Goal: Task Accomplishment & Management: Complete application form

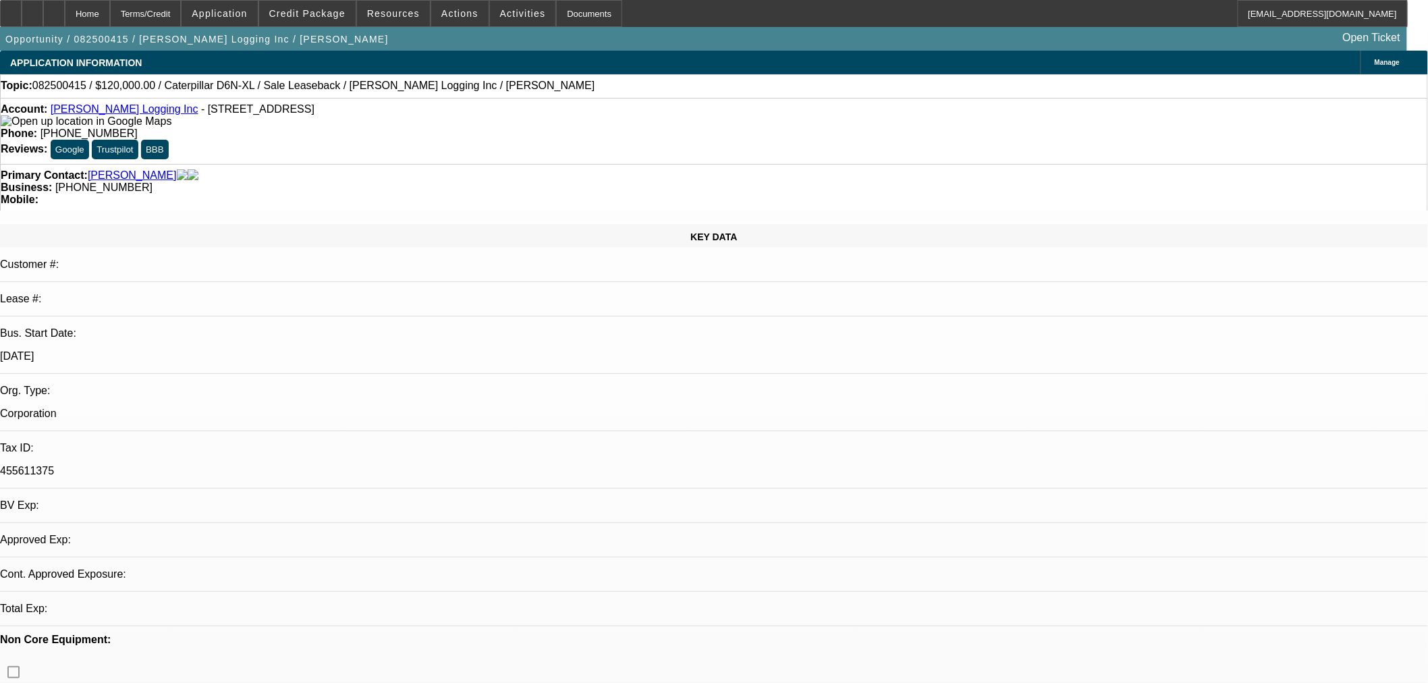
select select "0"
select select "2"
select select "0"
select select "6"
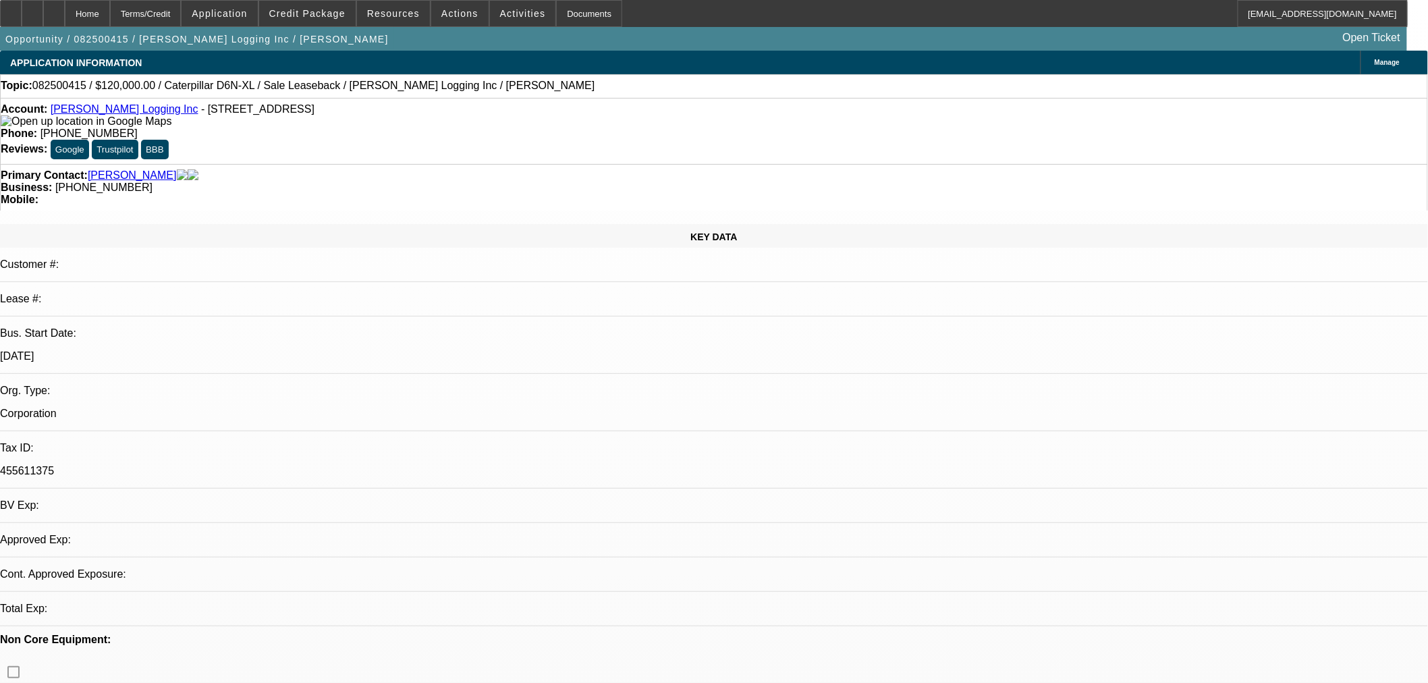
select select "0"
select select "2"
select select "0"
select select "6"
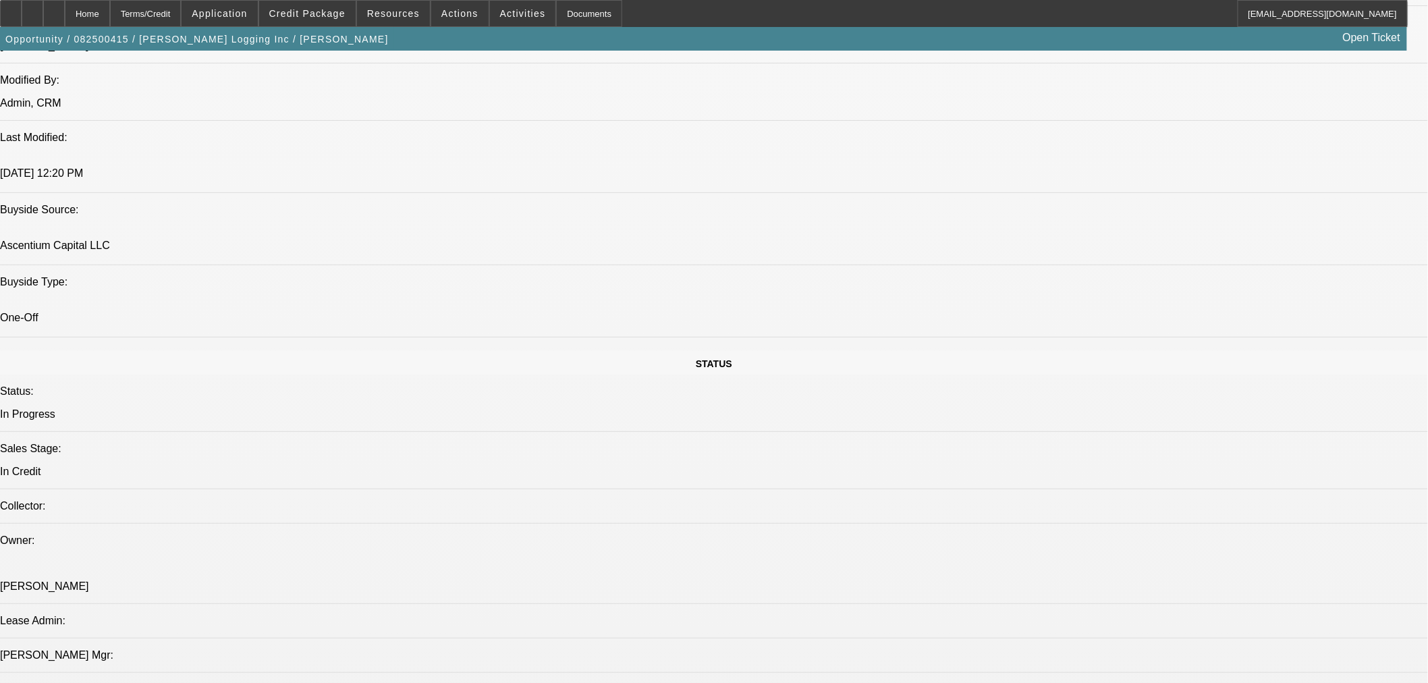
scroll to position [999, 0]
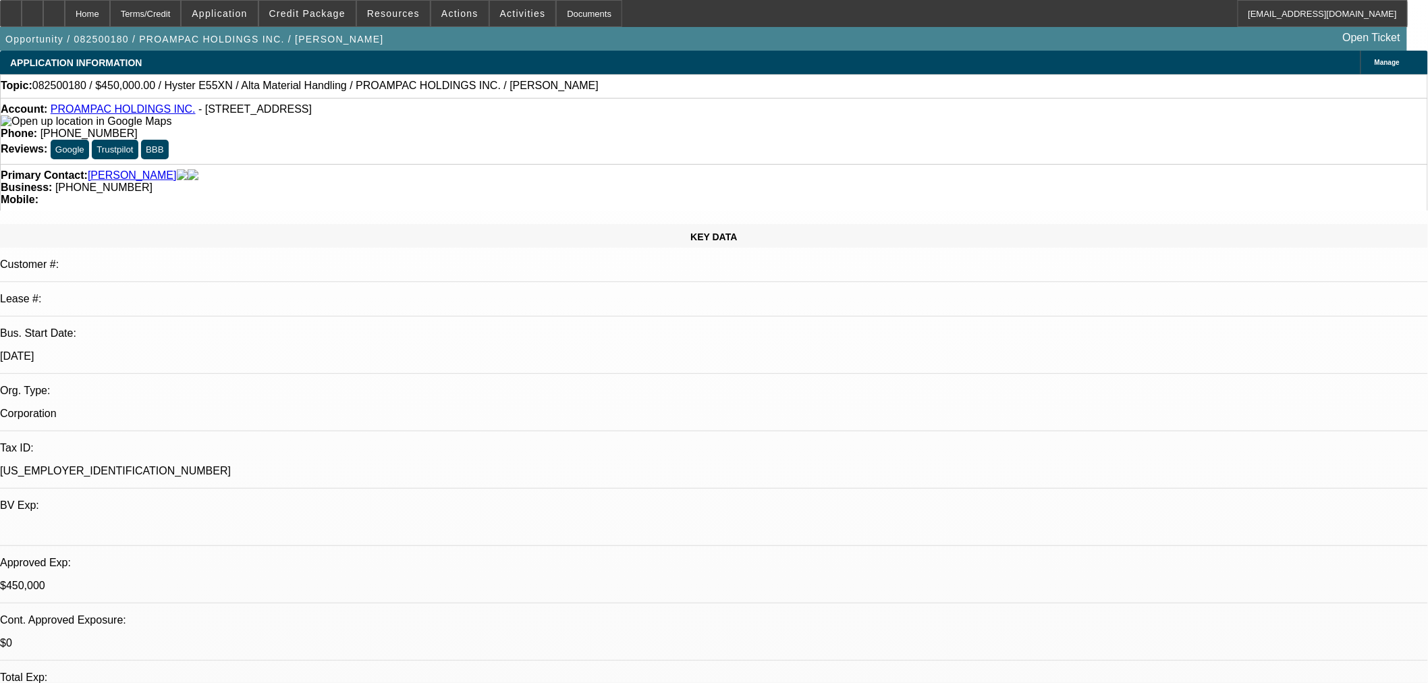
select select "0"
select select "2"
select select "0"
select select "5"
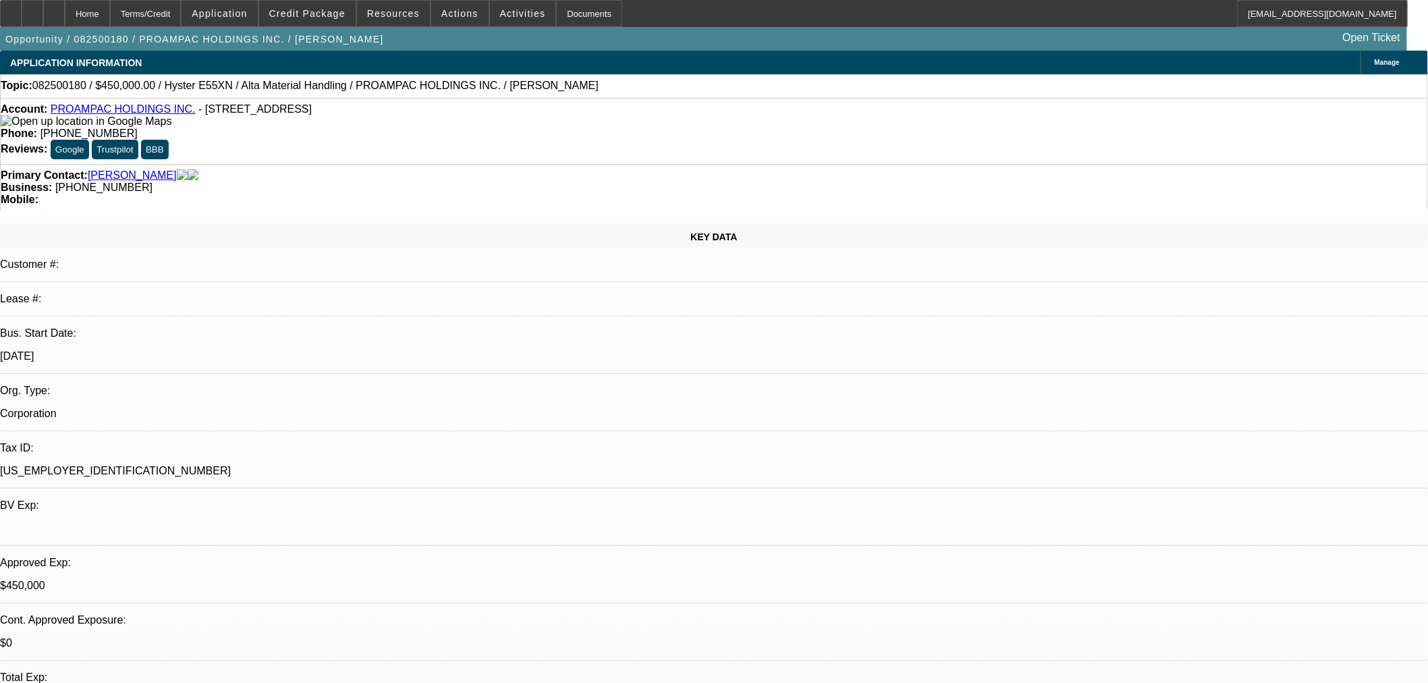
select select "0"
select select "2"
select select "0"
select select "5"
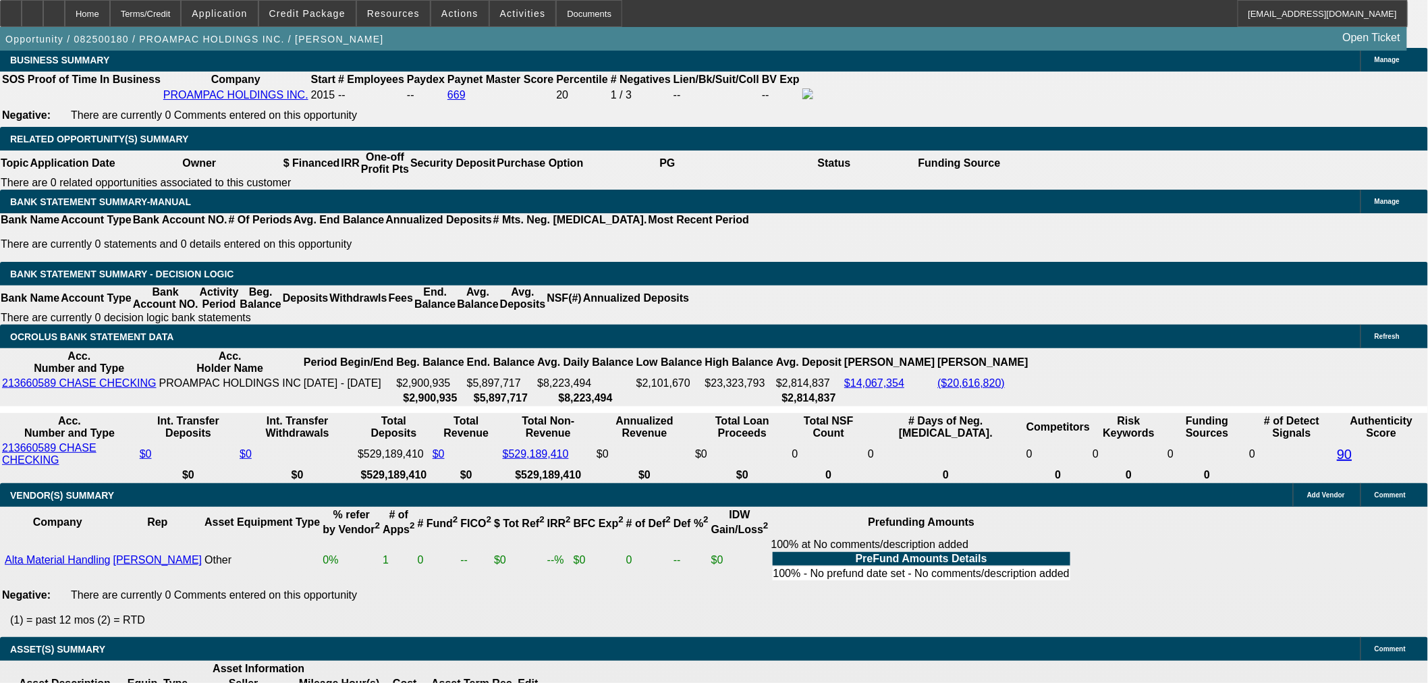
scroll to position [1999, 0]
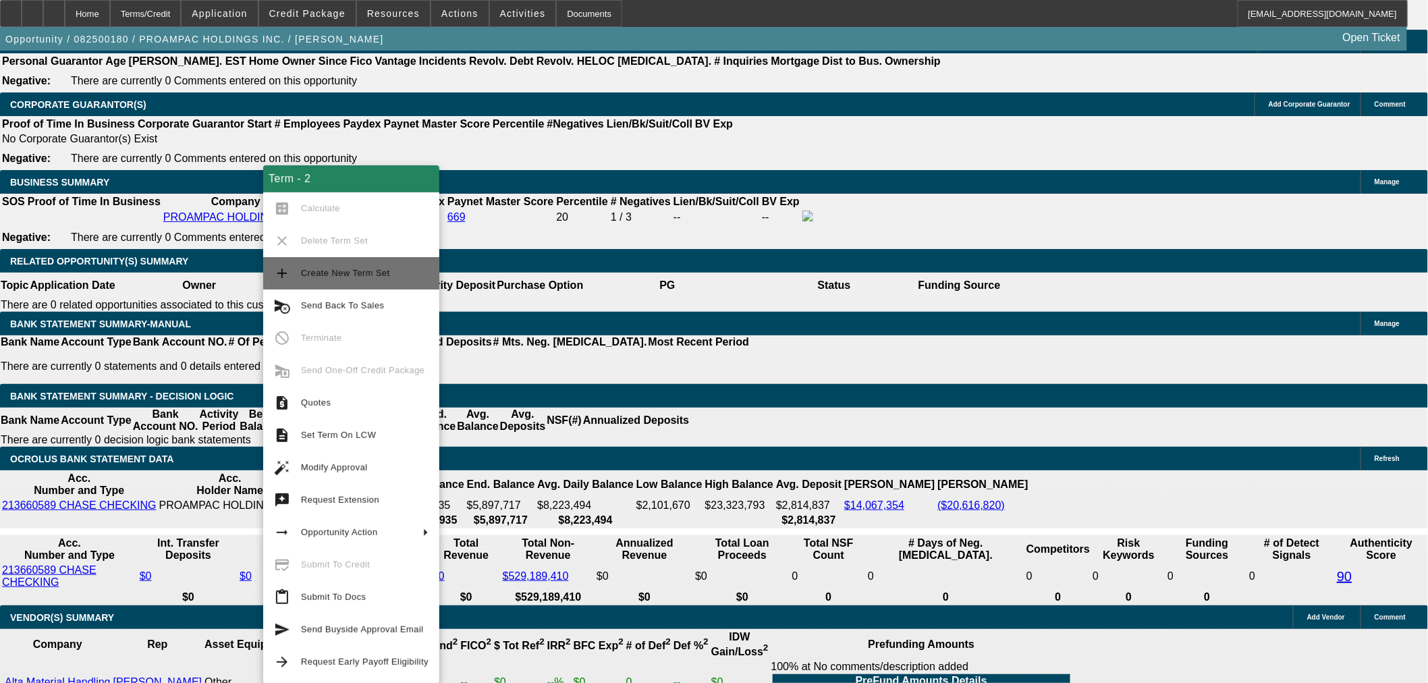
click at [366, 277] on span "Create New Term Set" at bounding box center [345, 273] width 89 height 10
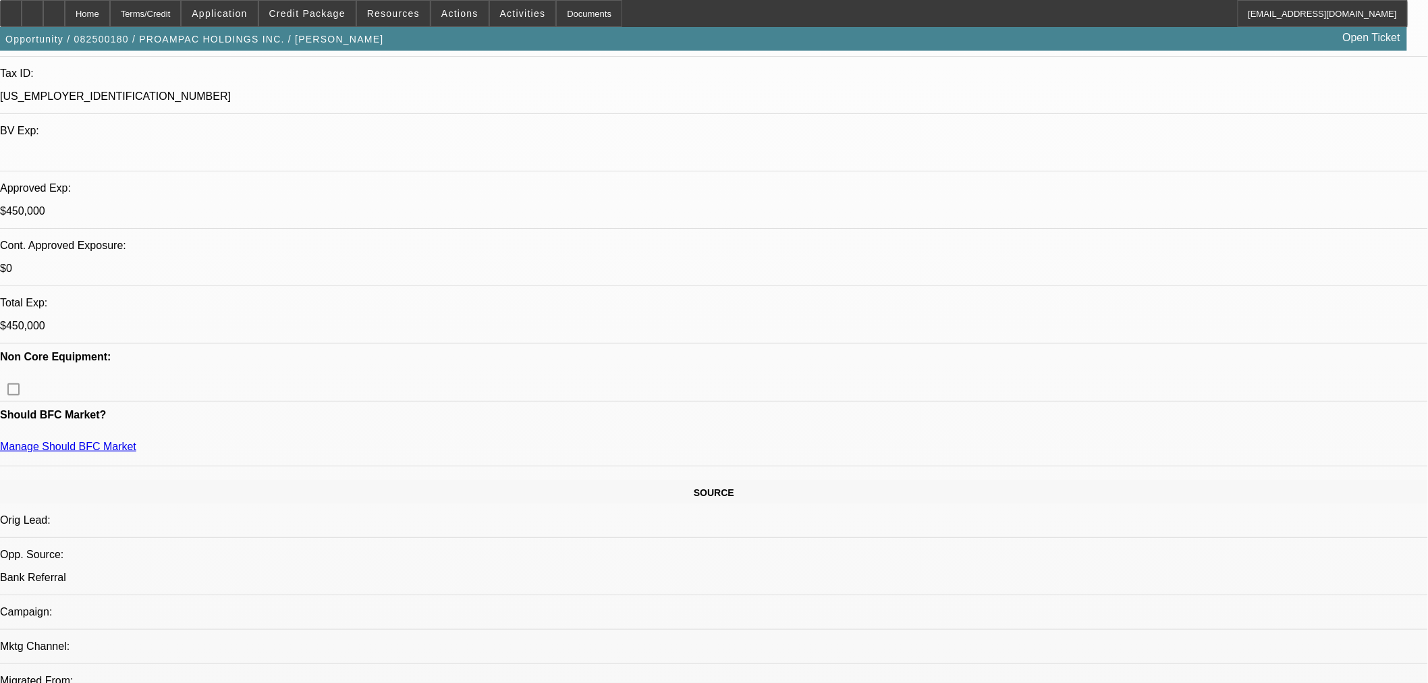
select select "0"
select select "2"
select select "0"
select select "5"
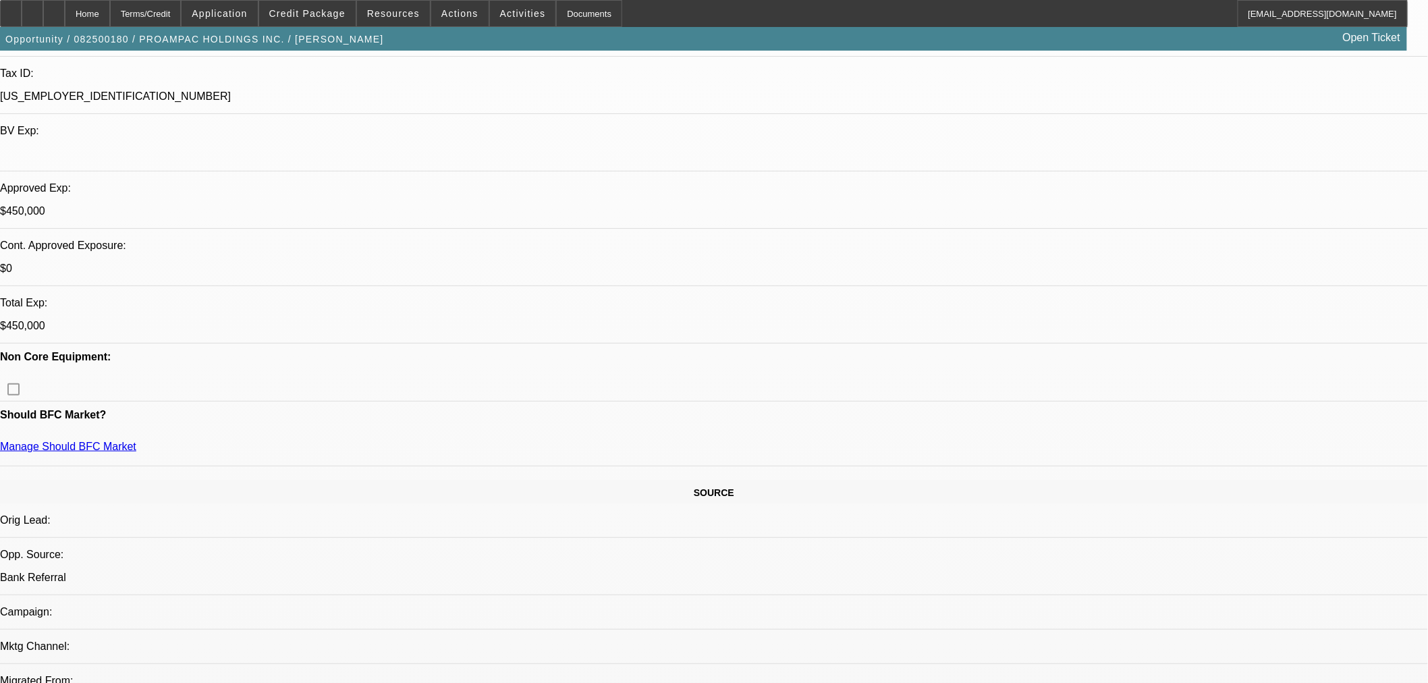
select select "0"
select select "2"
select select "0"
select select "5"
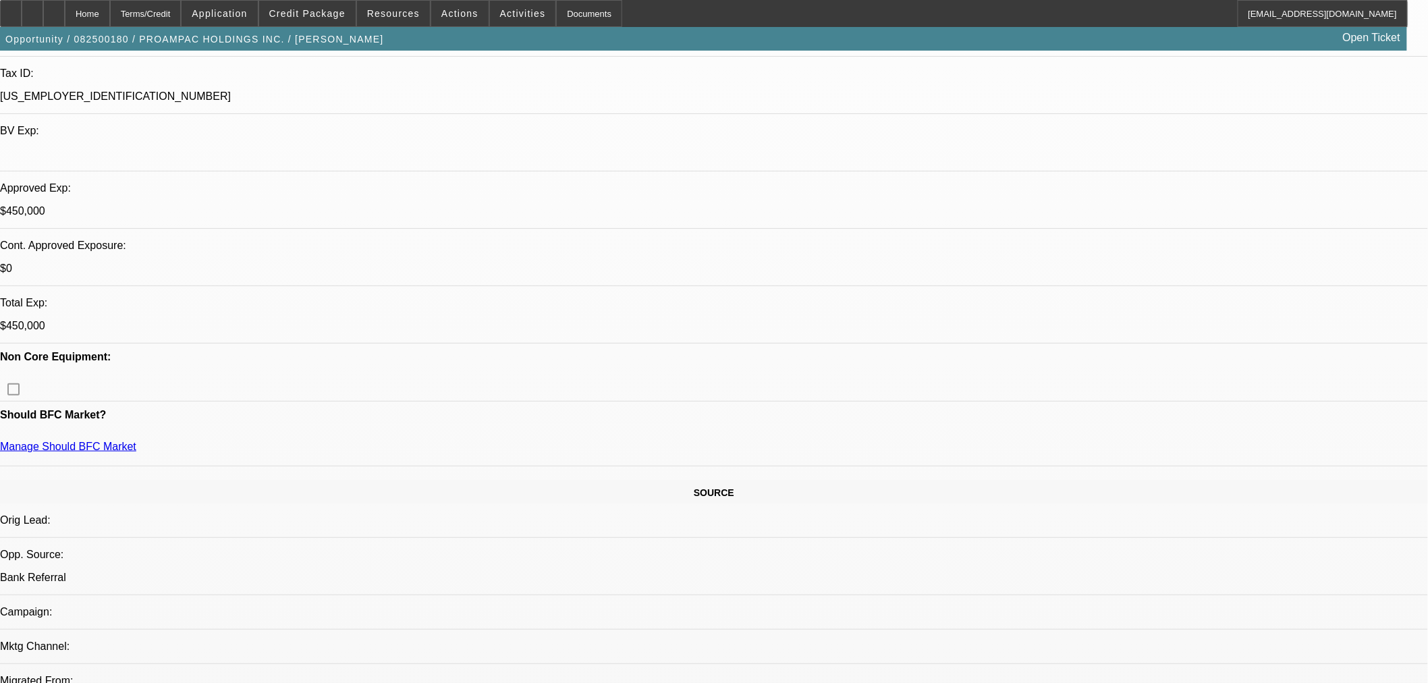
select select "0"
select select "2"
select select "0"
select select "5"
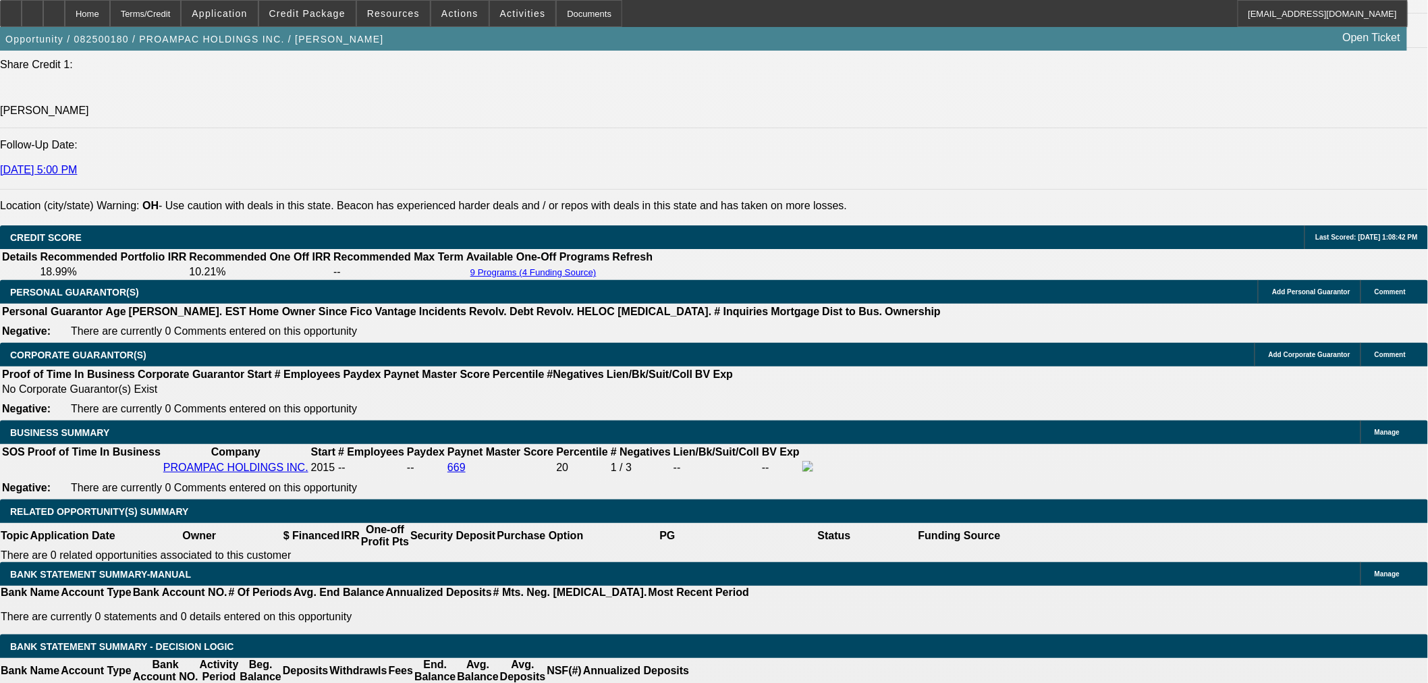
scroll to position [1874, 0]
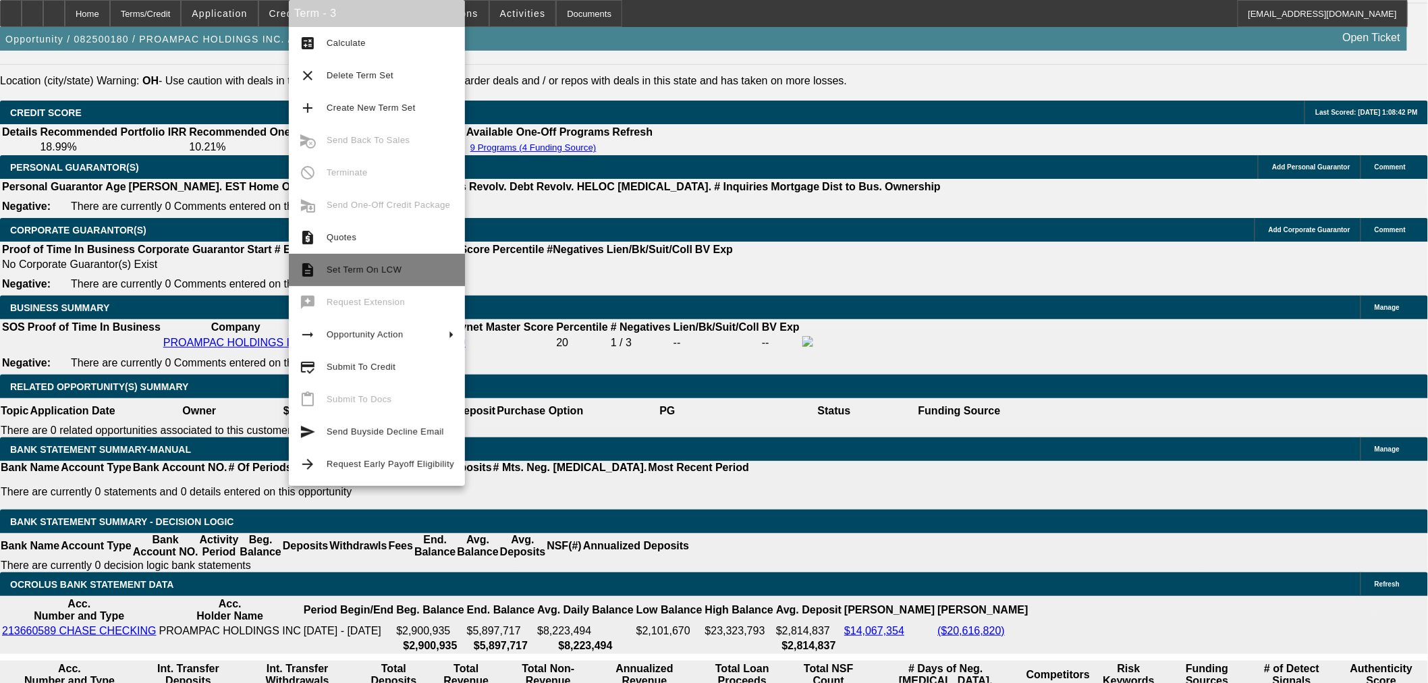
click at [362, 278] on button "description Set Term On LCW" at bounding box center [377, 270] width 176 height 32
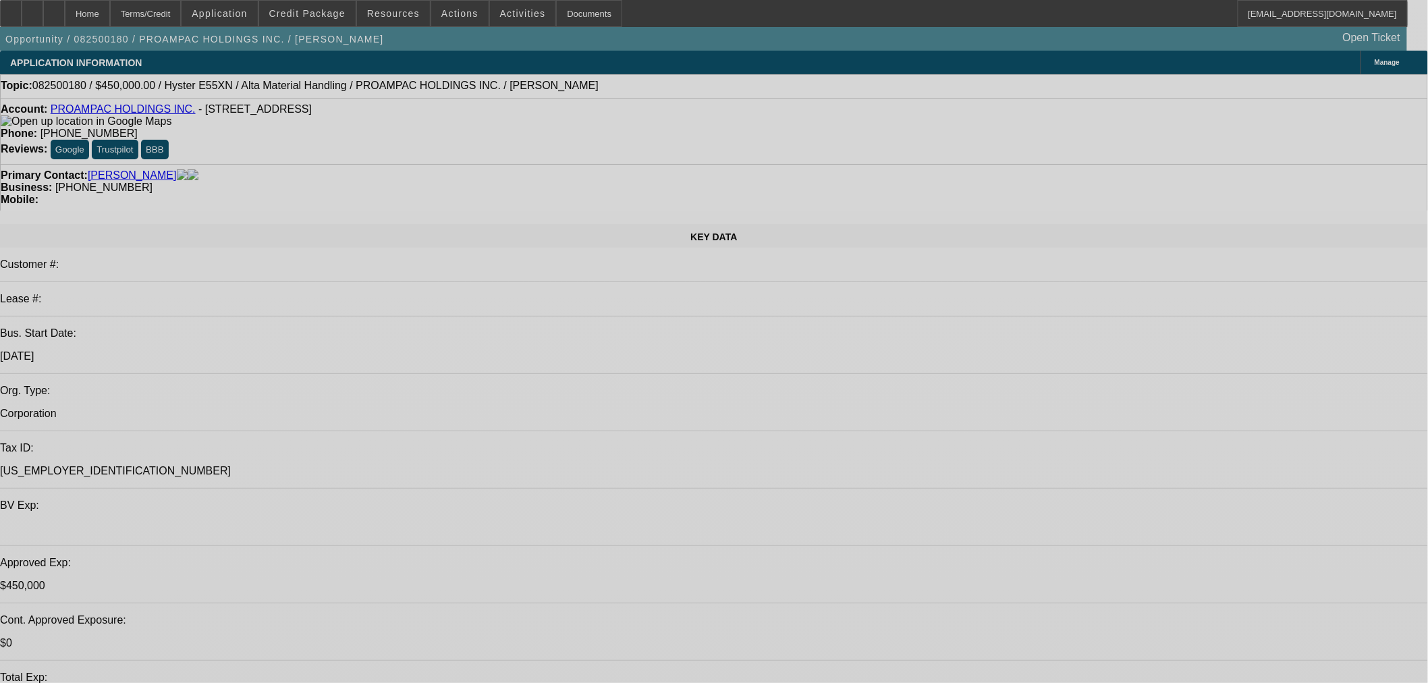
select select "0"
select select "2"
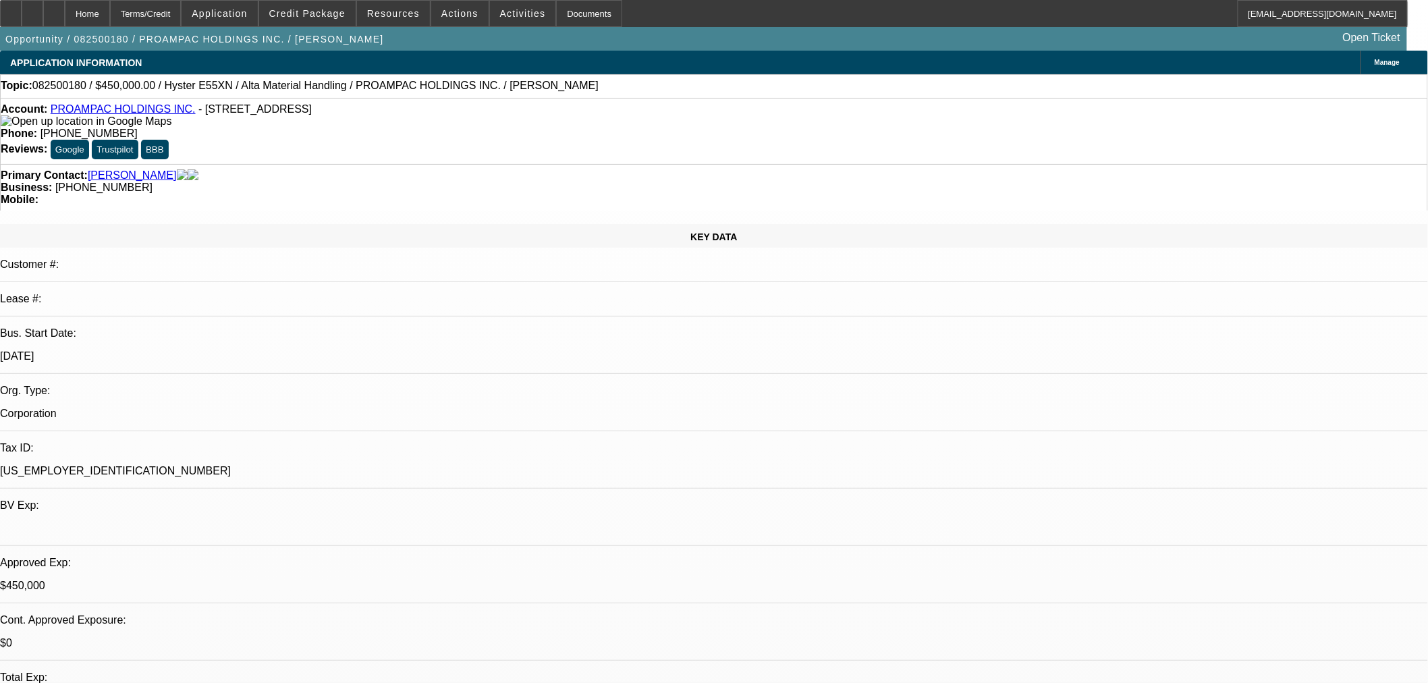
select select "2"
select select "0"
select select "5"
select select "0"
select select "2"
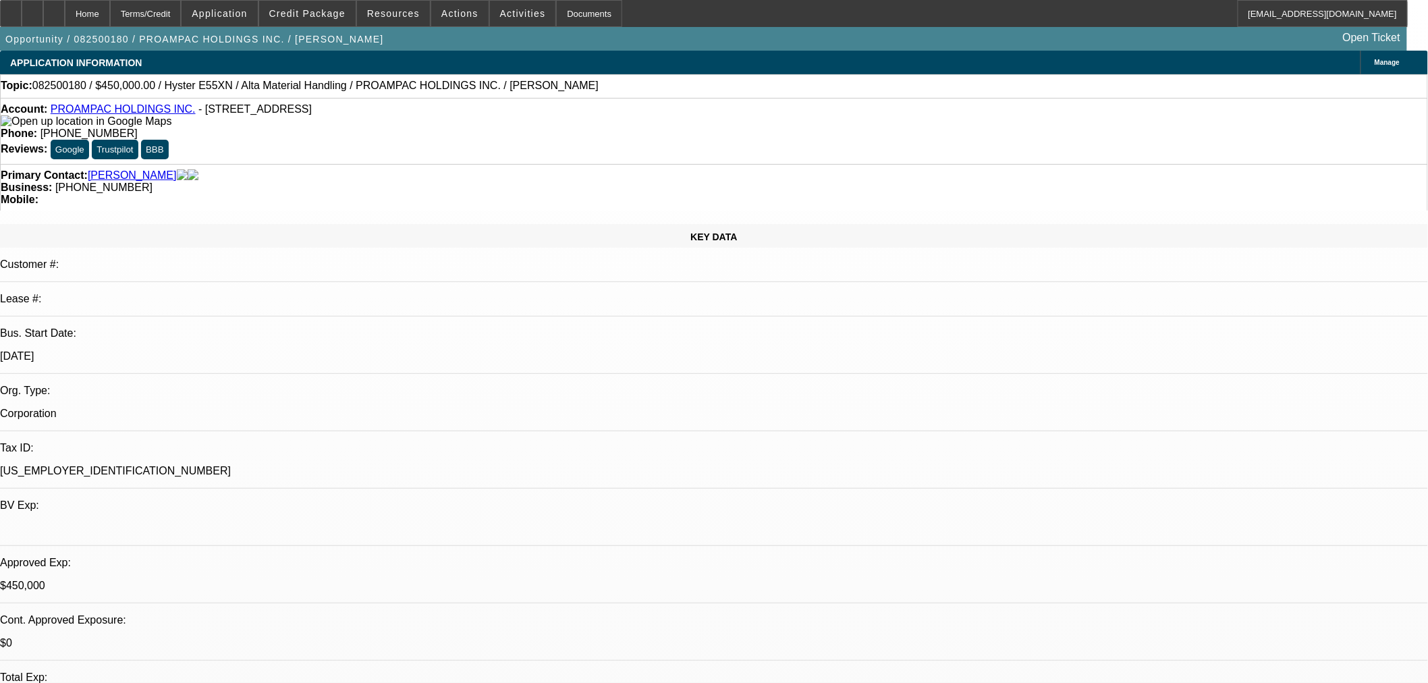
select select "2"
select select "0"
select select "5"
select select "0"
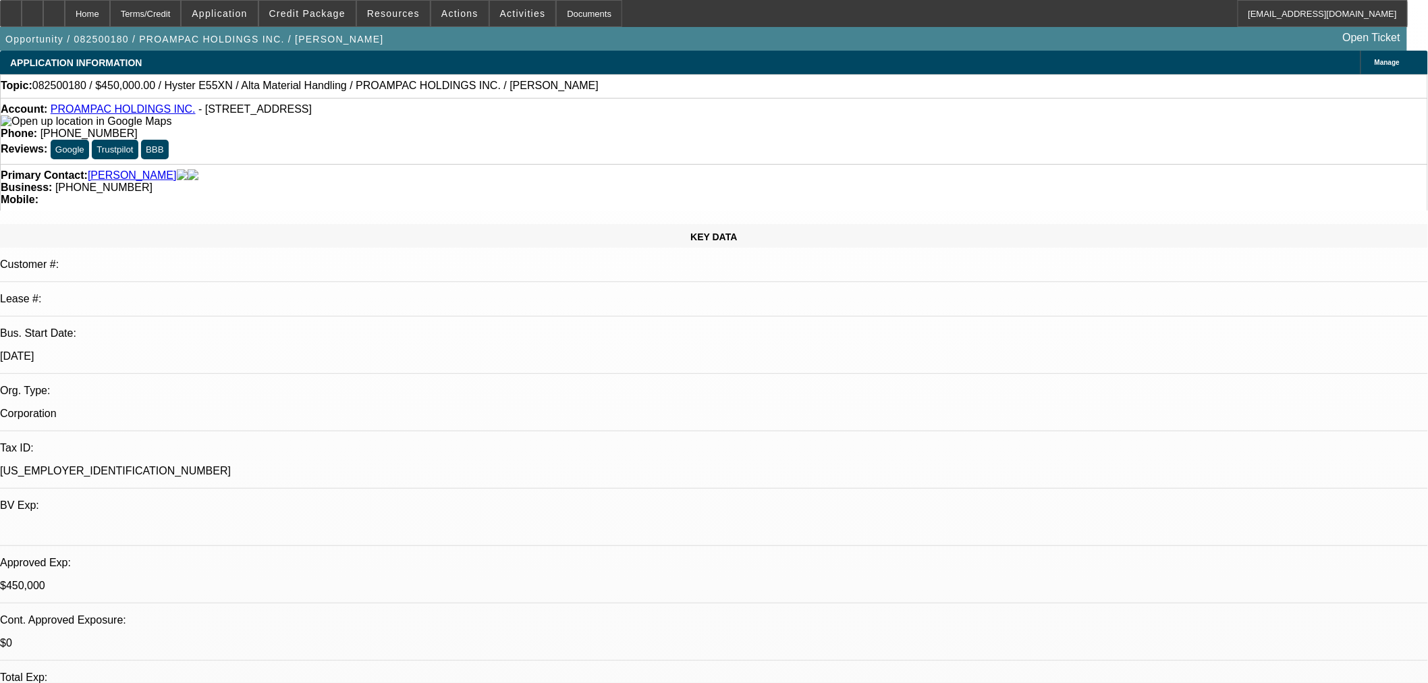
select select "2"
select select "0"
select select "5"
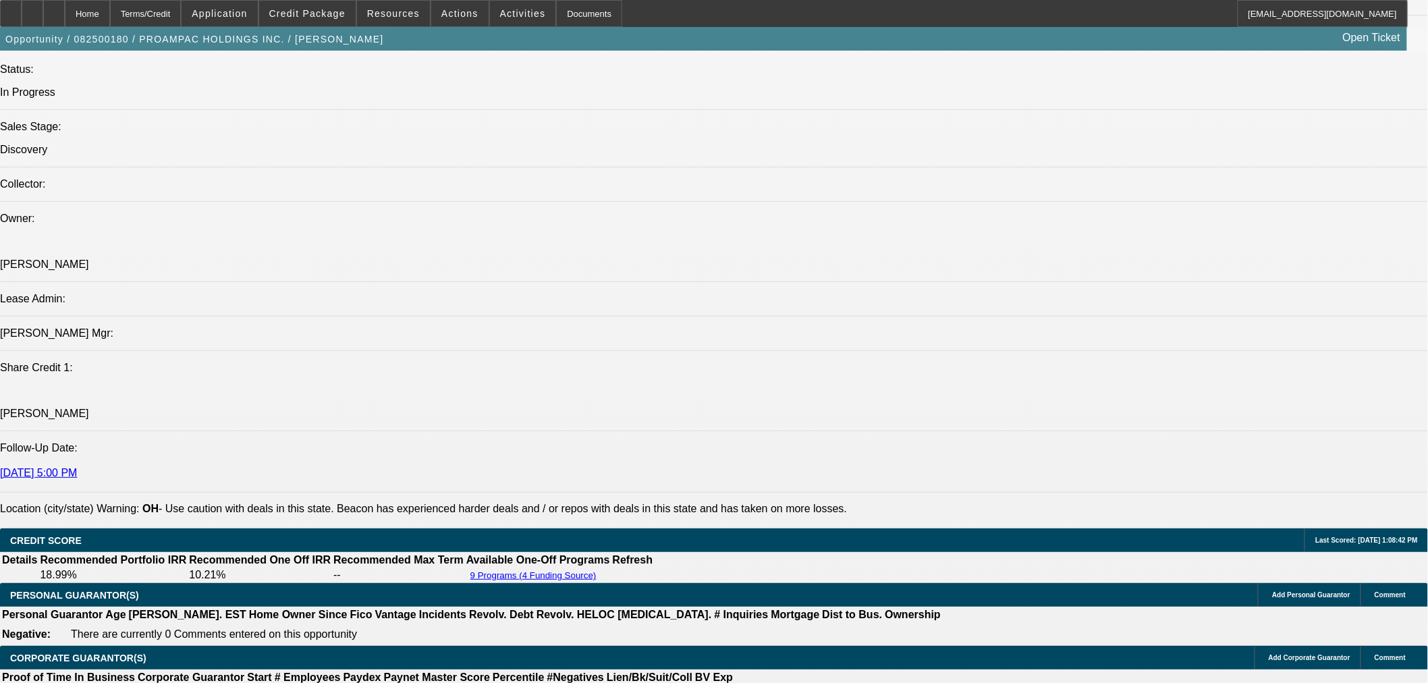
scroll to position [1624, 0]
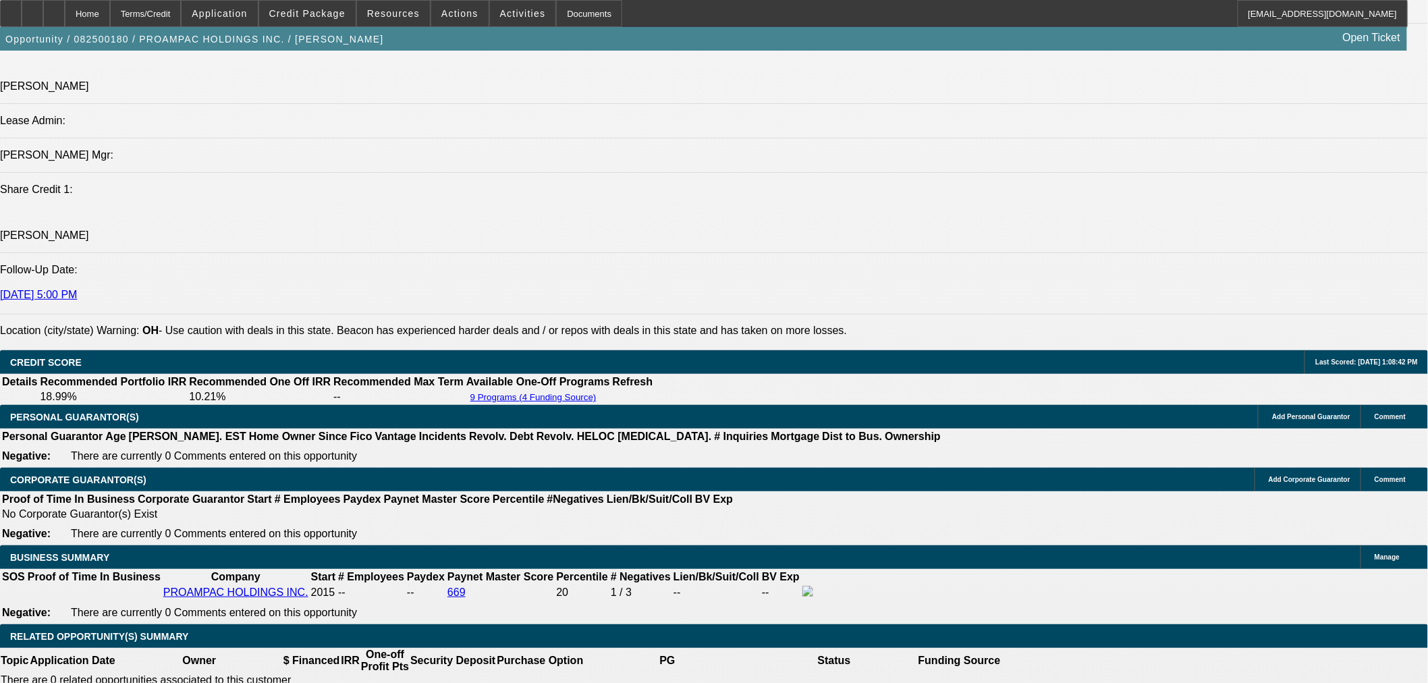
drag, startPoint x: 322, startPoint y: 565, endPoint x: 432, endPoint y: 555, distance: 110.4
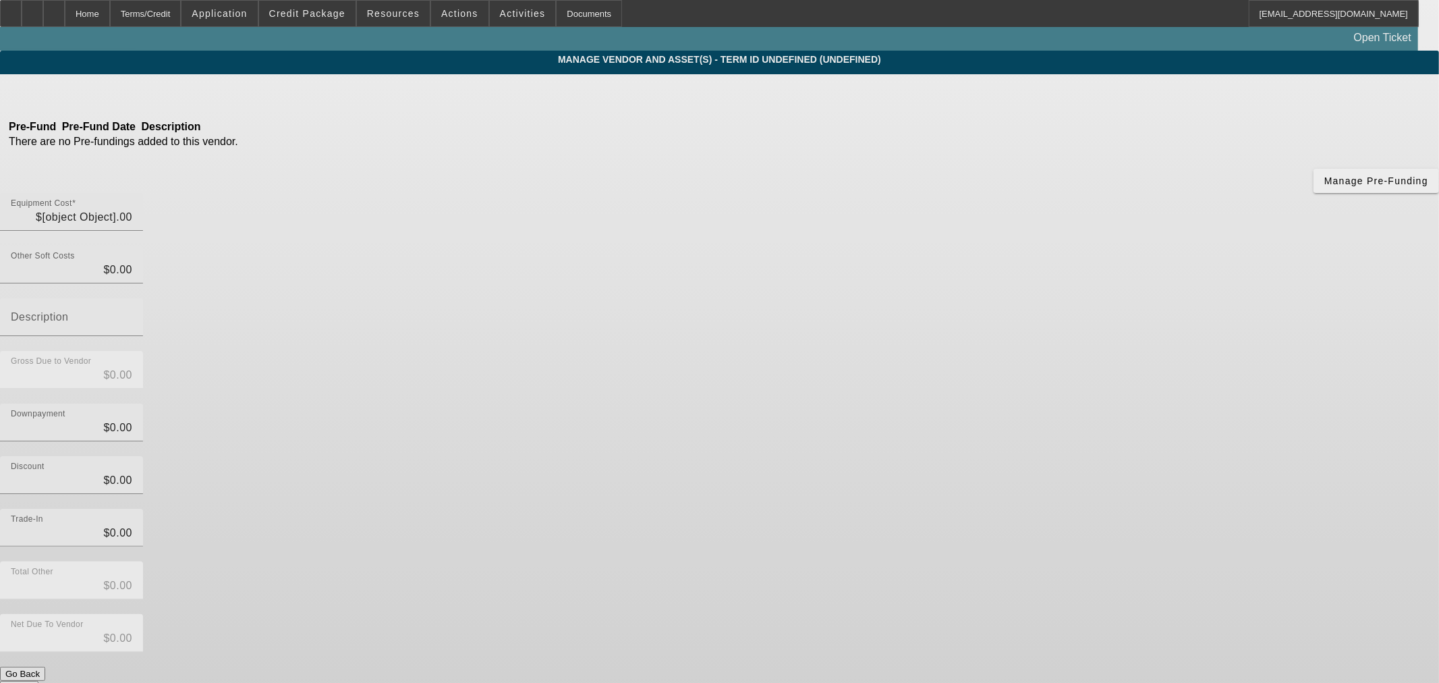
type input "$548,730.00"
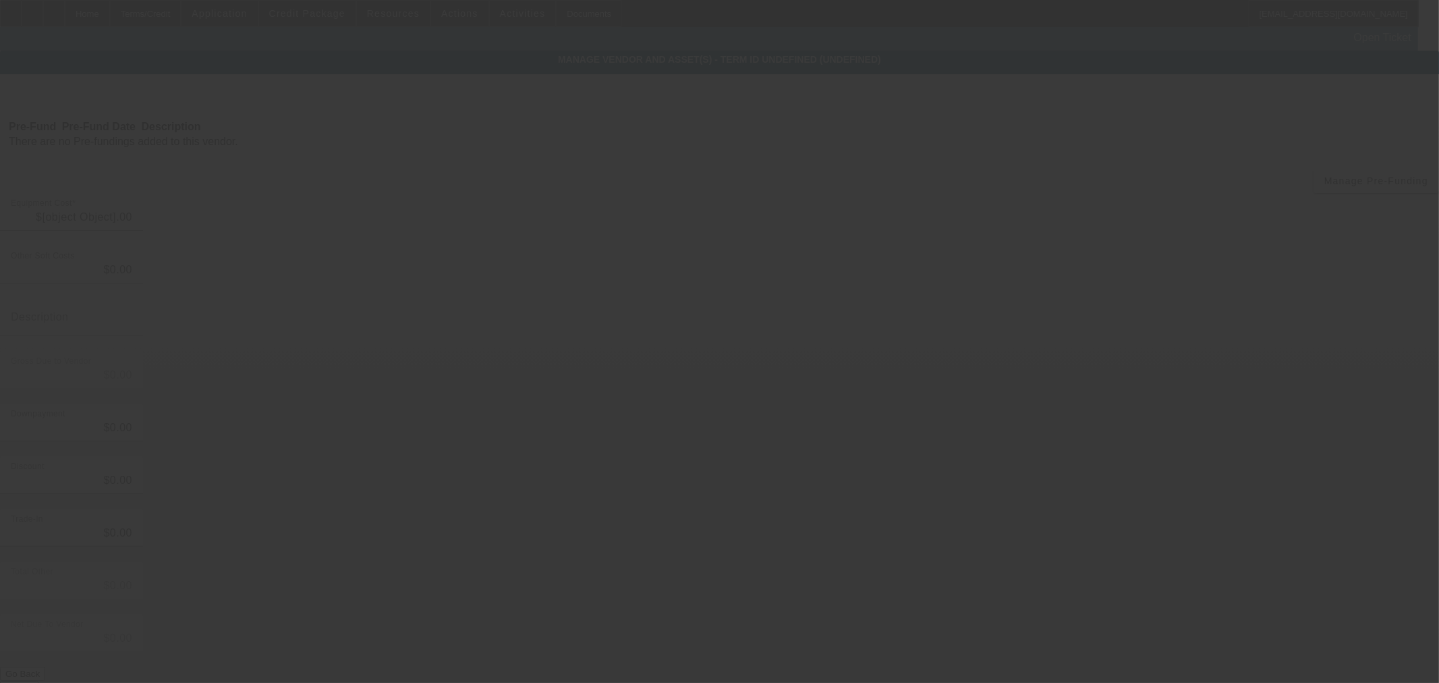
type input "$548,730.00"
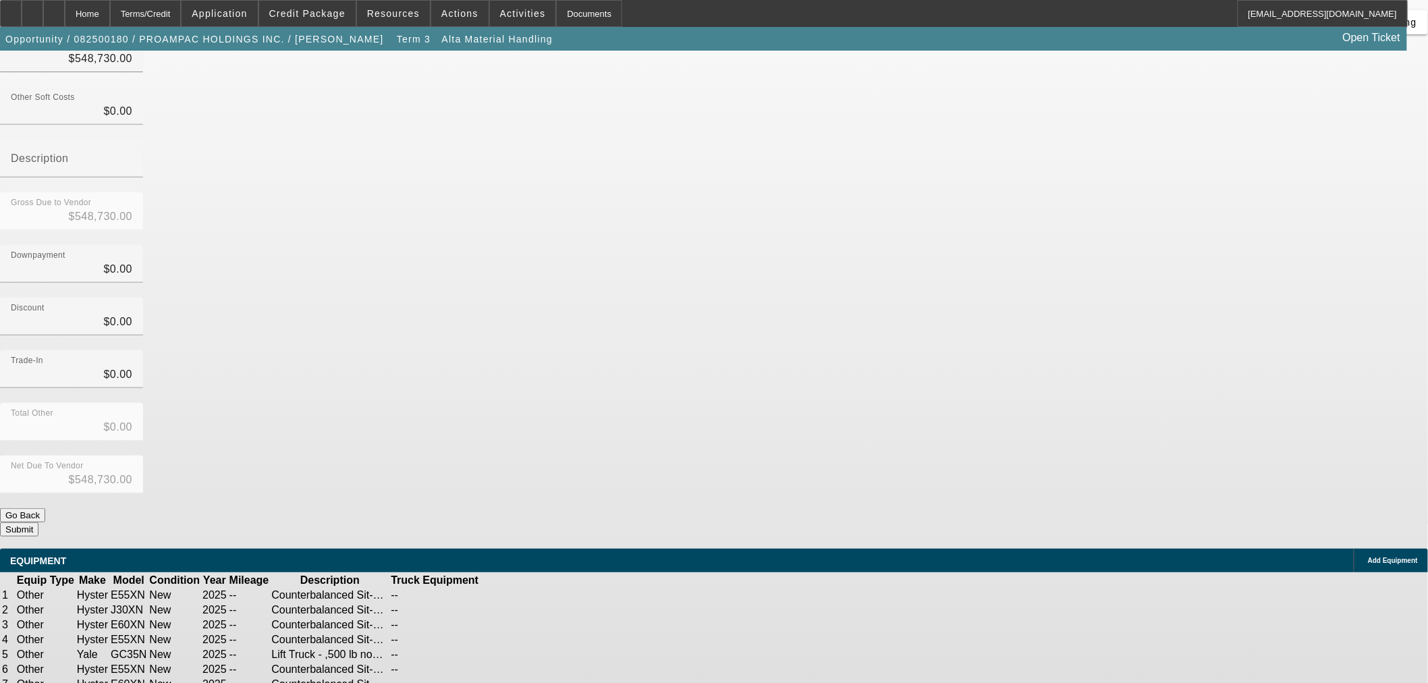
scroll to position [162, 0]
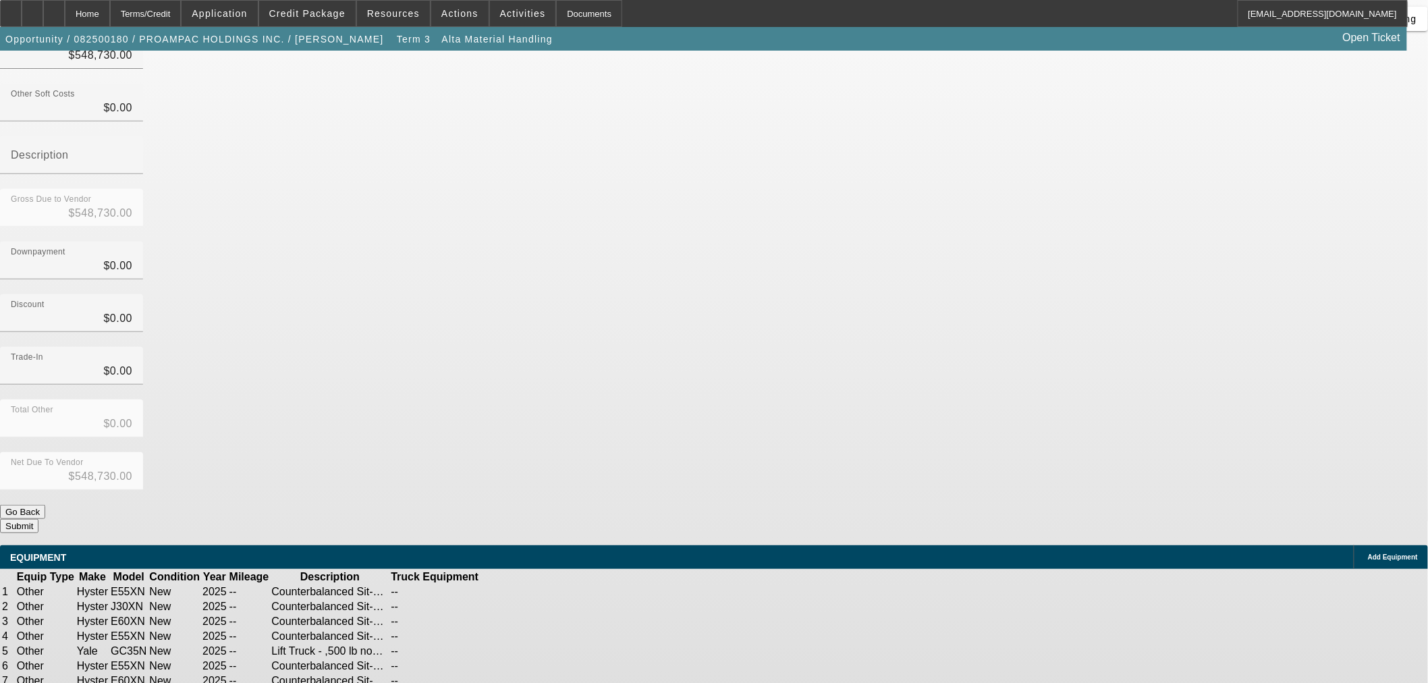
click at [536, 592] on link at bounding box center [536, 592] width 0 height 0
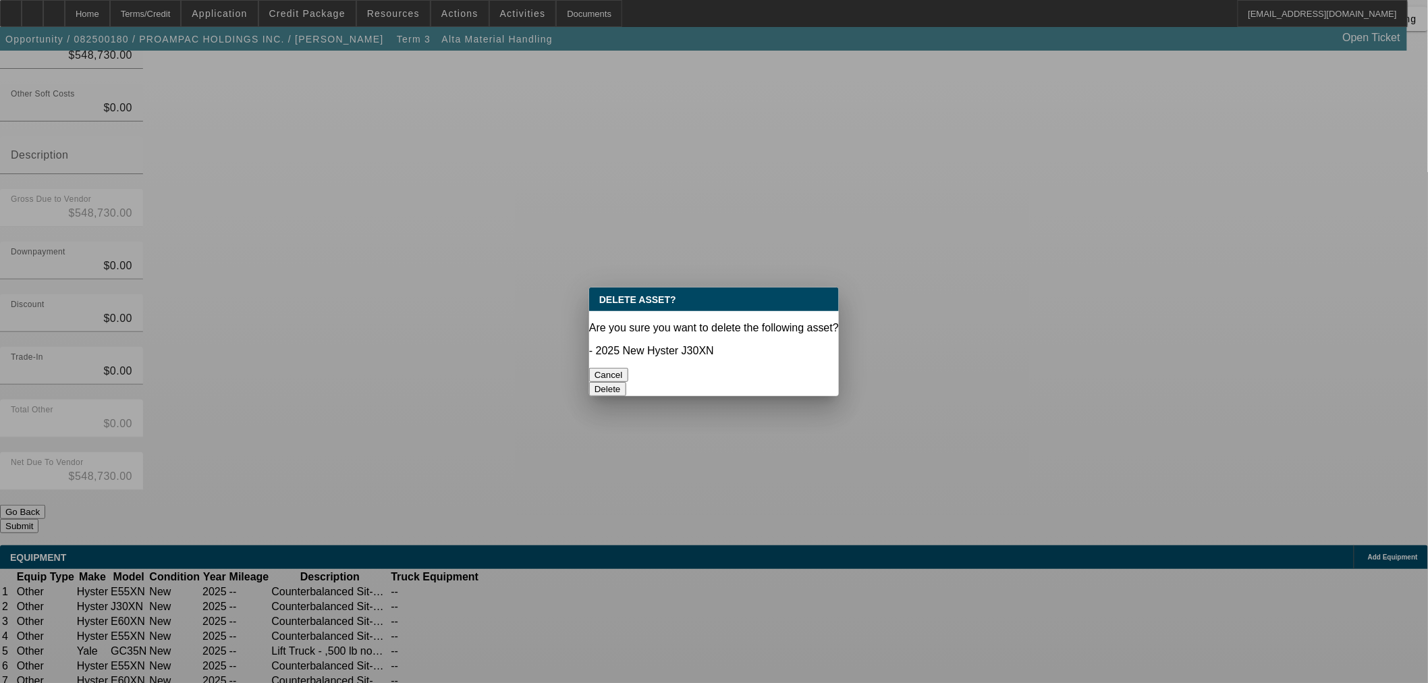
scroll to position [0, 0]
click at [626, 382] on button "Delete" at bounding box center [607, 389] width 37 height 14
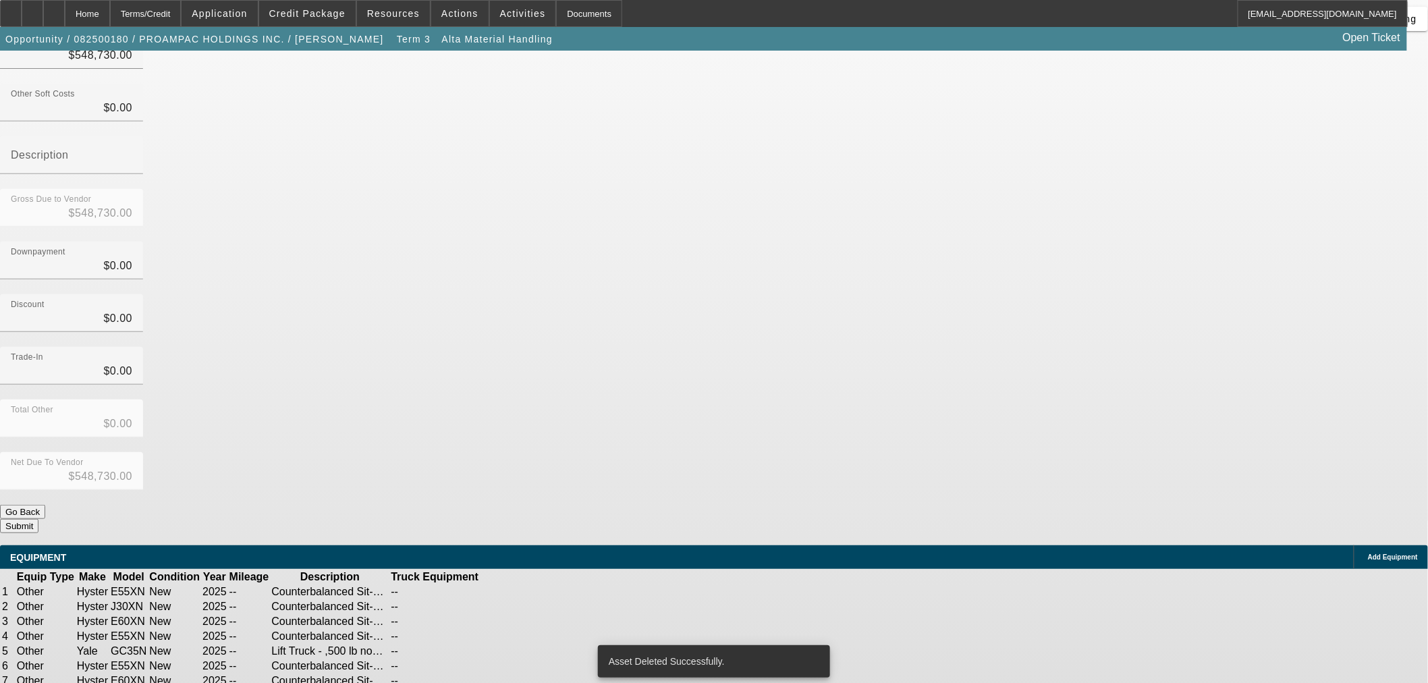
scroll to position [142, 0]
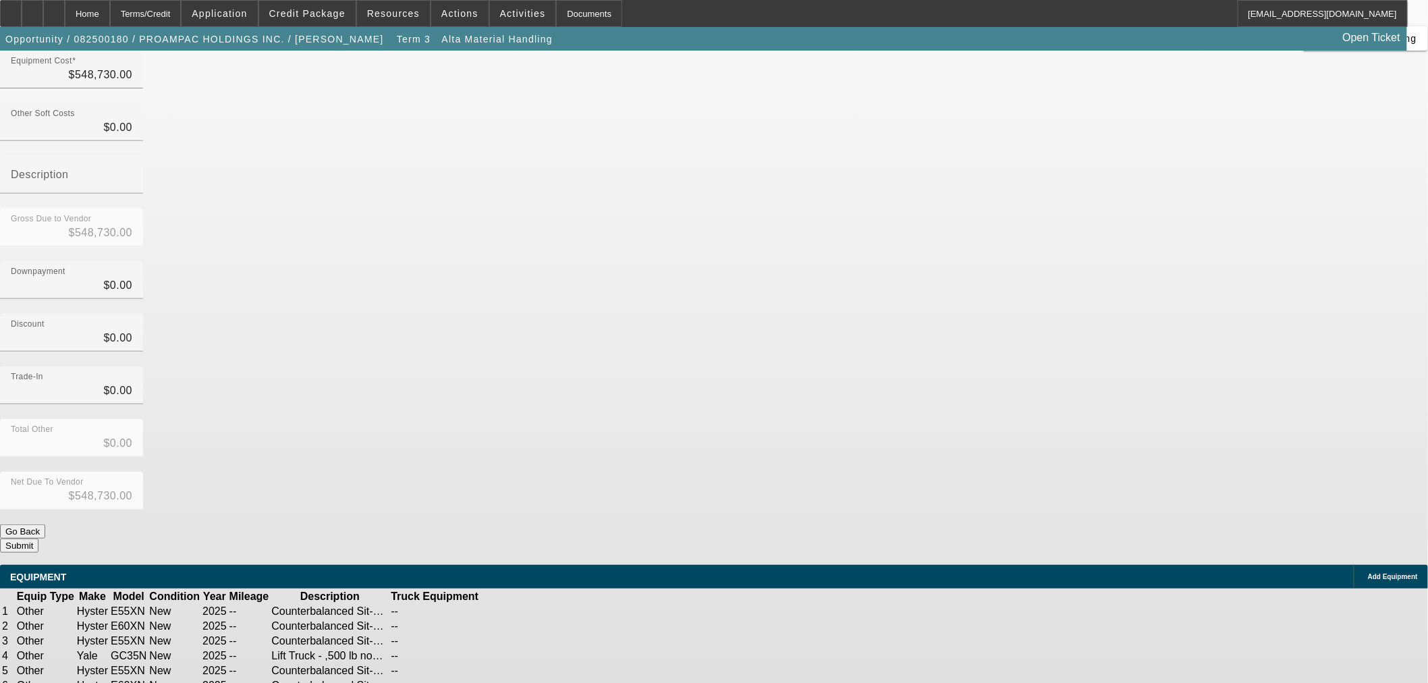
click at [549, 611] on icon at bounding box center [549, 611] width 0 height 0
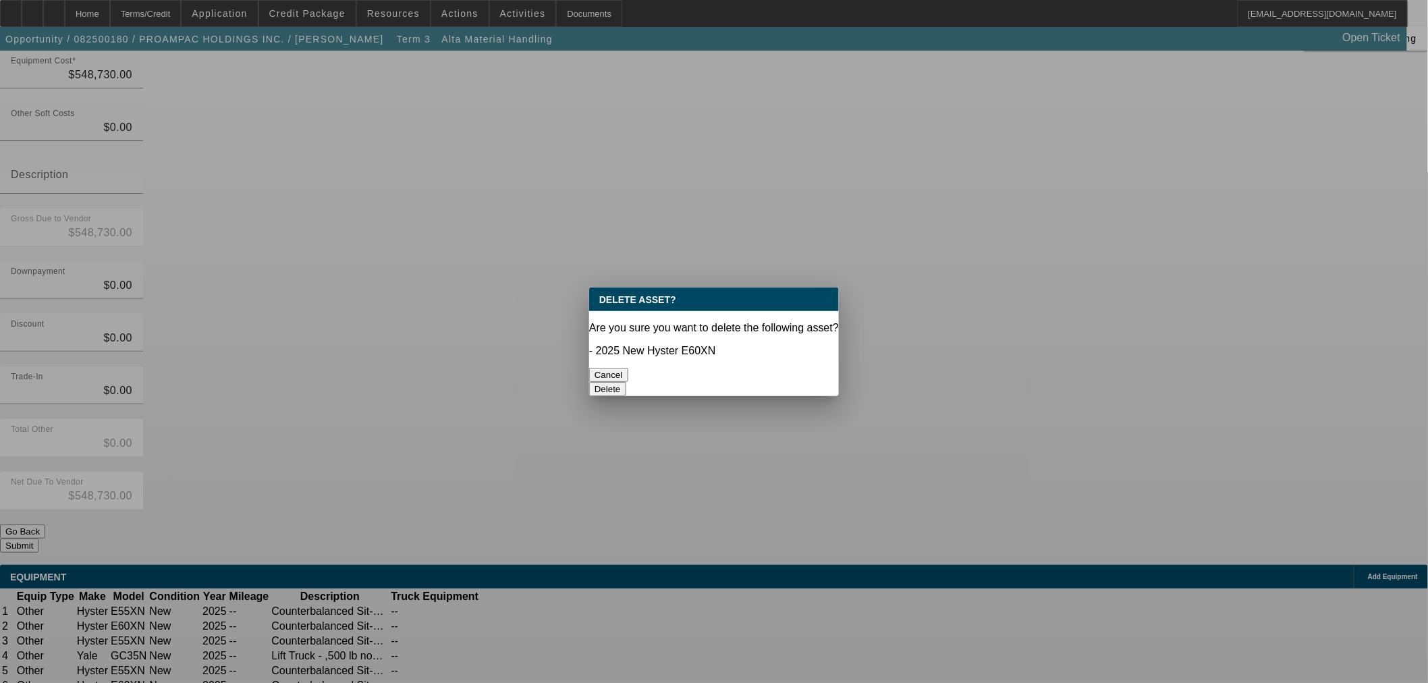
scroll to position [0, 0]
click at [626, 382] on button "Delete" at bounding box center [607, 389] width 37 height 14
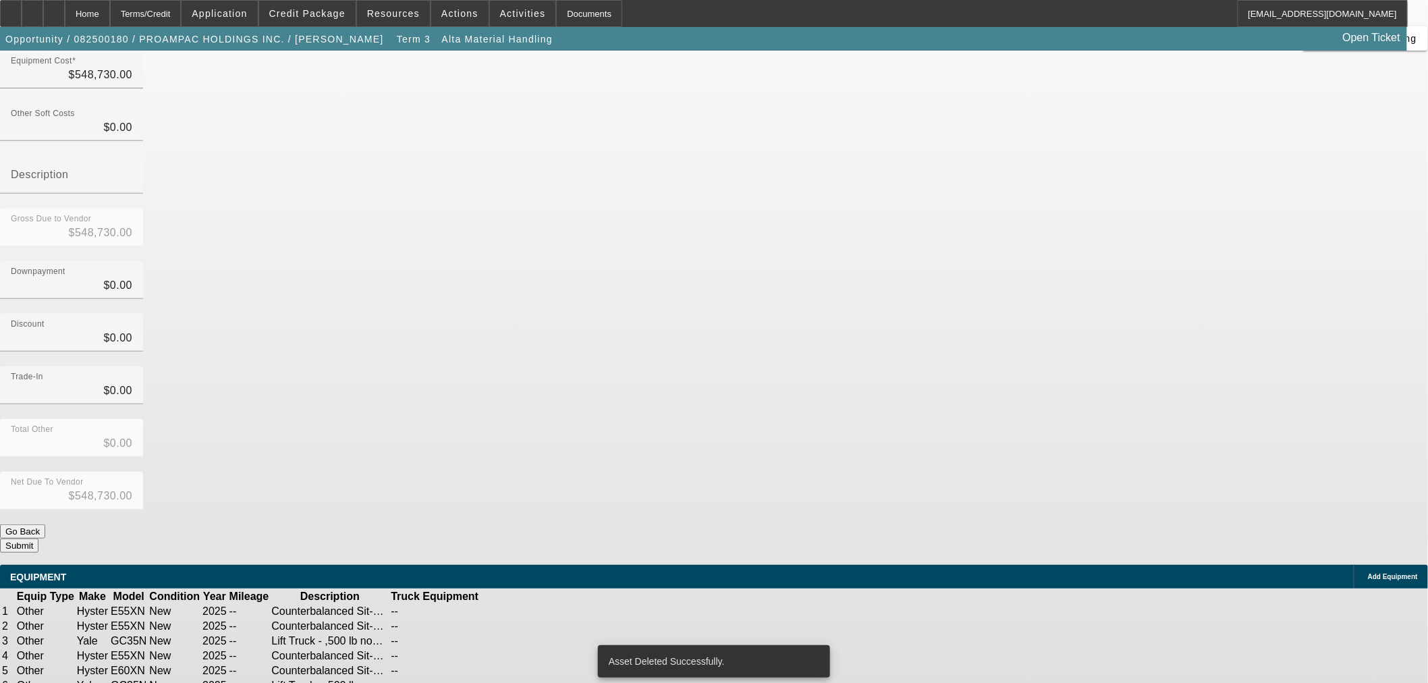
scroll to position [122, 0]
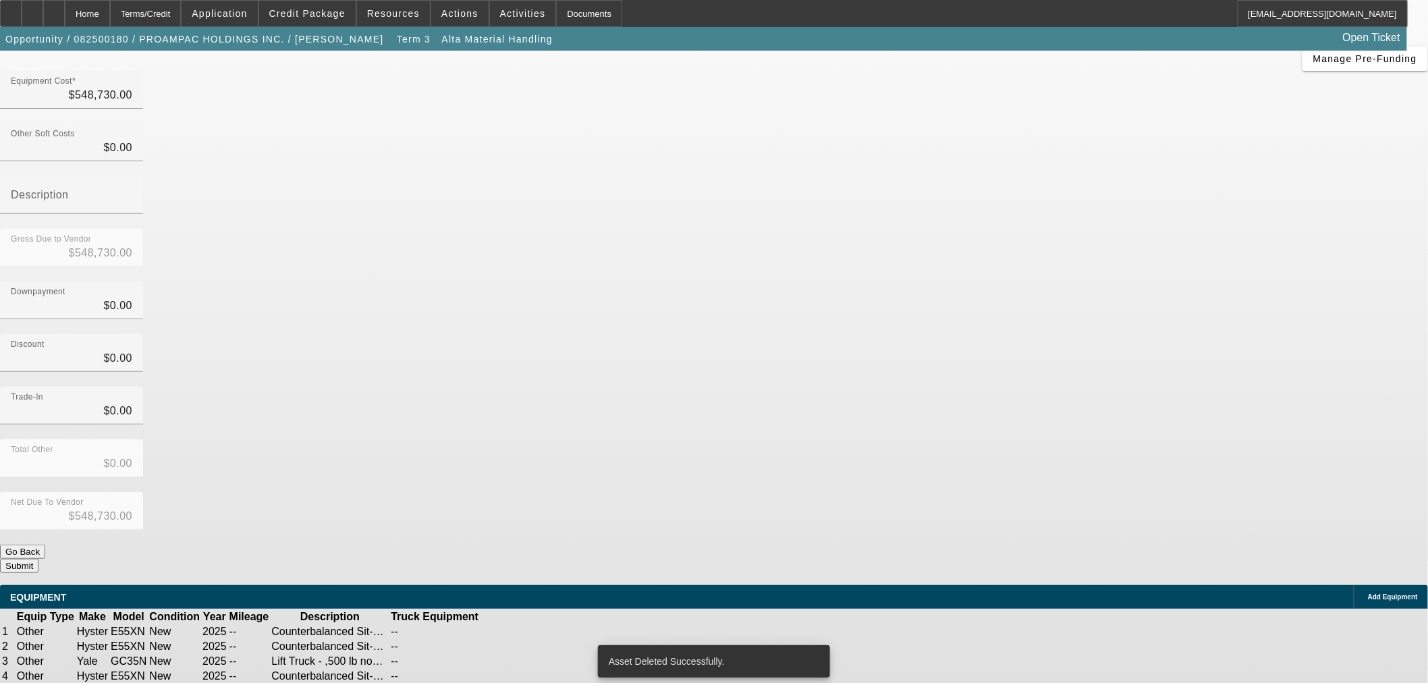
click at [549, 631] on icon at bounding box center [549, 631] width 0 height 0
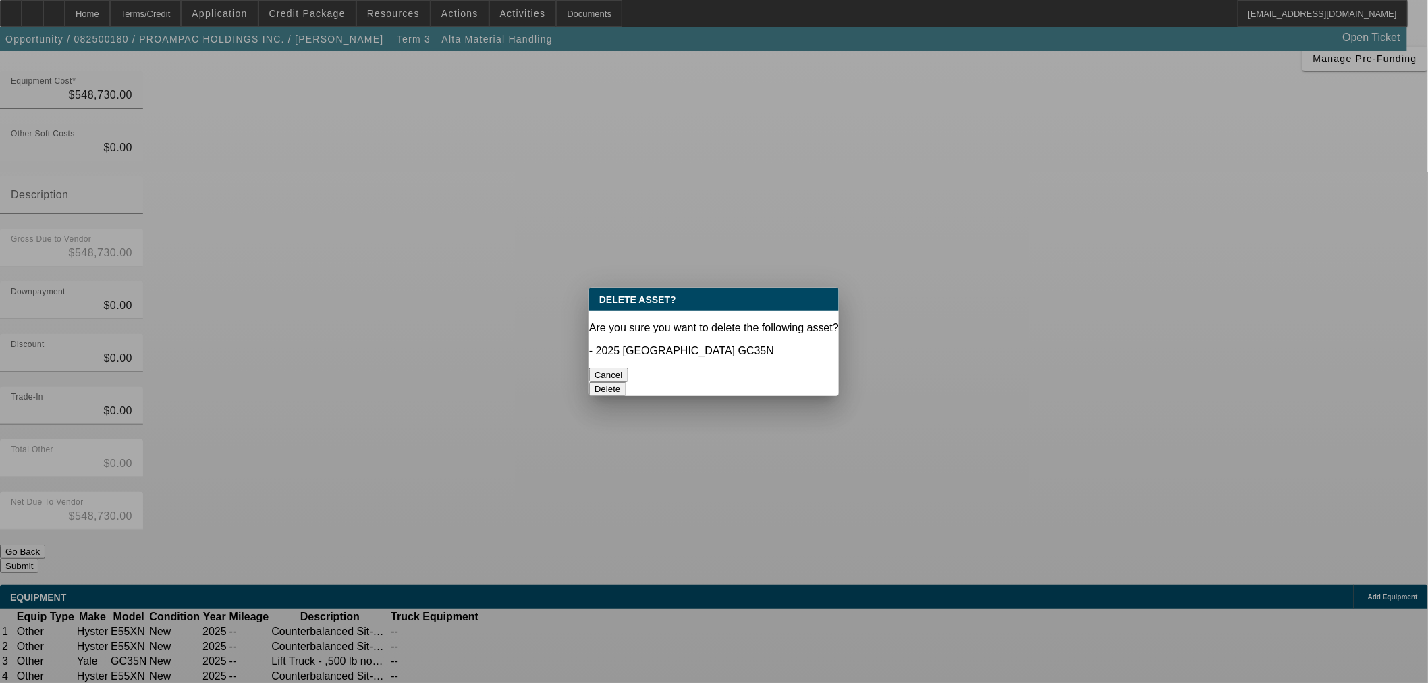
click at [626, 382] on button "Delete" at bounding box center [607, 389] width 37 height 14
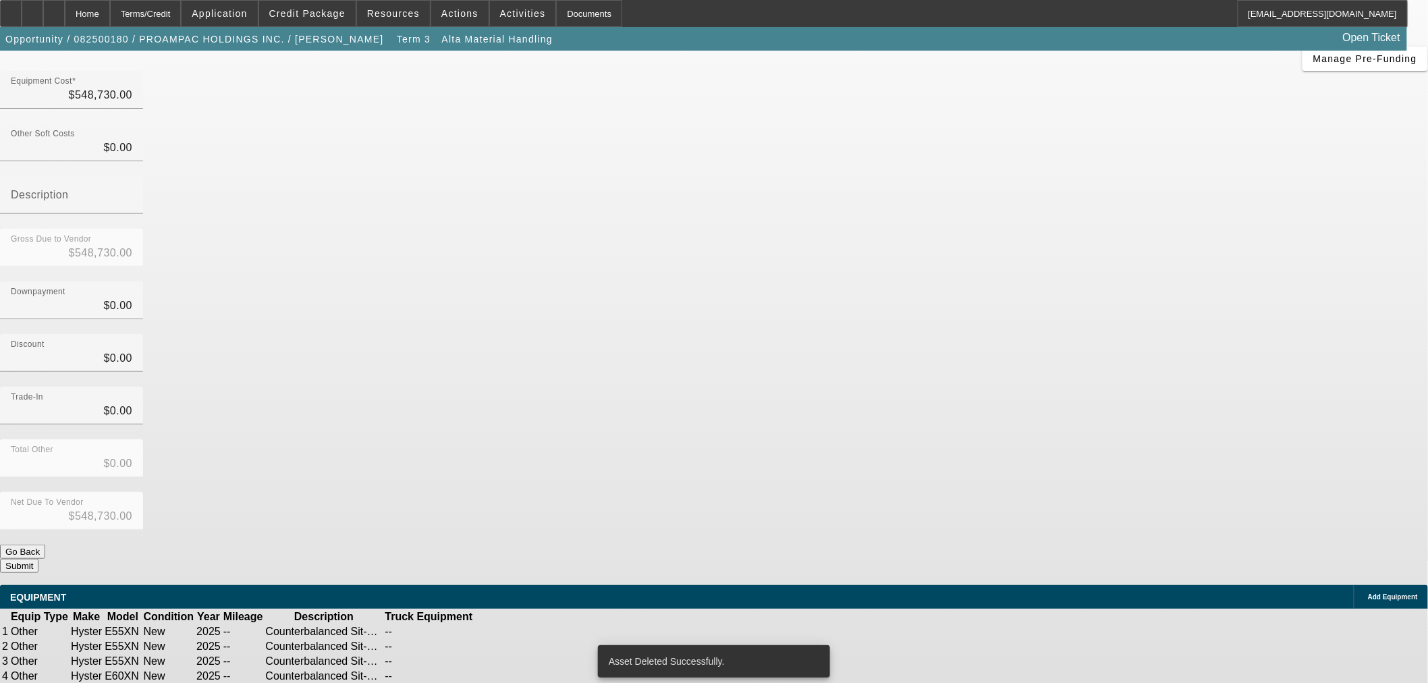
scroll to position [102, 0]
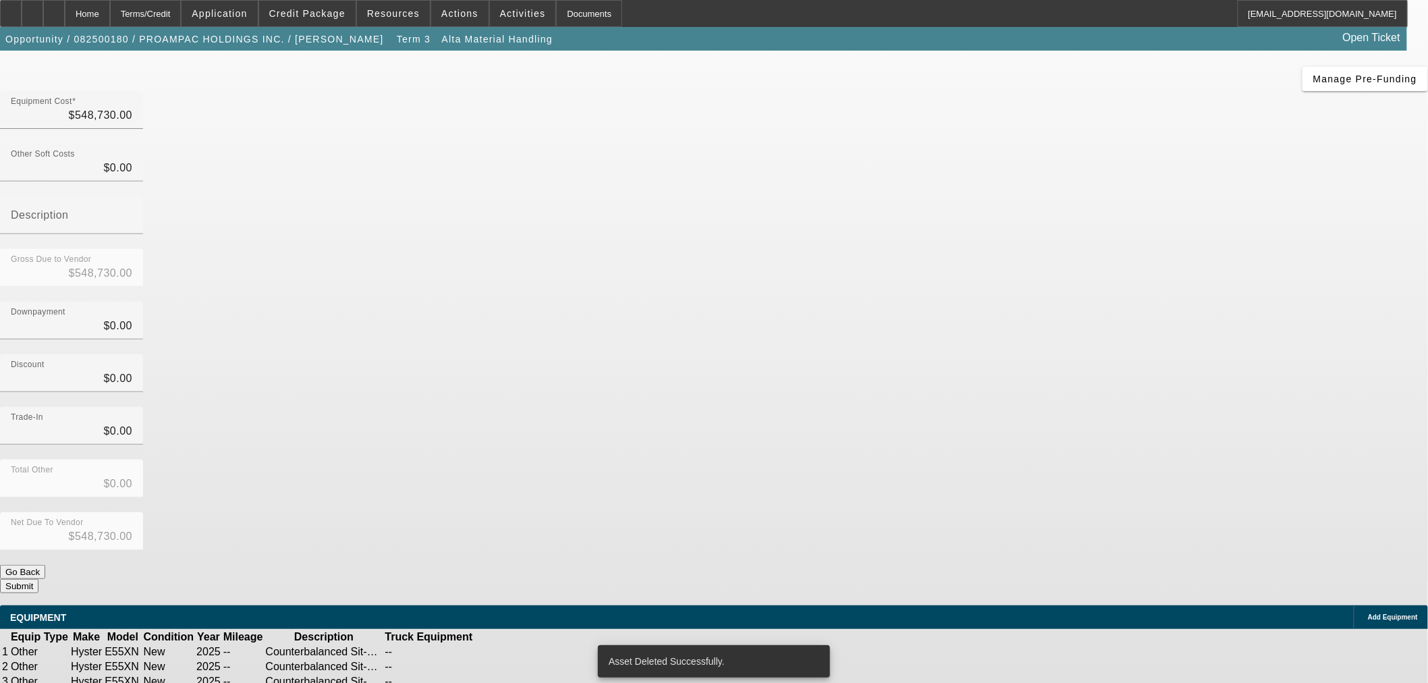
click at [543, 652] on icon at bounding box center [543, 652] width 0 height 0
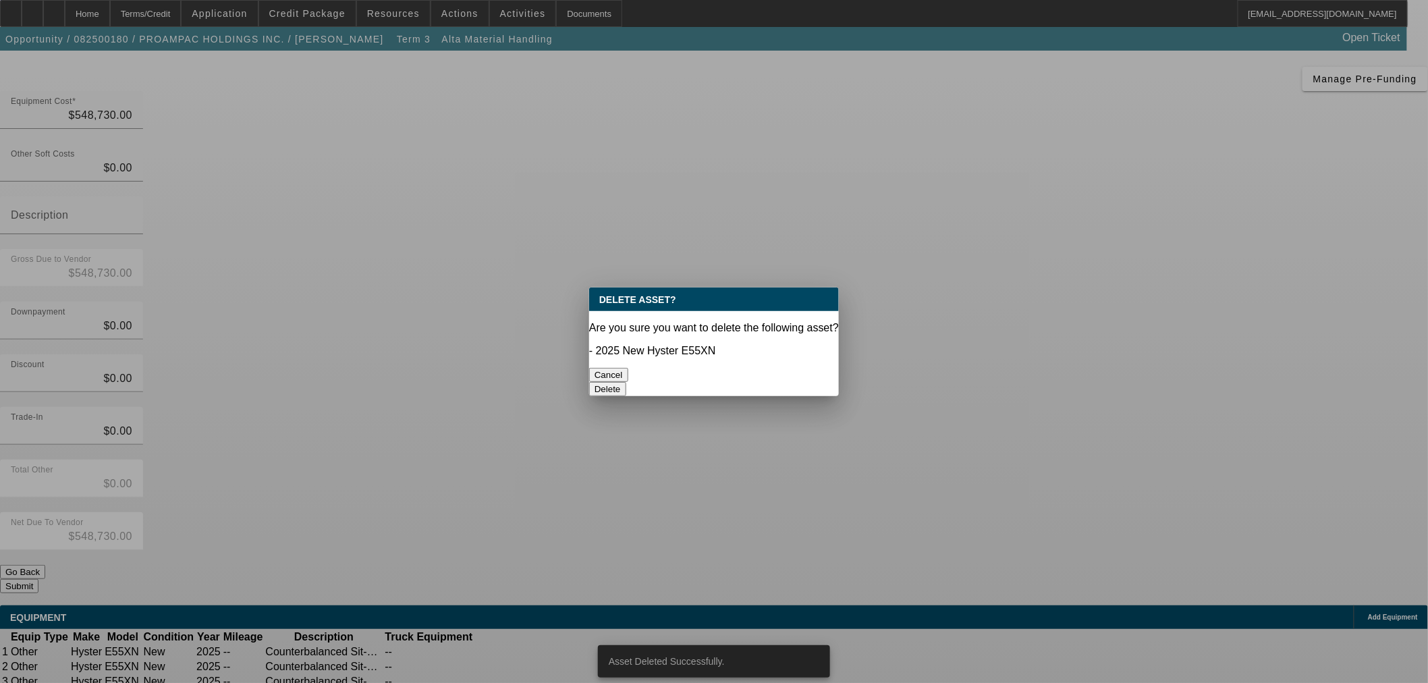
scroll to position [0, 0]
click at [626, 382] on button "Delete" at bounding box center [607, 389] width 37 height 14
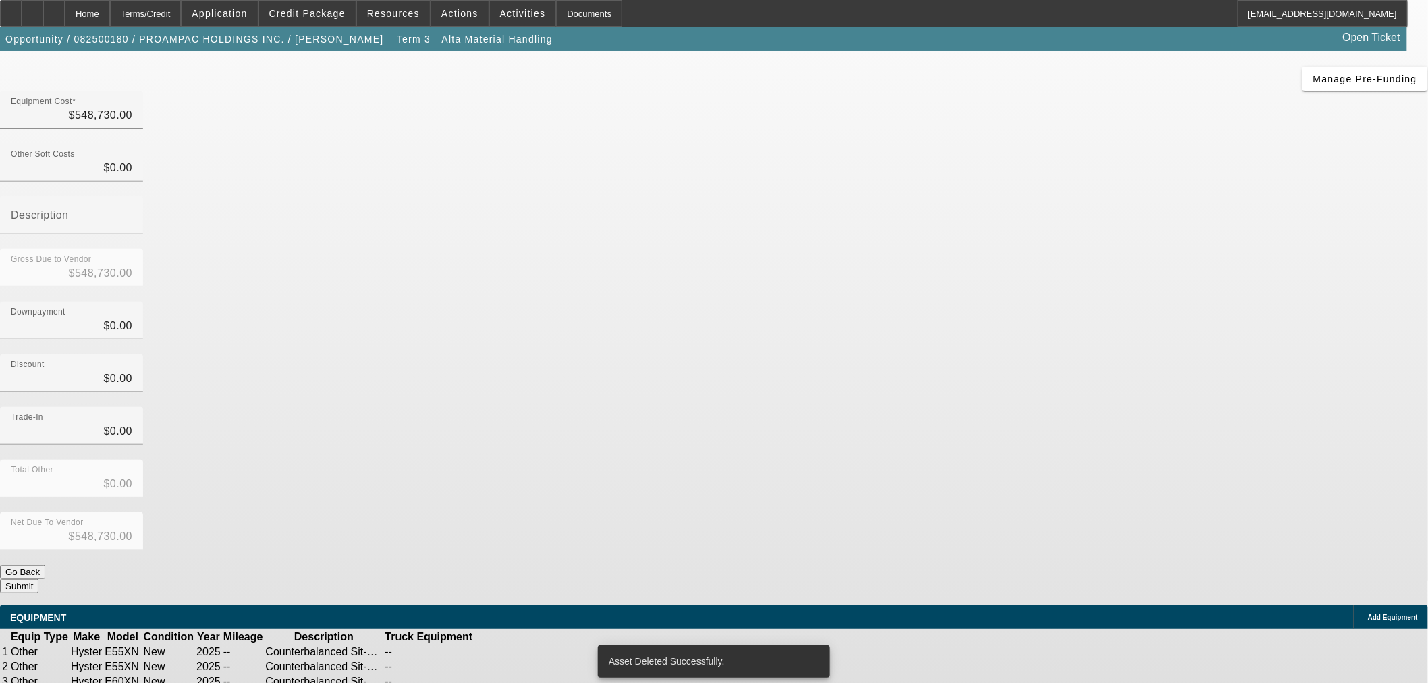
scroll to position [82, 0]
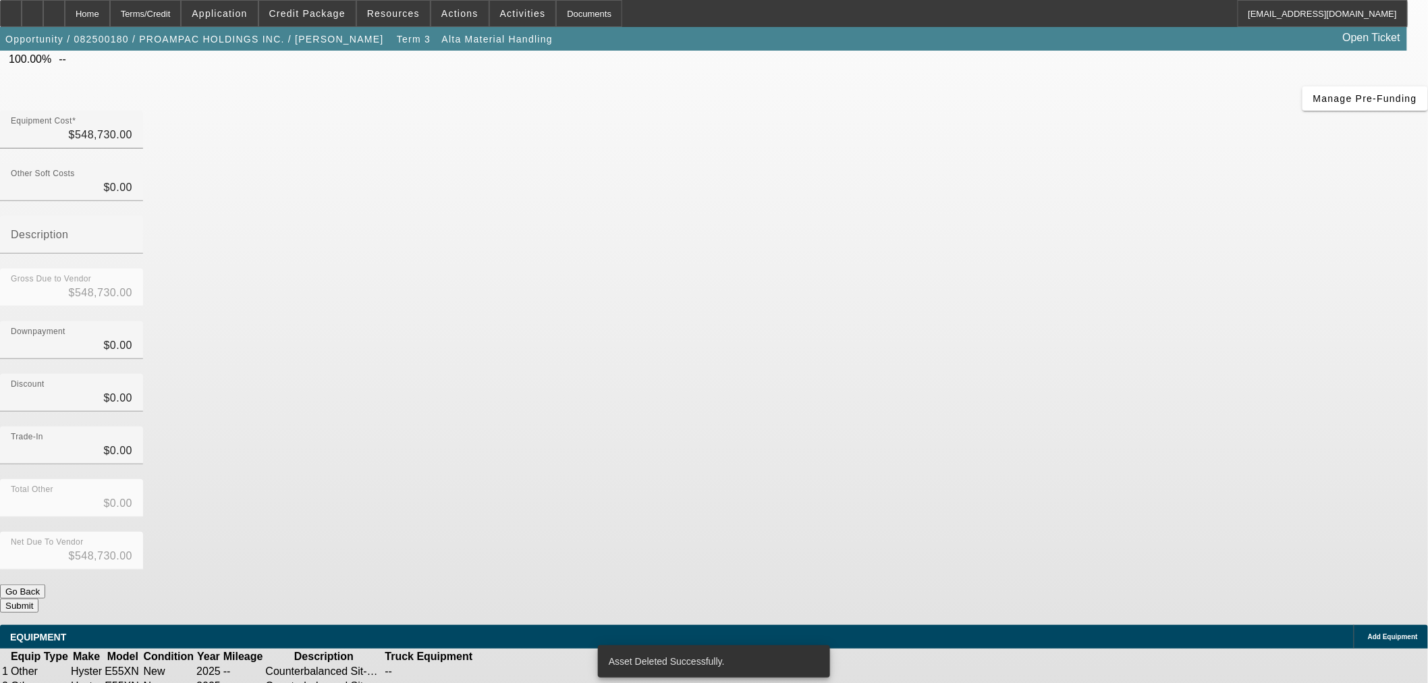
click at [543, 671] on icon at bounding box center [543, 671] width 0 height 0
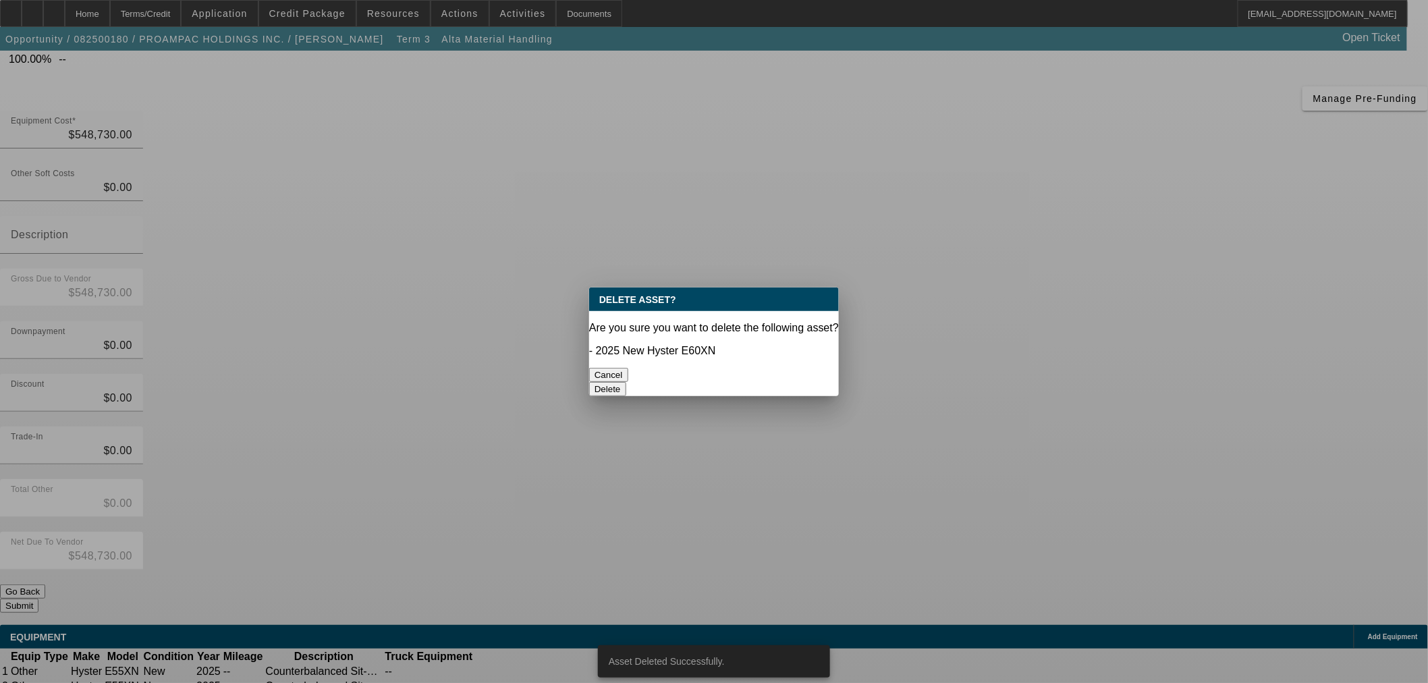
click at [626, 382] on button "Delete" at bounding box center [607, 389] width 37 height 14
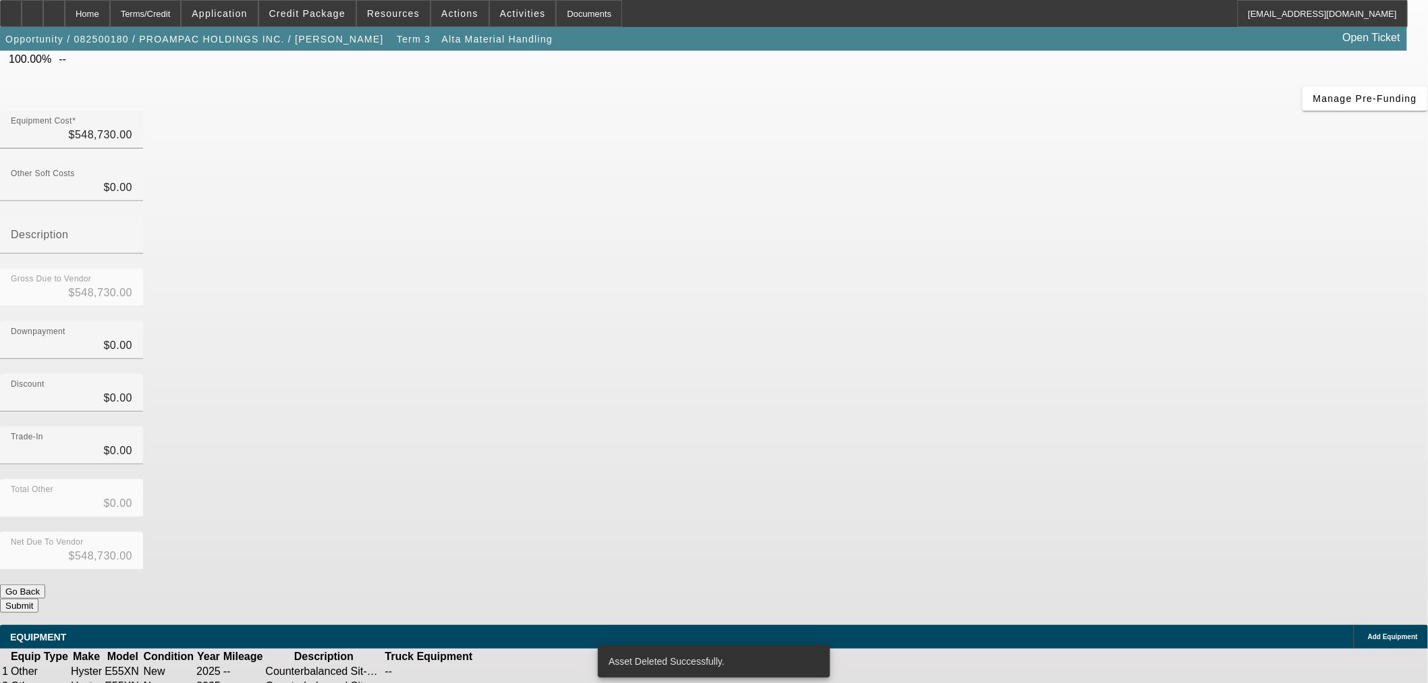
scroll to position [62, 0]
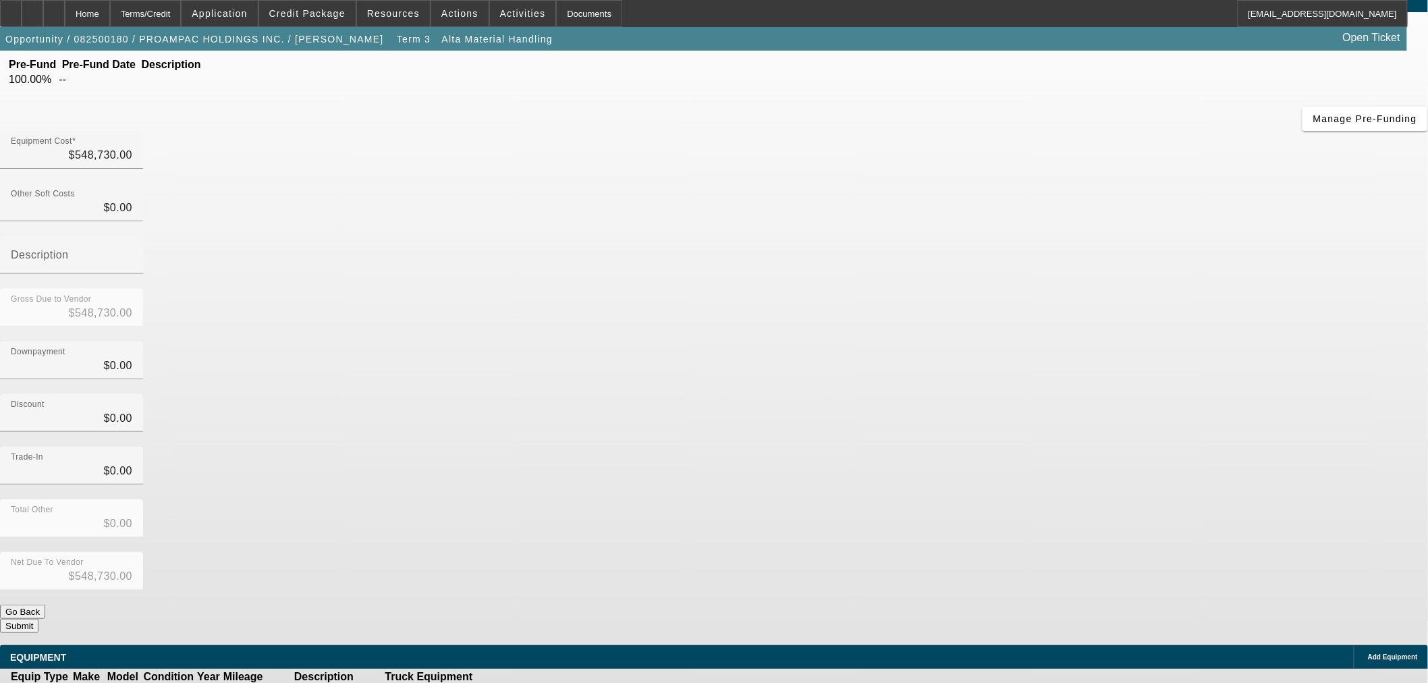
click at [543, 682] on icon at bounding box center [543, 692] width 0 height 0
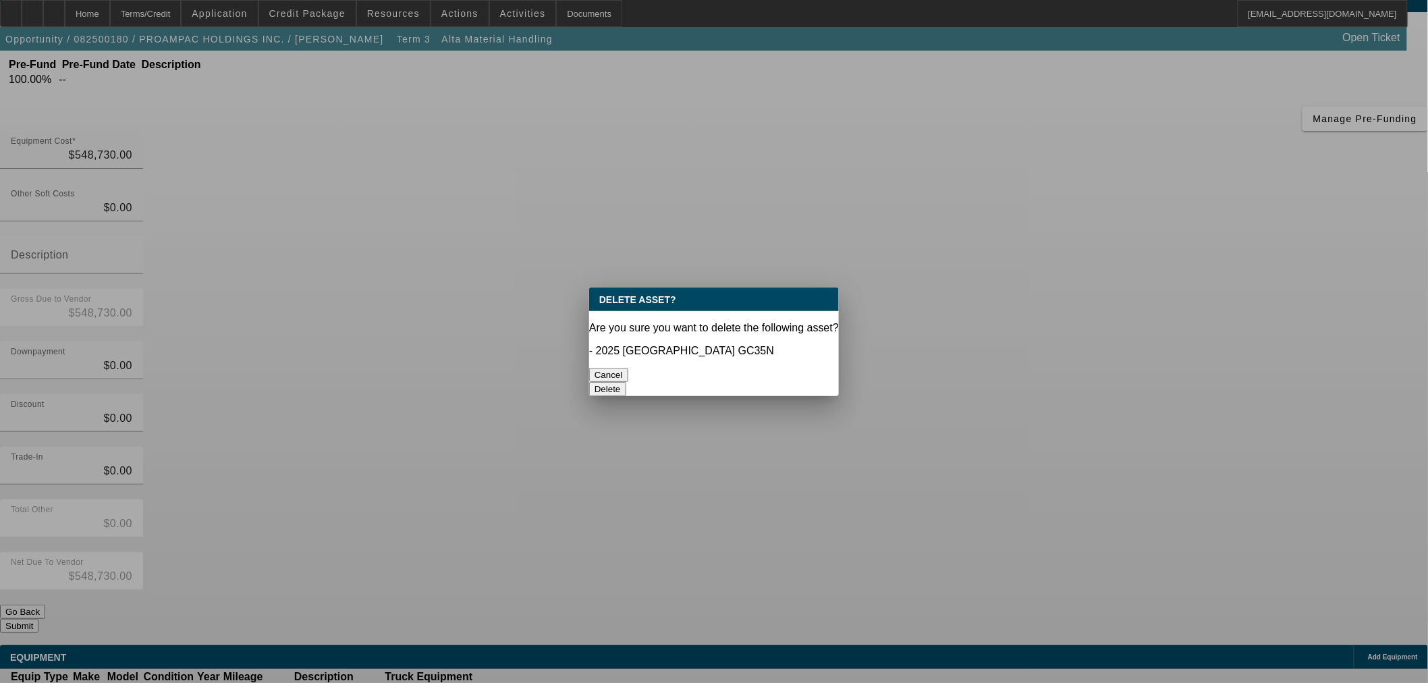
click at [626, 382] on button "Delete" at bounding box center [607, 389] width 37 height 14
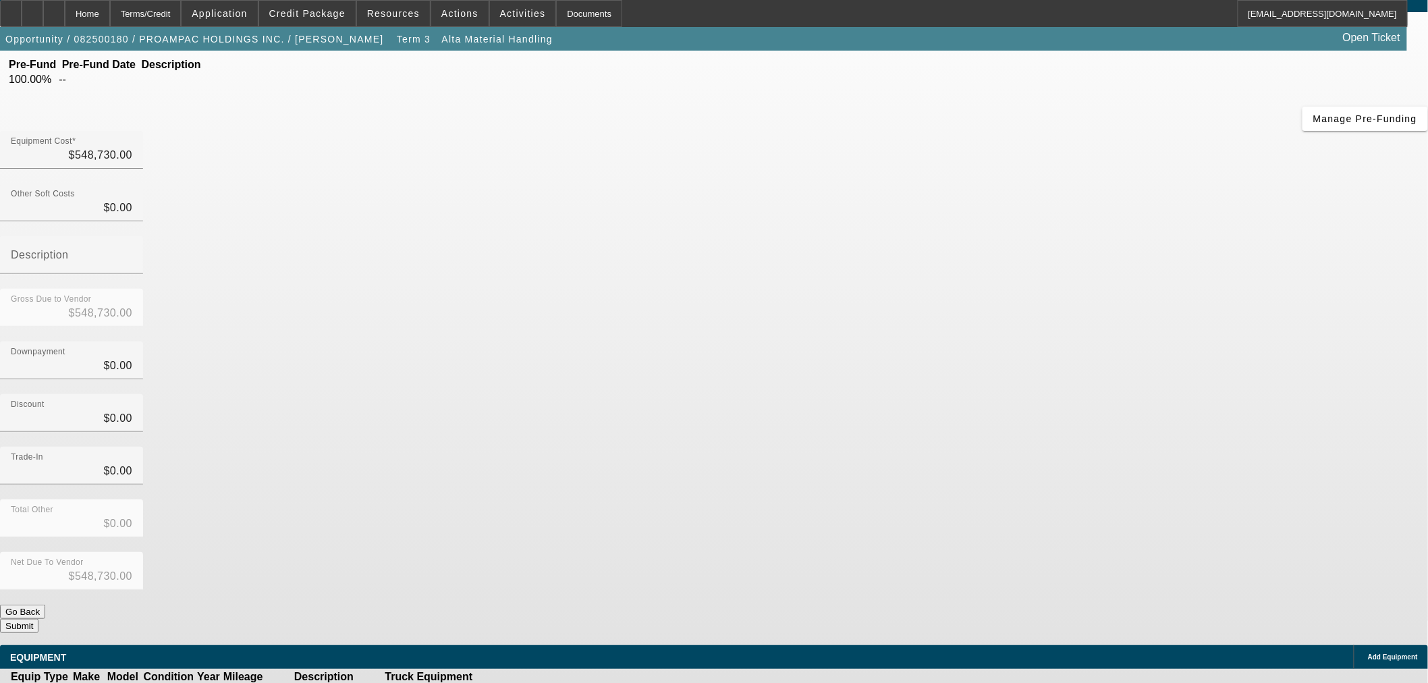
scroll to position [42, 0]
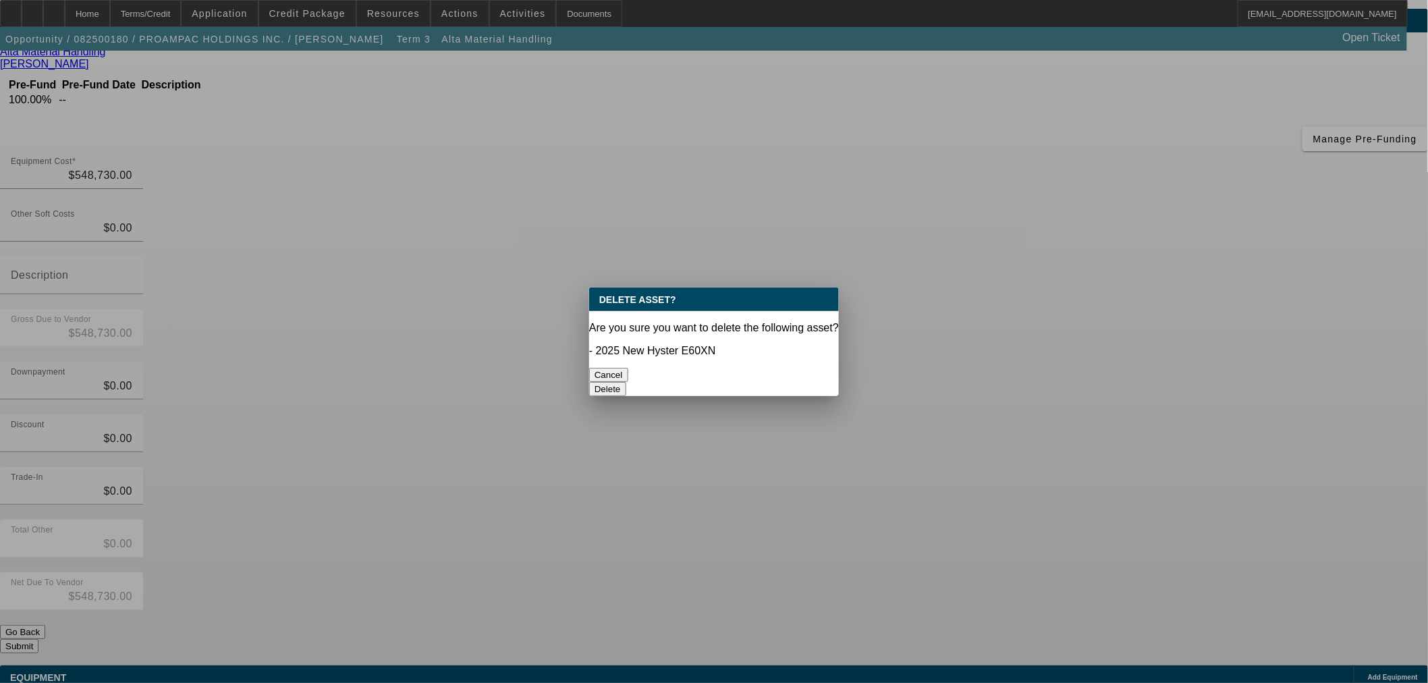
click at [626, 382] on button "Delete" at bounding box center [607, 389] width 37 height 14
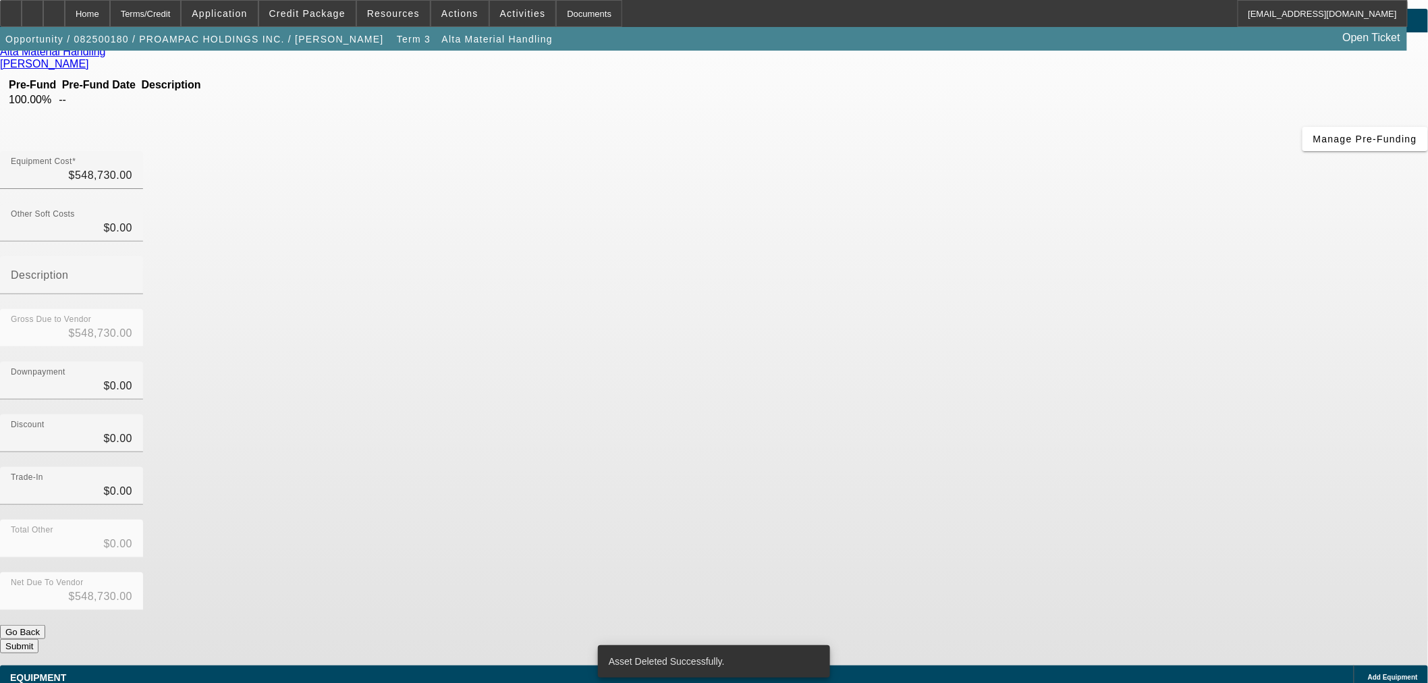
scroll to position [22, 0]
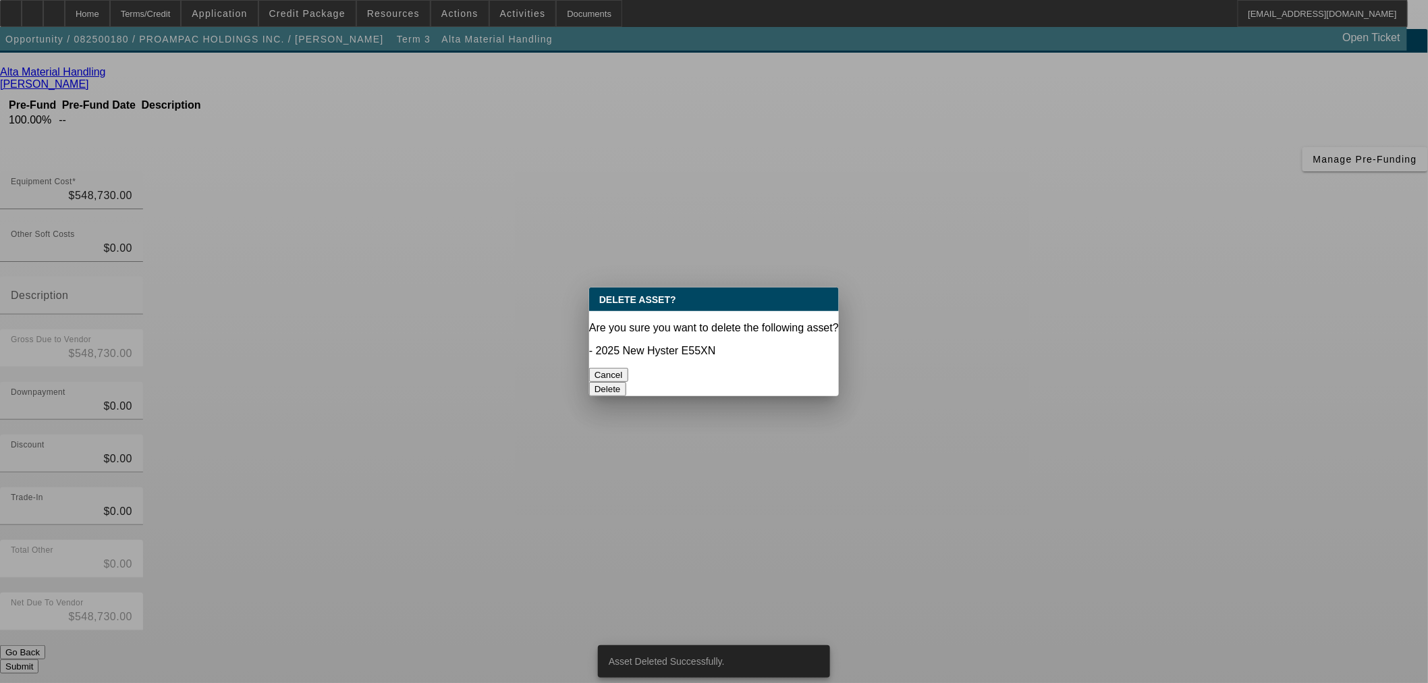
scroll to position [0, 0]
click at [626, 382] on button "Delete" at bounding box center [607, 389] width 37 height 14
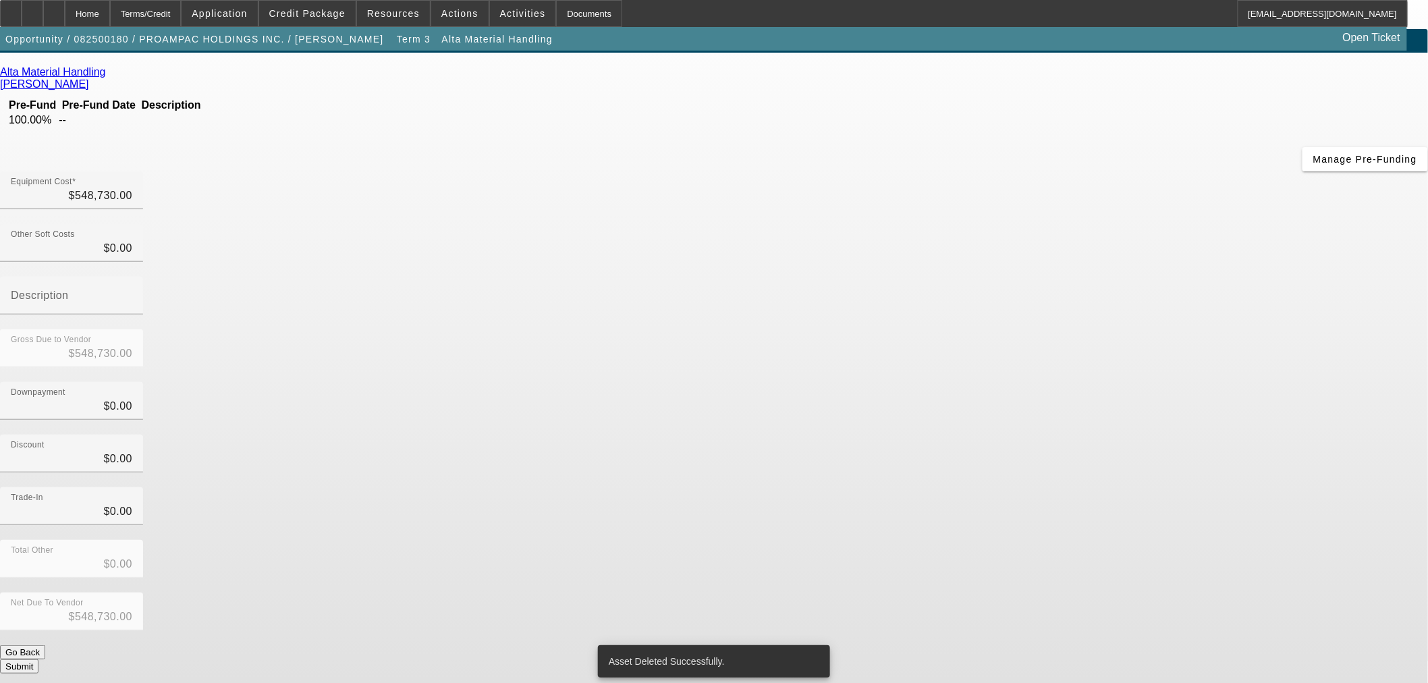
scroll to position [2, 0]
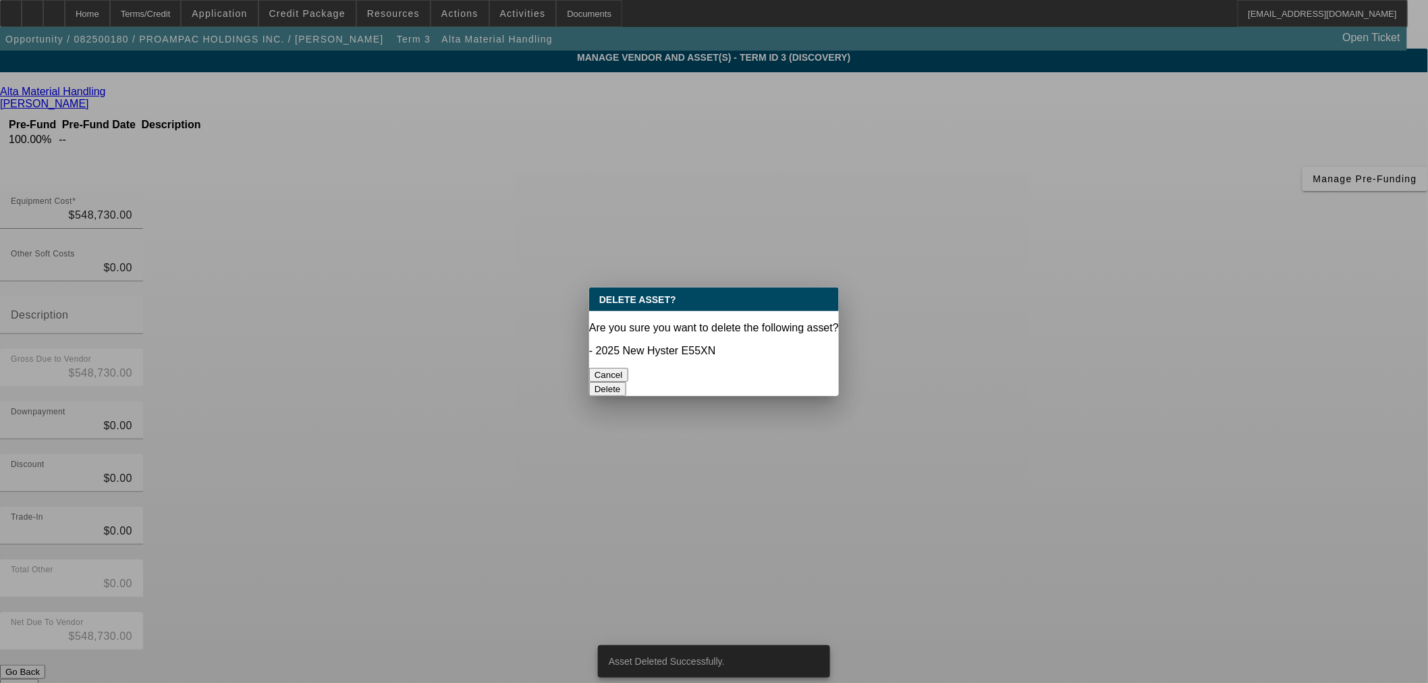
scroll to position [0, 0]
click at [626, 382] on button "Delete" at bounding box center [607, 389] width 37 height 14
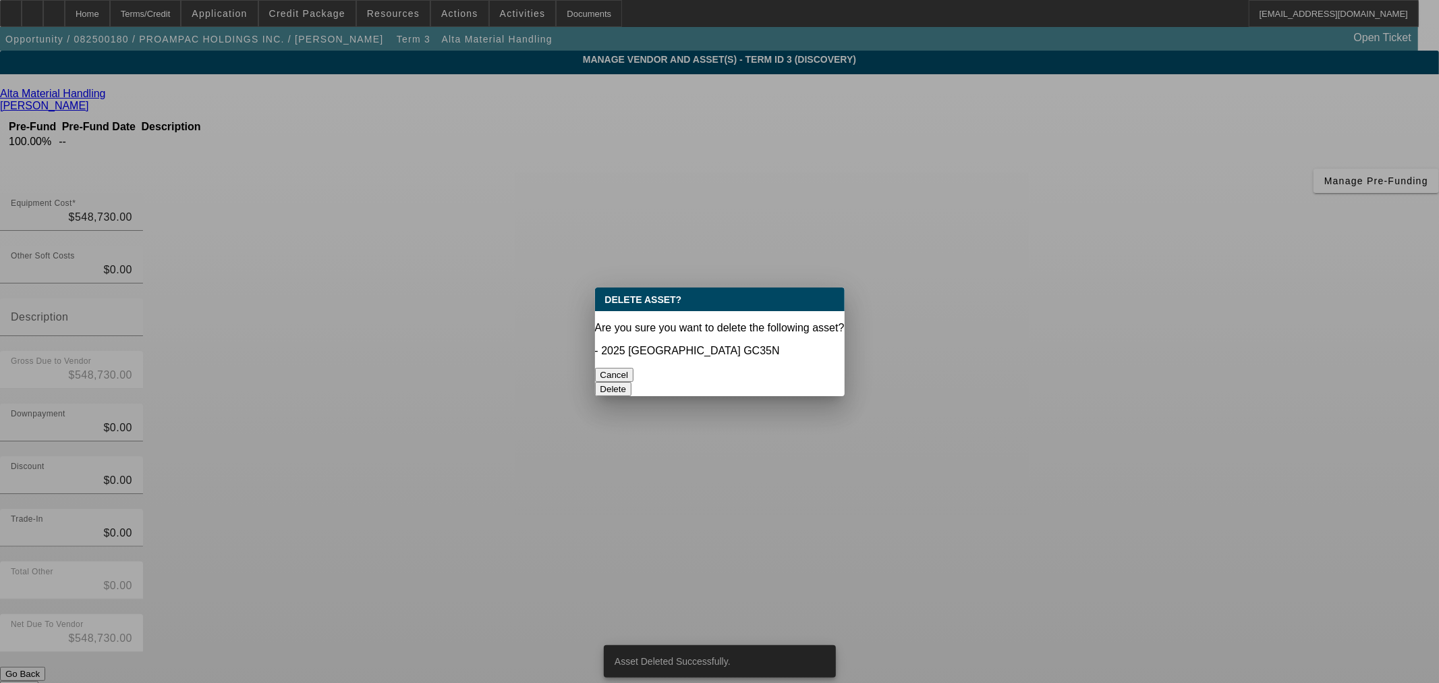
click at [632, 382] on button "Delete" at bounding box center [613, 389] width 37 height 14
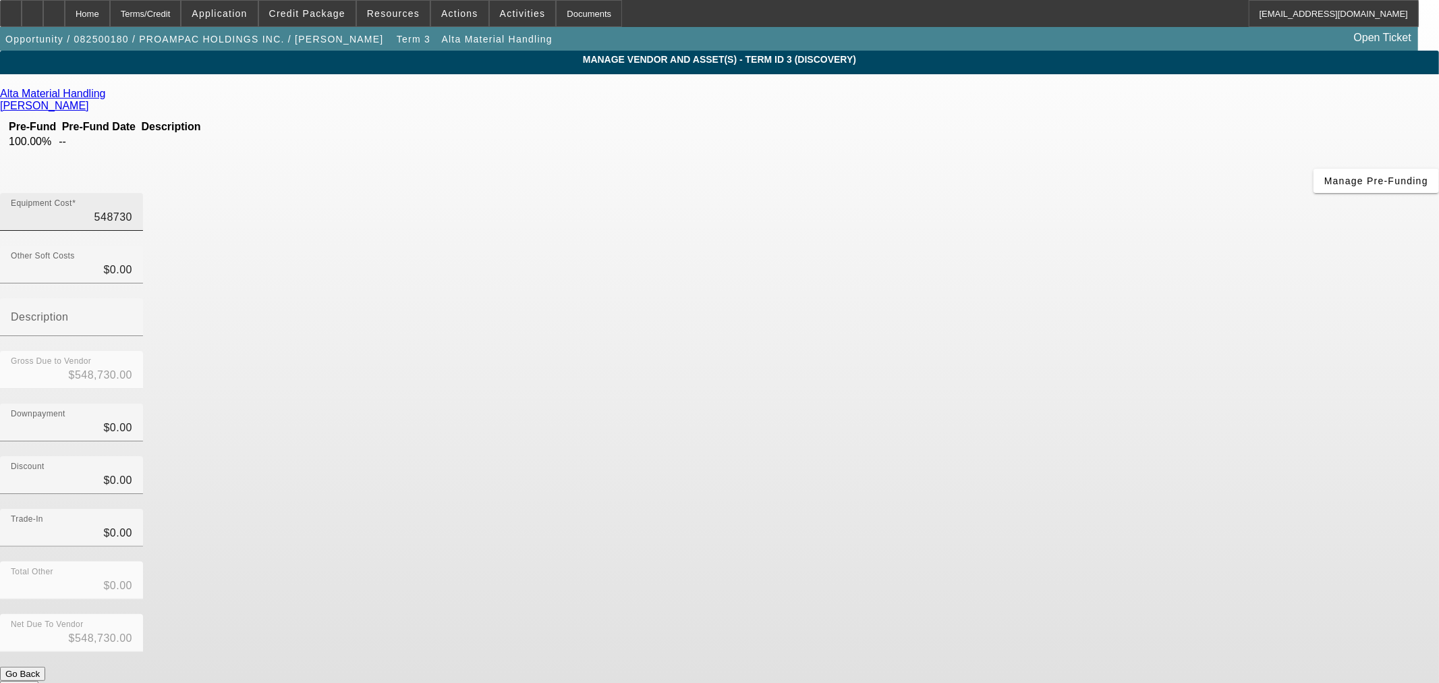
click at [132, 209] on input "548730" at bounding box center [71, 217] width 121 height 16
type input "1"
type input "$1.00"
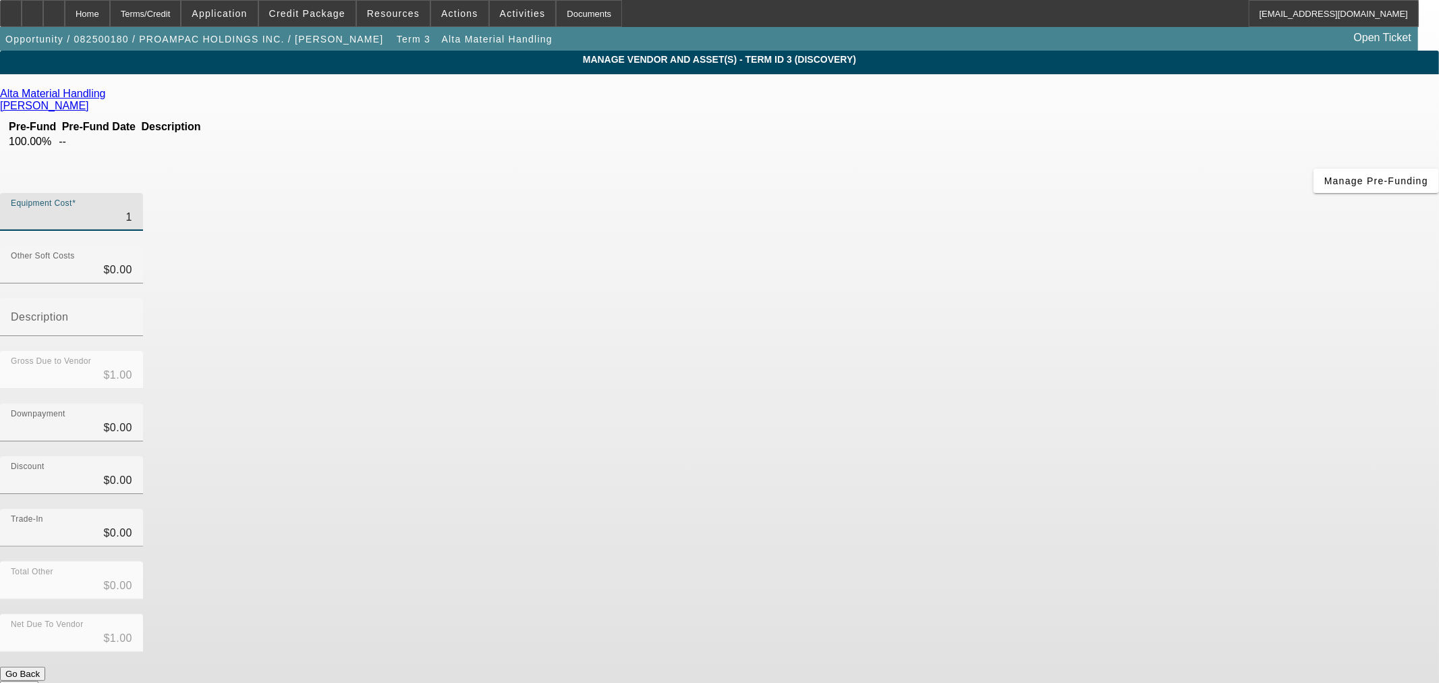
type input "11"
type input "$11.00"
type input "111"
type input "$111.00"
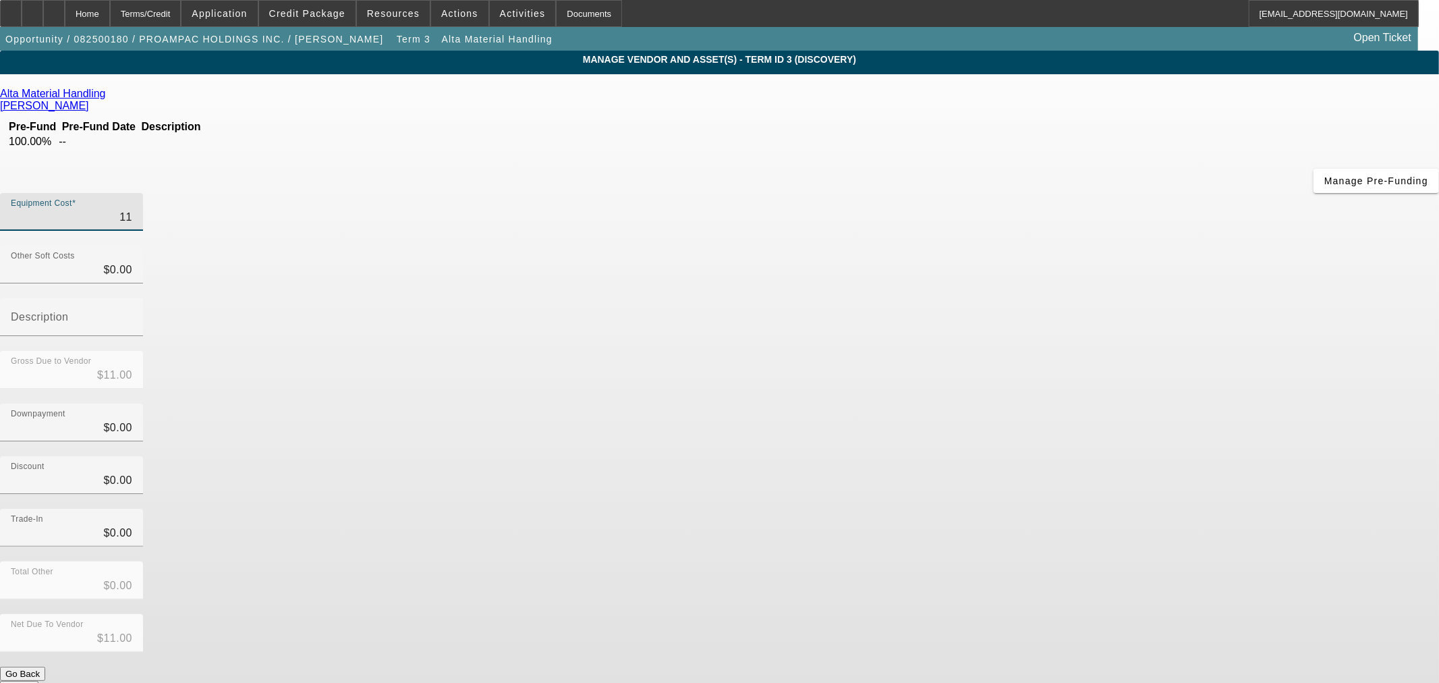
type input "$111.00"
type input "1113"
type input "$1,113.00"
type input "11130"
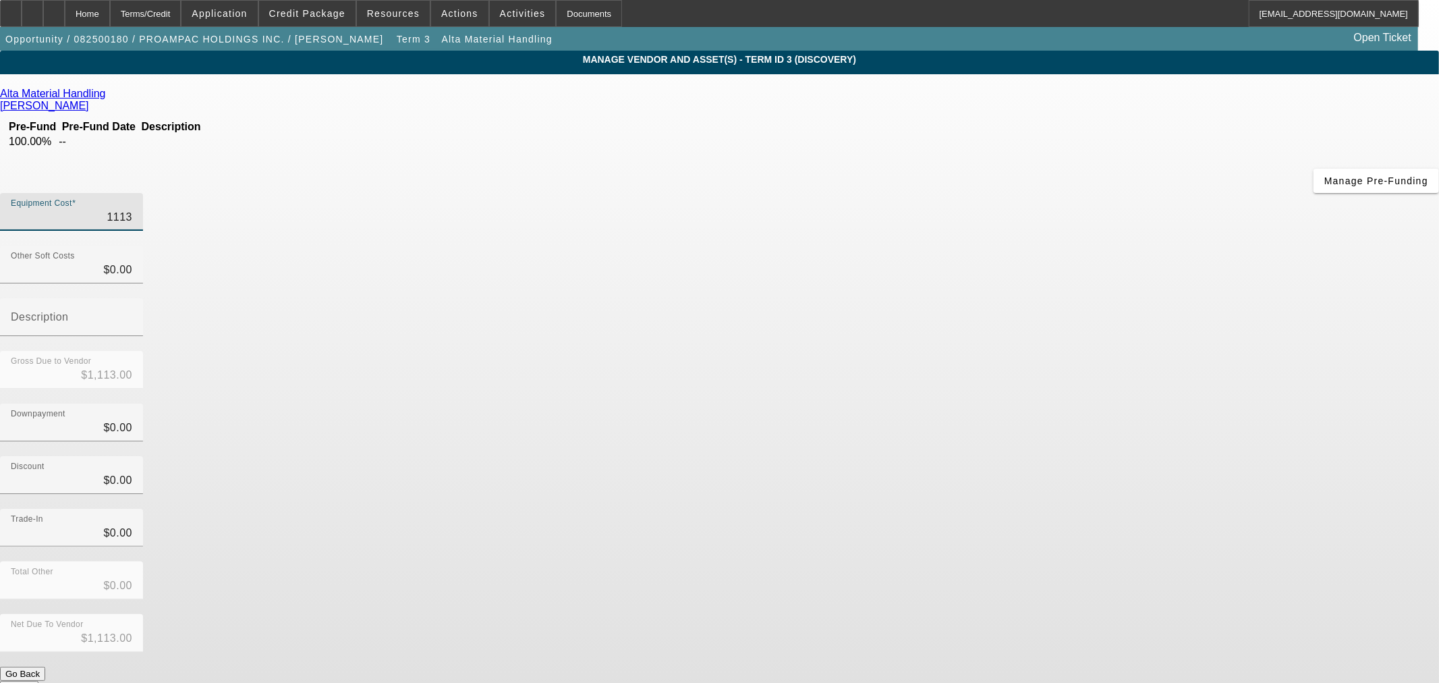
type input "$11,130.00"
type input "111300"
type input "$111,300.00"
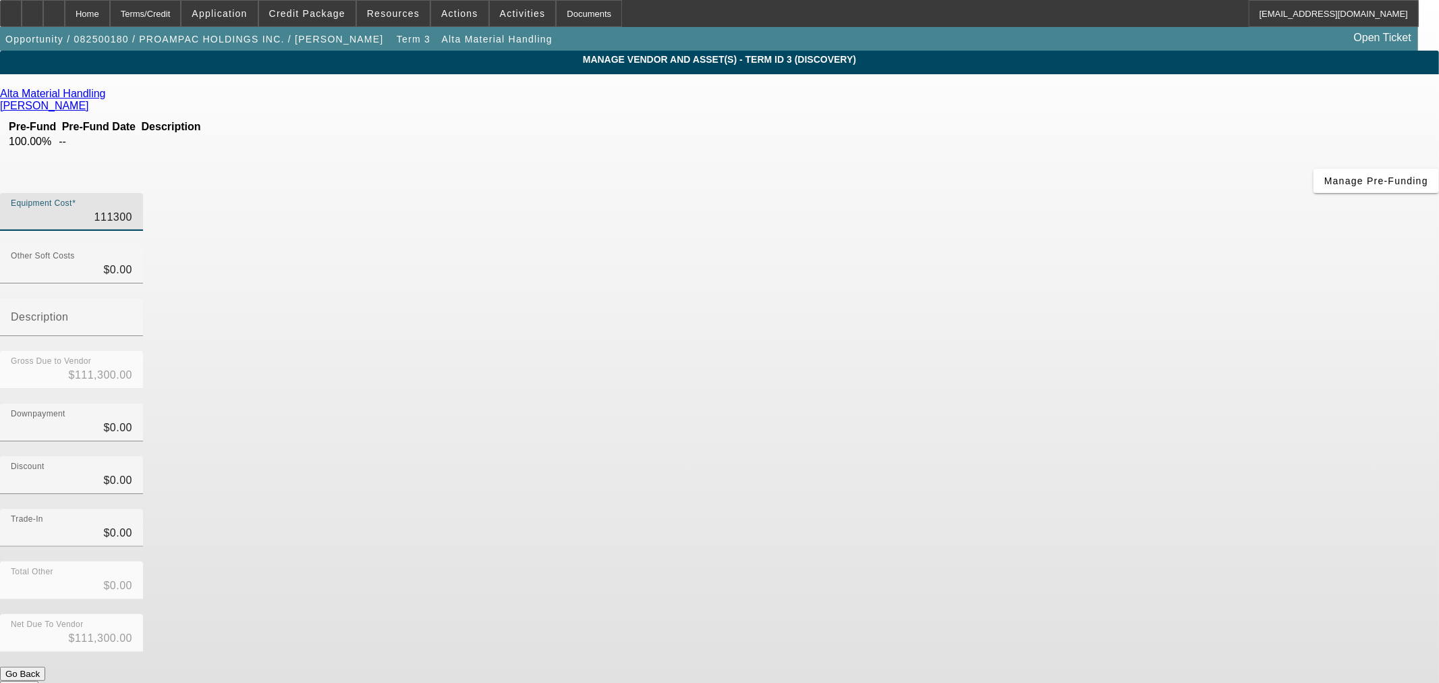
type input "$111,300.00"
click at [960, 403] on div "Downpayment $0.00" at bounding box center [719, 429] width 1439 height 53
click at [181, 8] on div "Terms/Credit" at bounding box center [146, 13] width 72 height 27
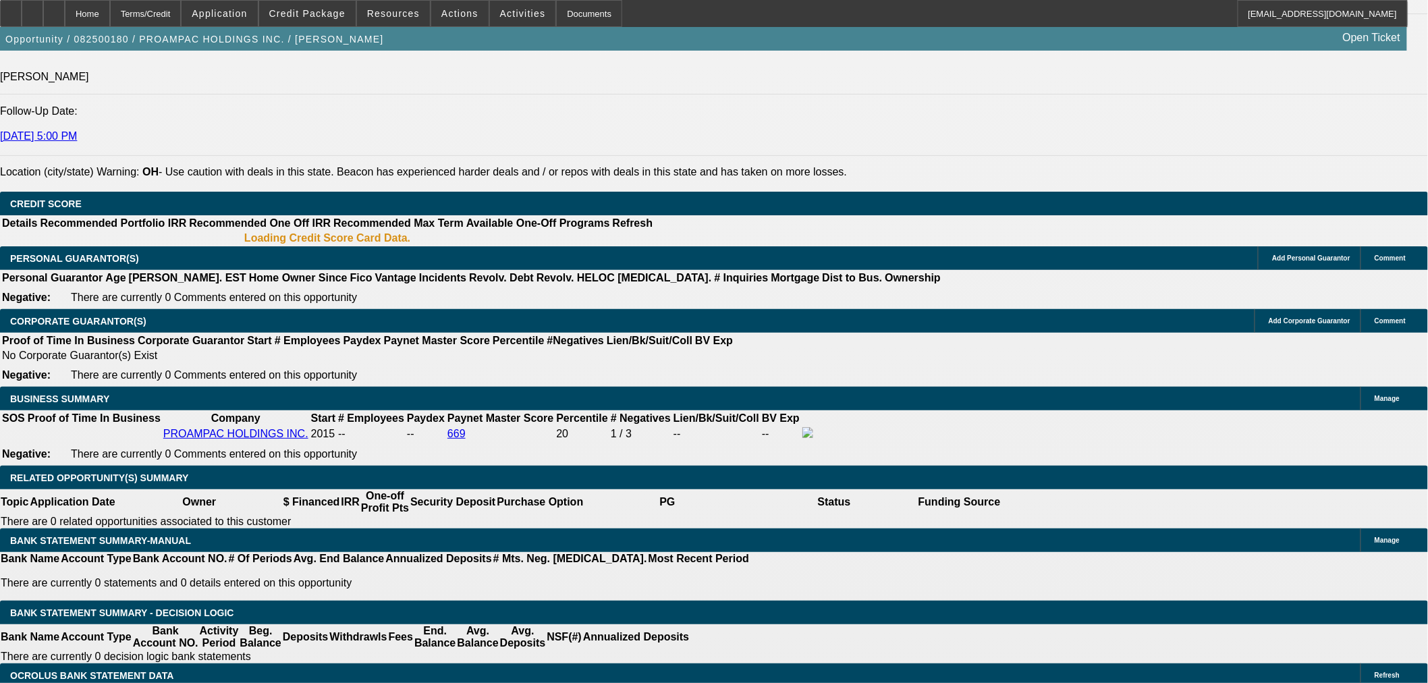
select select "0"
select select "2"
select select "0"
select select "5"
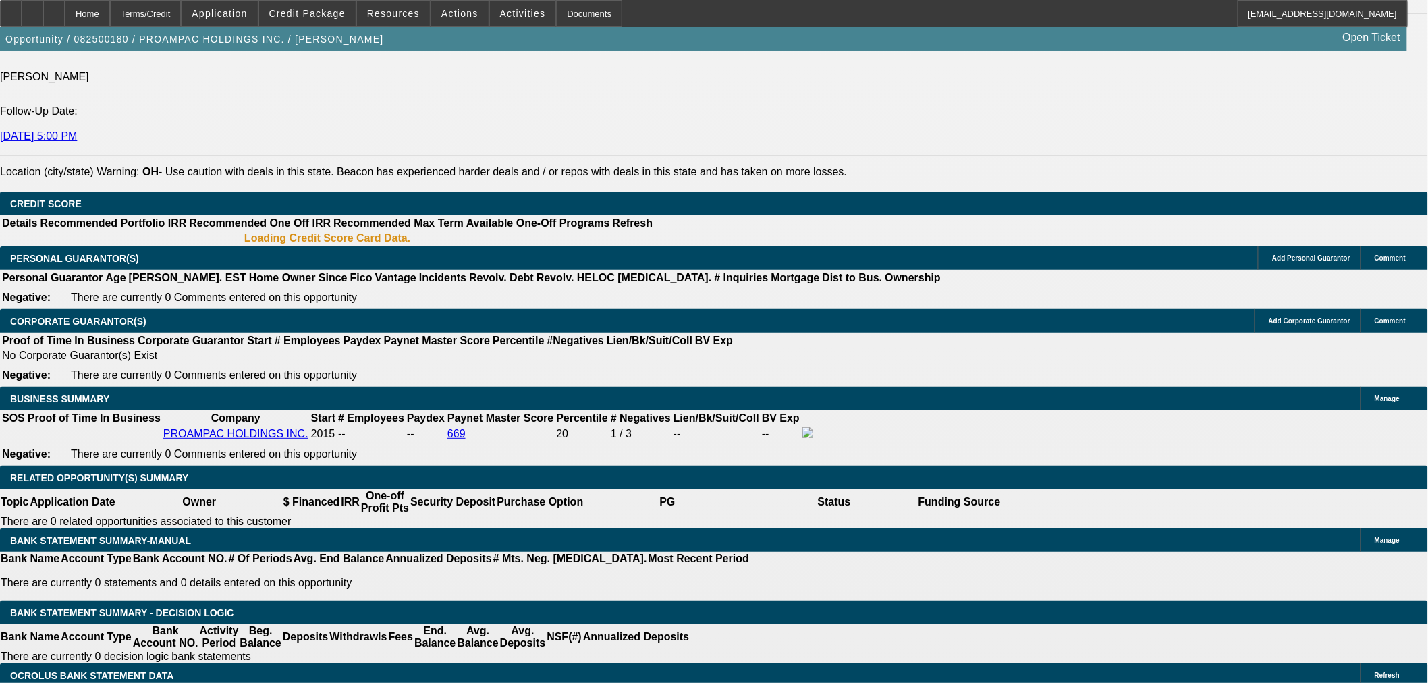
select select "0"
select select "2"
select select "0"
select select "5"
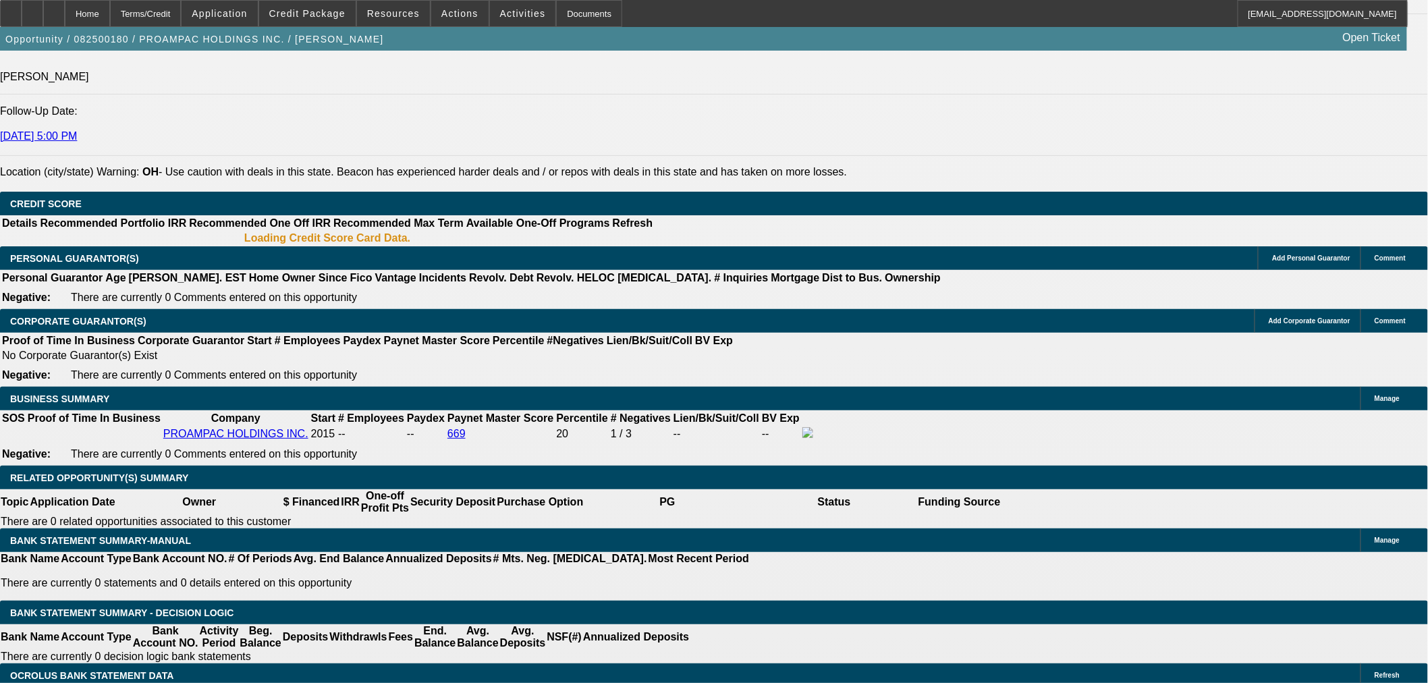
select select "0"
select select "2"
select select "0"
select select "5"
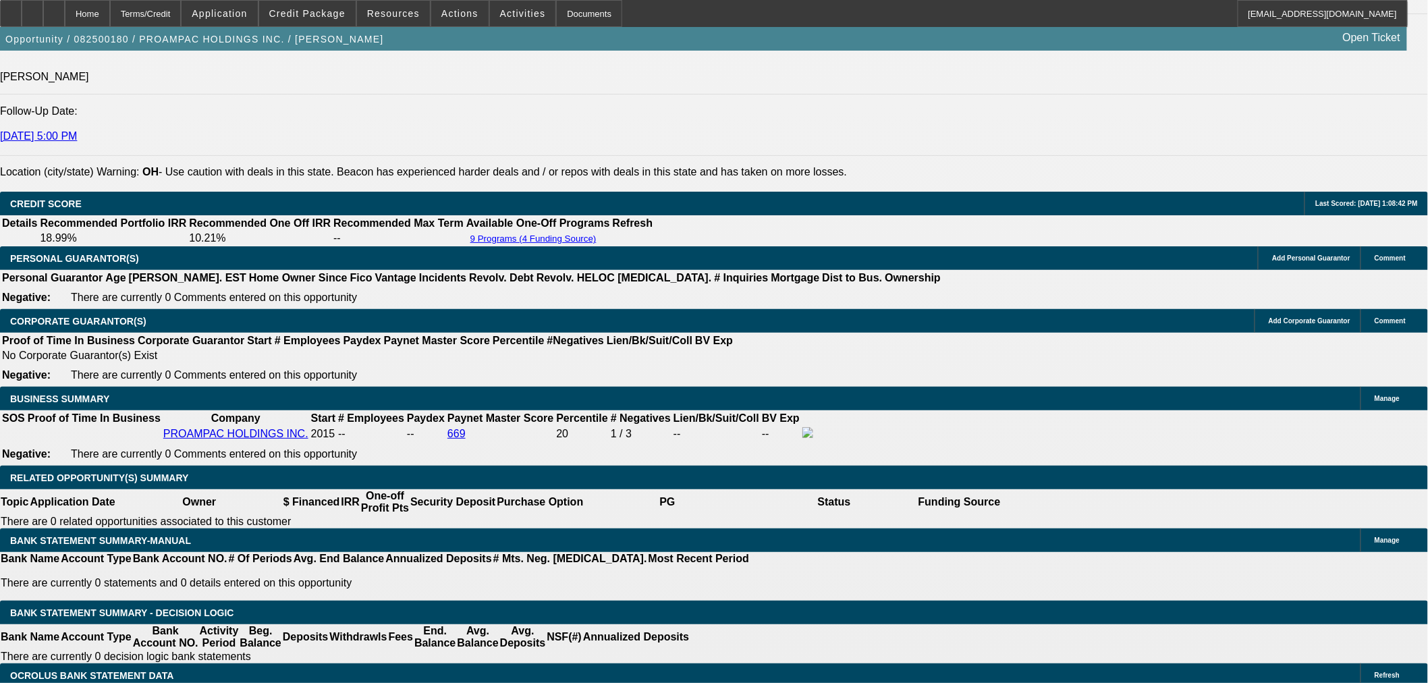
scroll to position [1777, 0]
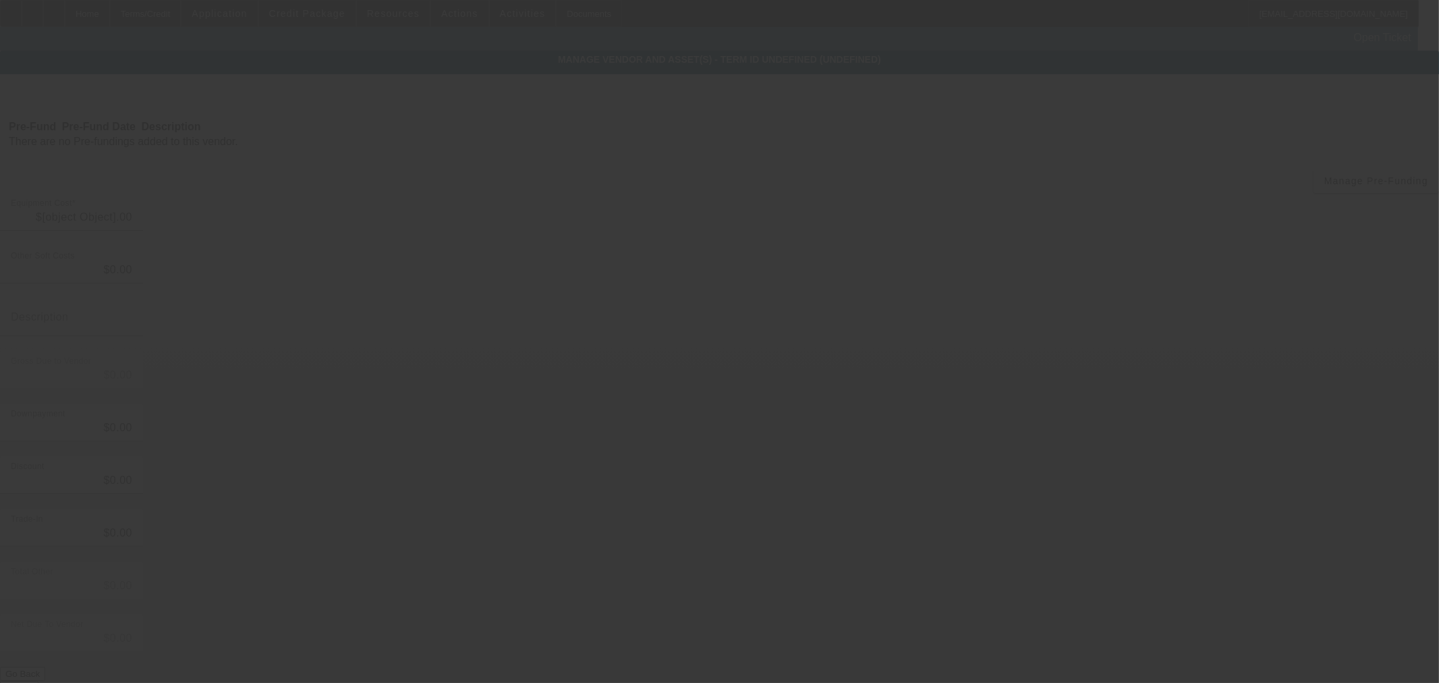
type input "$548,730.00"
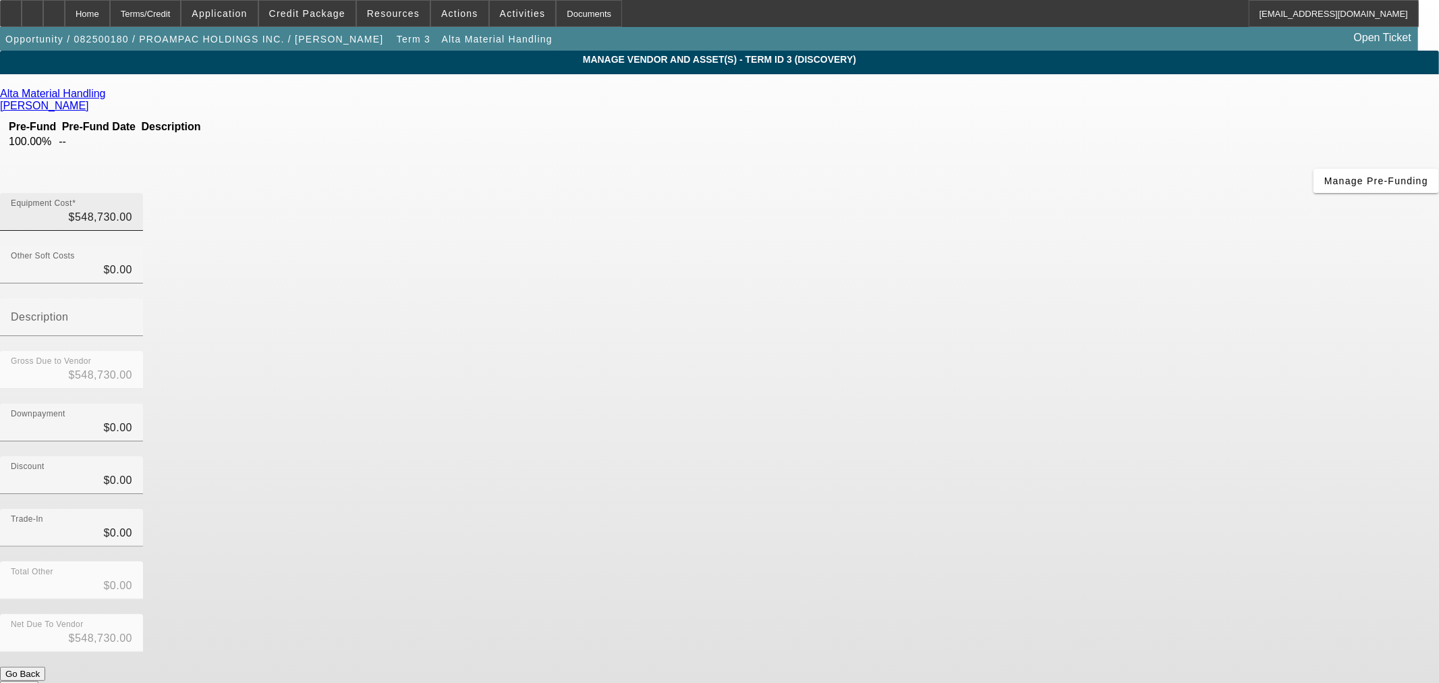
click at [132, 193] on div "Equipment Cost $548,730.00" at bounding box center [71, 212] width 121 height 38
click at [132, 209] on input "548730" at bounding box center [71, 217] width 121 height 16
type input "1"
type input "$1.00"
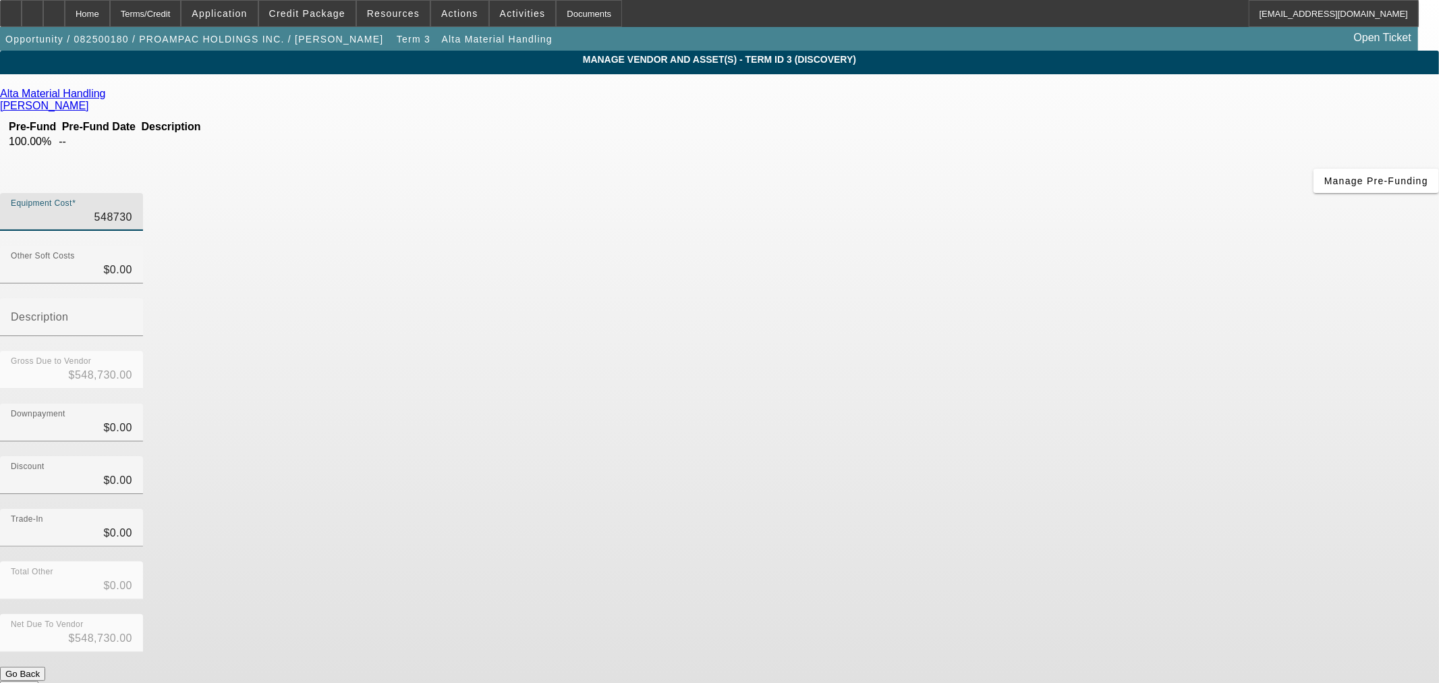
type input "$1.00"
type input "11"
type input "$11.00"
type input "111"
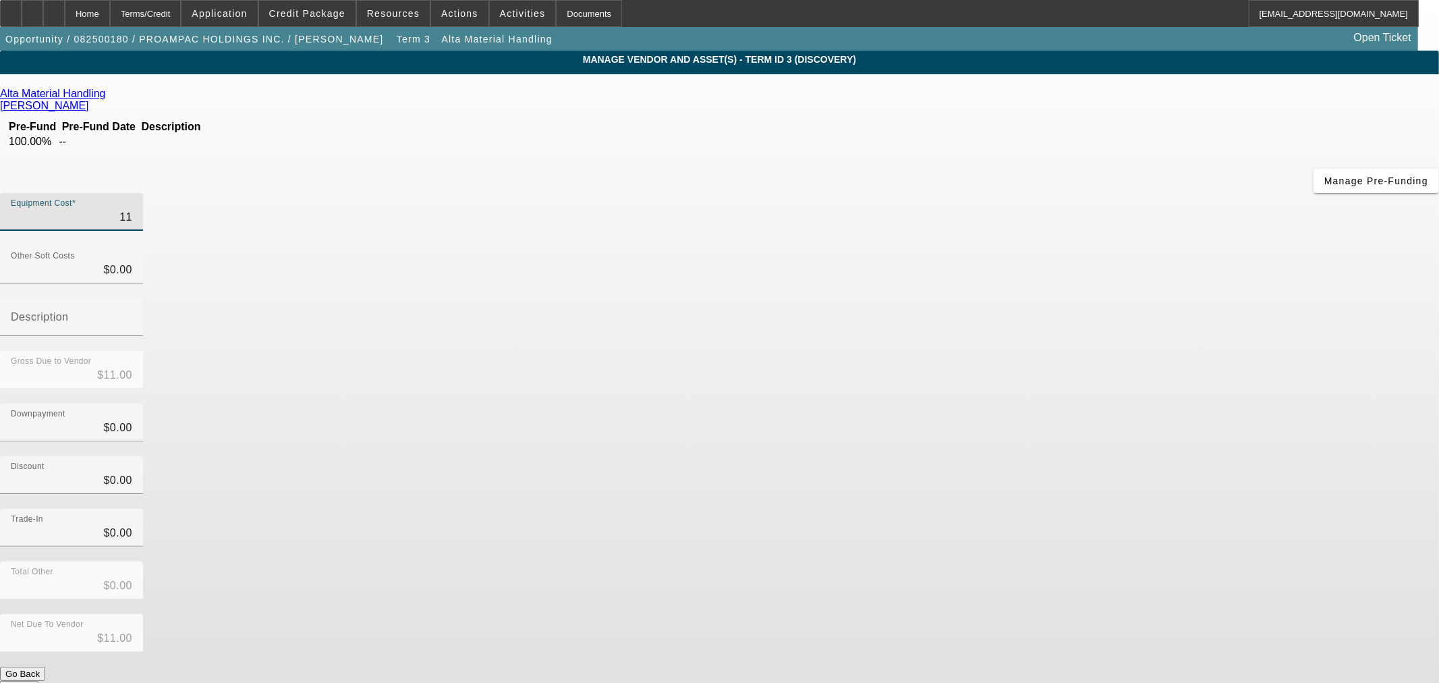
type input "$111.00"
type input "1113"
type input "$1,113.00"
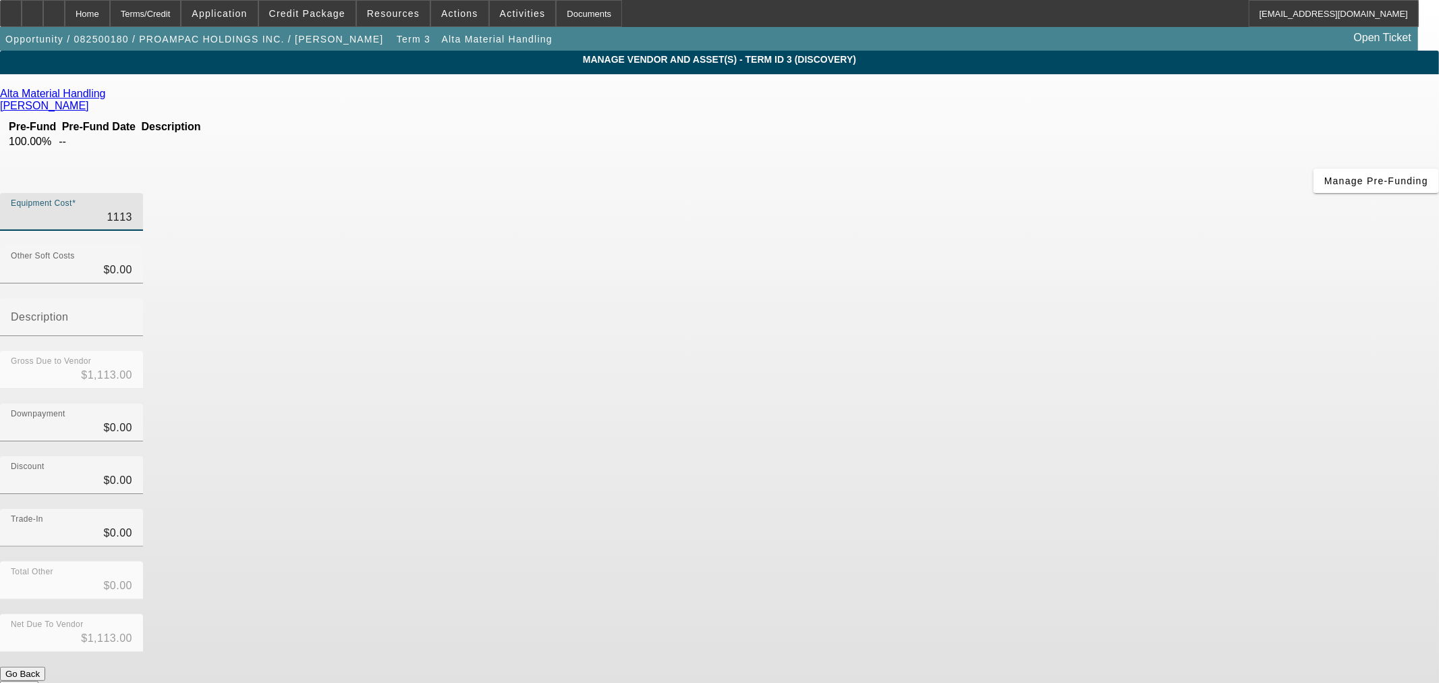
type input "11130"
type input "$11,130.00"
type input "111300"
type input "$111,300.00"
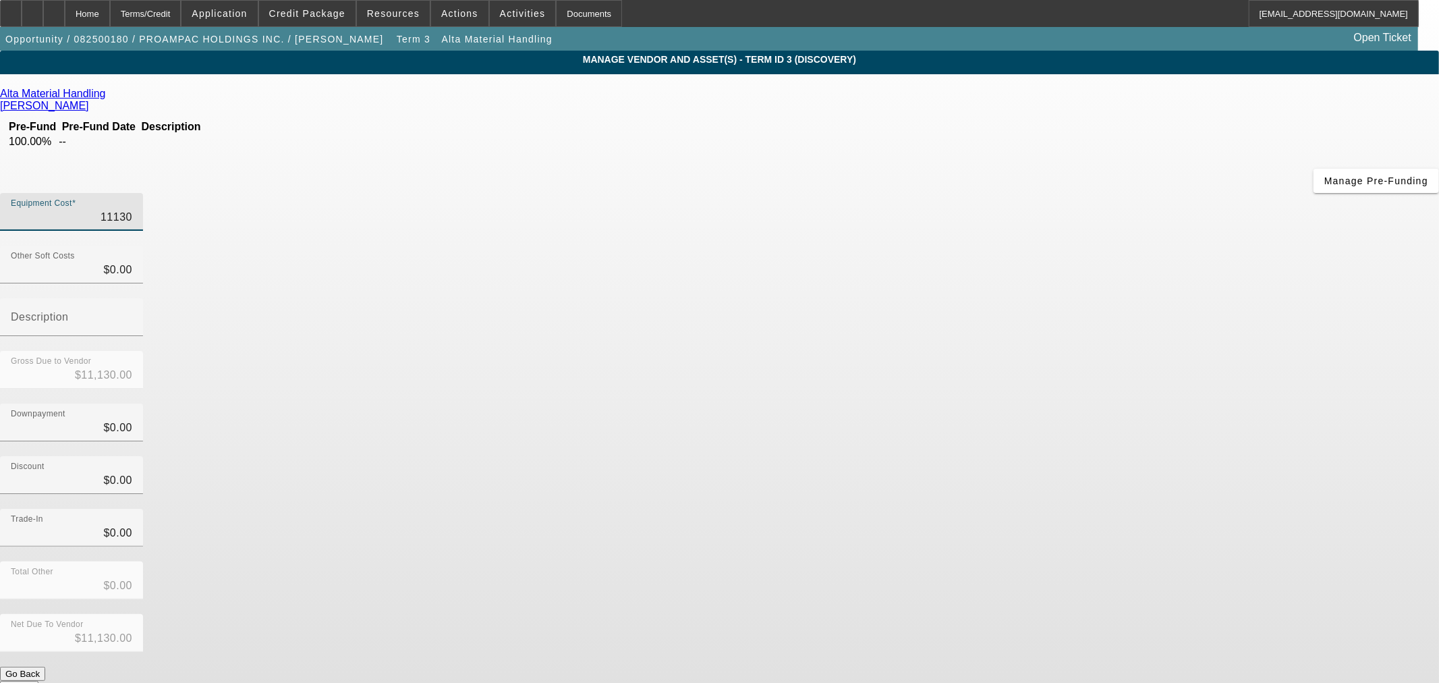
type input "$111,300.00"
click at [1026, 509] on div "Trade-In $0.00" at bounding box center [719, 535] width 1439 height 53
click at [38, 681] on button "Submit" at bounding box center [19, 688] width 38 height 14
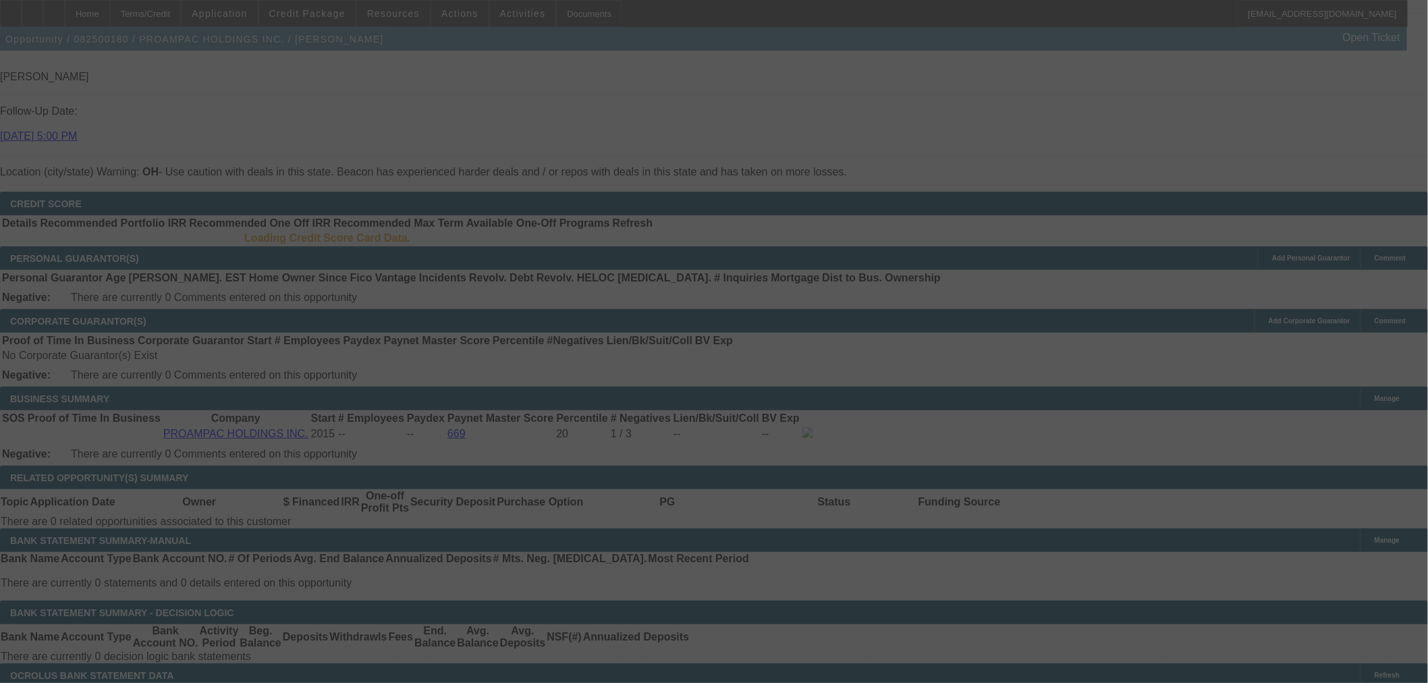
scroll to position [1777, 0]
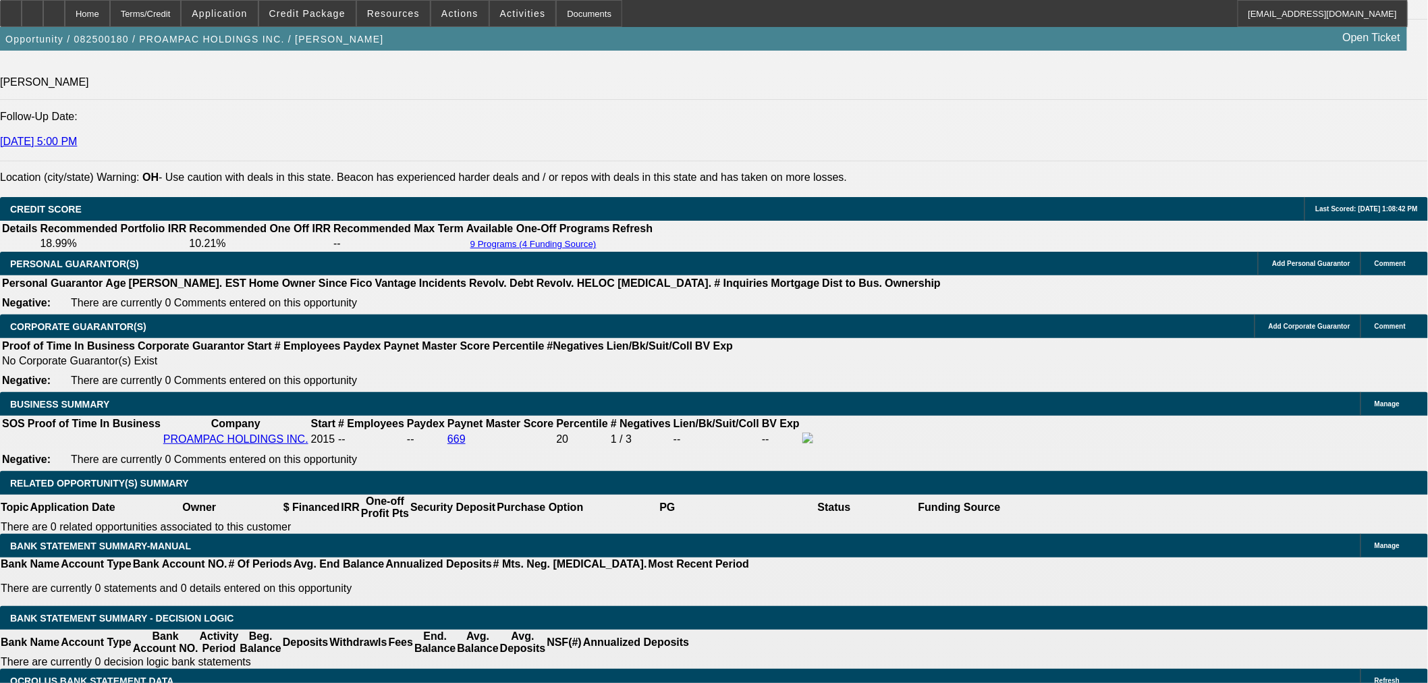
select select "0"
select select "2"
select select "0"
select select "5"
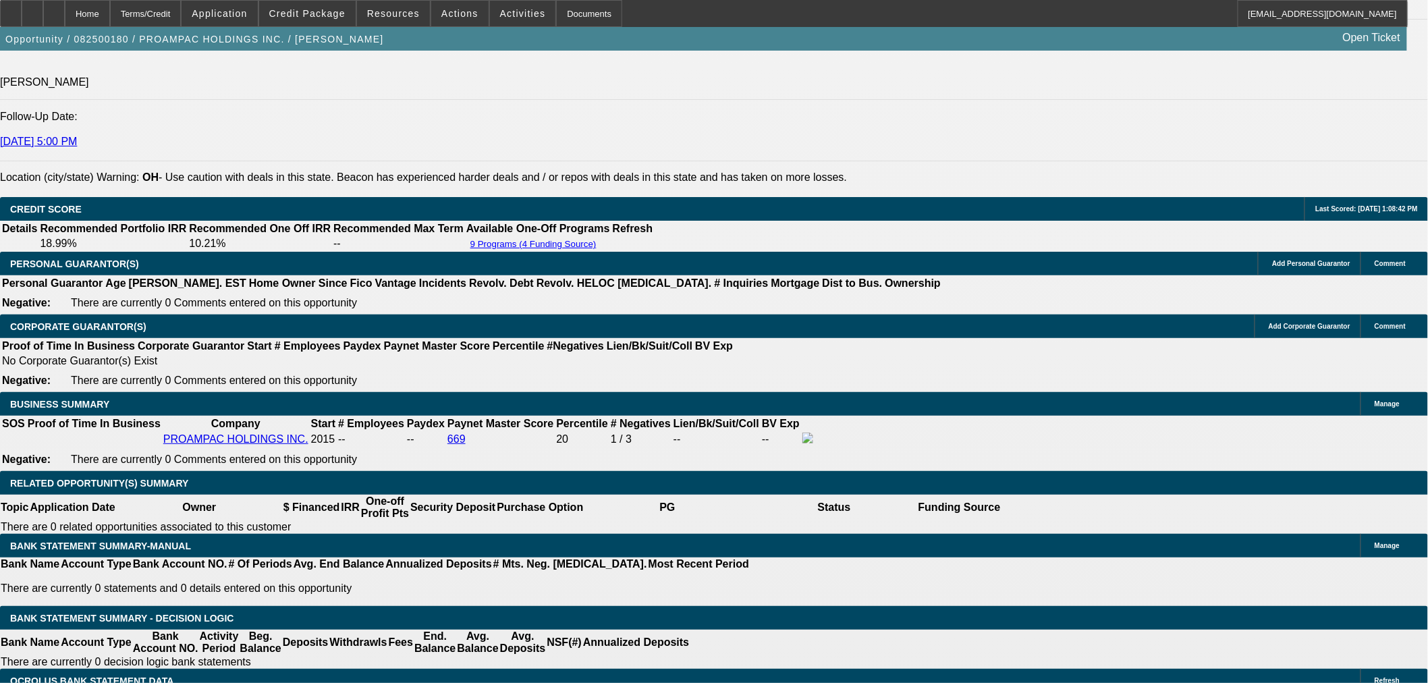
select select "0"
select select "2"
select select "0"
select select "5"
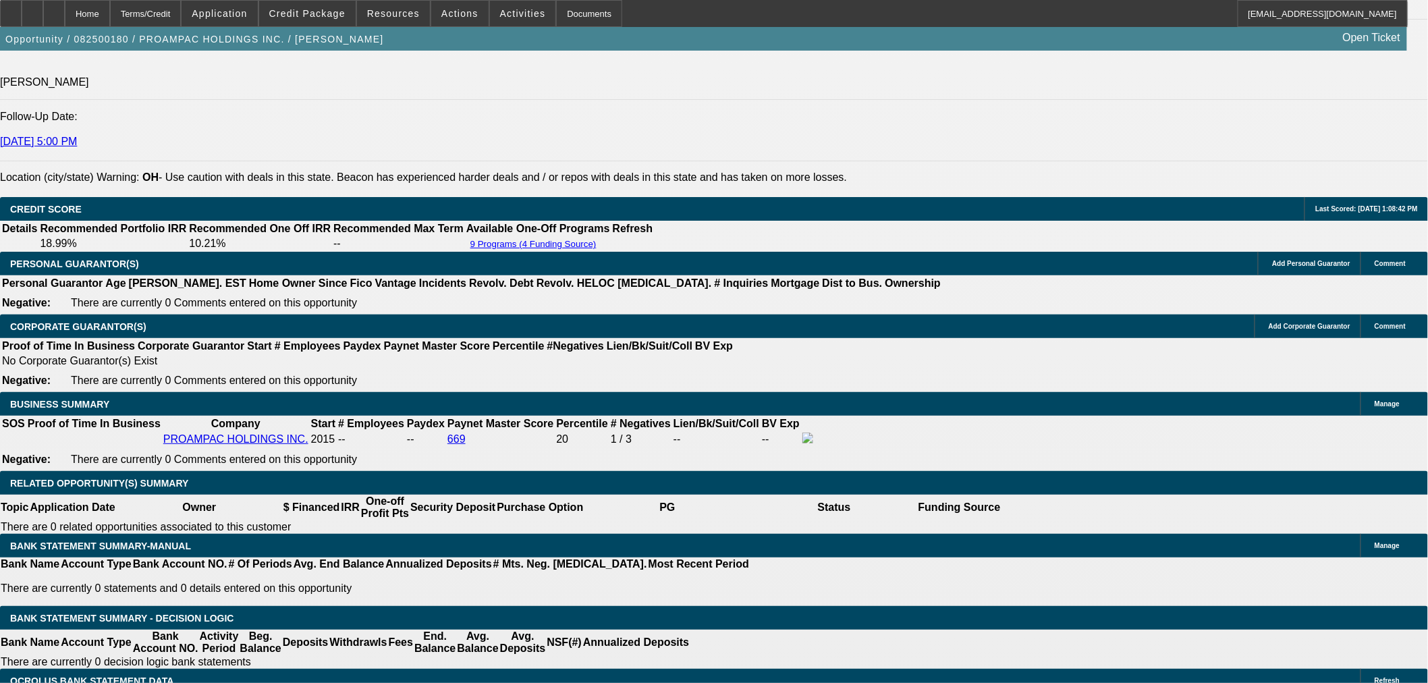
select select "0"
select select "2"
select select "0"
select select "5"
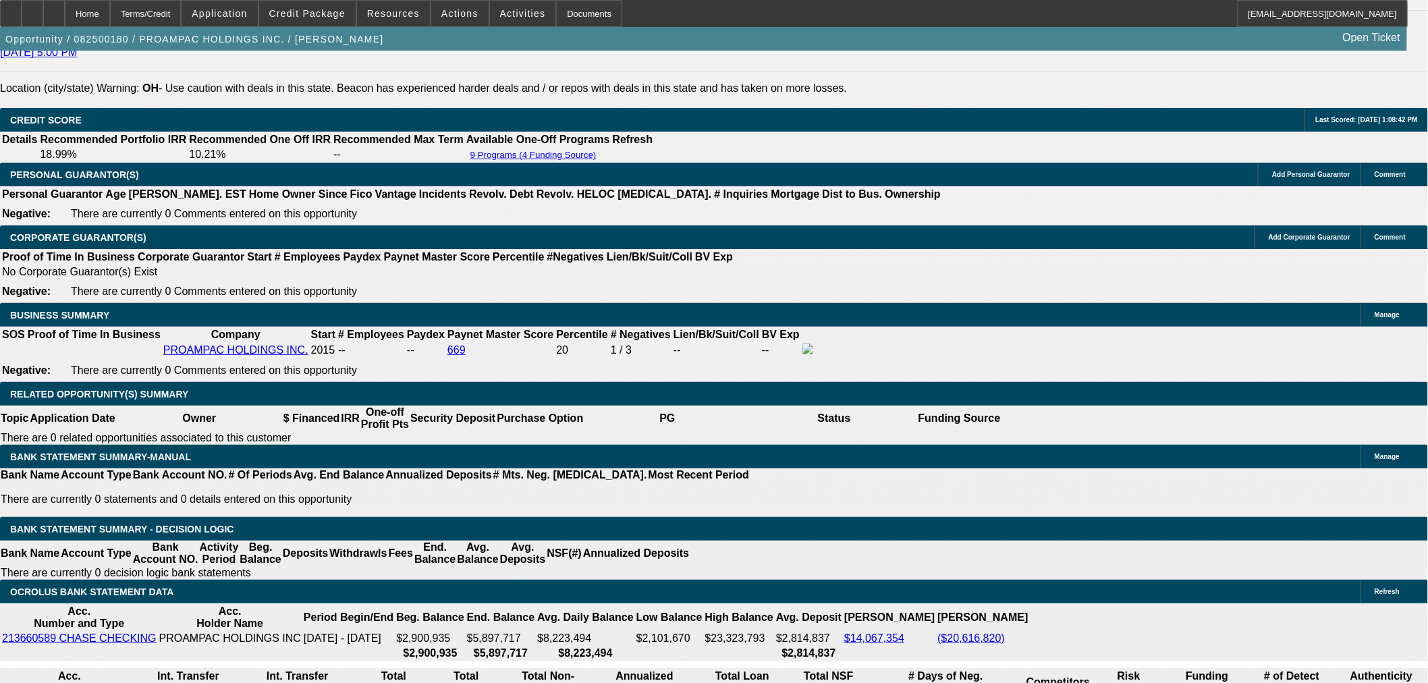
scroll to position [1903, 0]
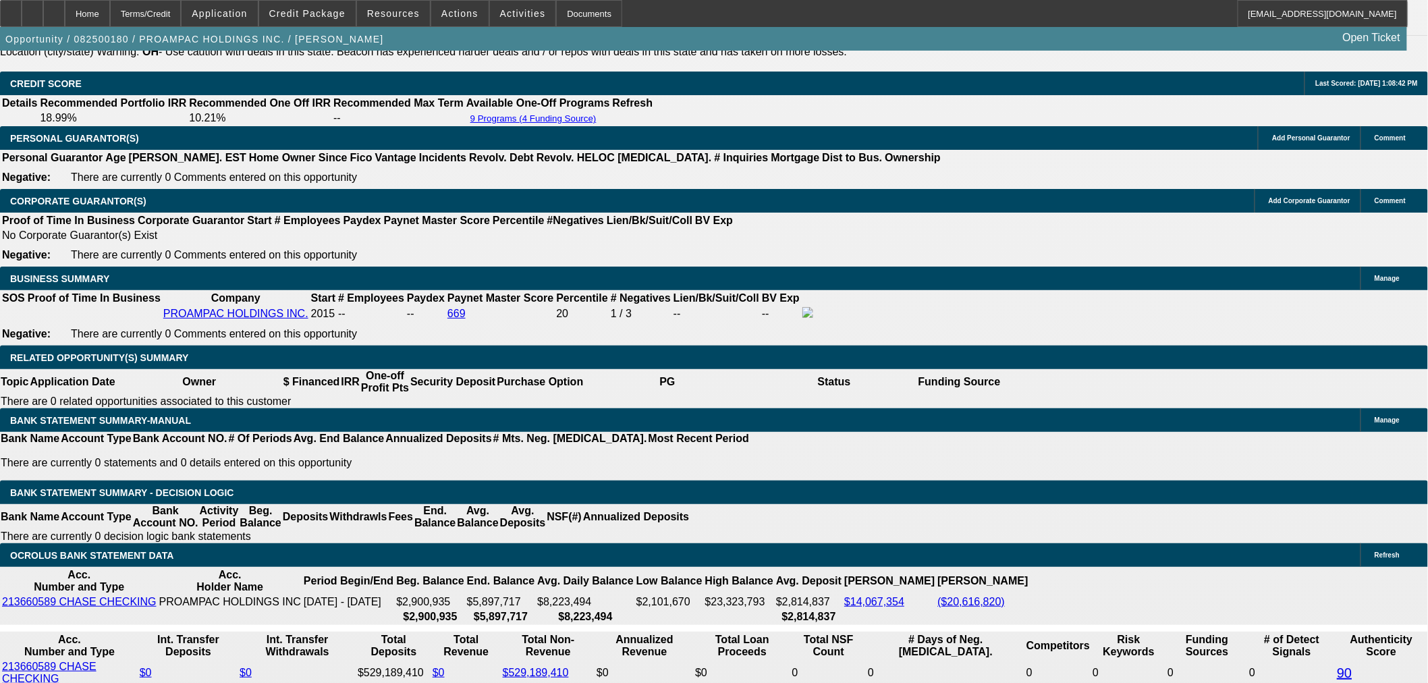
type input "$20,025.60"
type input "UNKNOWN"
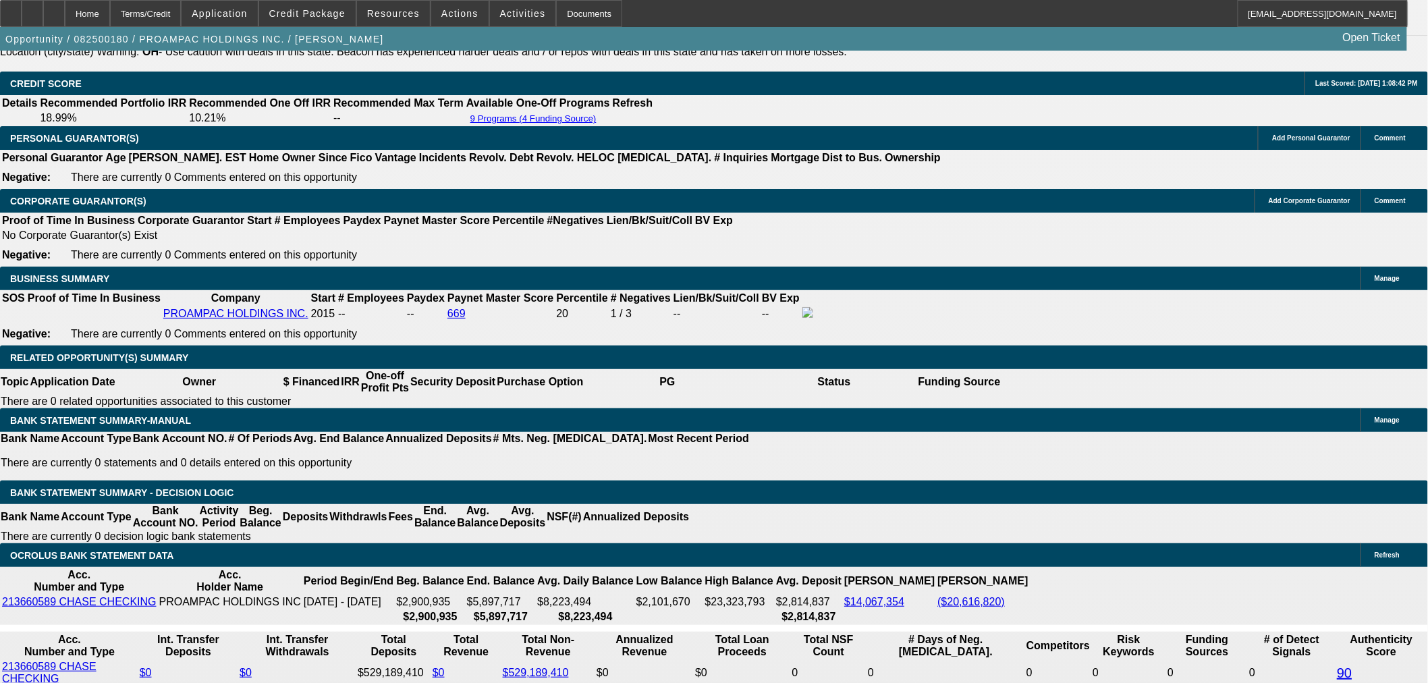
type input "$3,848.96"
type input "$1,924.48"
type input "$25,042.50"
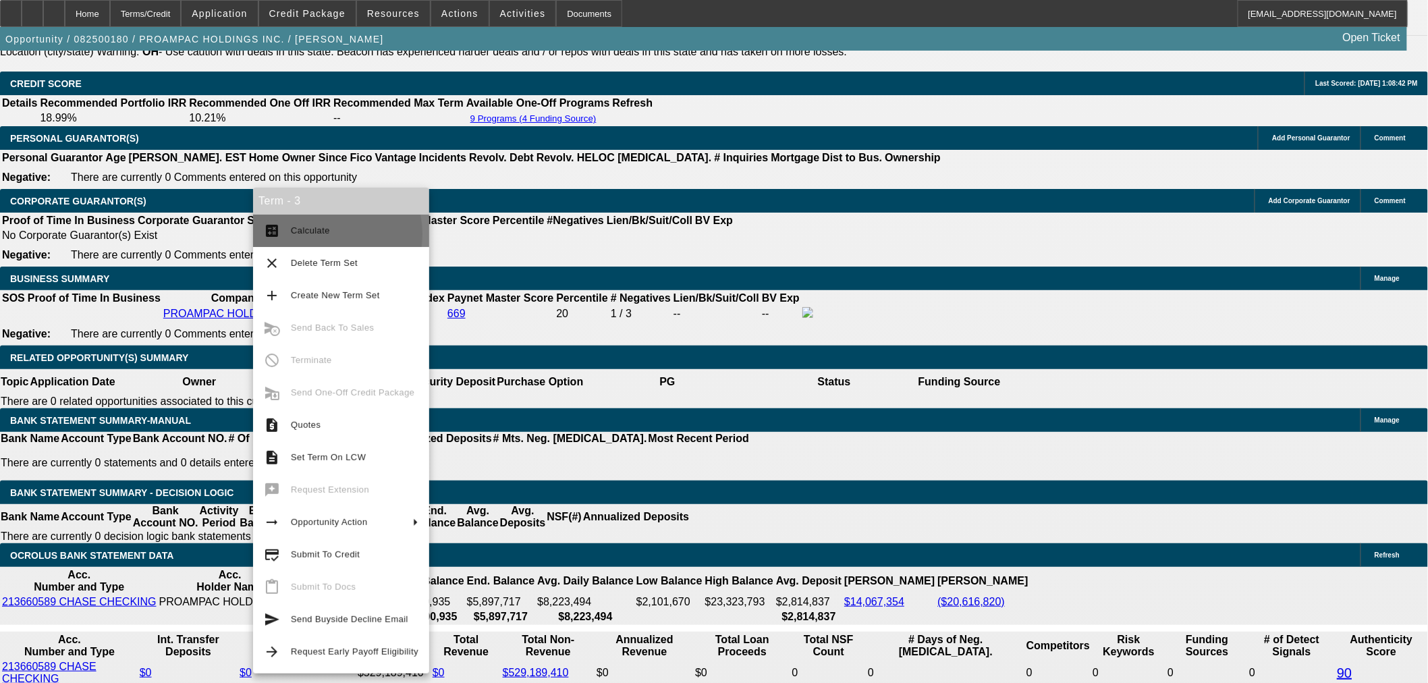
click at [312, 234] on span "Calculate" at bounding box center [310, 230] width 39 height 10
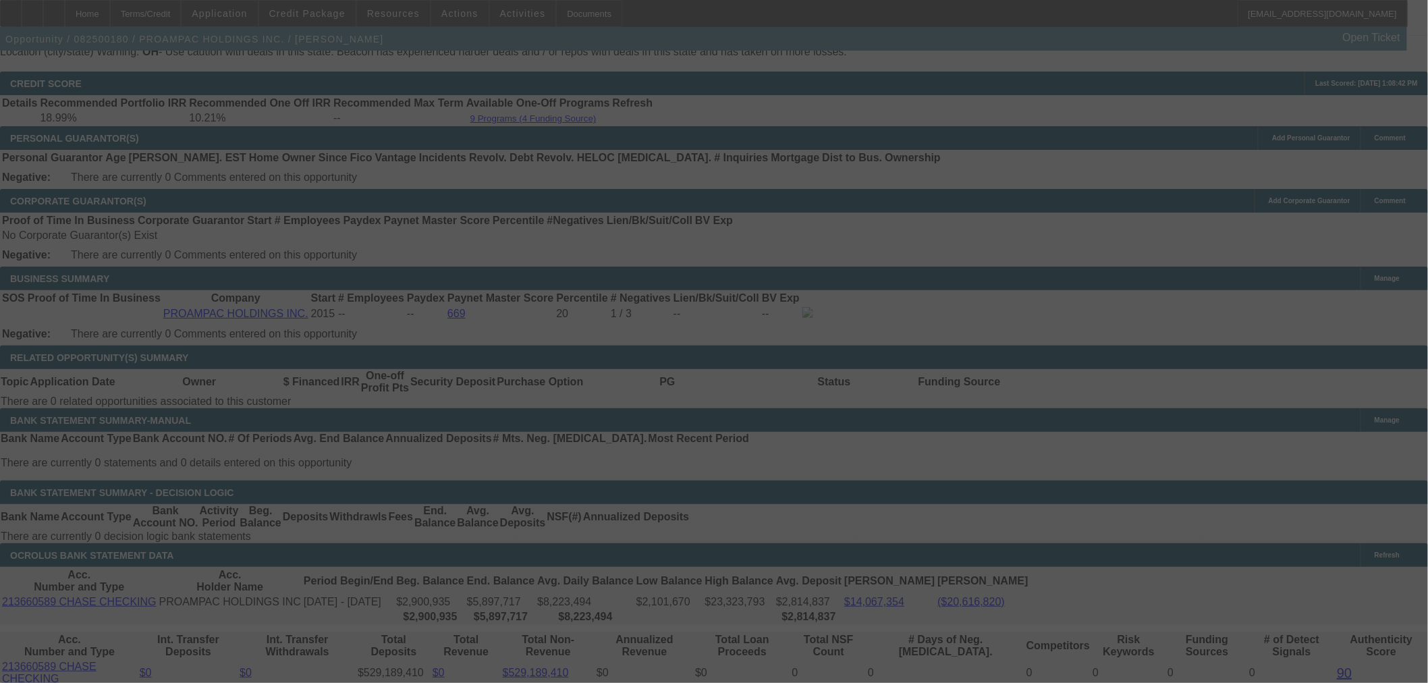
select select "0"
select select "2"
select select "0"
select select "5"
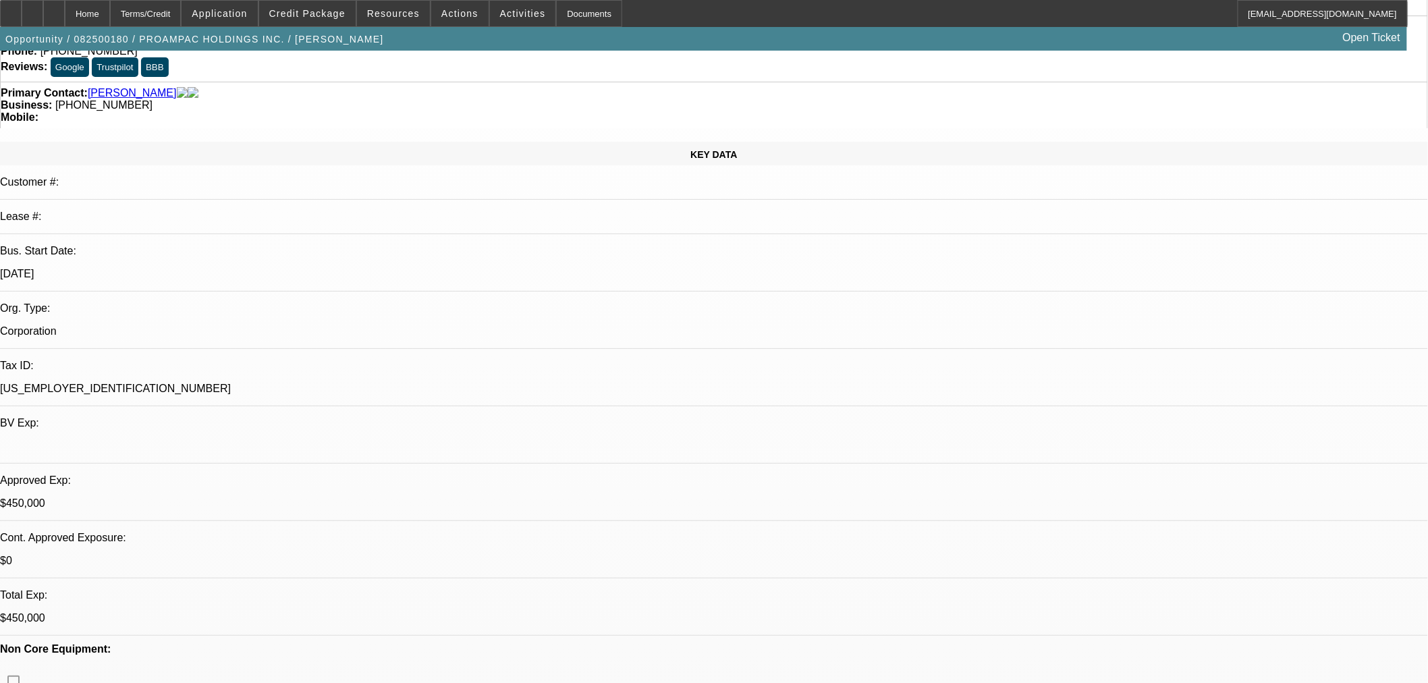
scroll to position [0, 0]
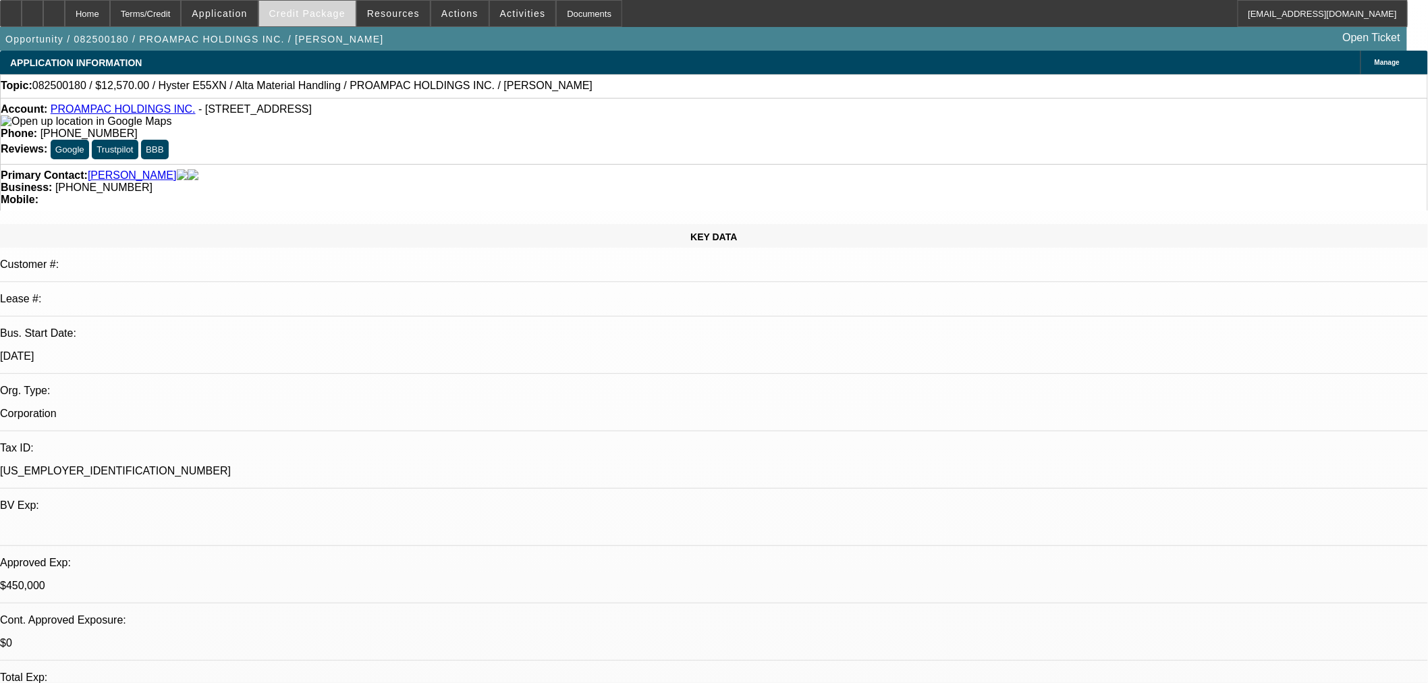
click at [305, 15] on span "Credit Package" at bounding box center [307, 13] width 76 height 11
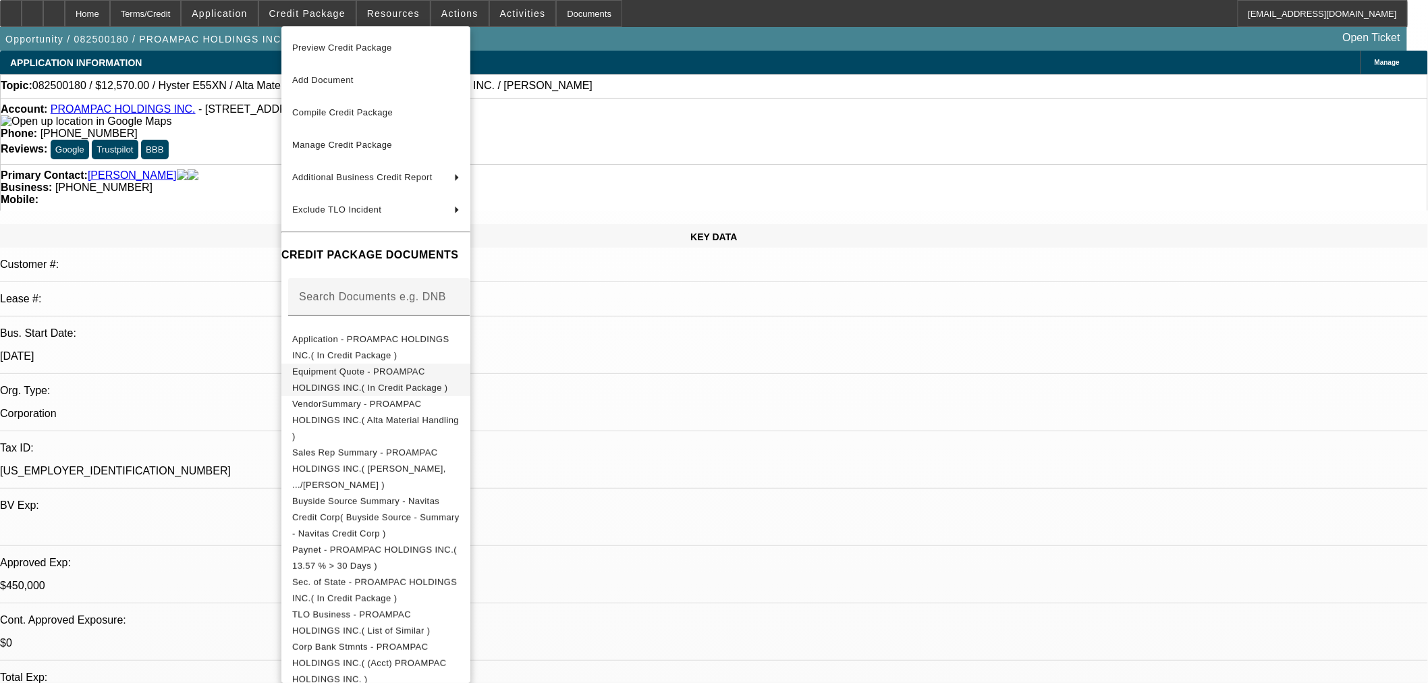
click at [449, 368] on span "Equipment Quote - PROAMPAC HOLDINGS INC.( In Credit Package )" at bounding box center [375, 379] width 167 height 32
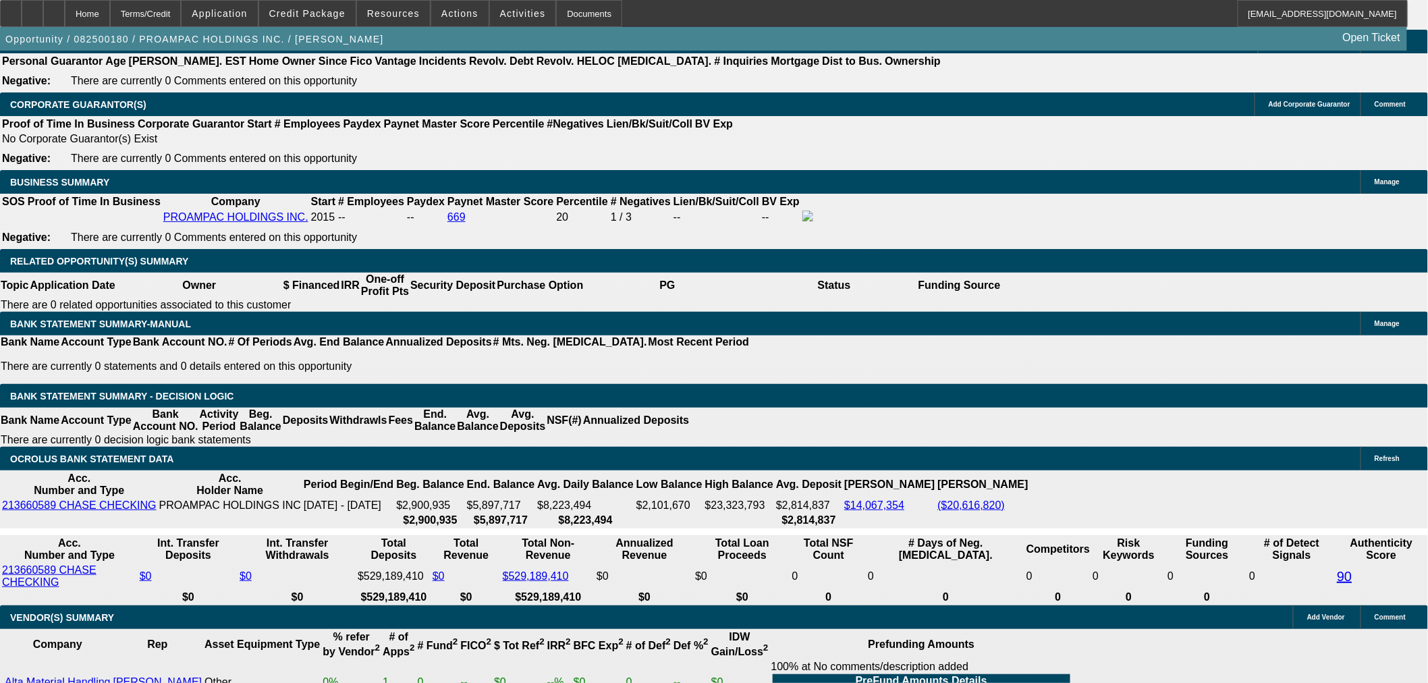
scroll to position [1874, 0]
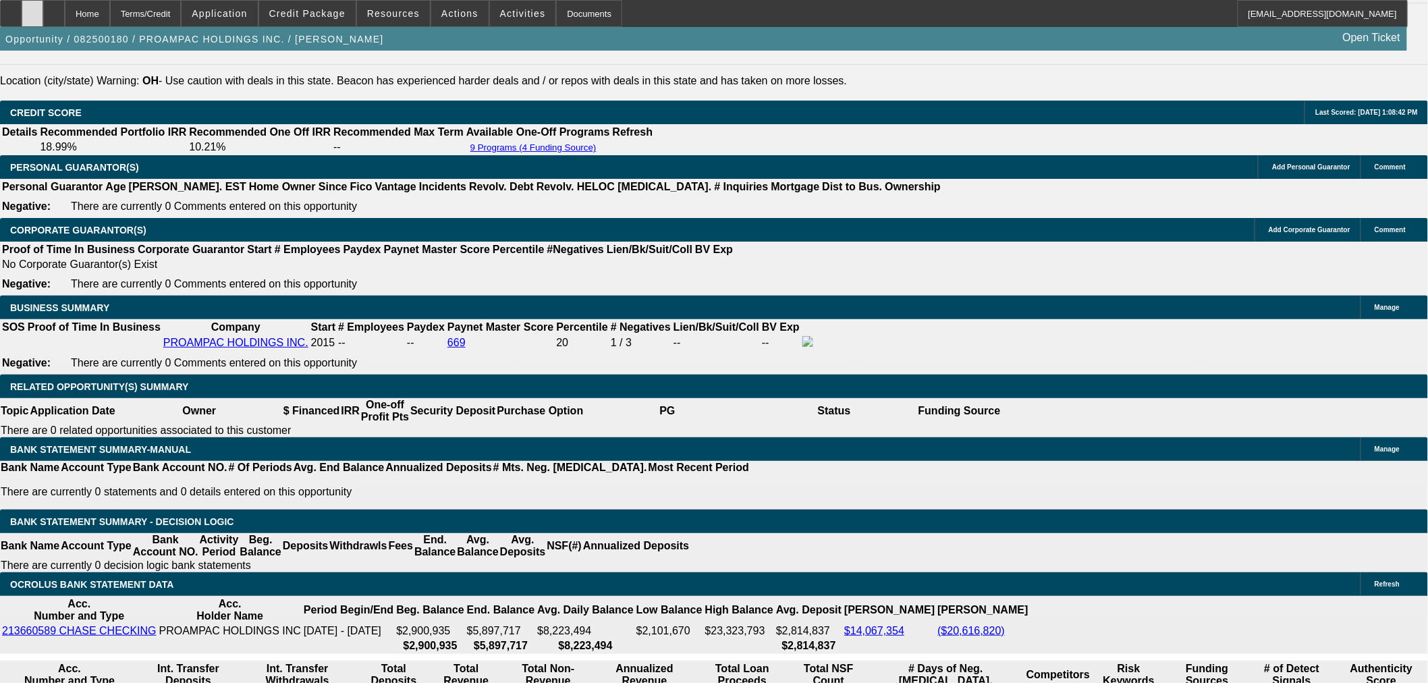
click at [32, 9] on icon at bounding box center [32, 9] width 0 height 0
click at [444, 16] on span "Actions" at bounding box center [459, 13] width 37 height 11
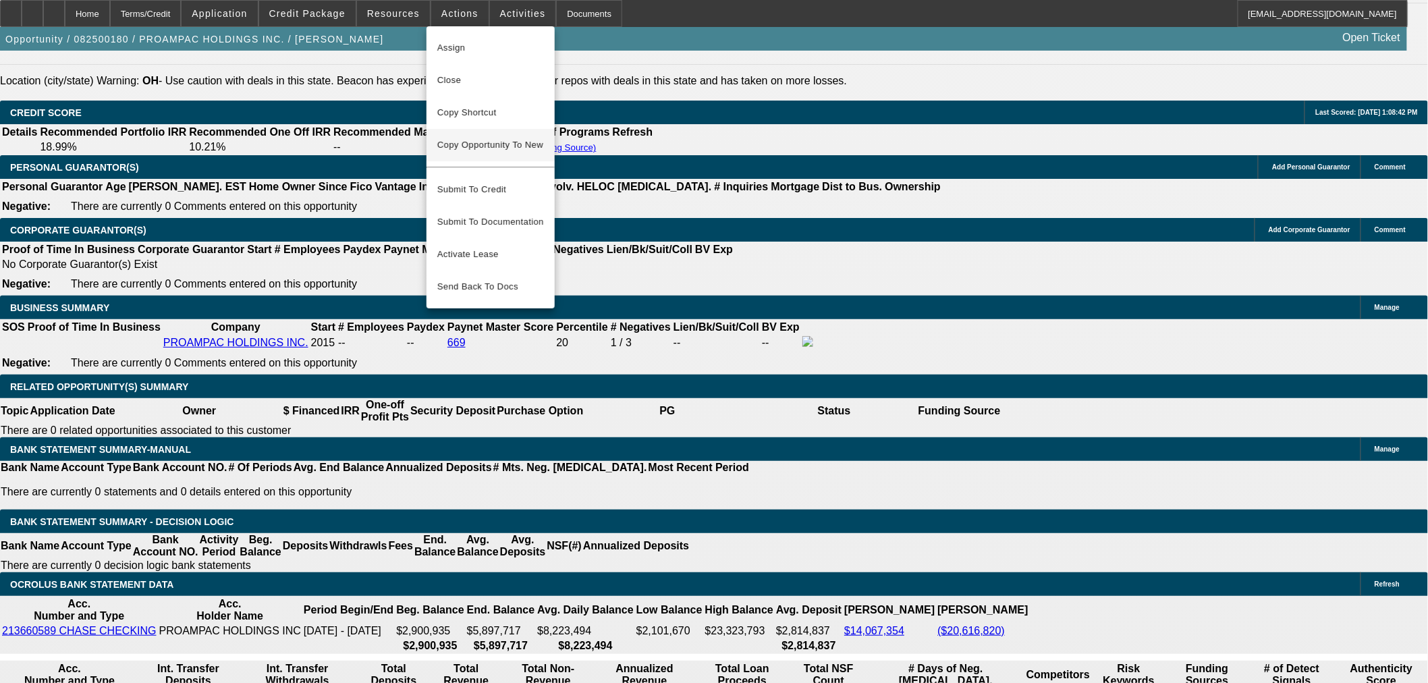
click at [494, 140] on span "Copy Opportunity To New" at bounding box center [490, 145] width 106 height 10
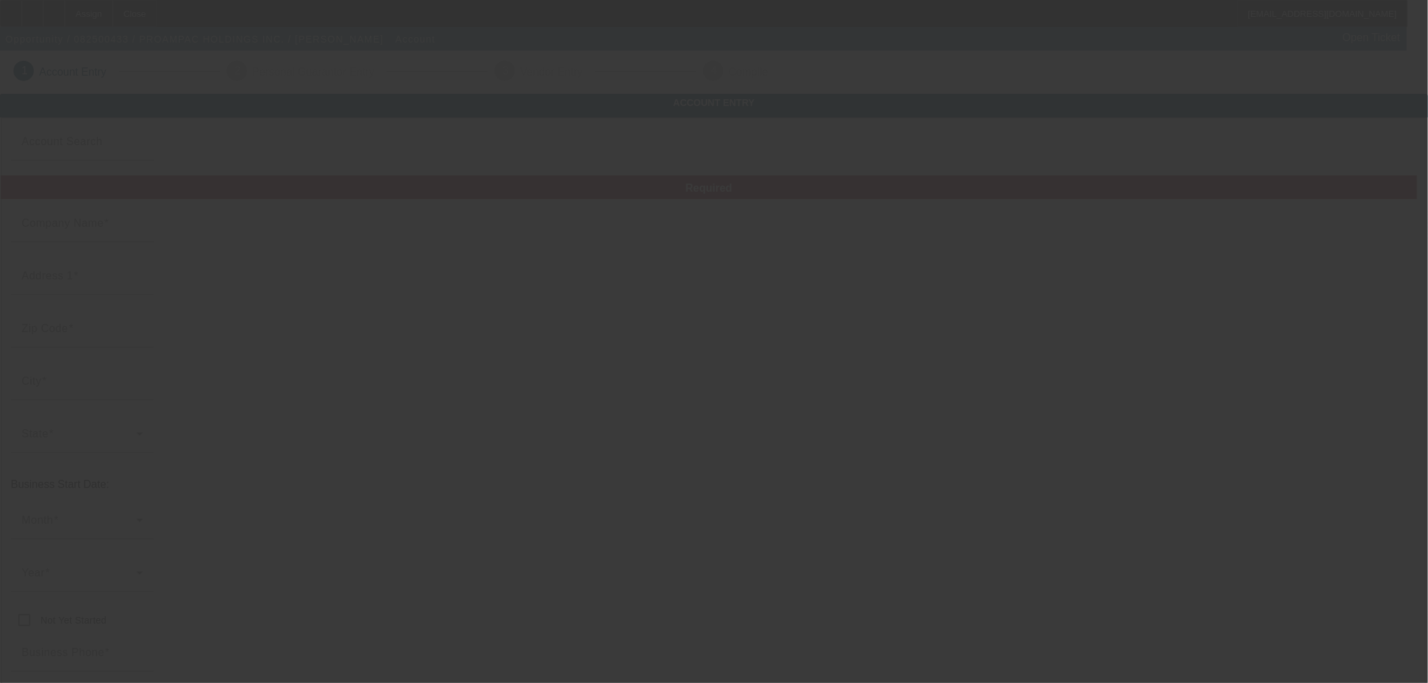
type input "PROAMPAC HOLDINGS INC."
type input "12025 Tricon Rd"
type input "45246"
type input "Cincinnati"
type input "(413) 875-9867"
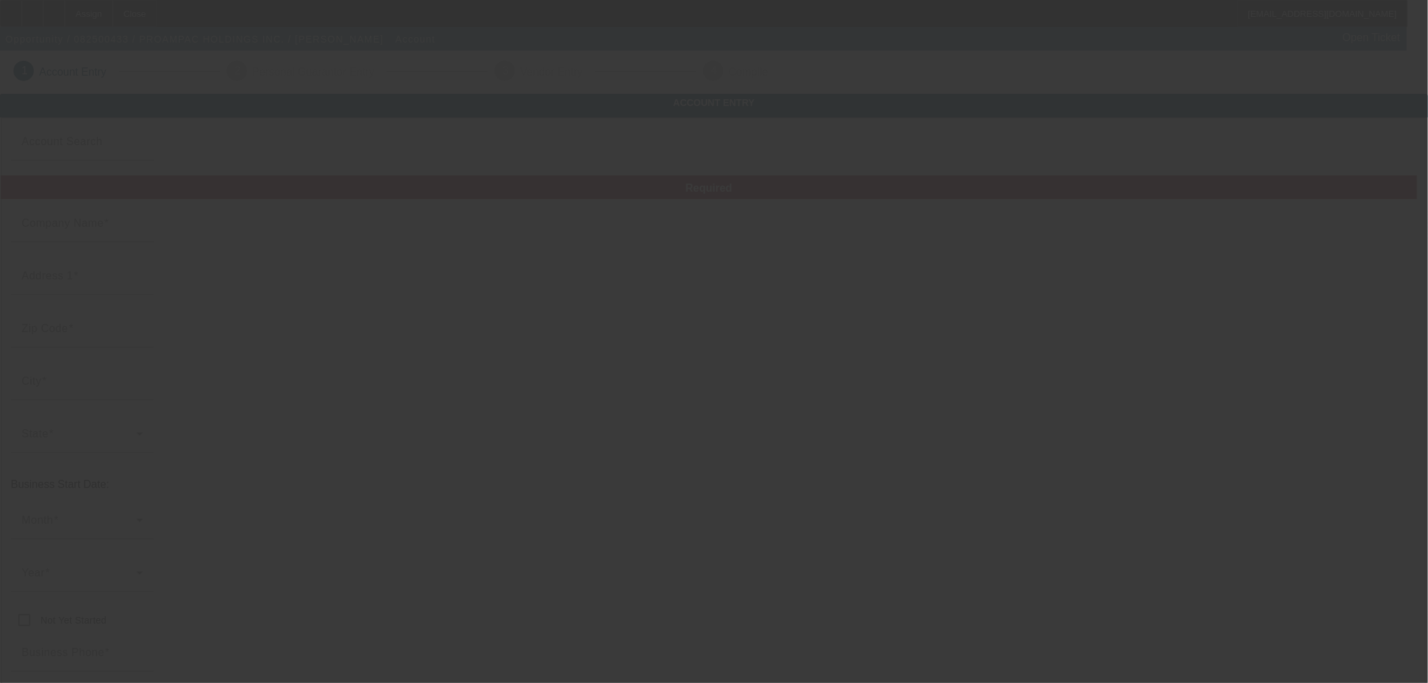
type input "47-4755508"
type input "https://www.proampac.com/en-us/"
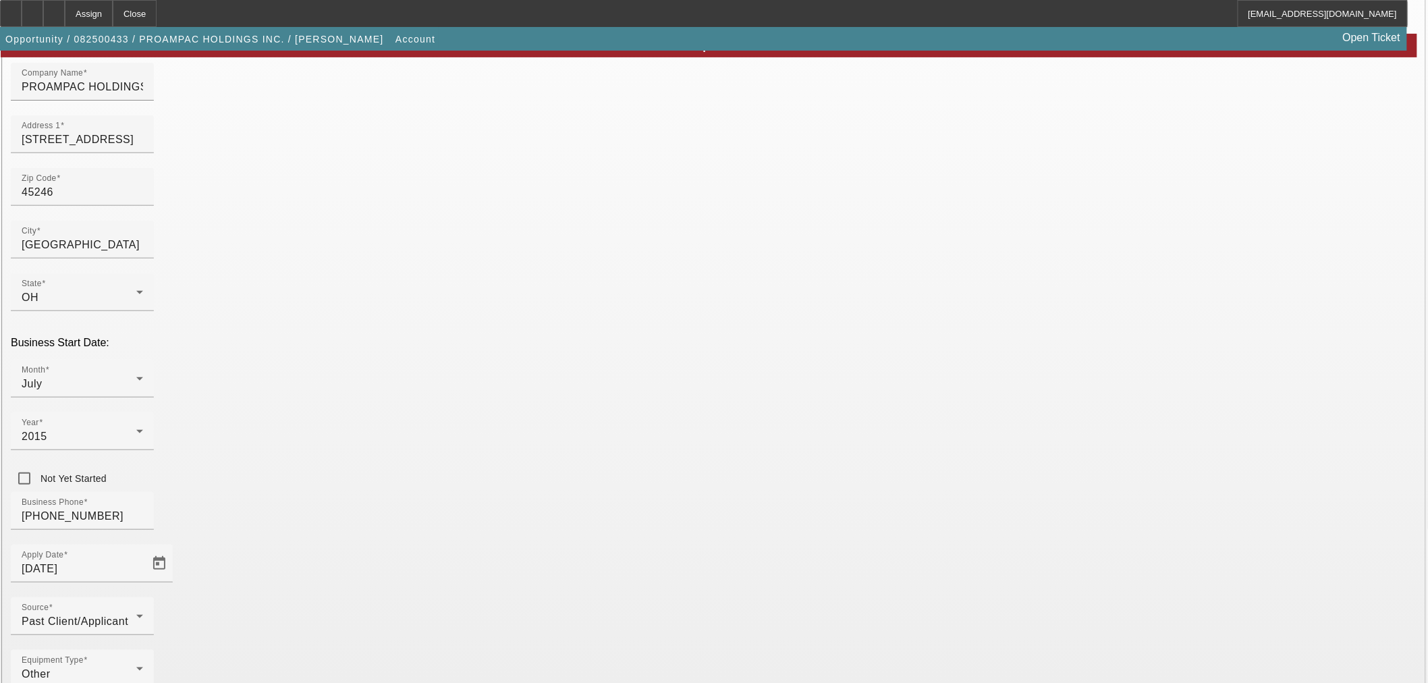
scroll to position [169, 0]
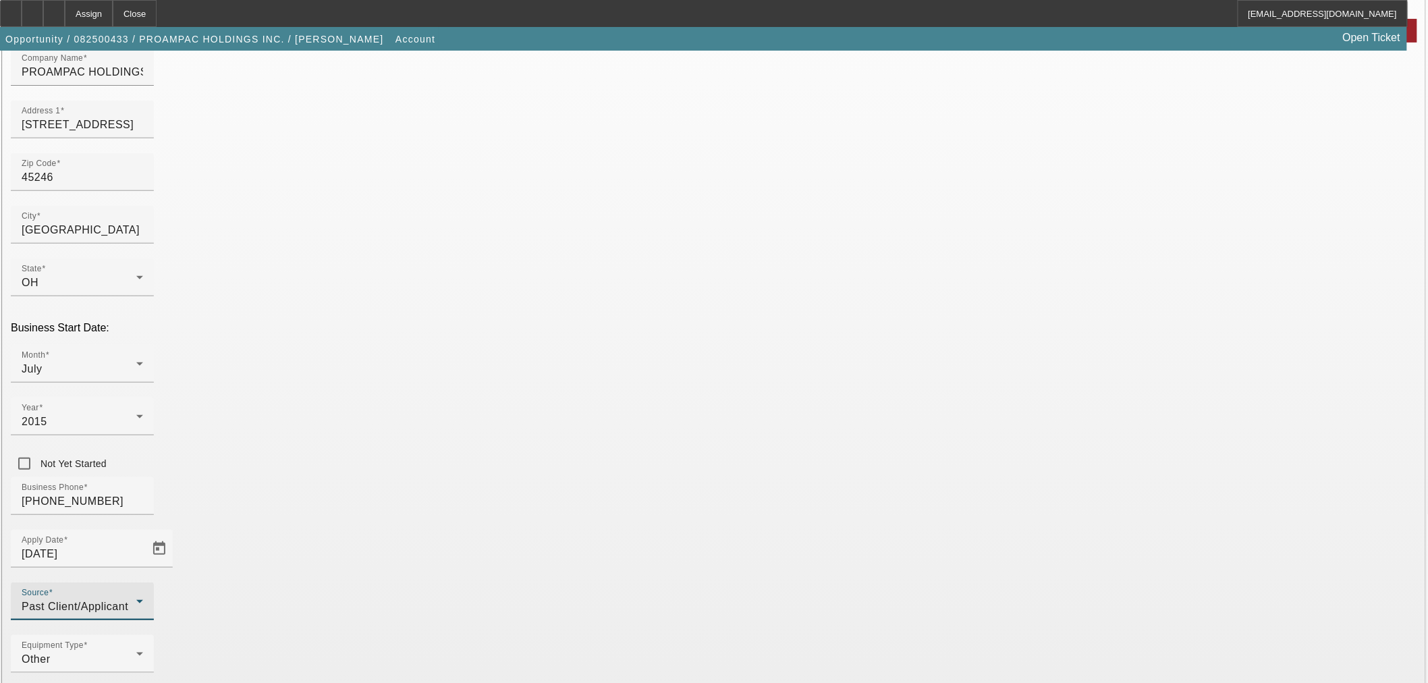
click at [128, 600] on span "Past Client/Applicant" at bounding box center [75, 605] width 107 height 11
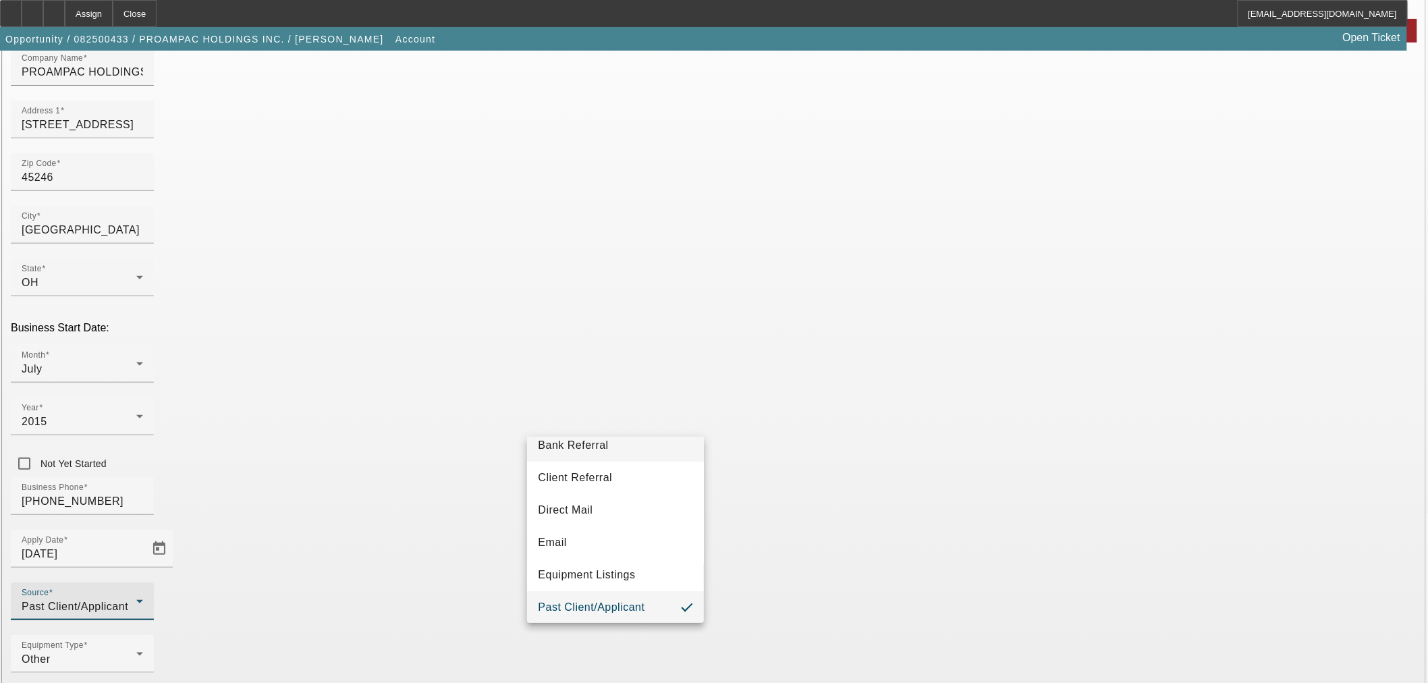
click at [594, 449] on span "Bank Referral" at bounding box center [573, 445] width 70 height 16
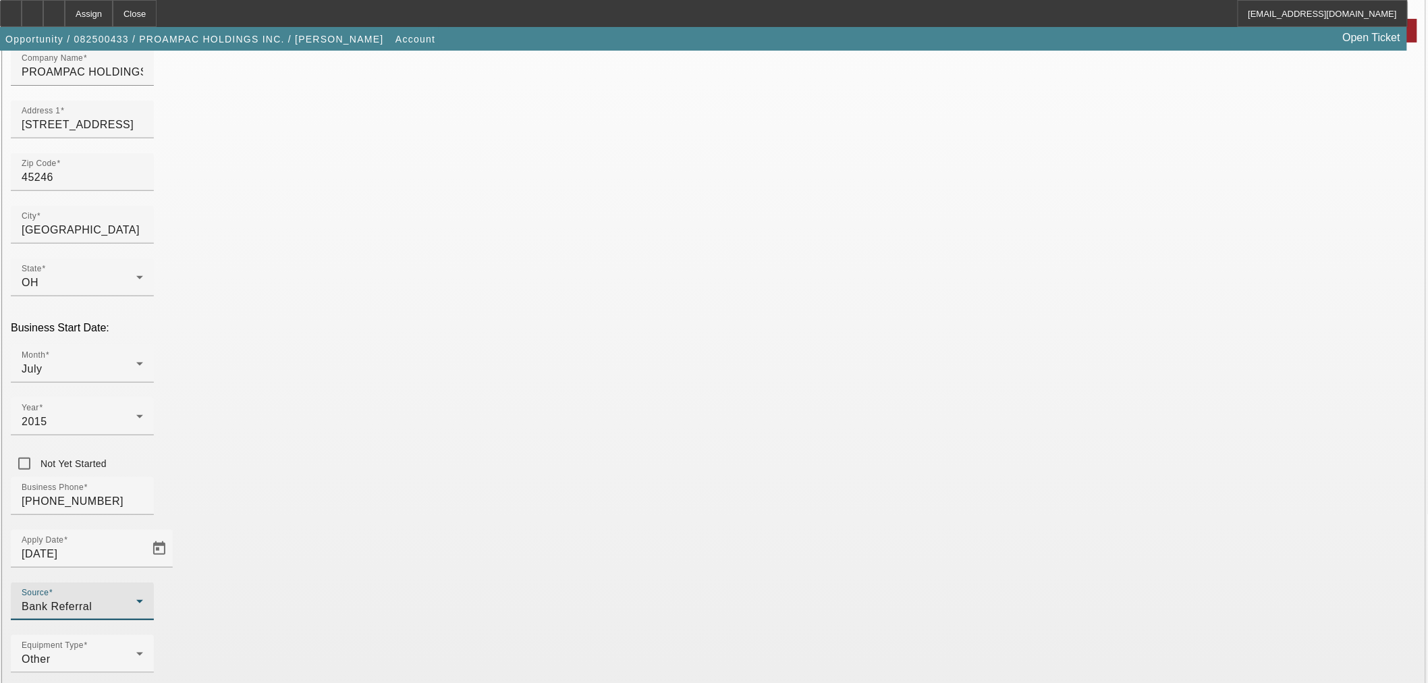
type input "Navitas Credit Corp"
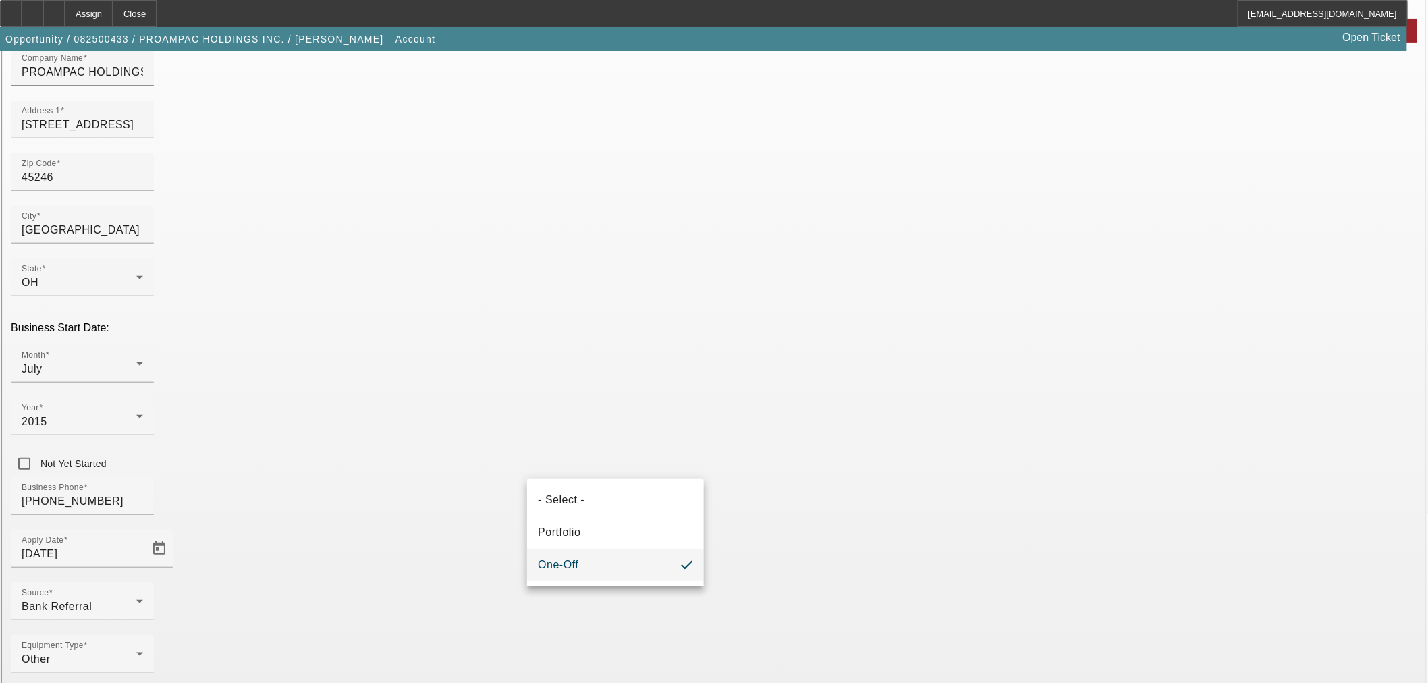
click at [617, 568] on mat-option "One-Off" at bounding box center [615, 564] width 177 height 32
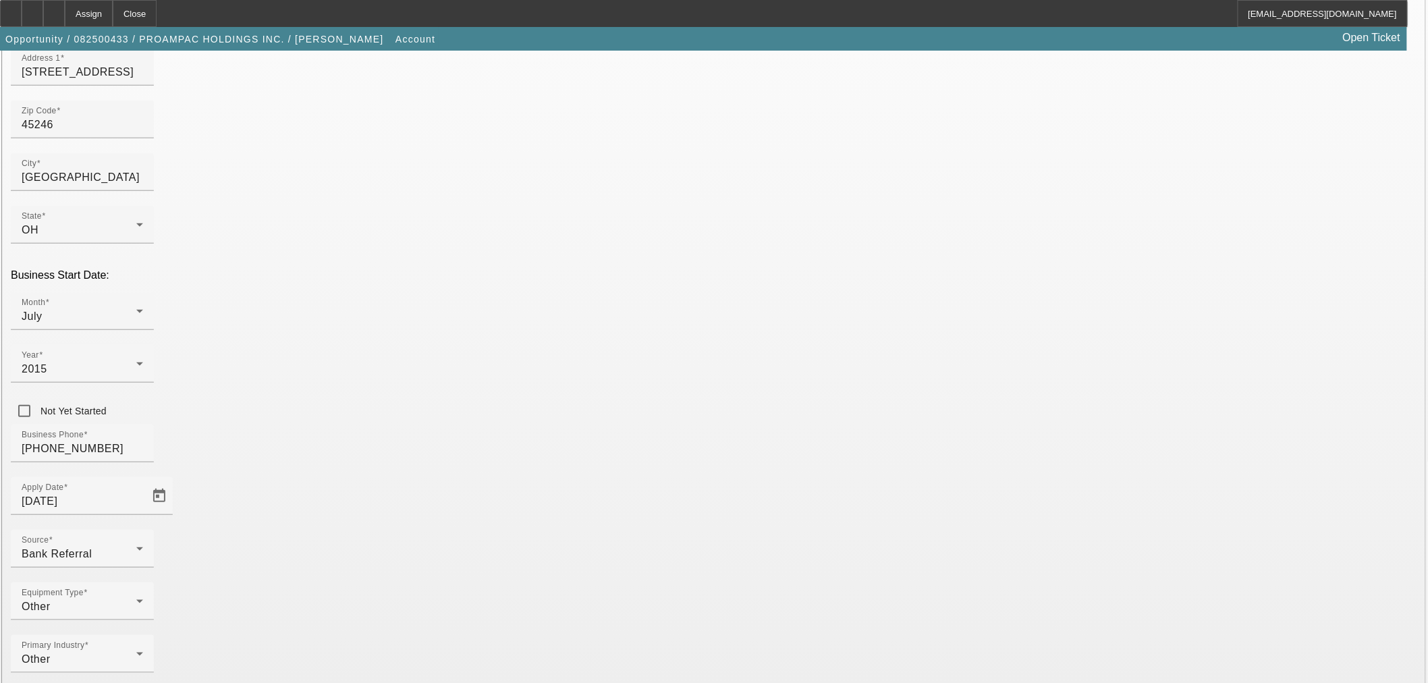
scroll to position [251, 0]
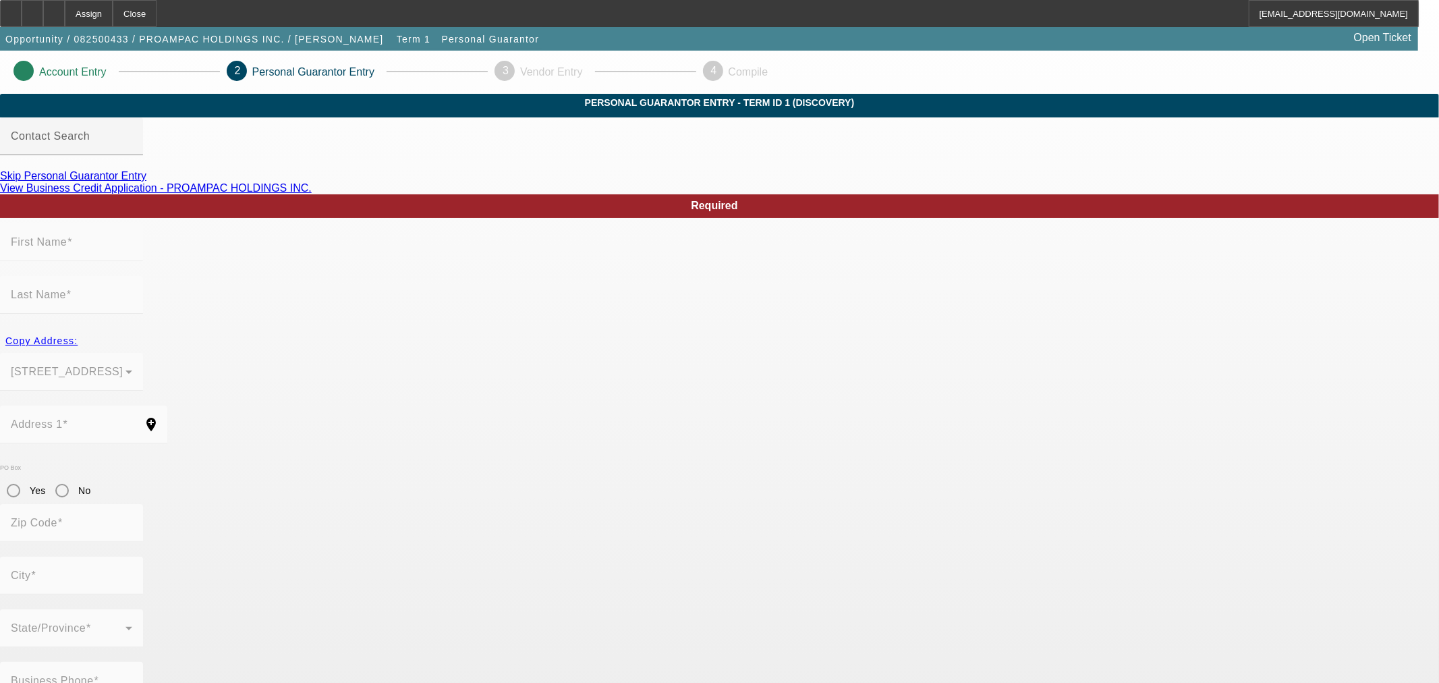
drag, startPoint x: 386, startPoint y: 199, endPoint x: 643, endPoint y: 247, distance: 261.5
click at [146, 181] on link "Skip Personal Guarantor Entry" at bounding box center [73, 175] width 146 height 11
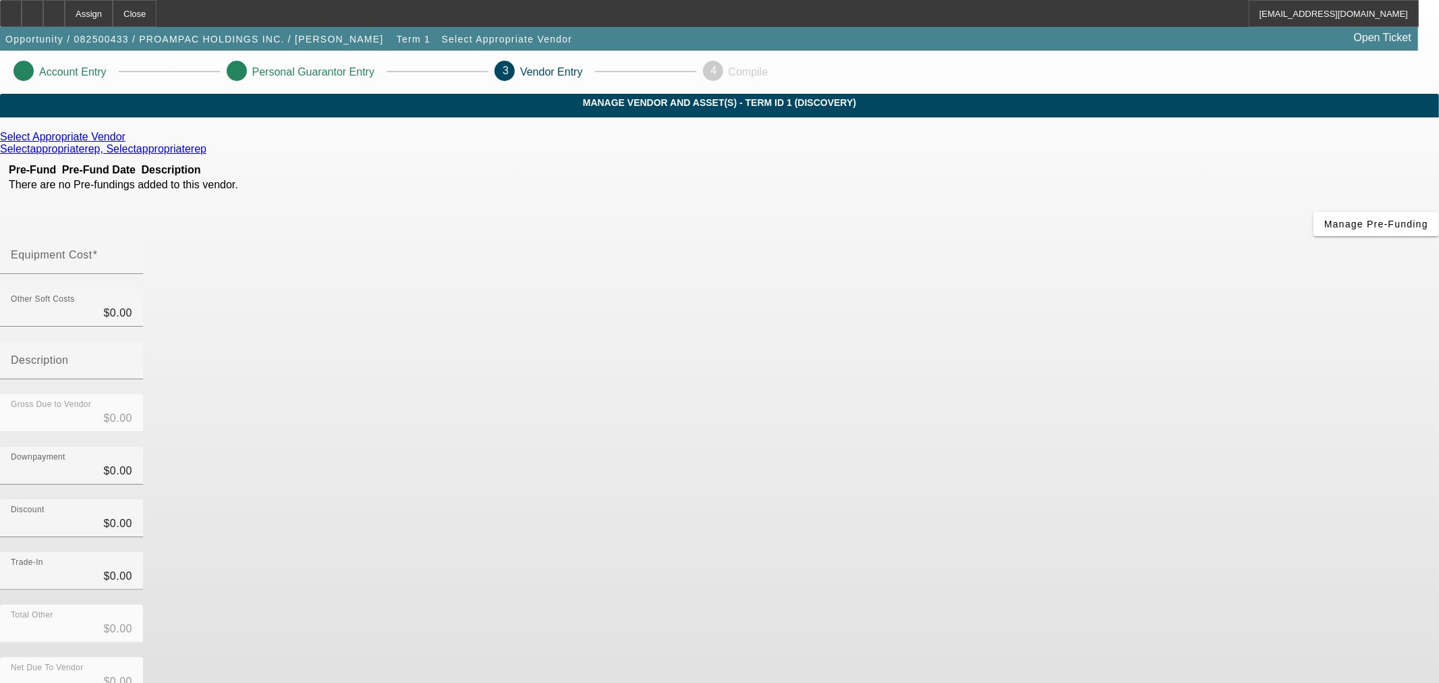
click at [589, 462] on div "Select Appropriate Vendor Selectappropriaterep, Selectappropriaterep Pre-Fund P…" at bounding box center [719, 427] width 1439 height 593
click at [129, 143] on link at bounding box center [126, 137] width 3 height 12
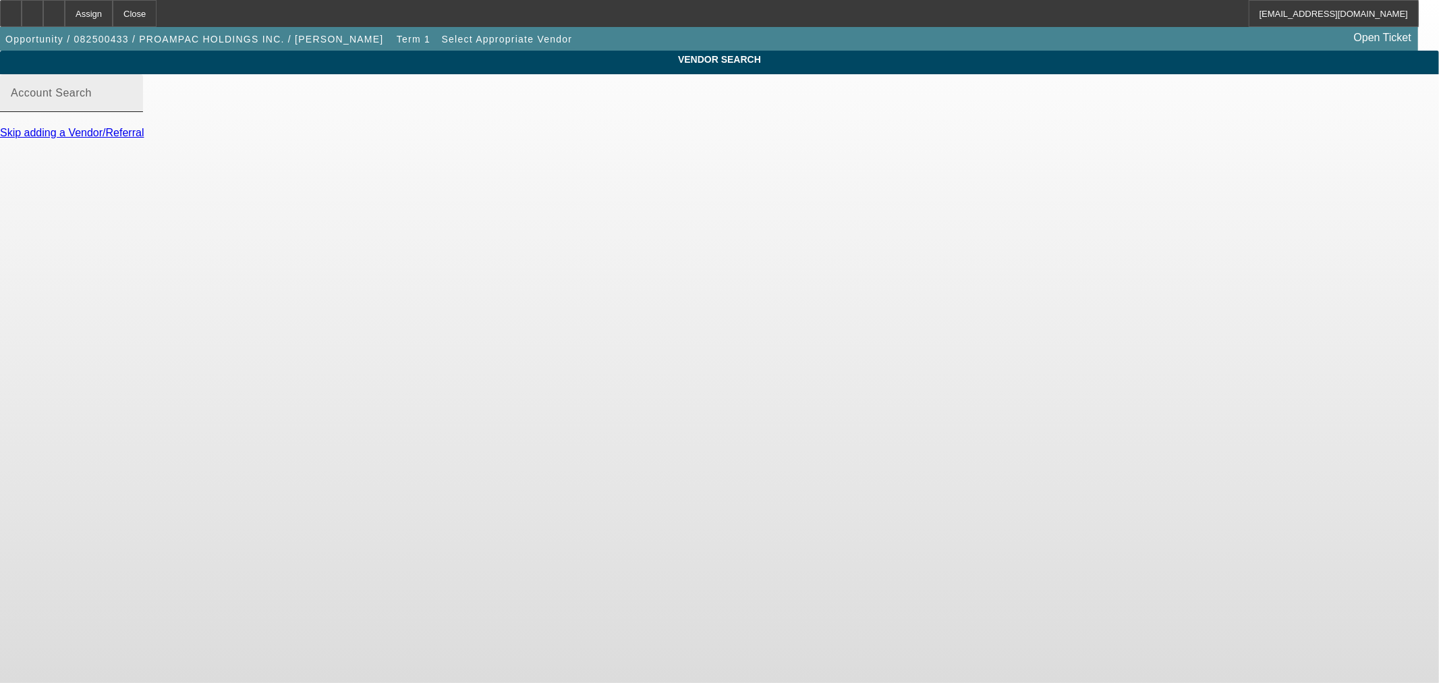
click at [132, 107] on input "Account Search" at bounding box center [71, 98] width 121 height 16
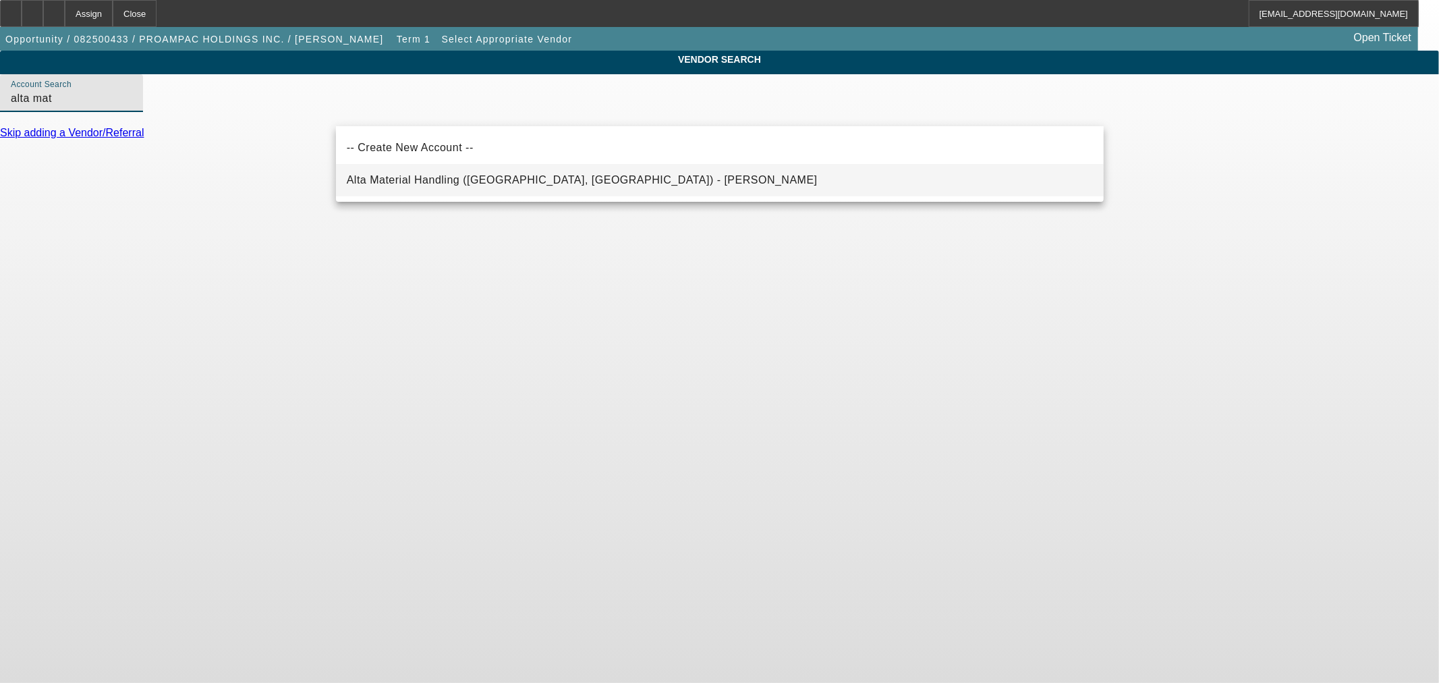
click at [426, 179] on span "Alta Material Handling (Wilmington, MA) - Rudolph, Jon" at bounding box center [582, 179] width 471 height 11
type input "Alta Material Handling (Wilmington, MA) - Rudolph, Jon"
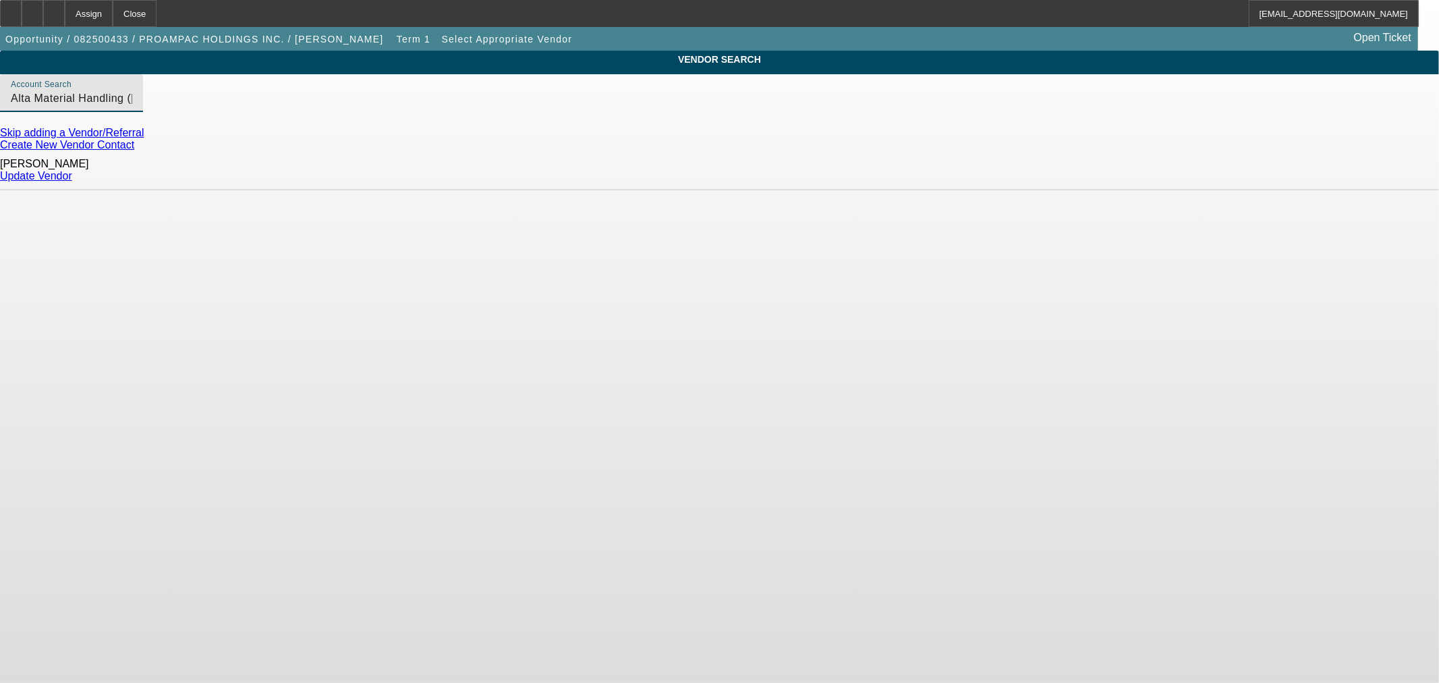
click at [72, 173] on link "Update Vendor" at bounding box center [36, 175] width 72 height 11
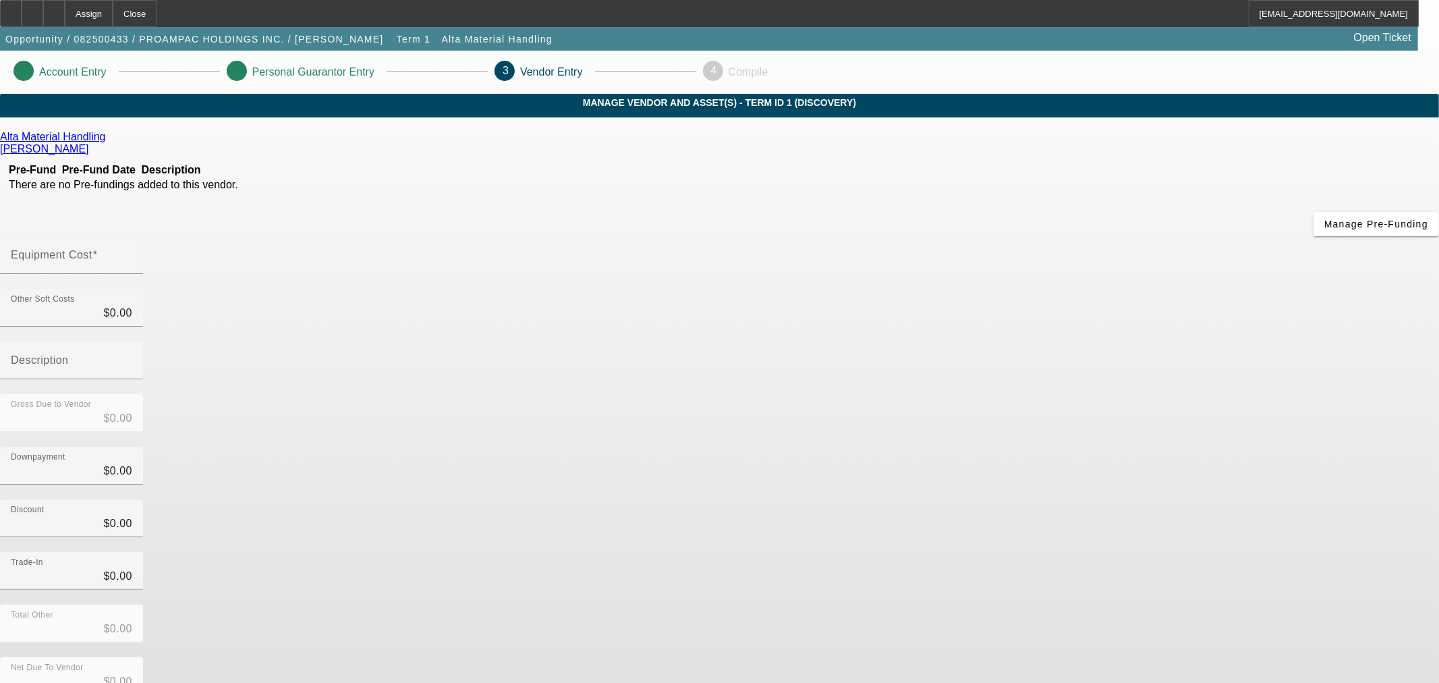
click at [1337, 144] on app-vendor-asset-manage "Account Entry Personal Guarantor Entry 3 Vendor Entry 4 Compile MANAGE VENDOR A…" at bounding box center [719, 428] width 1439 height 754
click at [1324, 229] on span "Manage Pre-Funding" at bounding box center [1376, 224] width 104 height 11
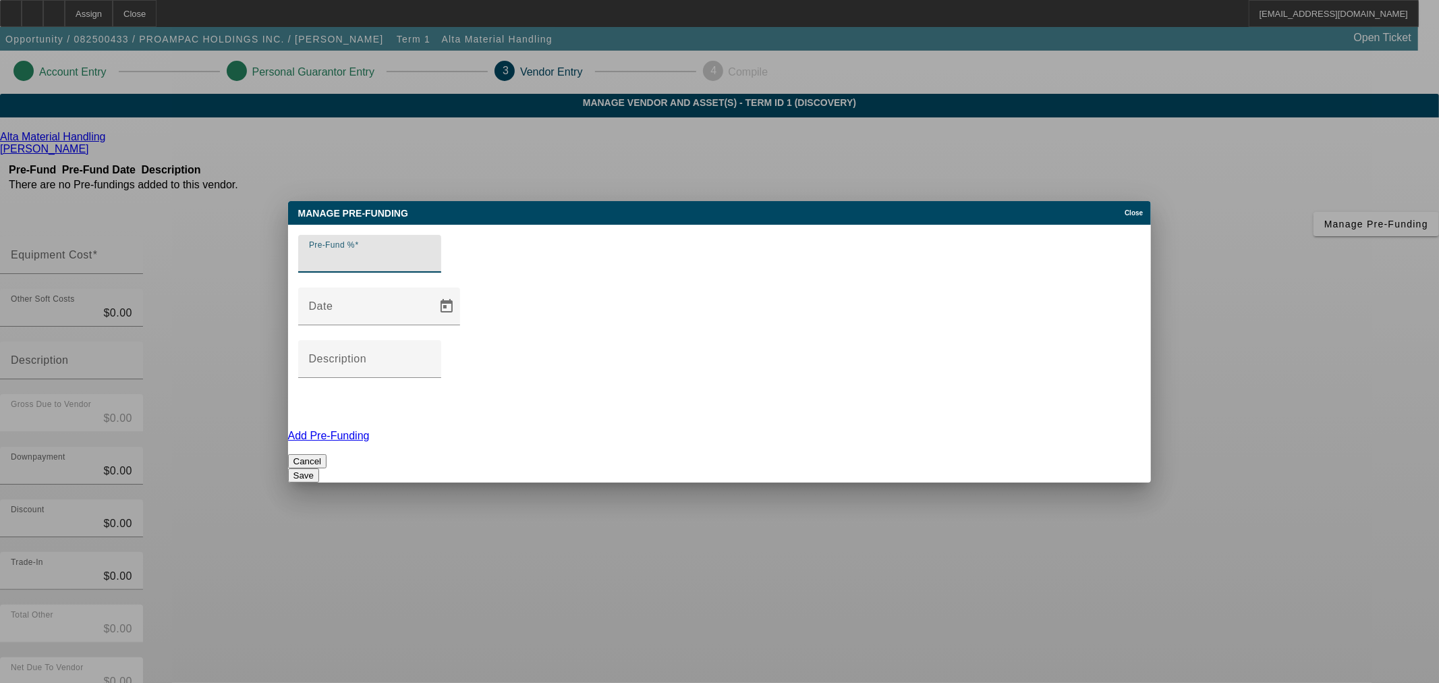
click at [430, 267] on input "Pre-Fund %" at bounding box center [369, 259] width 121 height 16
type input "100"
click at [319, 468] on button "Save" at bounding box center [303, 475] width 31 height 14
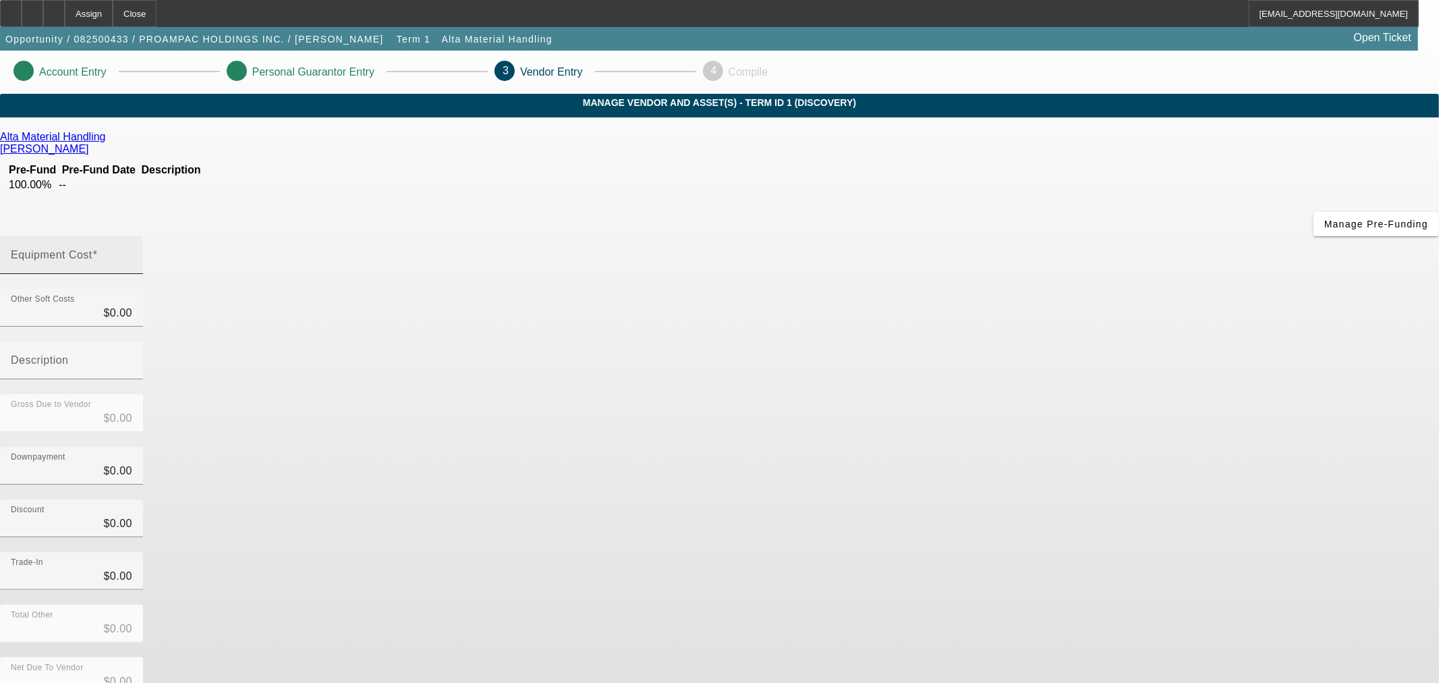
click at [92, 249] on mat-label "Equipment Cost" at bounding box center [52, 254] width 82 height 11
click at [132, 252] on input "Equipment Cost" at bounding box center [71, 260] width 121 height 16
type input "1"
type input "$1.00"
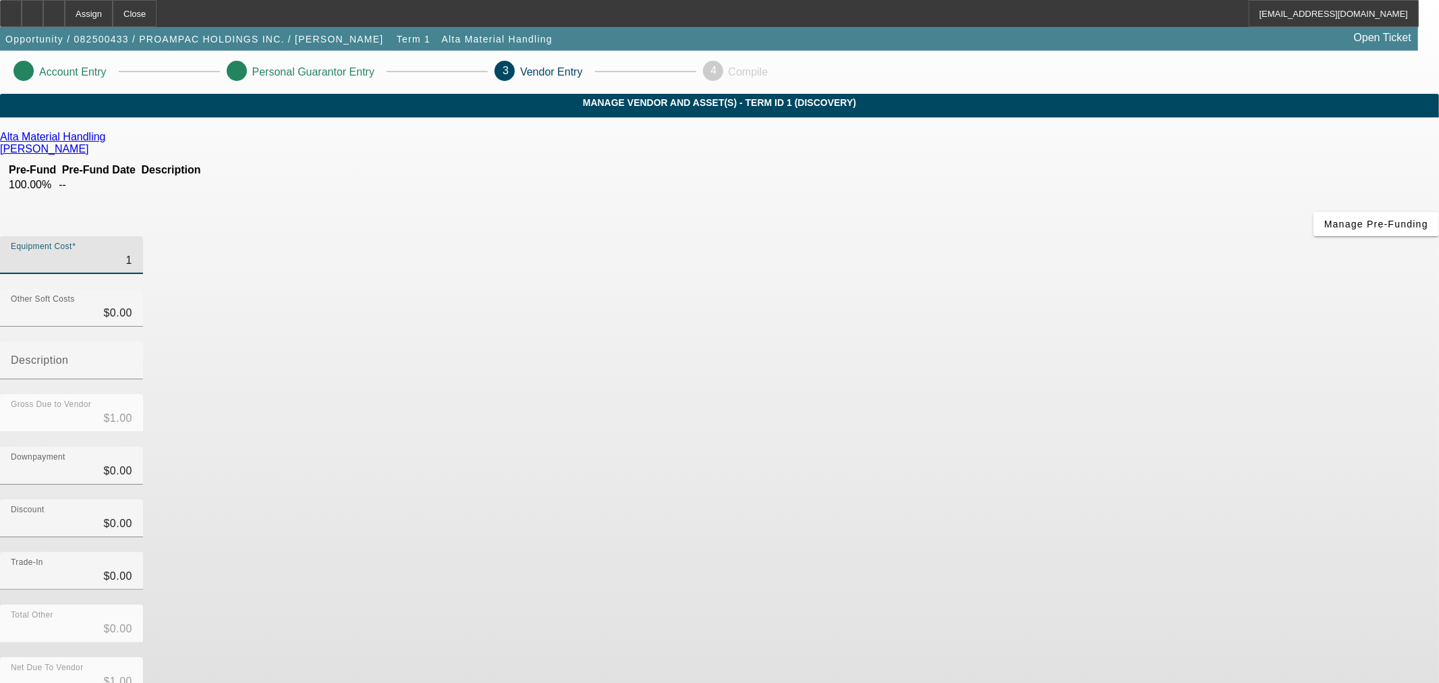
type input "11"
type input "$11.00"
type input "114"
type input "$114.00"
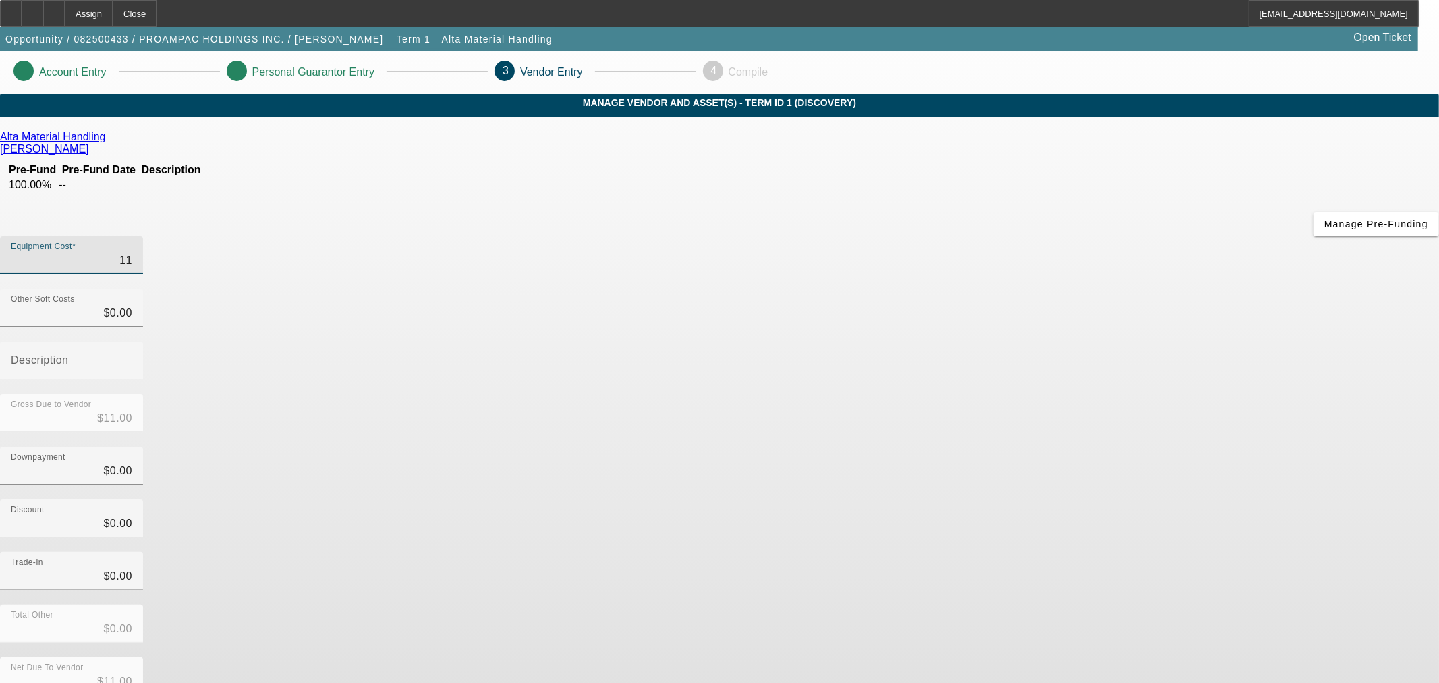
type input "$114.00"
type input "1147"
type input "$1,147.00"
type input "11473"
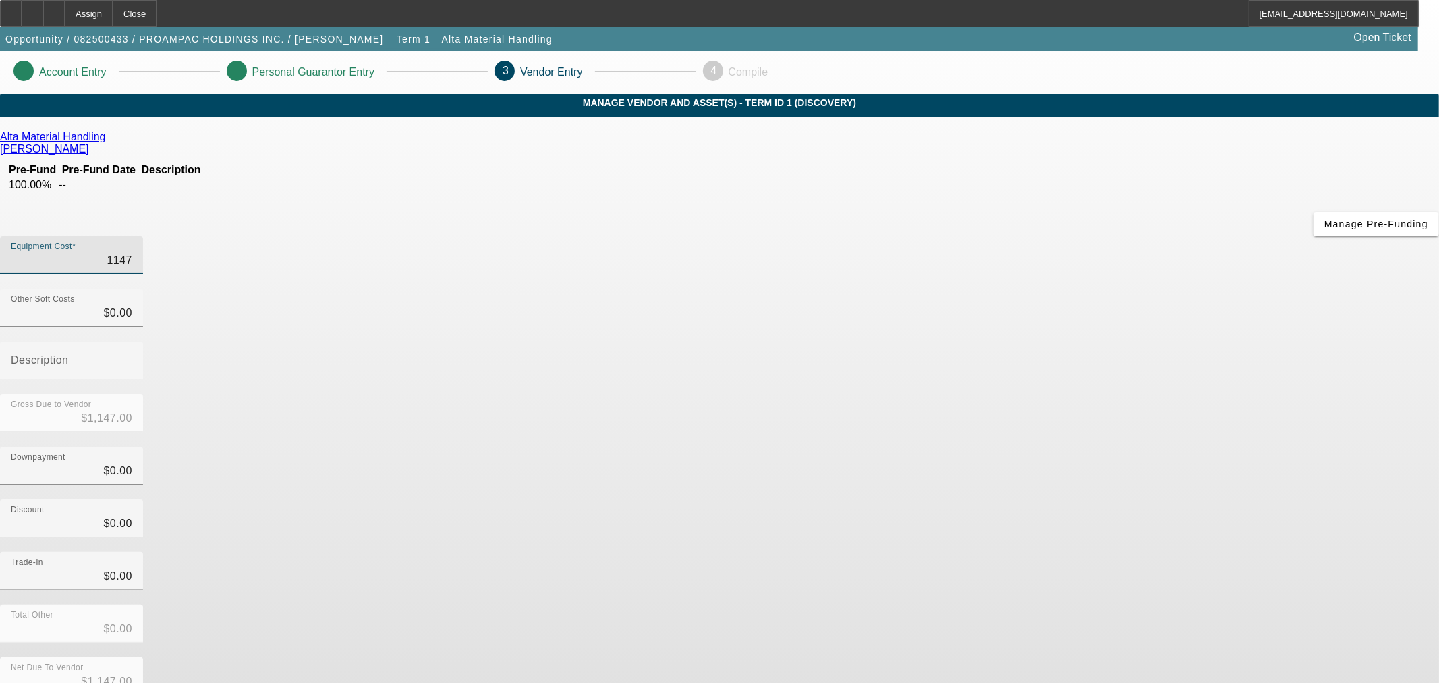
type input "$11,473.00"
type input "114733"
type input "$114,733.00"
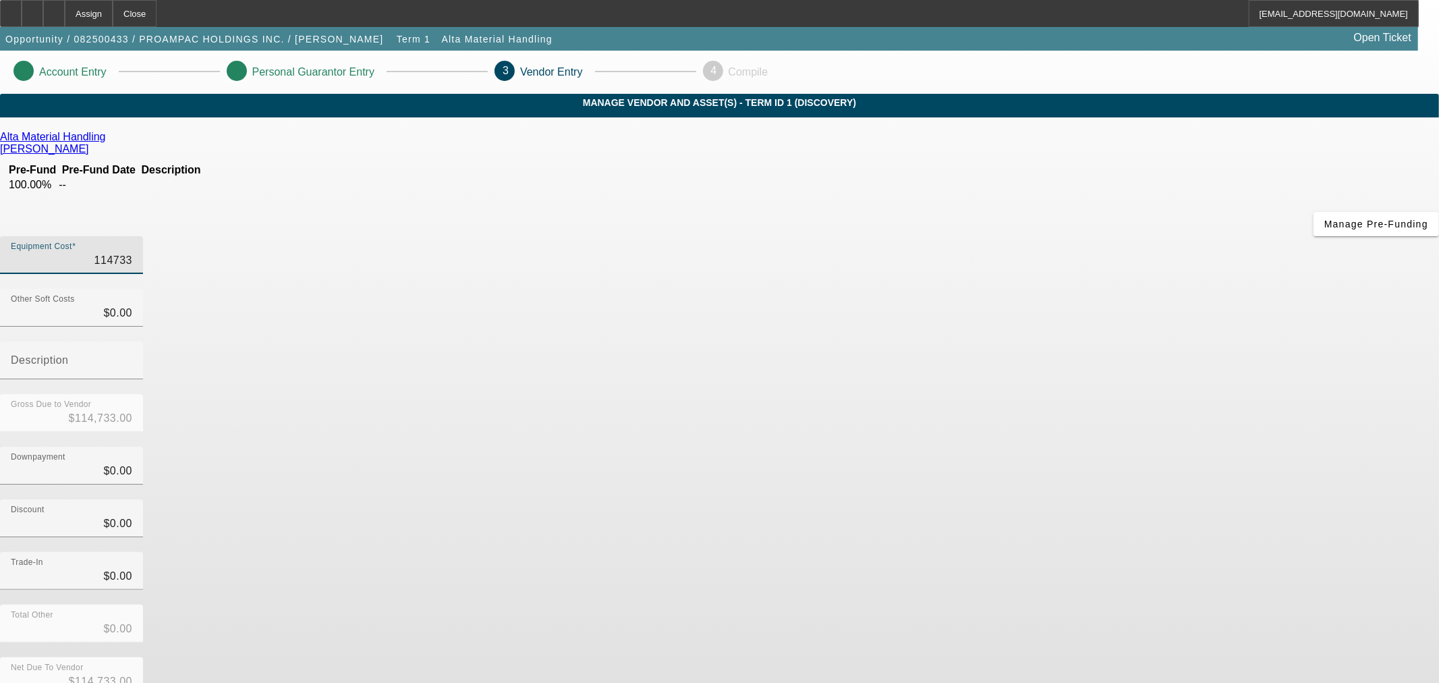
type input "11473"
type input "$11,473.00"
type input "1147"
type input "$1,147.00"
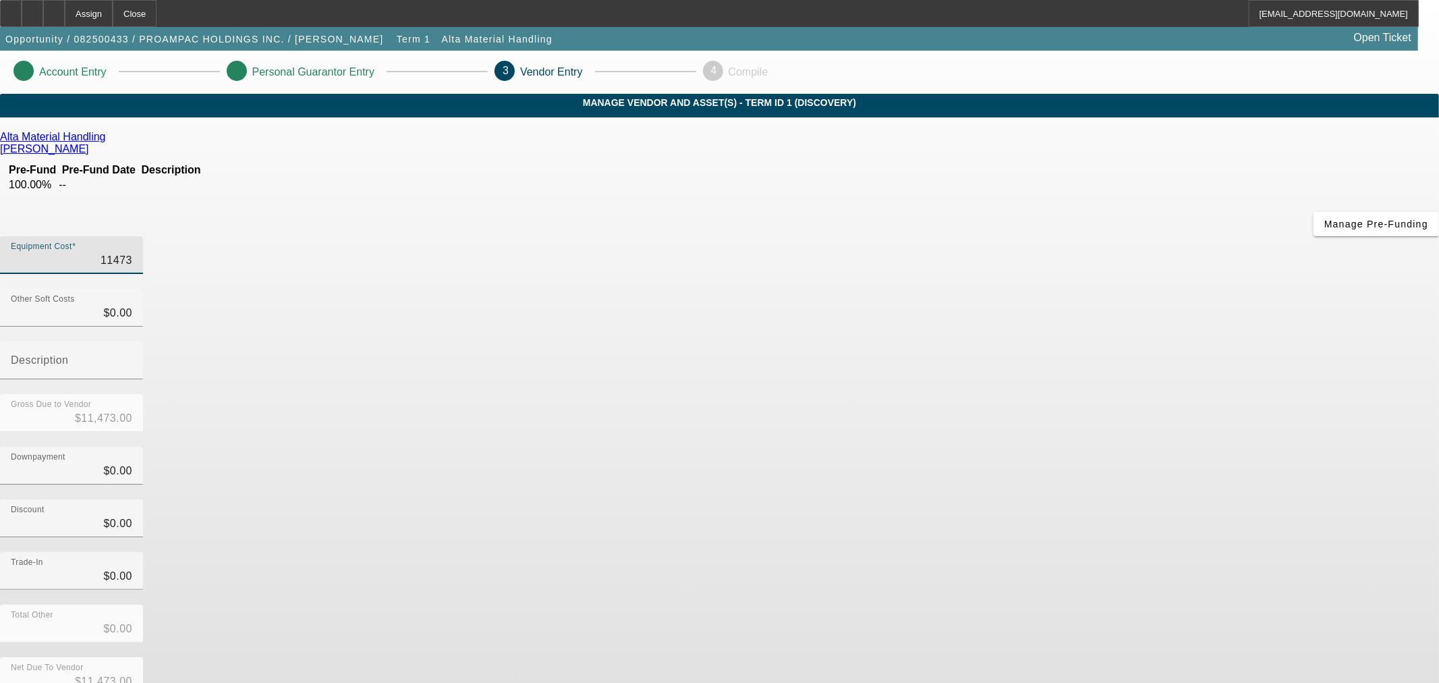
type input "$1,147.00"
type input "11477"
type input "$11,477.00"
type input "114773"
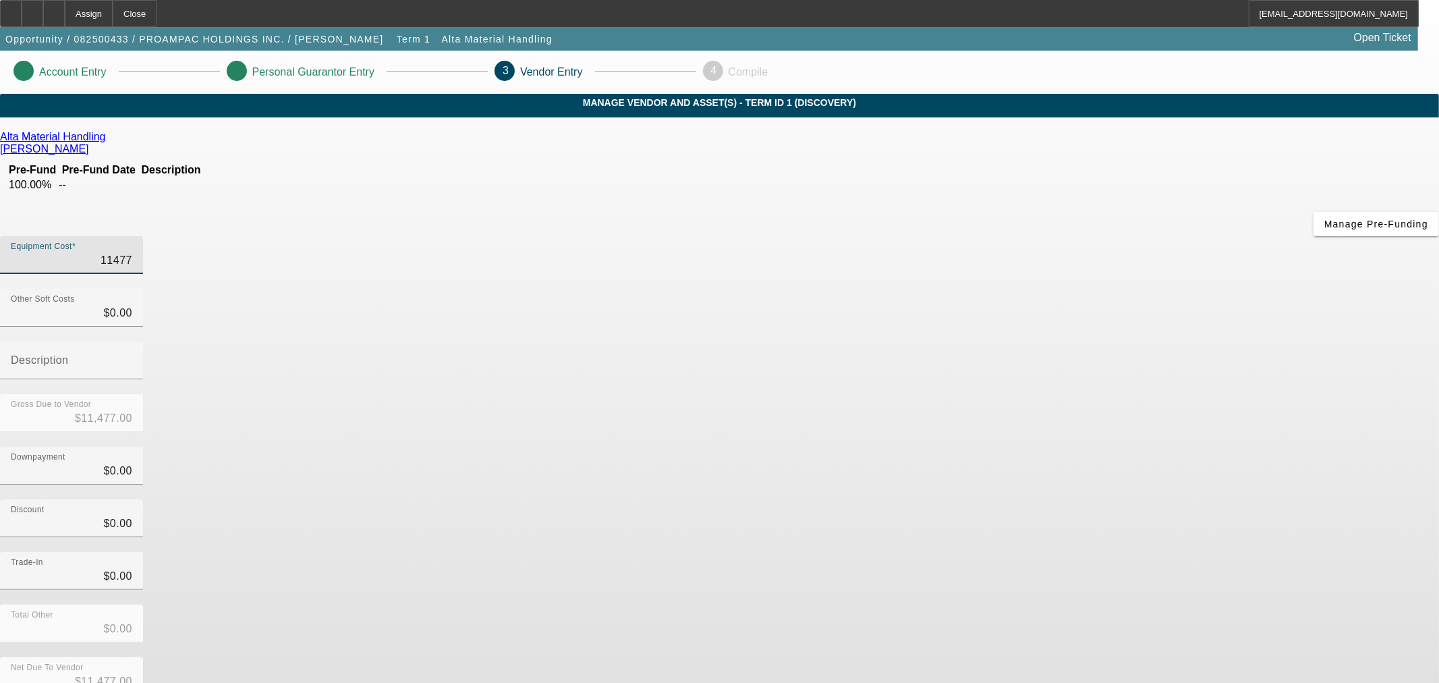
type input "$114,773.00"
click at [132, 305] on input "0" at bounding box center [71, 313] width 121 height 16
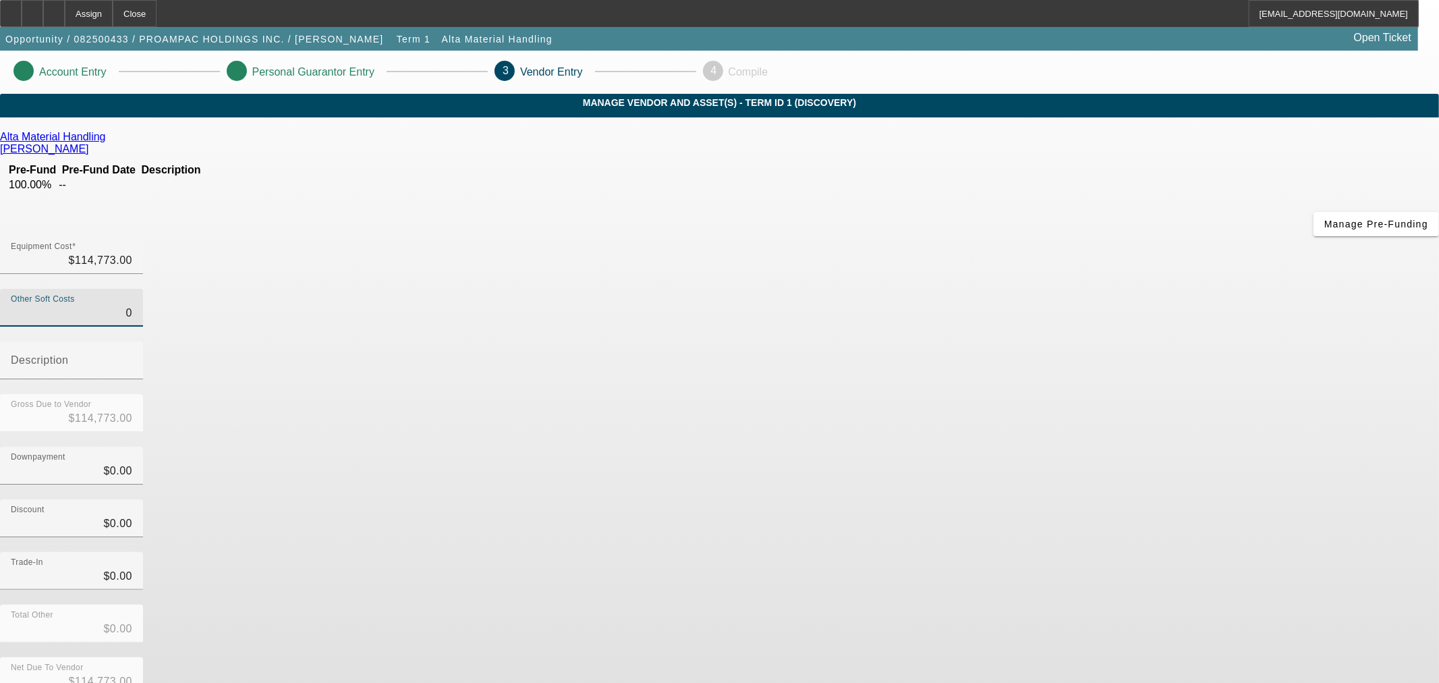
type input "2"
type input "$114,775.00"
type input "21"
type input "$114,794.00"
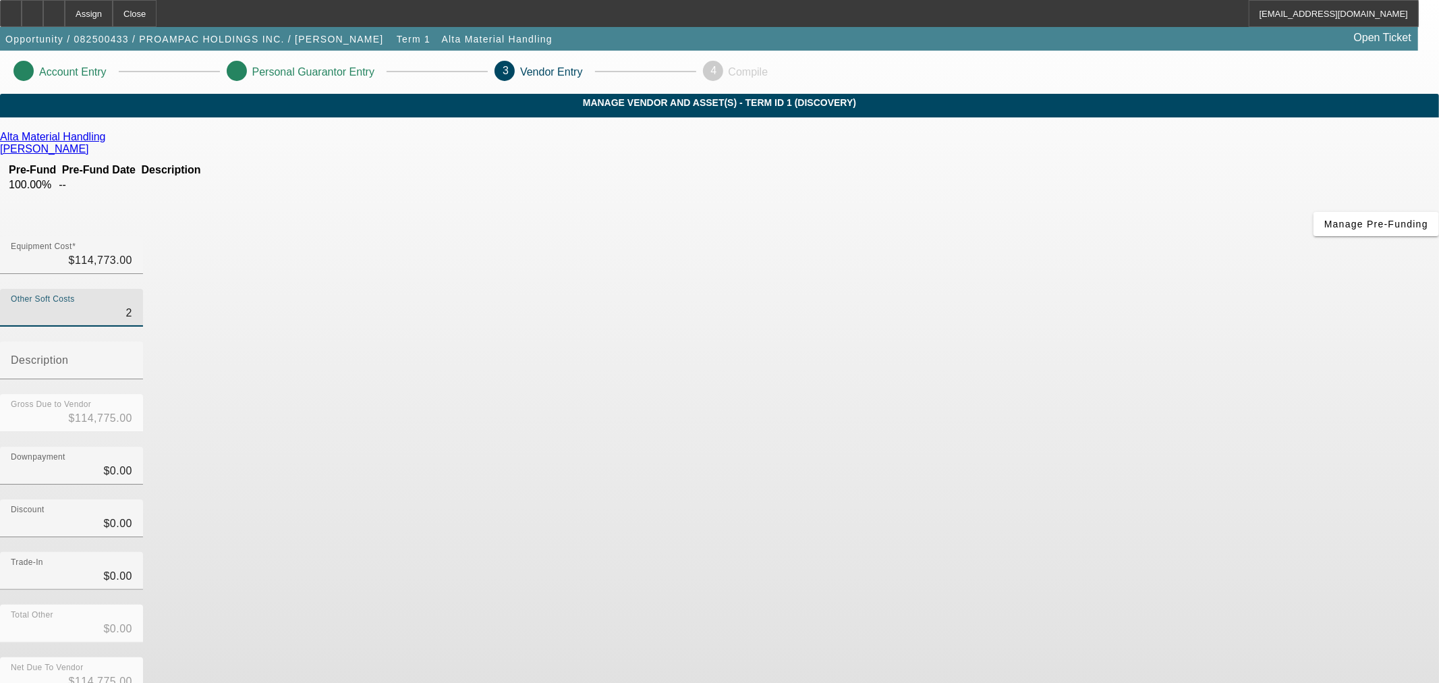
type input "$114,794.00"
type input "217"
type input "$114,990.00"
type input "2170"
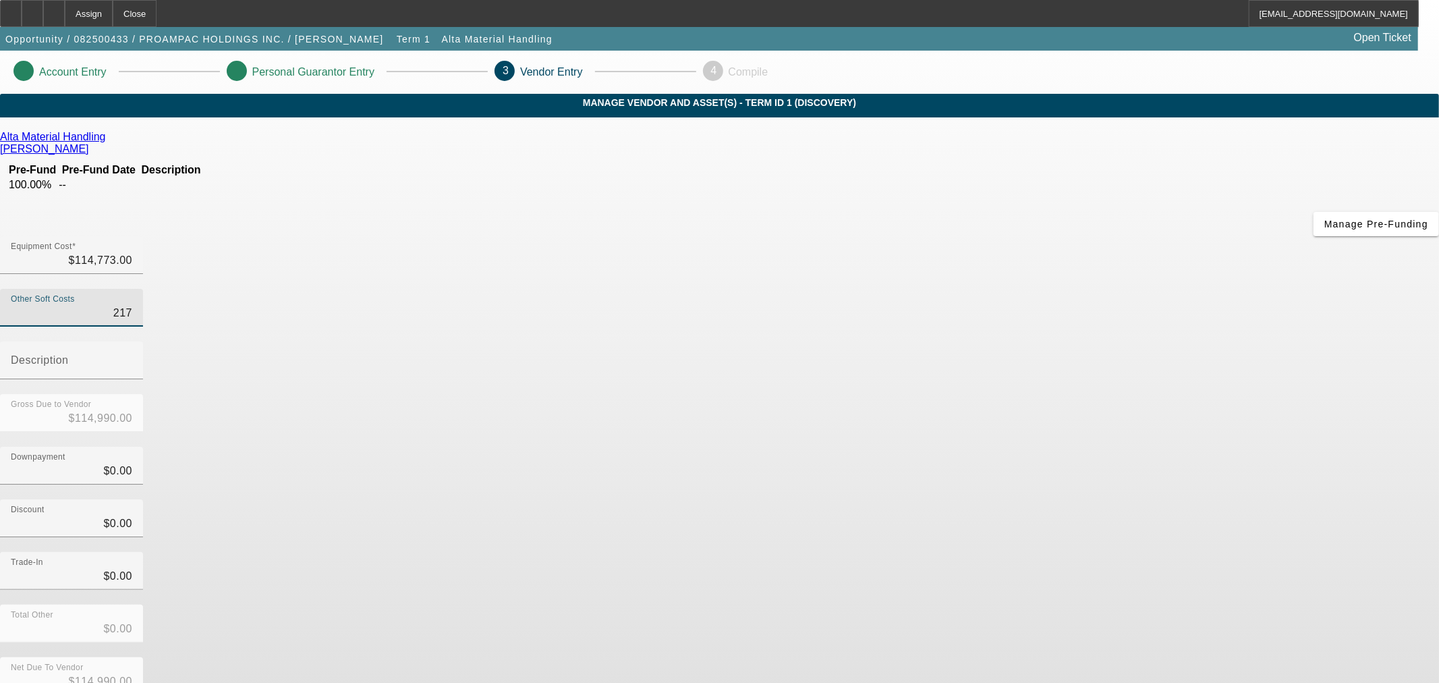
type input "$116,943.00"
type input "$2,170.00"
click at [132, 341] on div "Description" at bounding box center [71, 360] width 121 height 38
type input "Telemetry Software"
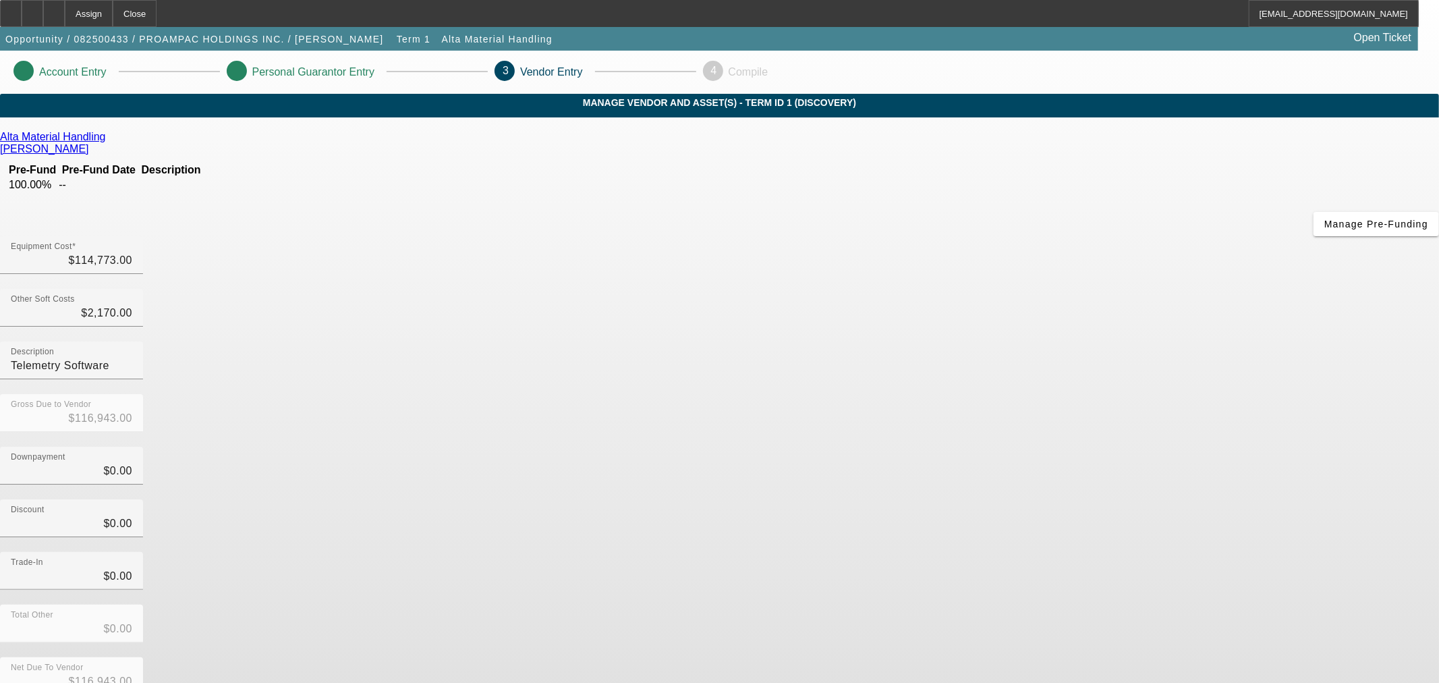
drag, startPoint x: 994, startPoint y: 356, endPoint x: 967, endPoint y: 366, distance: 29.5
click at [994, 499] on div "Discount $0.00" at bounding box center [719, 525] width 1439 height 53
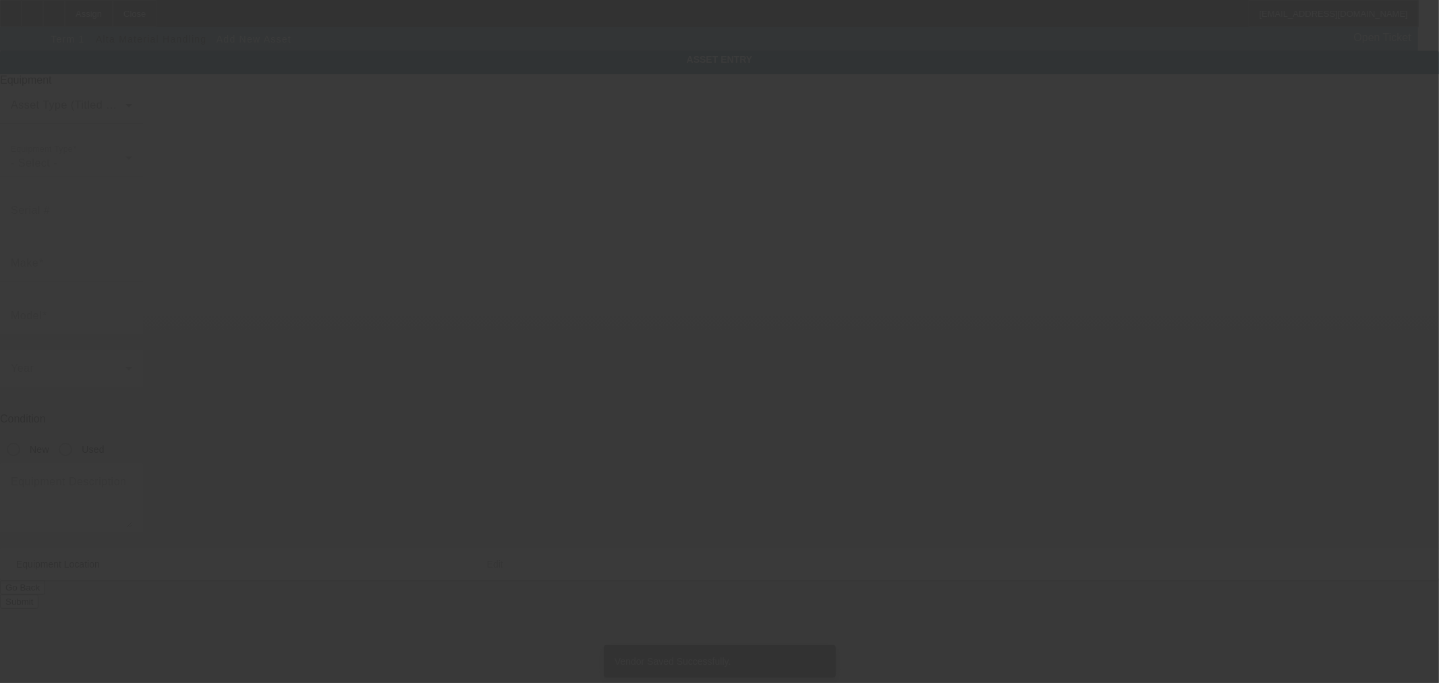
type input "12025 Tricon Rd"
type input "Cincinnati"
type input "45246"
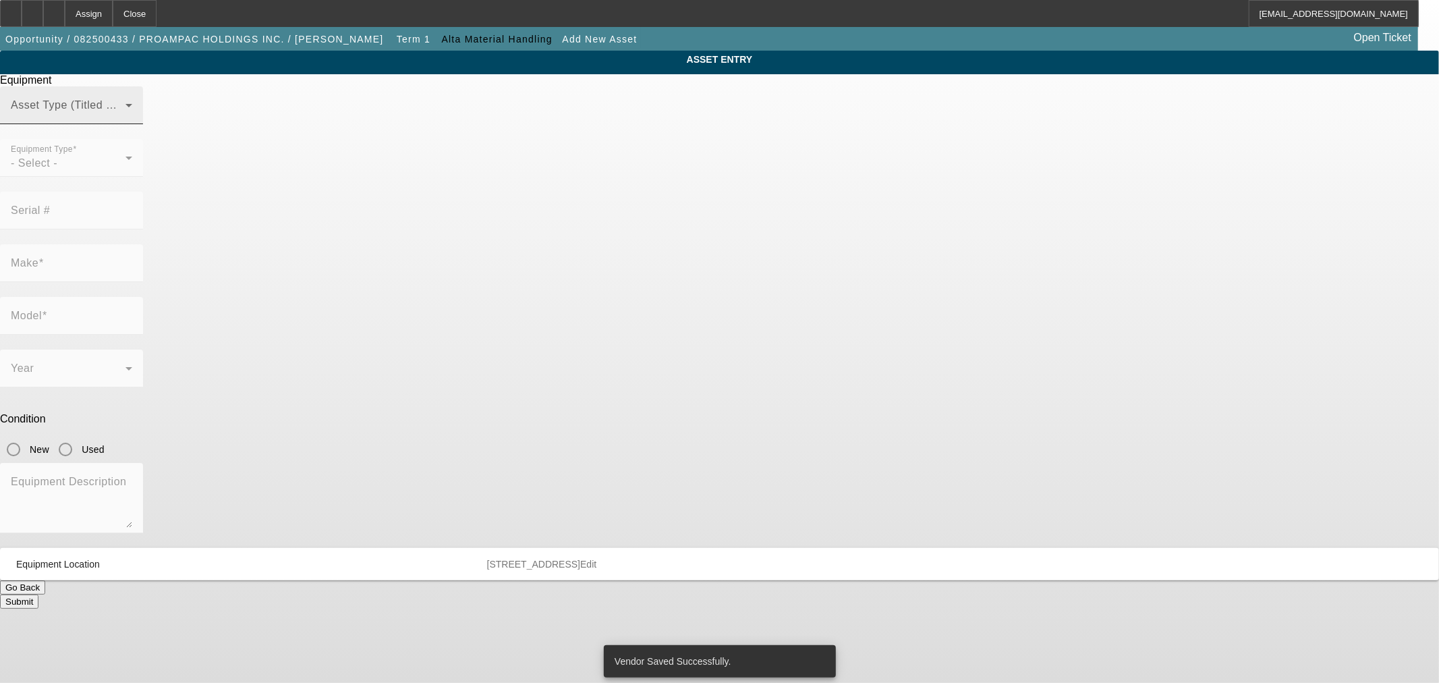
click at [125, 119] on span at bounding box center [68, 111] width 115 height 16
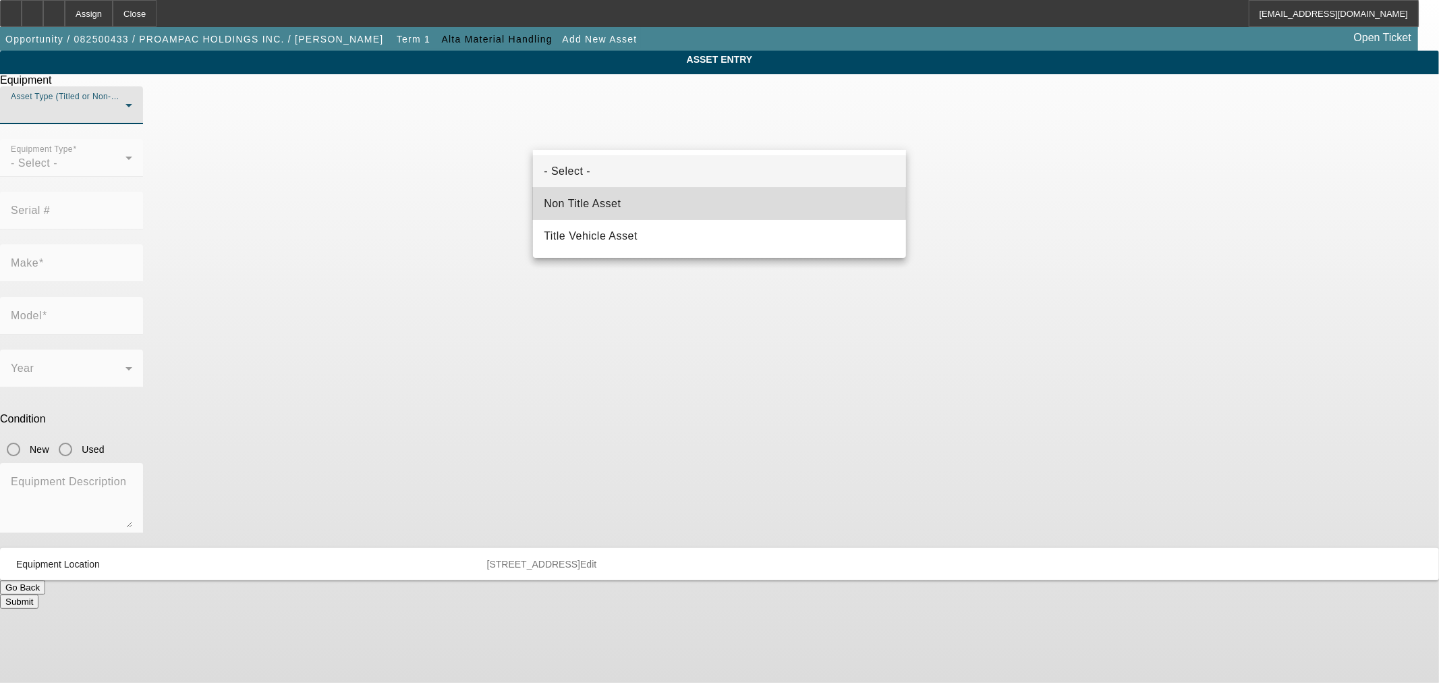
click at [675, 204] on mat-option "Non Title Asset" at bounding box center [719, 204] width 373 height 32
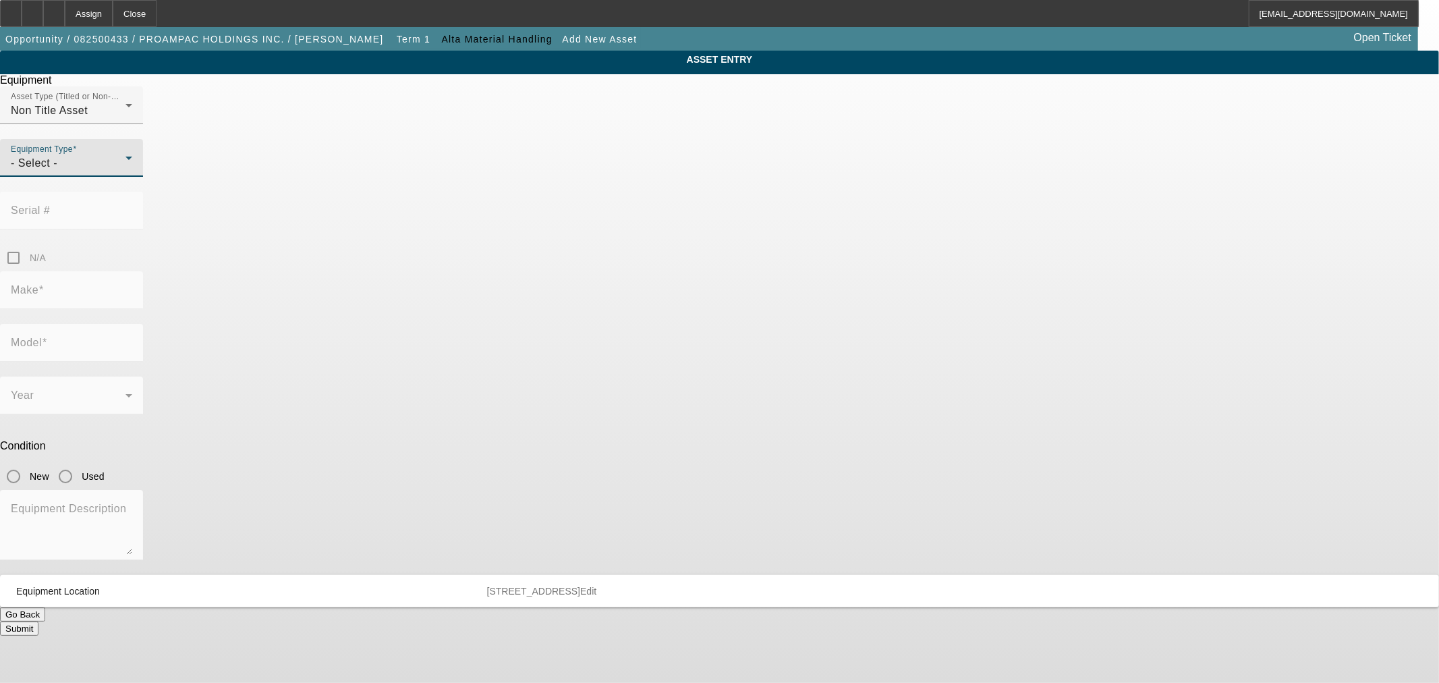
click at [125, 171] on div "- Select -" at bounding box center [68, 163] width 115 height 16
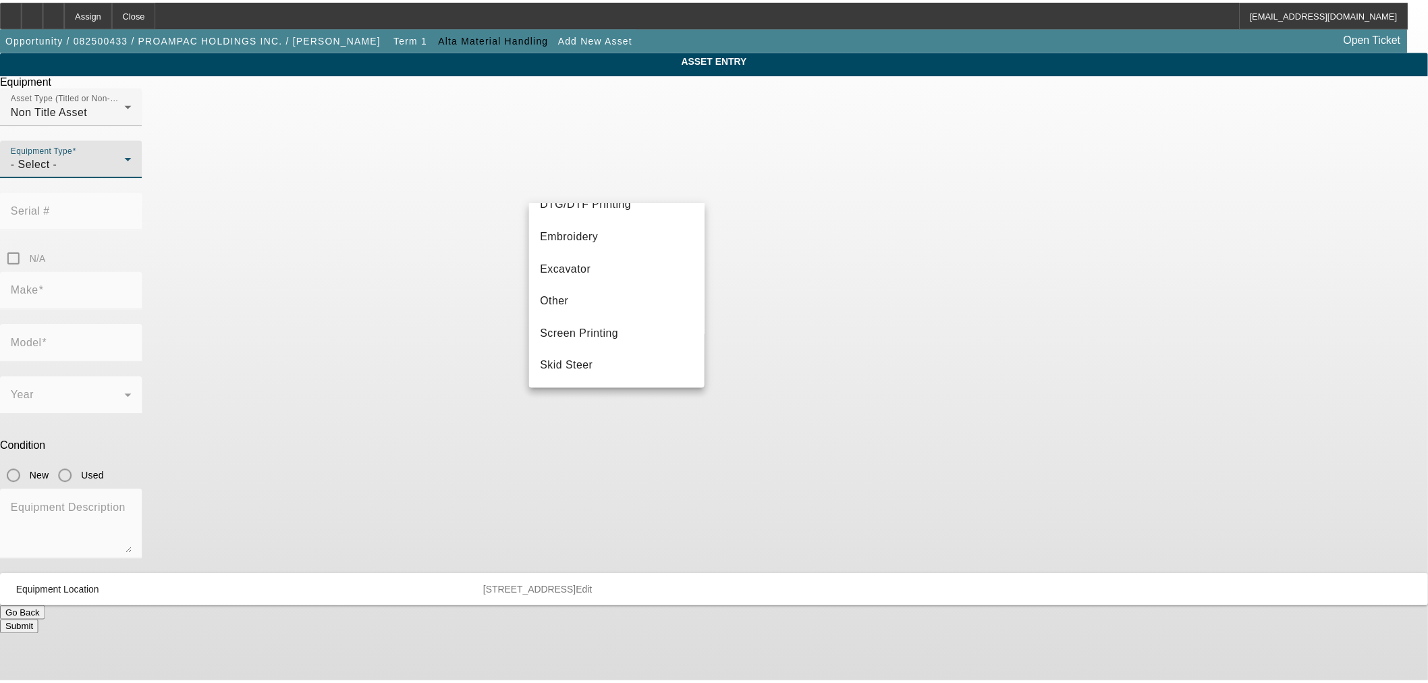
scroll to position [201, 0]
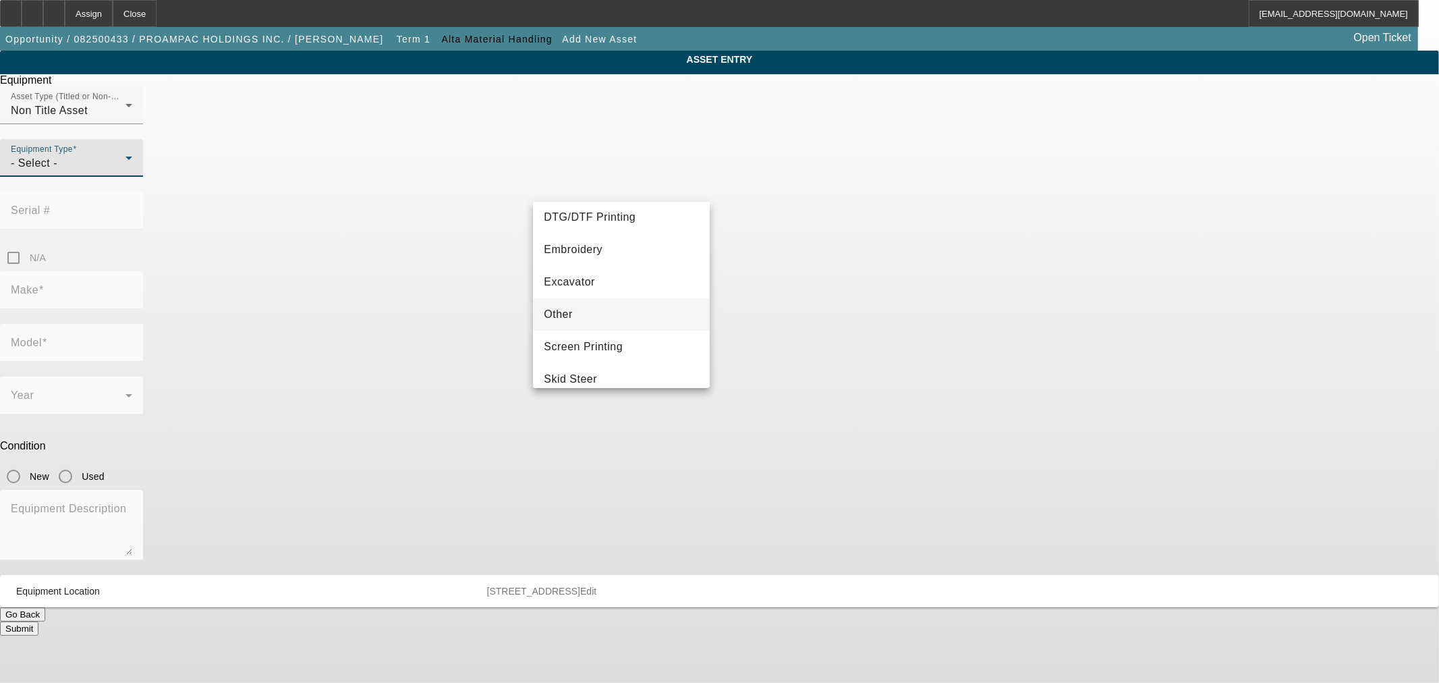
click at [668, 322] on mat-option "Other" at bounding box center [621, 314] width 176 height 32
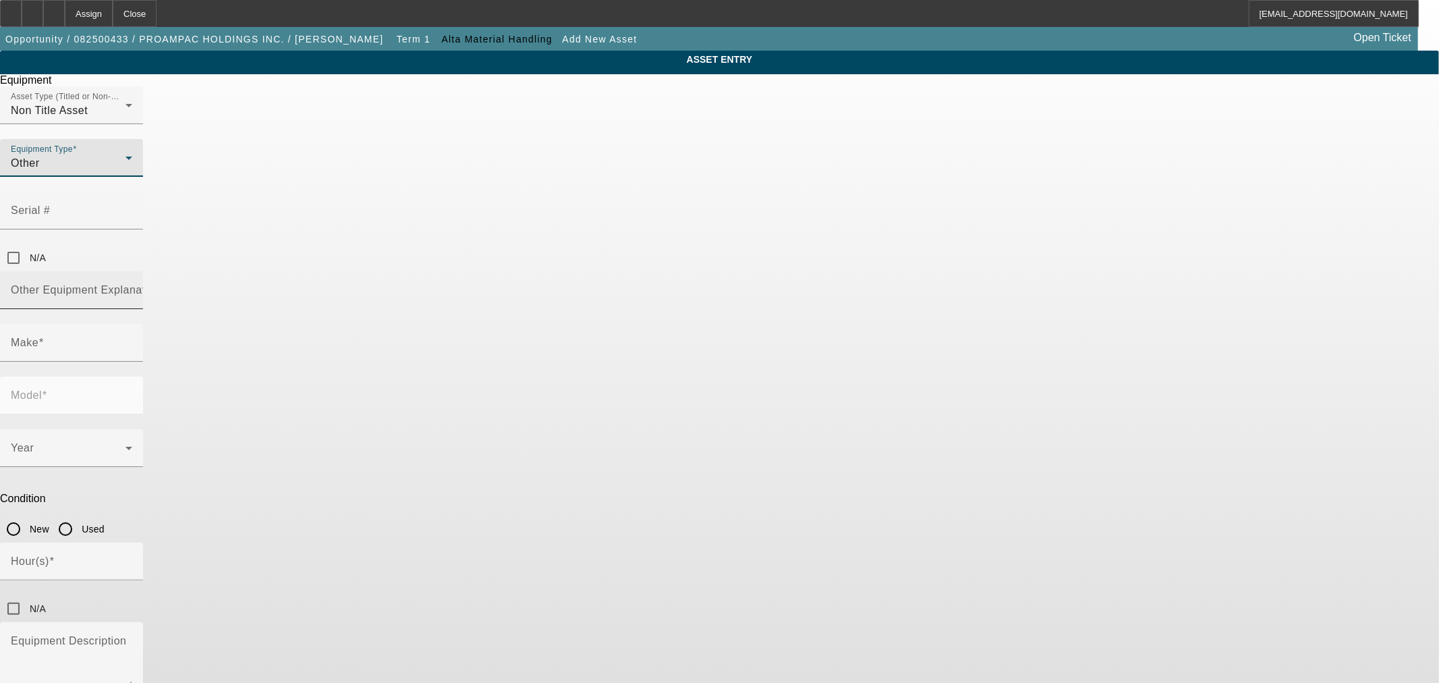
click at [132, 287] on input "Other Equipment Explanation" at bounding box center [71, 295] width 121 height 16
type input "Forklift"
click at [132, 324] on div "Make" at bounding box center [71, 343] width 121 height 38
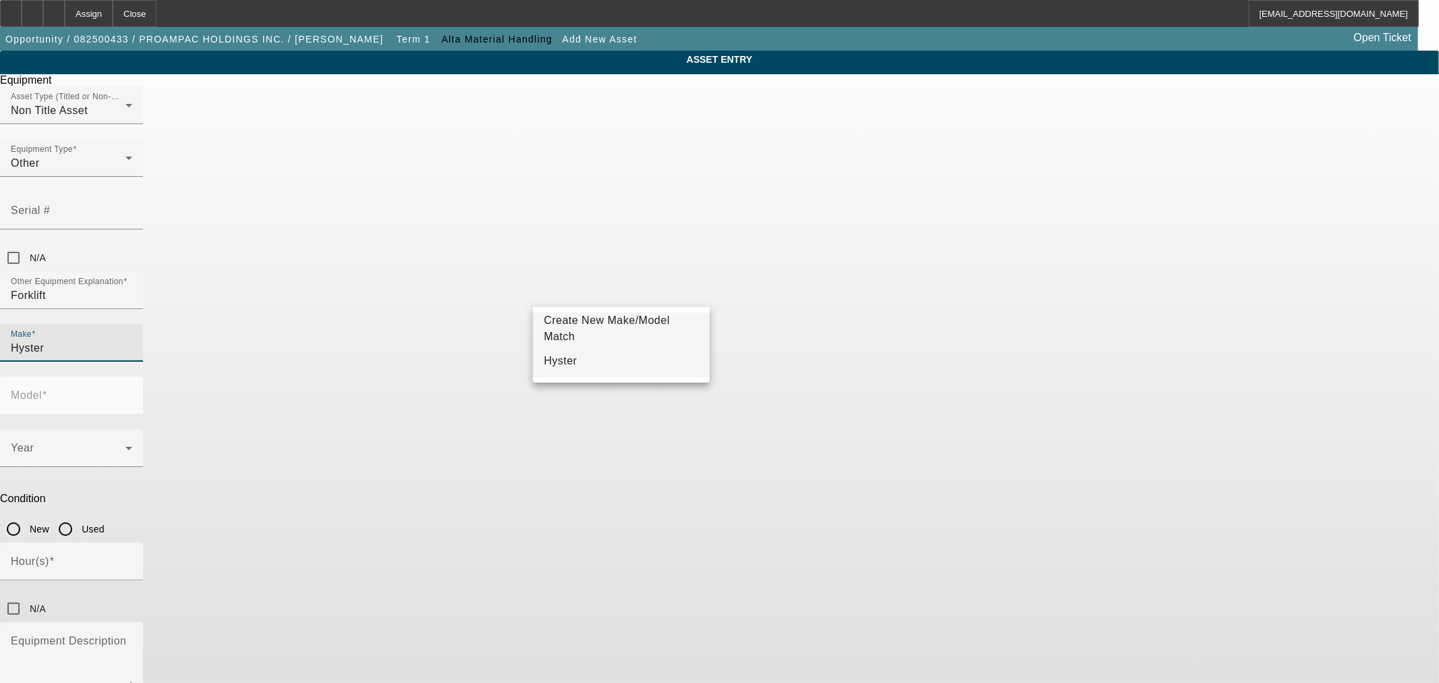
type input "Hyster"
click at [629, 356] on mat-option "Hyster" at bounding box center [621, 361] width 176 height 32
click at [42, 389] on mat-label "Model" at bounding box center [26, 394] width 31 height 11
click at [132, 393] on input "Model" at bounding box center [71, 401] width 121 height 16
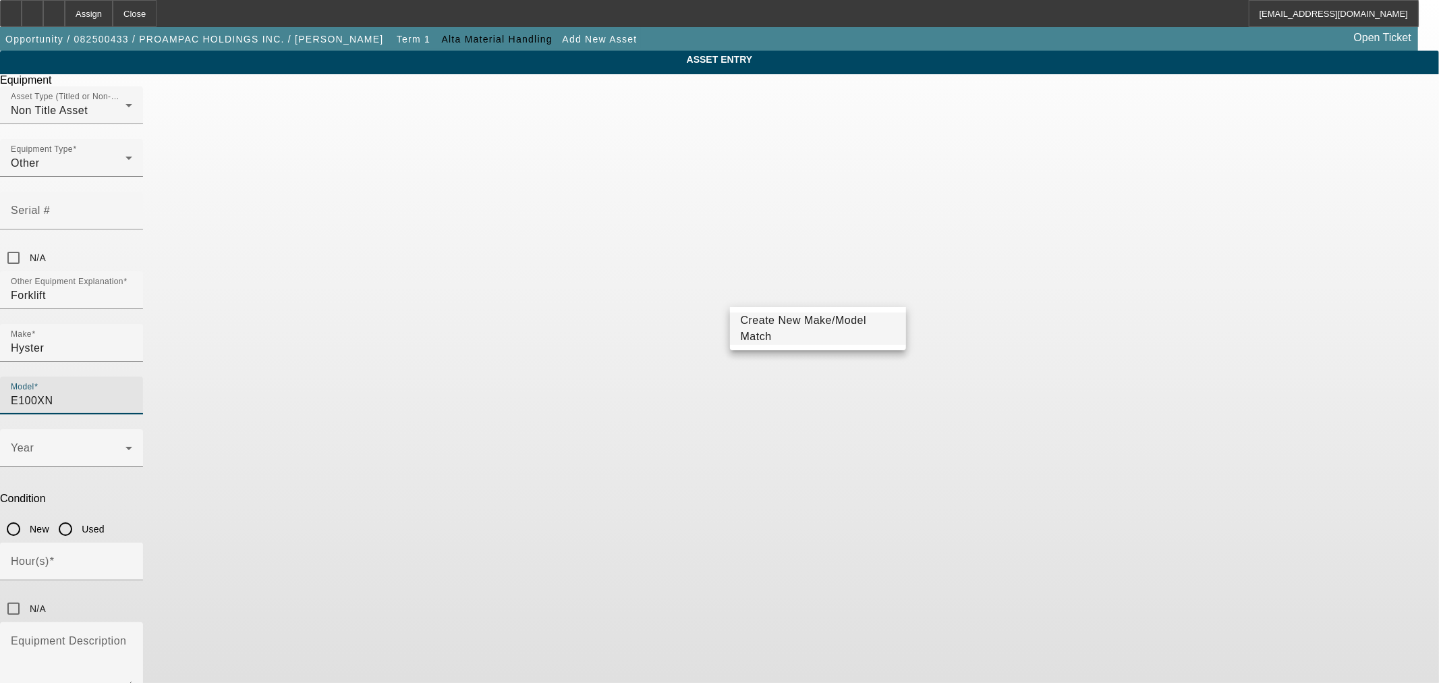
type input "E100XN"
click at [799, 325] on span "Create New Make/Model Match" at bounding box center [804, 328] width 126 height 28
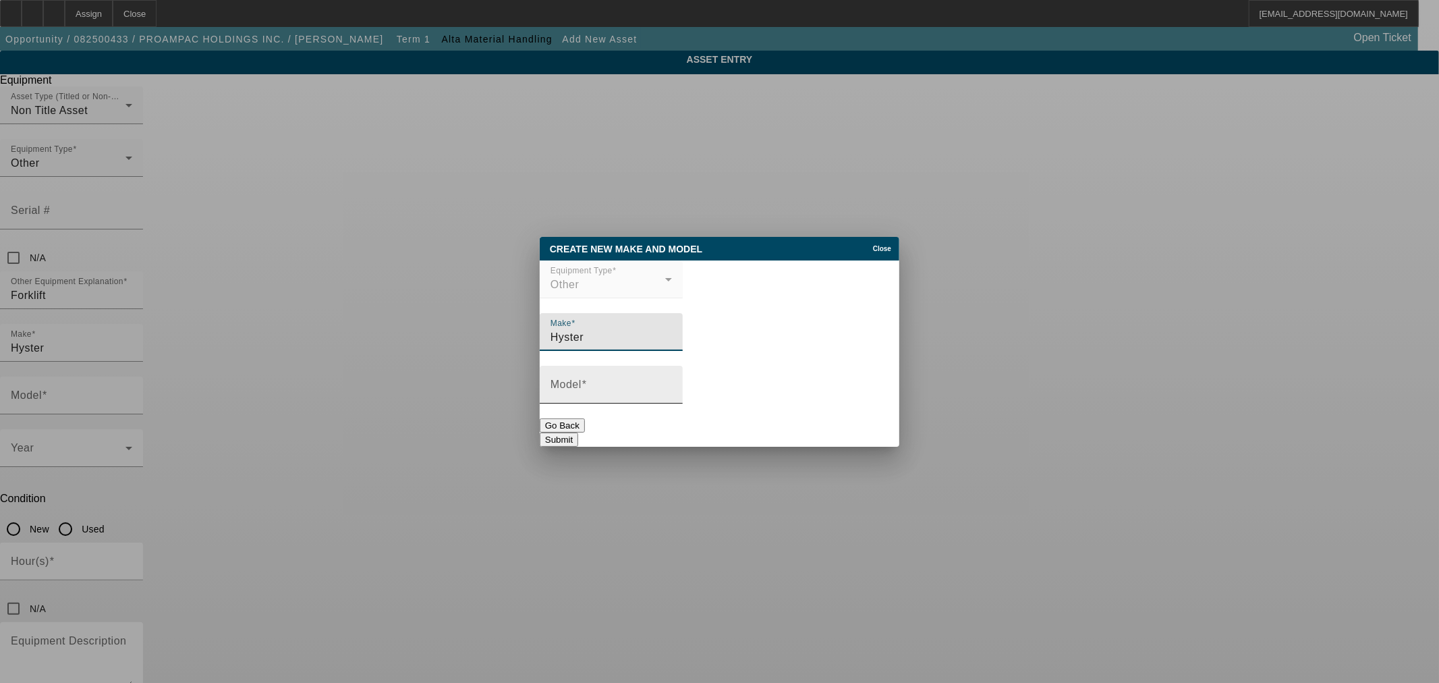
click at [672, 378] on div "Model" at bounding box center [611, 385] width 121 height 38
paste input "E100XN"
type input "E100XN"
click at [578, 432] on button "Submit" at bounding box center [559, 439] width 38 height 14
type input "E100XN"
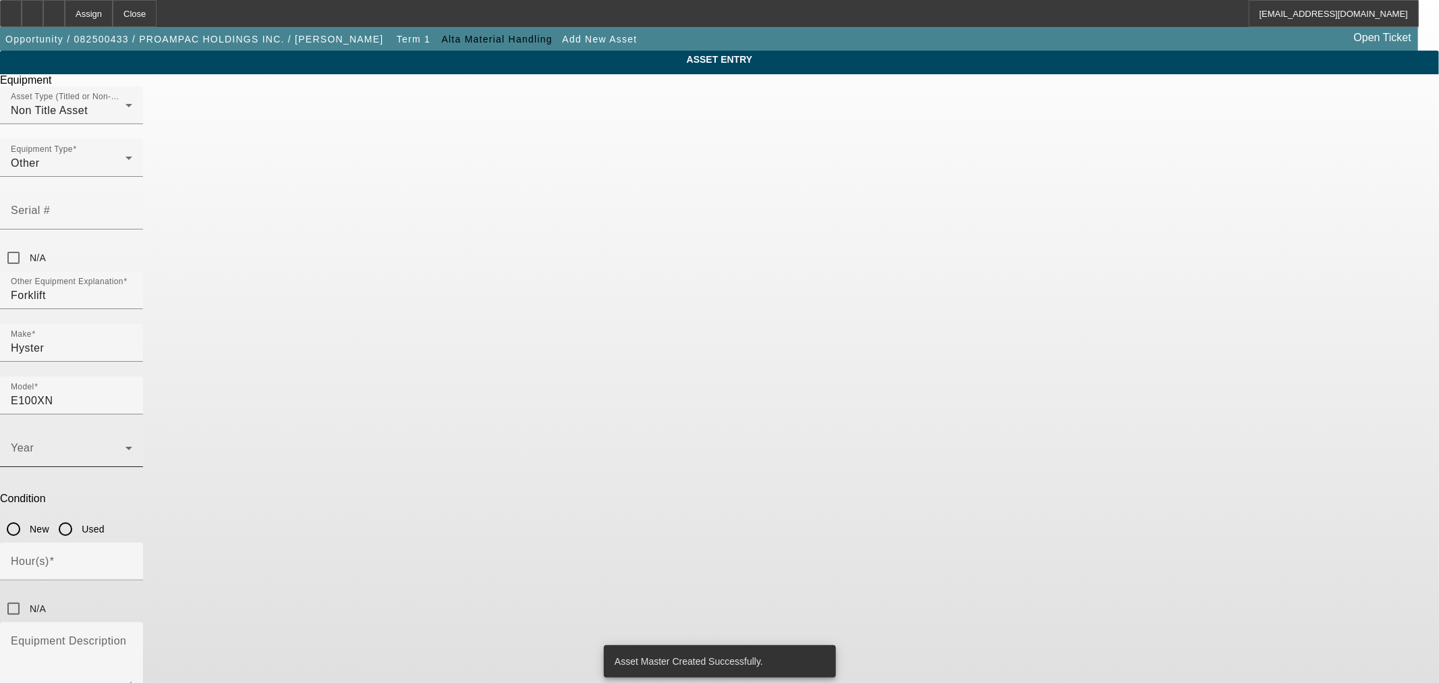
click at [125, 445] on span at bounding box center [68, 453] width 115 height 16
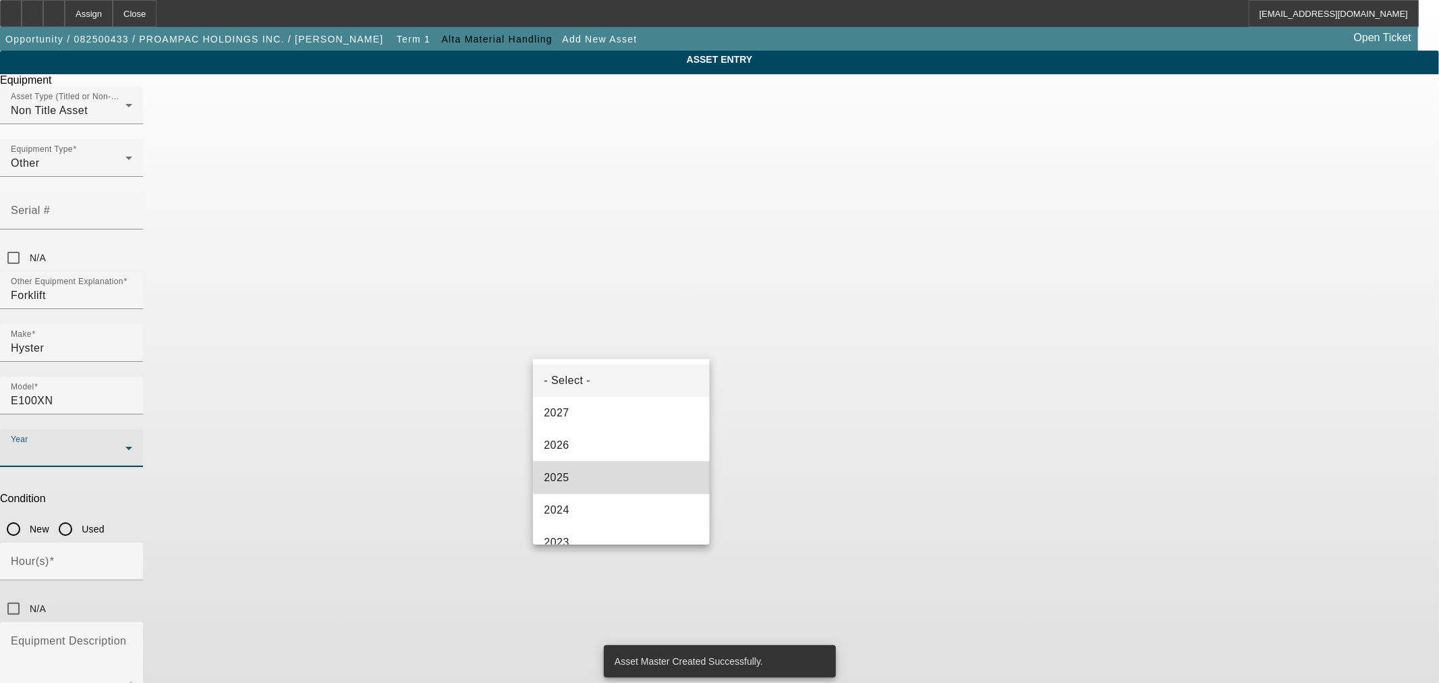
click at [638, 463] on mat-option "2025" at bounding box center [621, 477] width 176 height 32
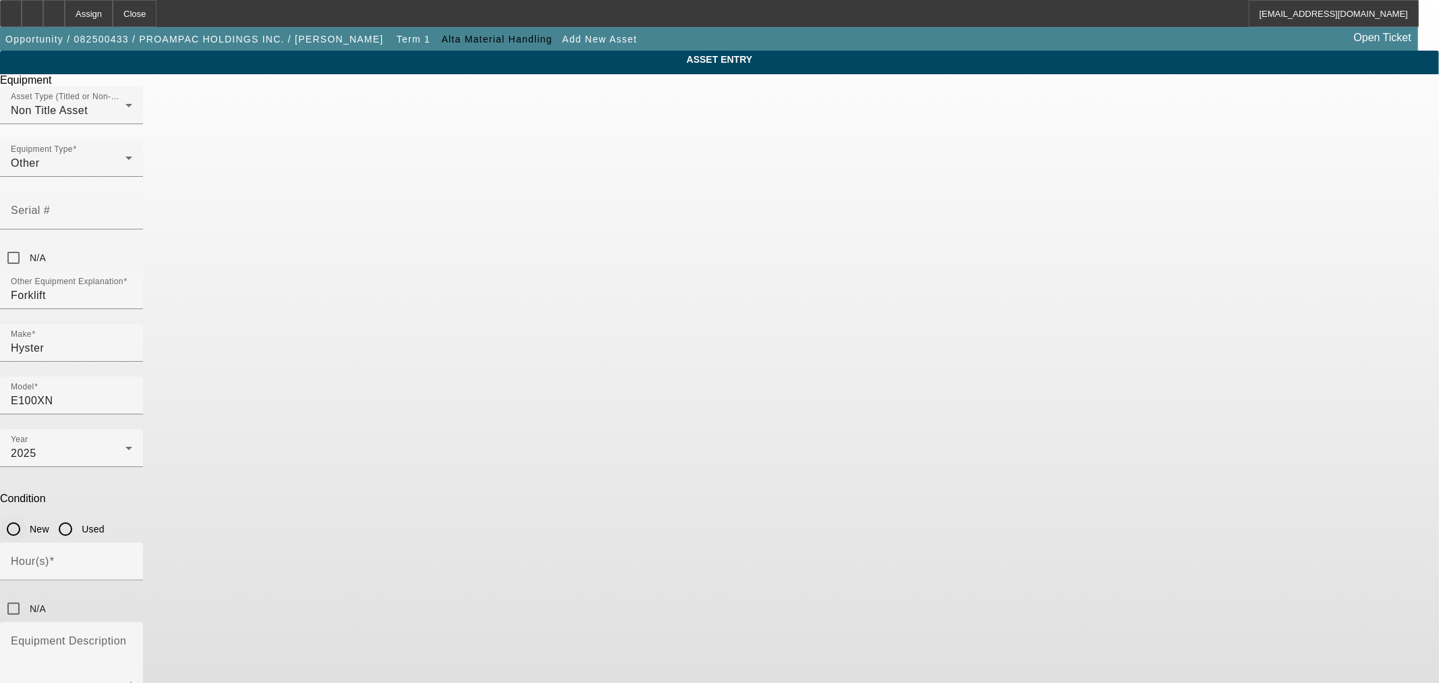
click at [27, 515] on input "New" at bounding box center [13, 528] width 27 height 27
radio input "true"
click at [27, 244] on input "N/A" at bounding box center [13, 257] width 27 height 27
checkbox input "true"
click at [27, 595] on input "N/A" at bounding box center [13, 608] width 27 height 27
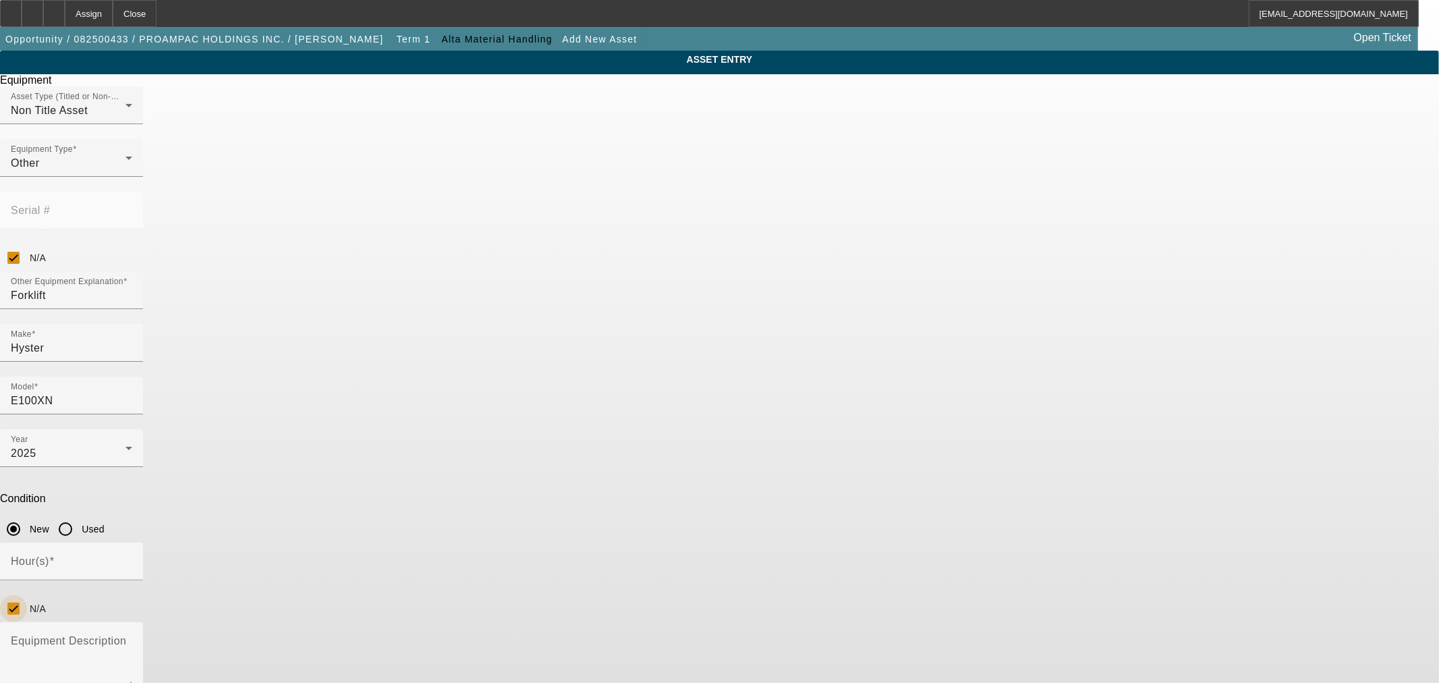
checkbox input "true"
click at [132, 638] on textarea "Equipment Description" at bounding box center [71, 662] width 121 height 49
paste textarea "Hyster® E100XN - Counterbalanced Sit-Down Electric Rider Lift Truck - 10,000 lb…"
type textarea "Hyster® E100XN - Counterbalanced Sit-Down Electric Rider Lift Truck - 10,000 lb…"
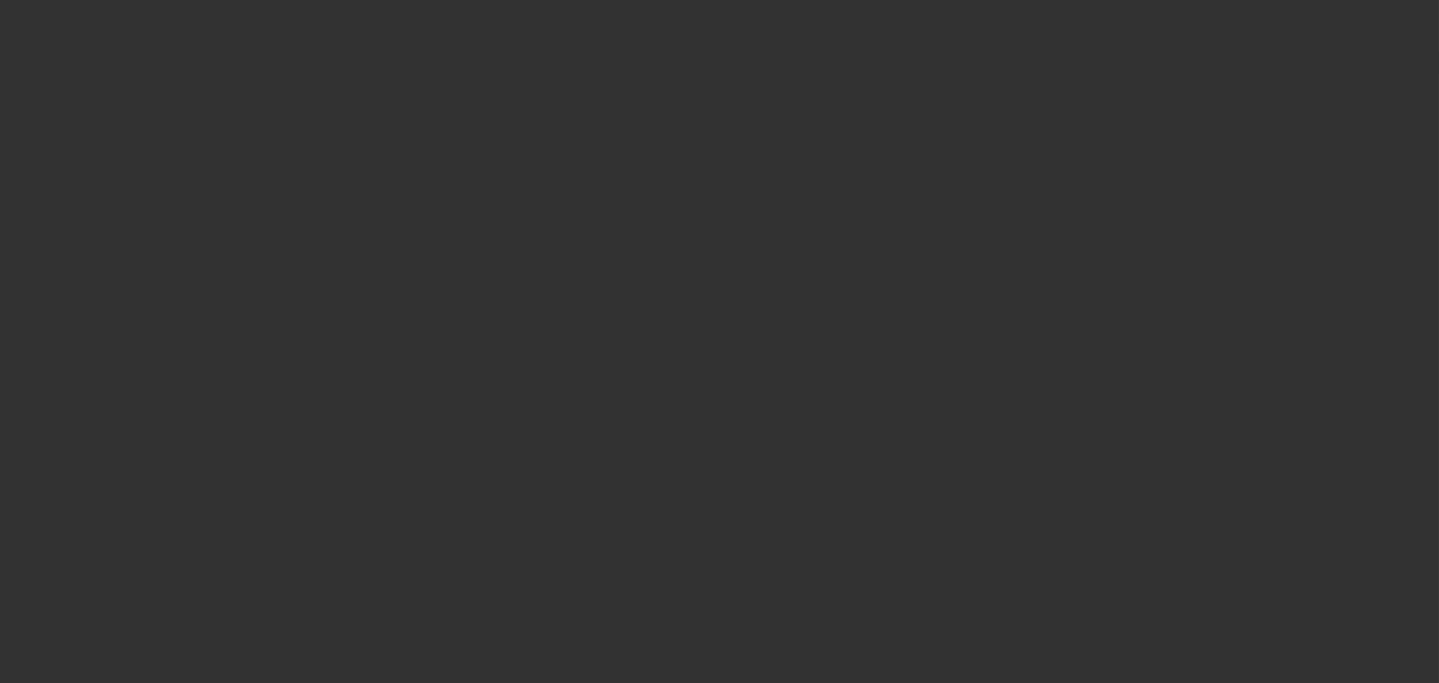
type input "$114,773.00"
type input "$2,170.00"
type input "Telemetry Software"
type input "$116,943.00"
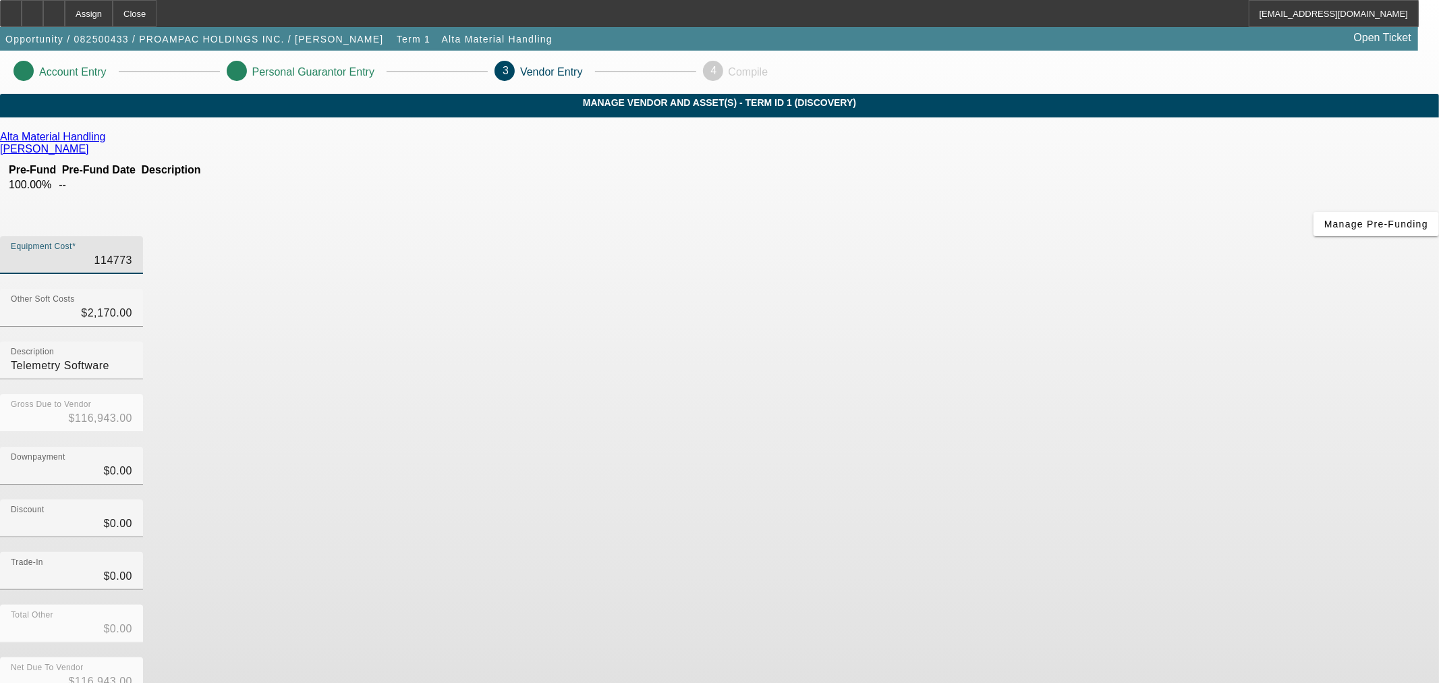
click at [132, 252] on input "114773" at bounding box center [71, 260] width 121 height 16
type input "1"
type input "$2,171.00"
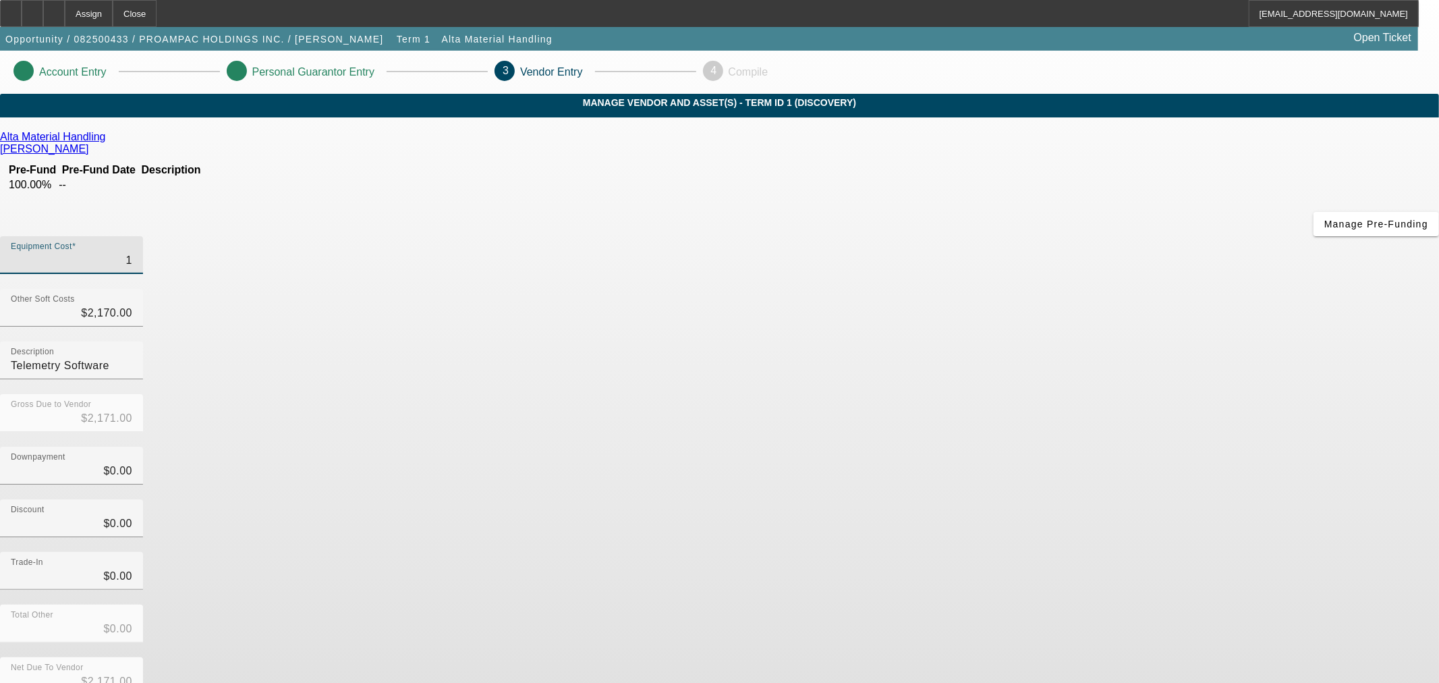
type input "11"
type input "$2,181.00"
type input "116"
type input "$2,286.00"
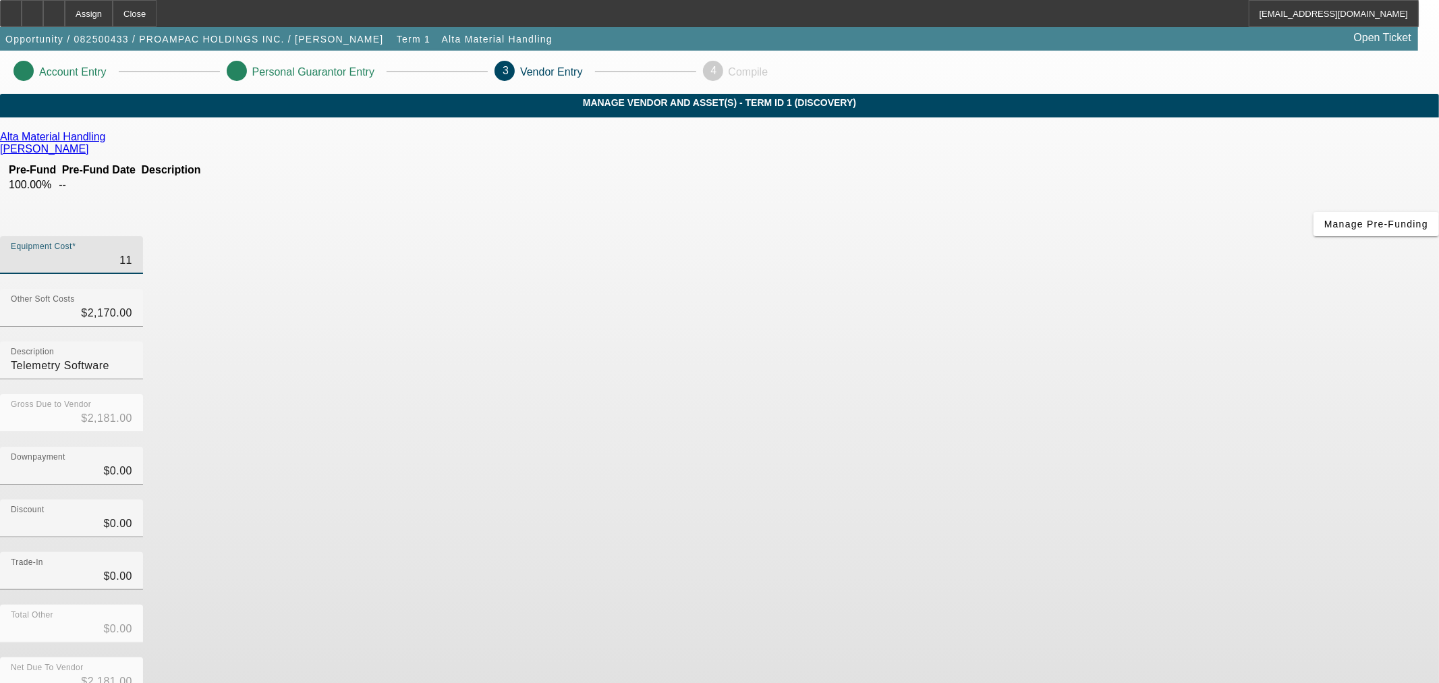
type input "$2,286.00"
type input "1169"
type input "$3,339.00"
type input "11694"
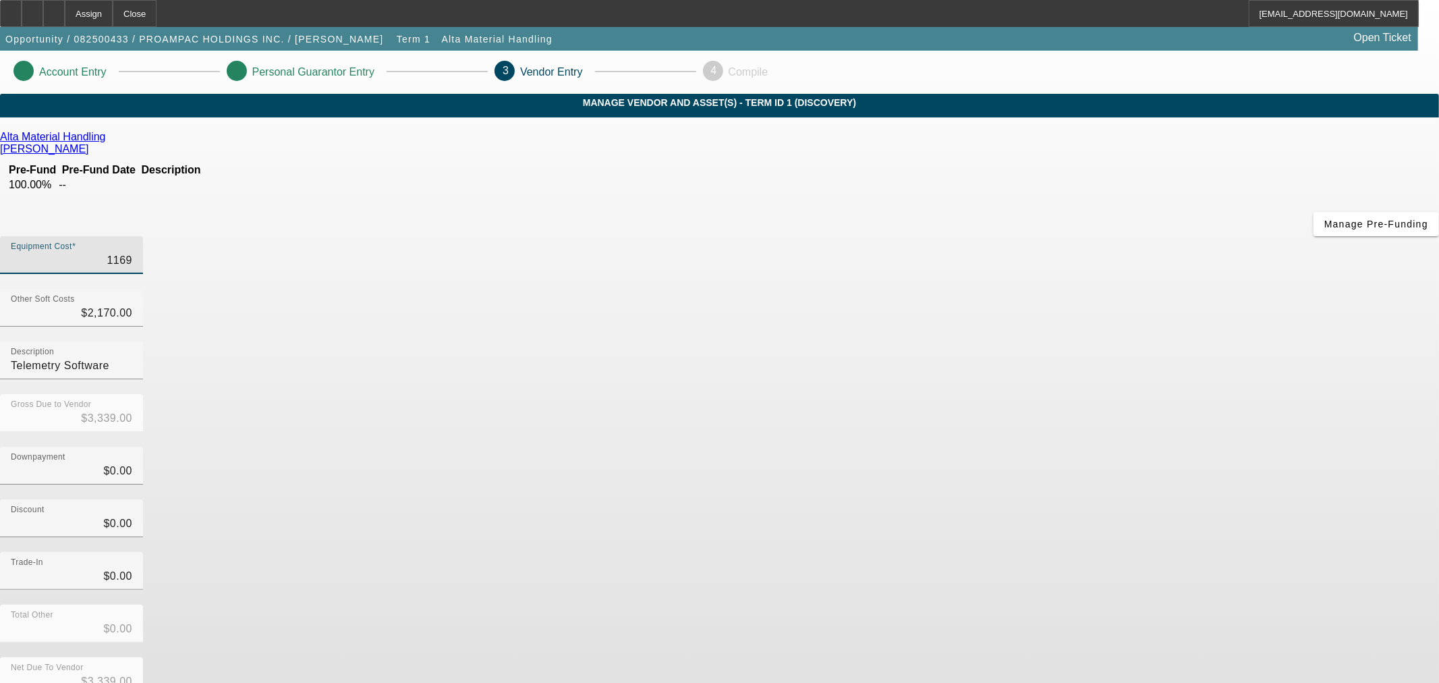
type input "$13,864.00"
type input "116943"
type input "$119,113.00"
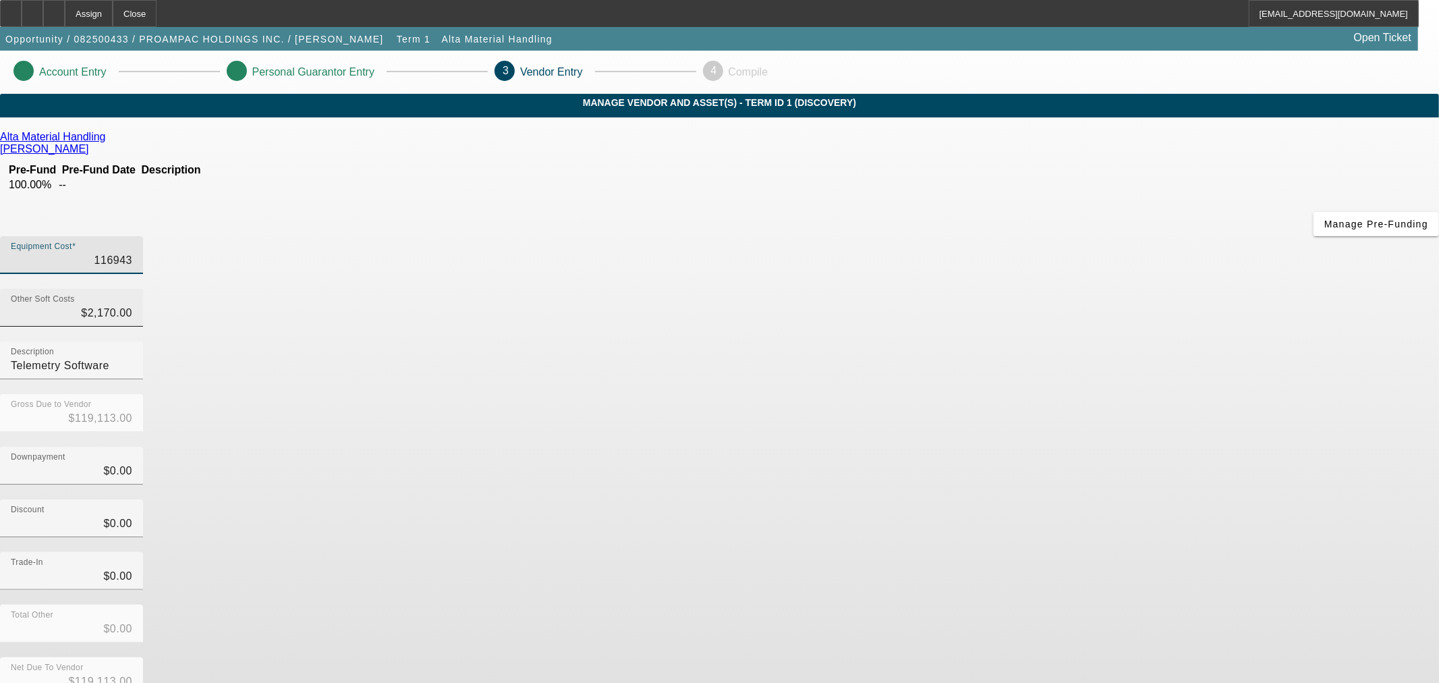
type input "$116,943.00"
type input "2170"
click at [132, 305] on input "2170" at bounding box center [71, 313] width 121 height 16
type input "$116,943.00"
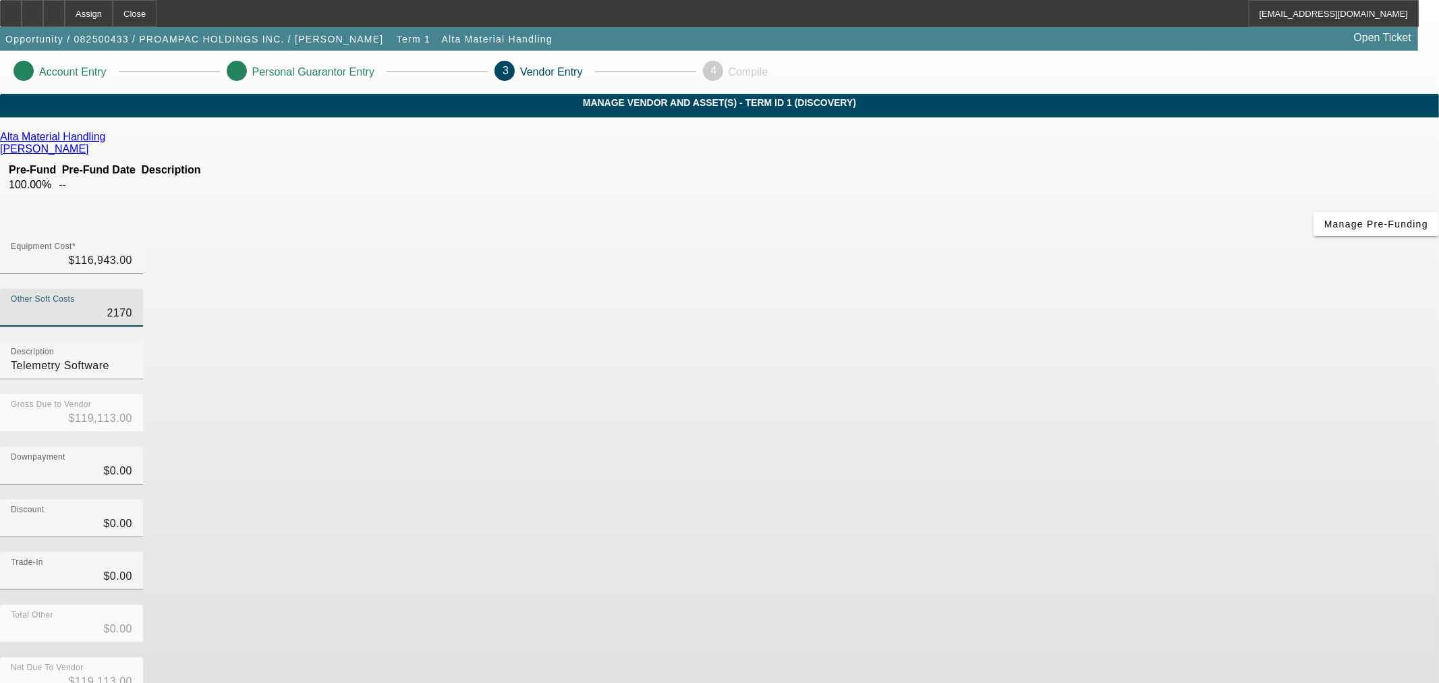
type input "$116,943.00"
click at [132, 358] on input "Telemetry Software" at bounding box center [71, 366] width 121 height 16
click at [1009, 447] on div "Downpayment $0.00" at bounding box center [719, 473] width 1439 height 53
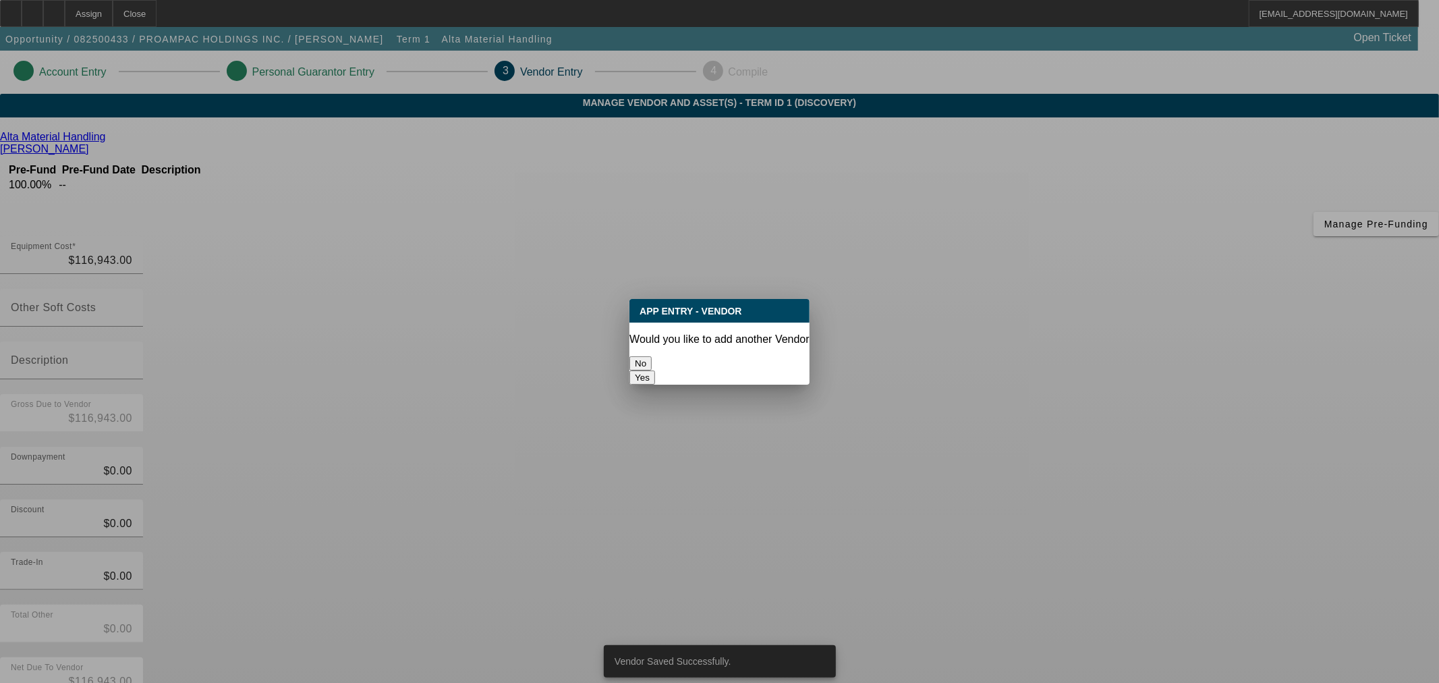
click at [652, 356] on button "No" at bounding box center [640, 363] width 22 height 14
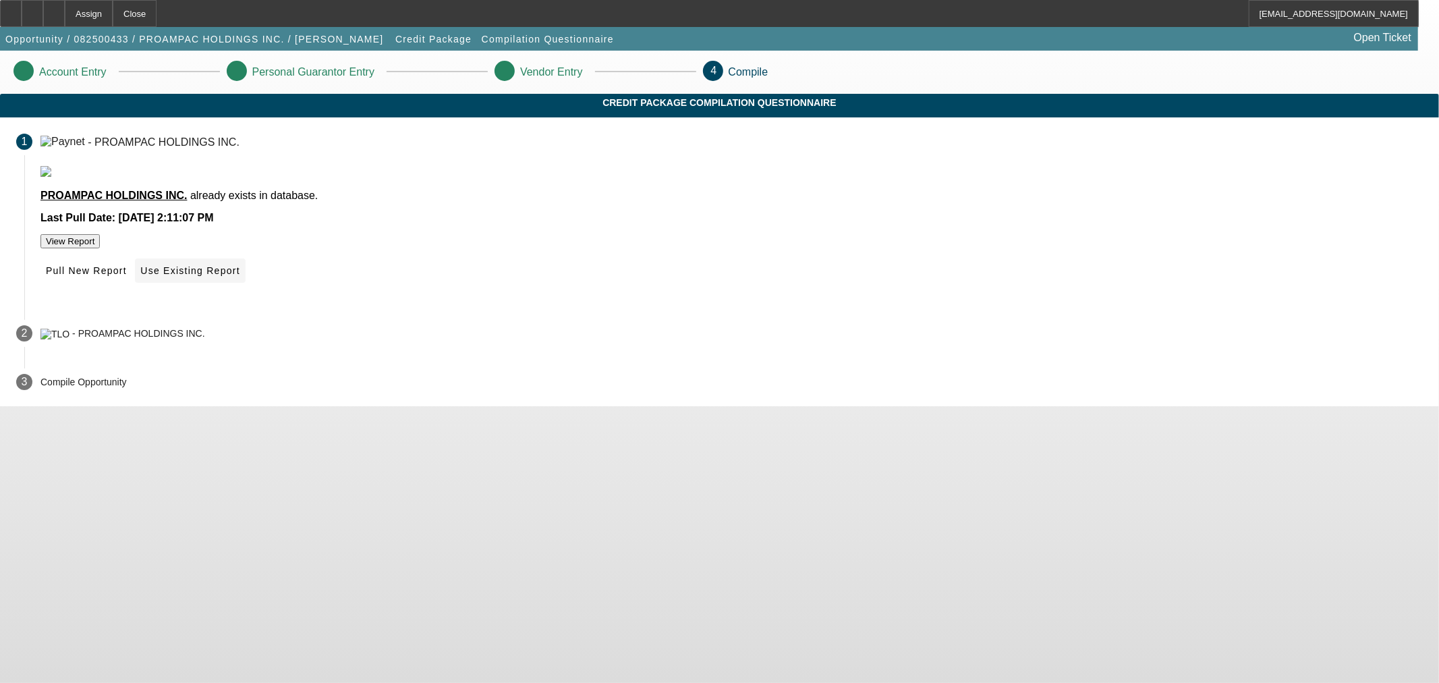
click at [240, 276] on span "Use Existing Report" at bounding box center [189, 270] width 99 height 11
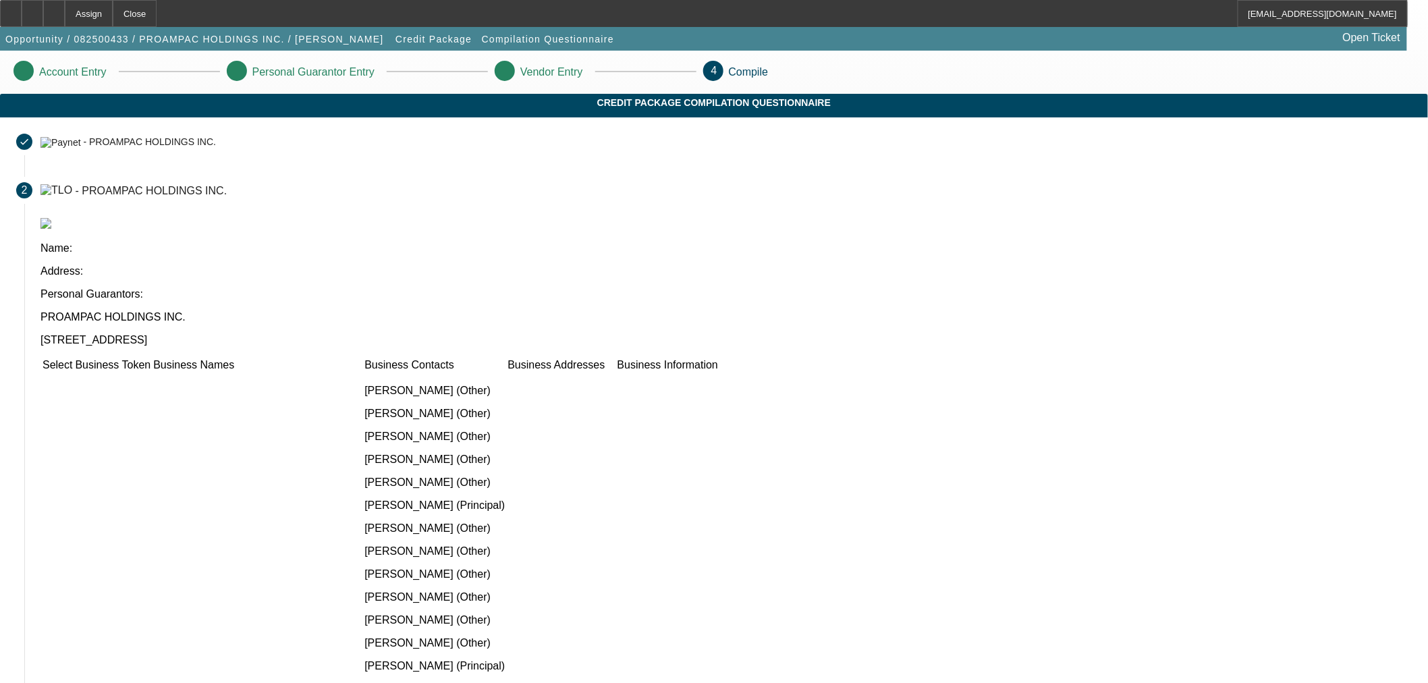
checkbox input "true"
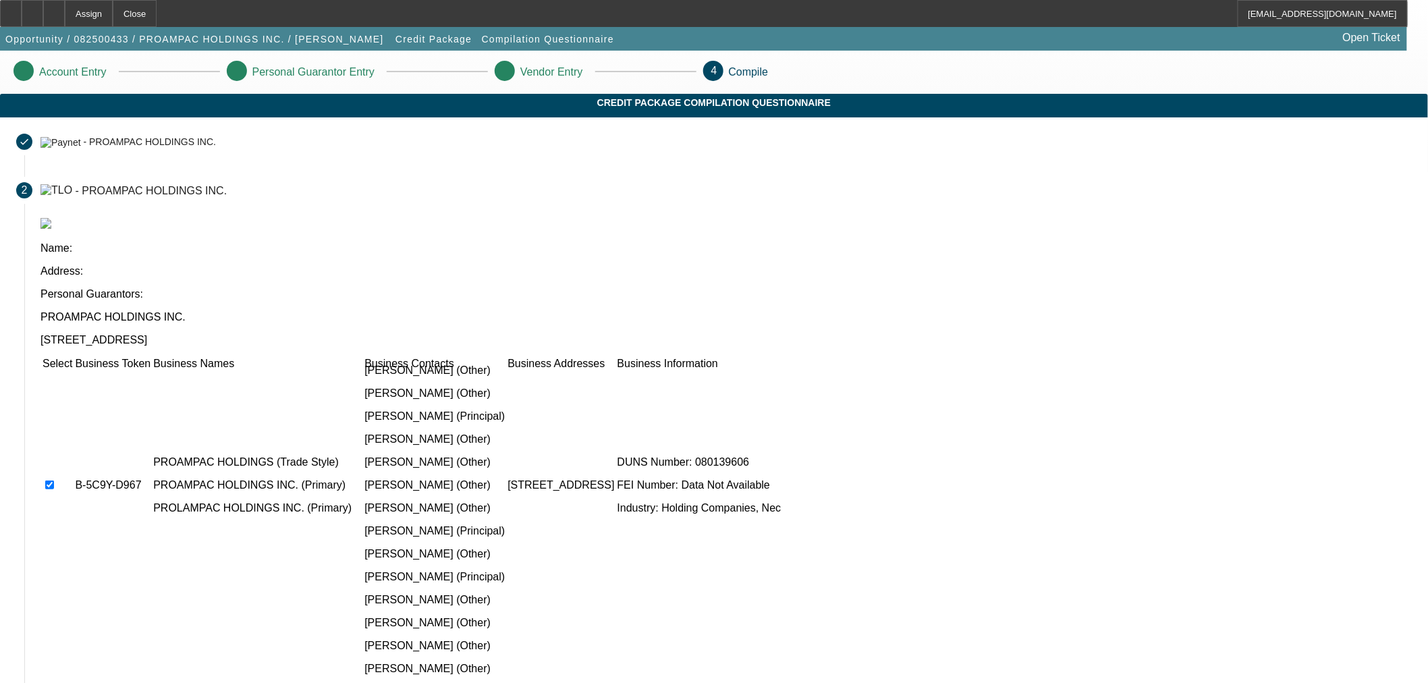
scroll to position [374, 0]
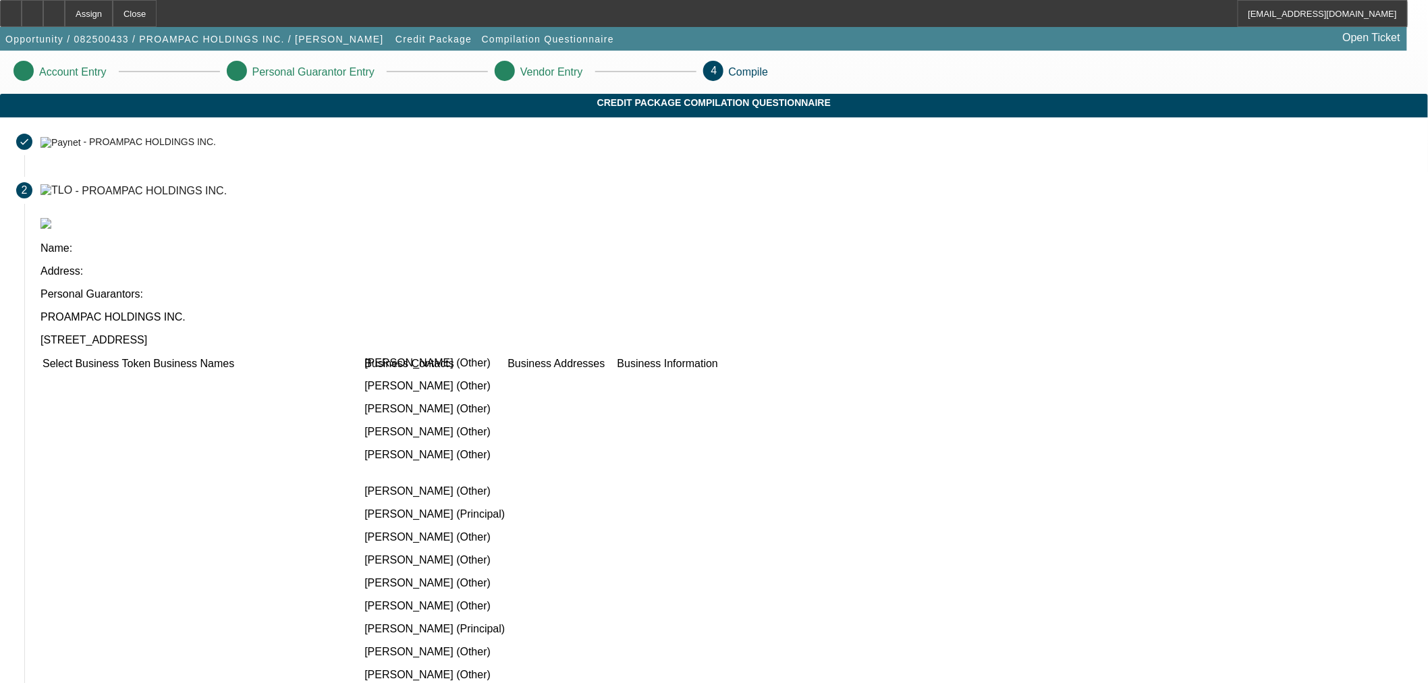
scroll to position [677, 0]
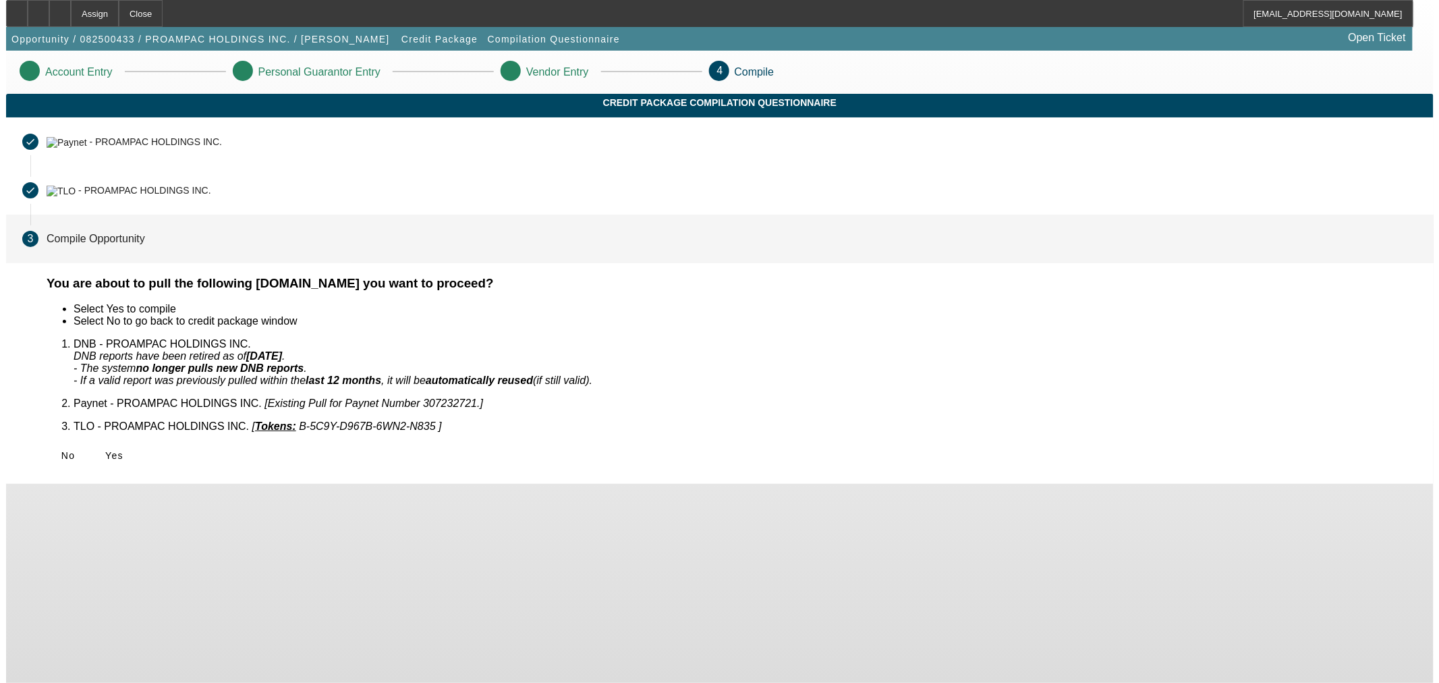
scroll to position [0, 0]
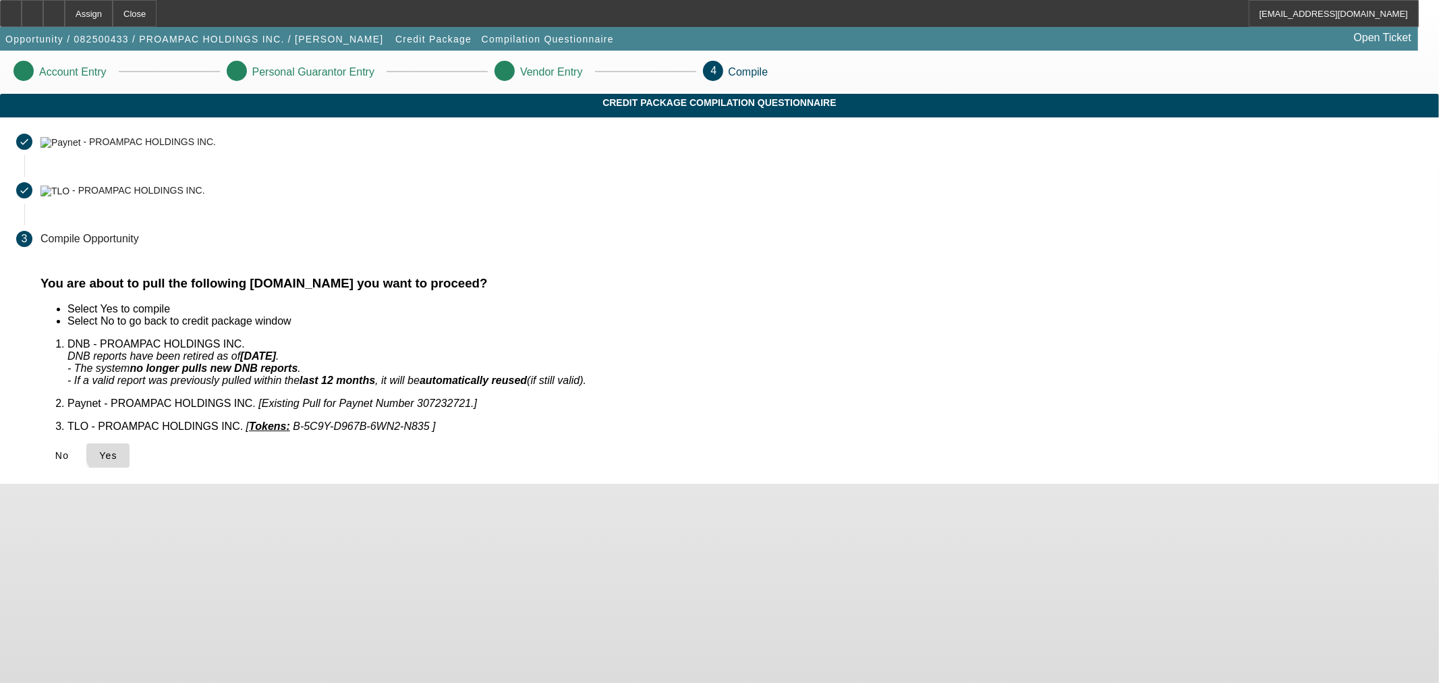
click at [117, 450] on span "Yes" at bounding box center [108, 455] width 18 height 11
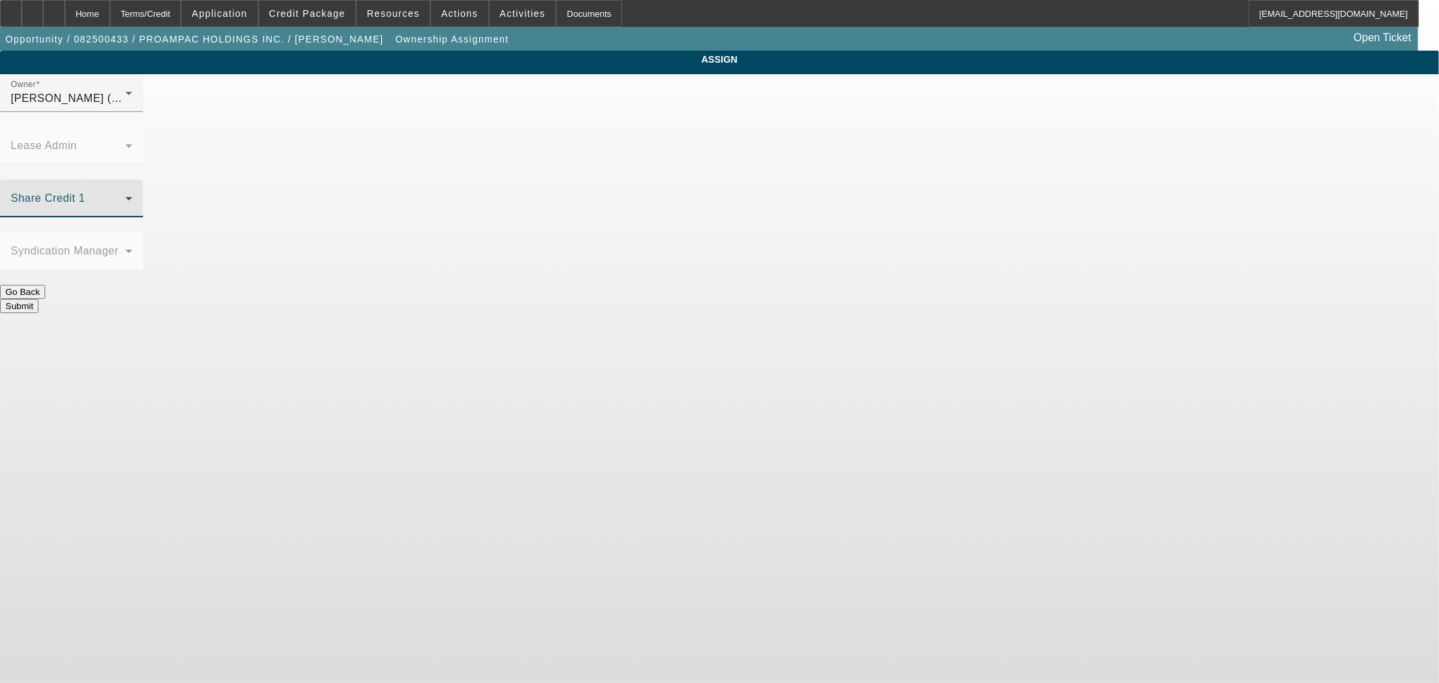
click at [125, 196] on span at bounding box center [68, 204] width 115 height 16
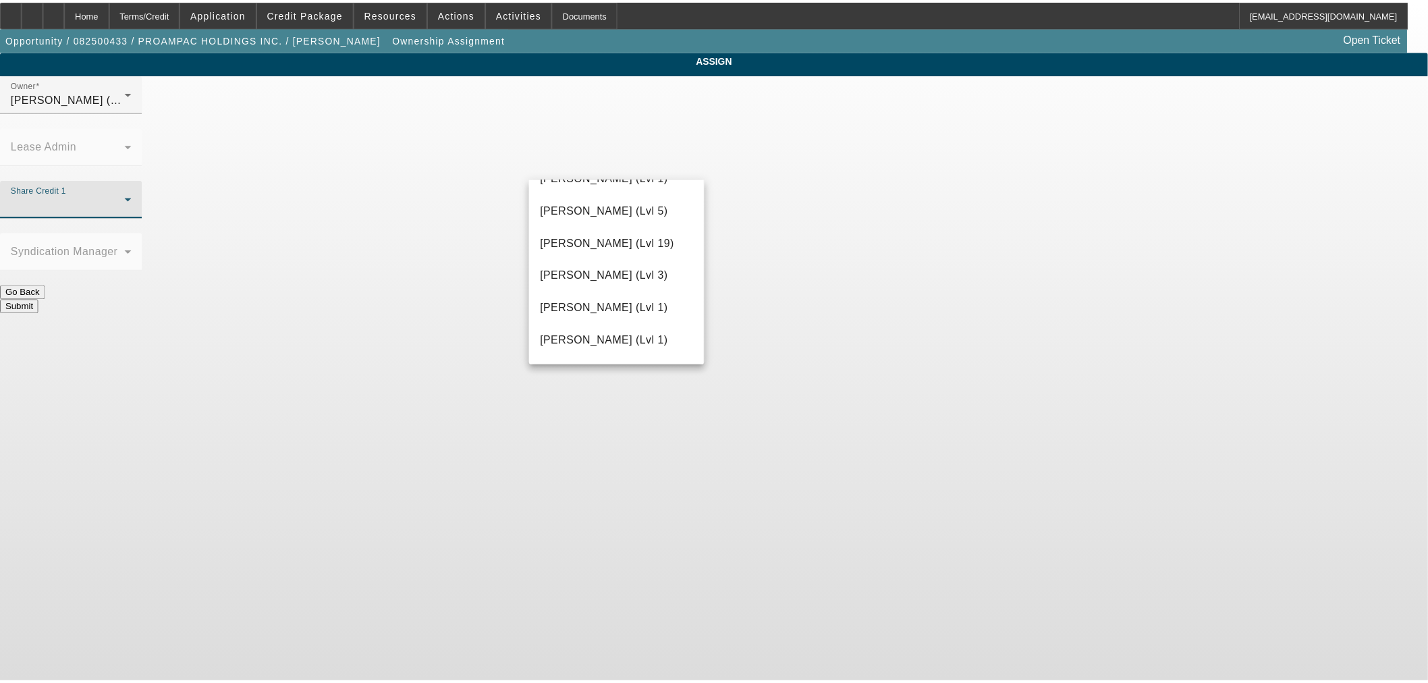
scroll to position [1249, 0]
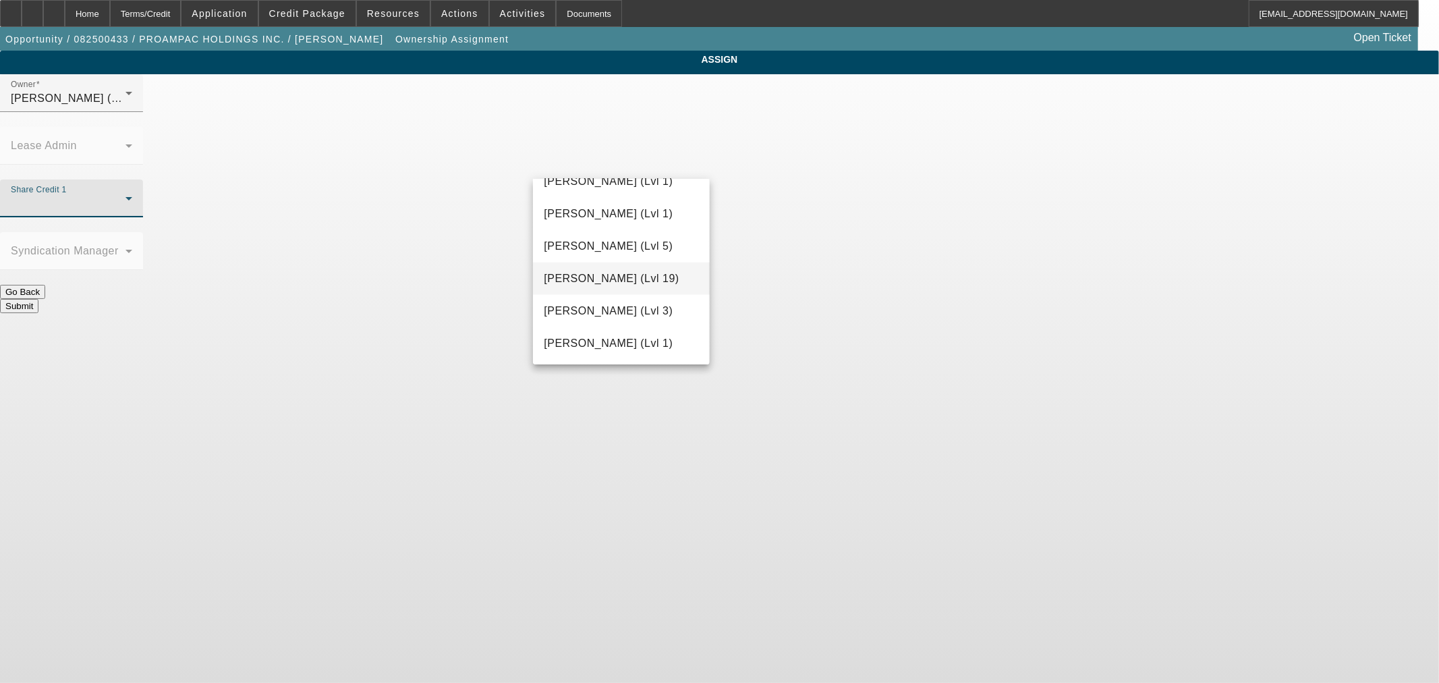
click at [619, 279] on span "O'Connor, Kevin (Lvl 19)" at bounding box center [611, 279] width 135 height 16
click at [38, 299] on button "Submit" at bounding box center [19, 306] width 38 height 14
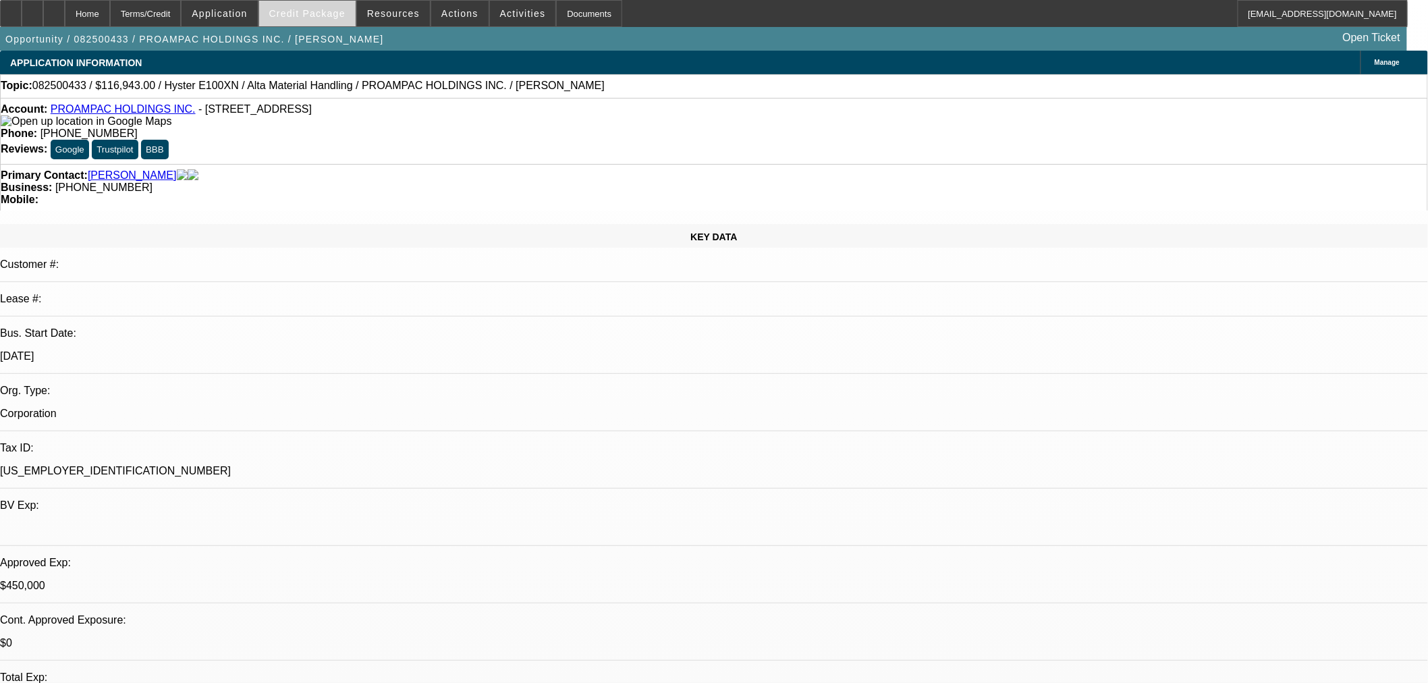
click at [319, 18] on span "Credit Package" at bounding box center [307, 13] width 76 height 11
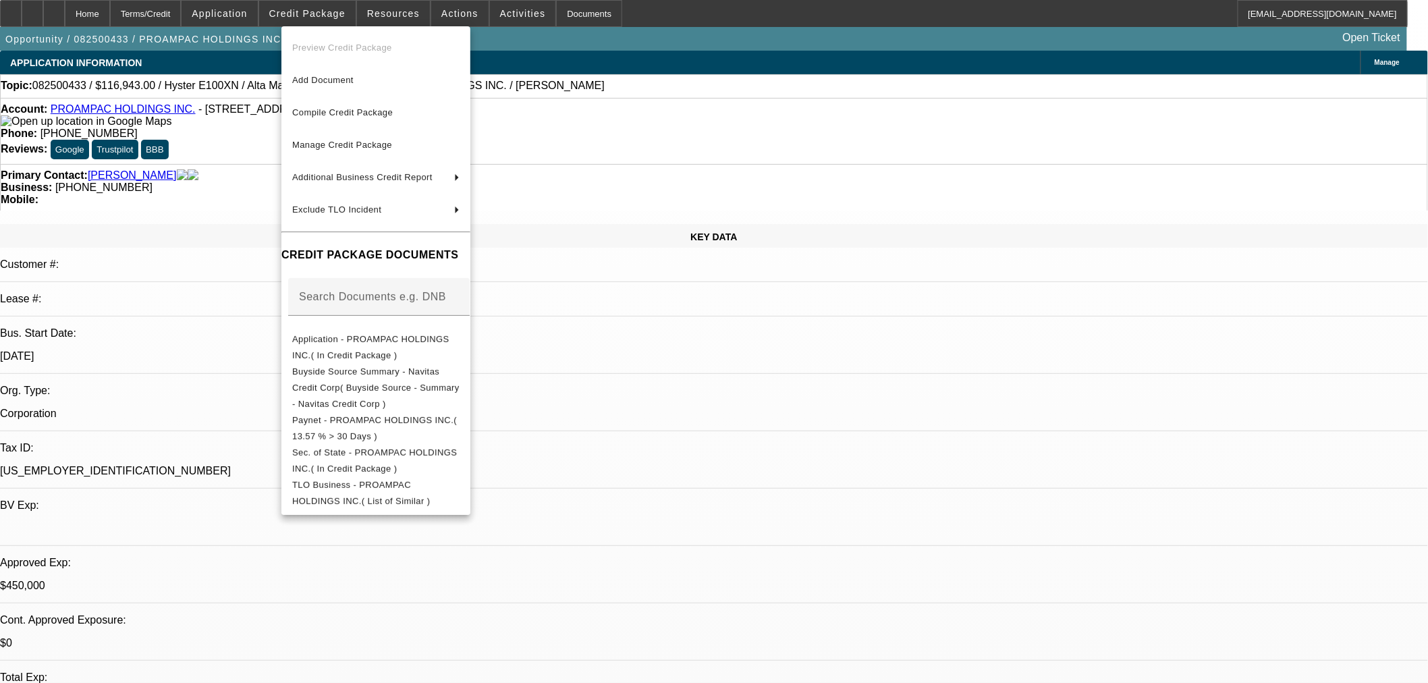
click at [57, 12] on div at bounding box center [714, 341] width 1428 height 683
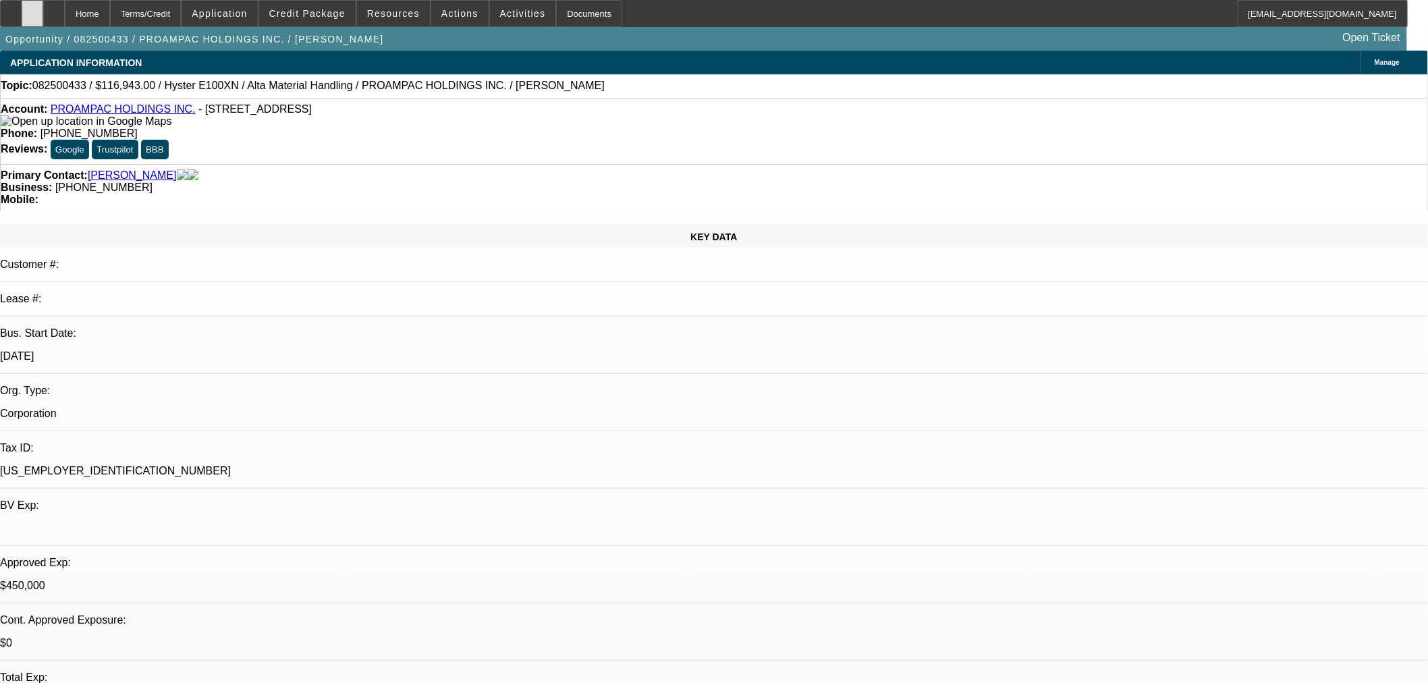
click at [32, 9] on icon at bounding box center [32, 9] width 0 height 0
click at [54, 9] on icon at bounding box center [54, 9] width 0 height 0
select select "0"
select select "2"
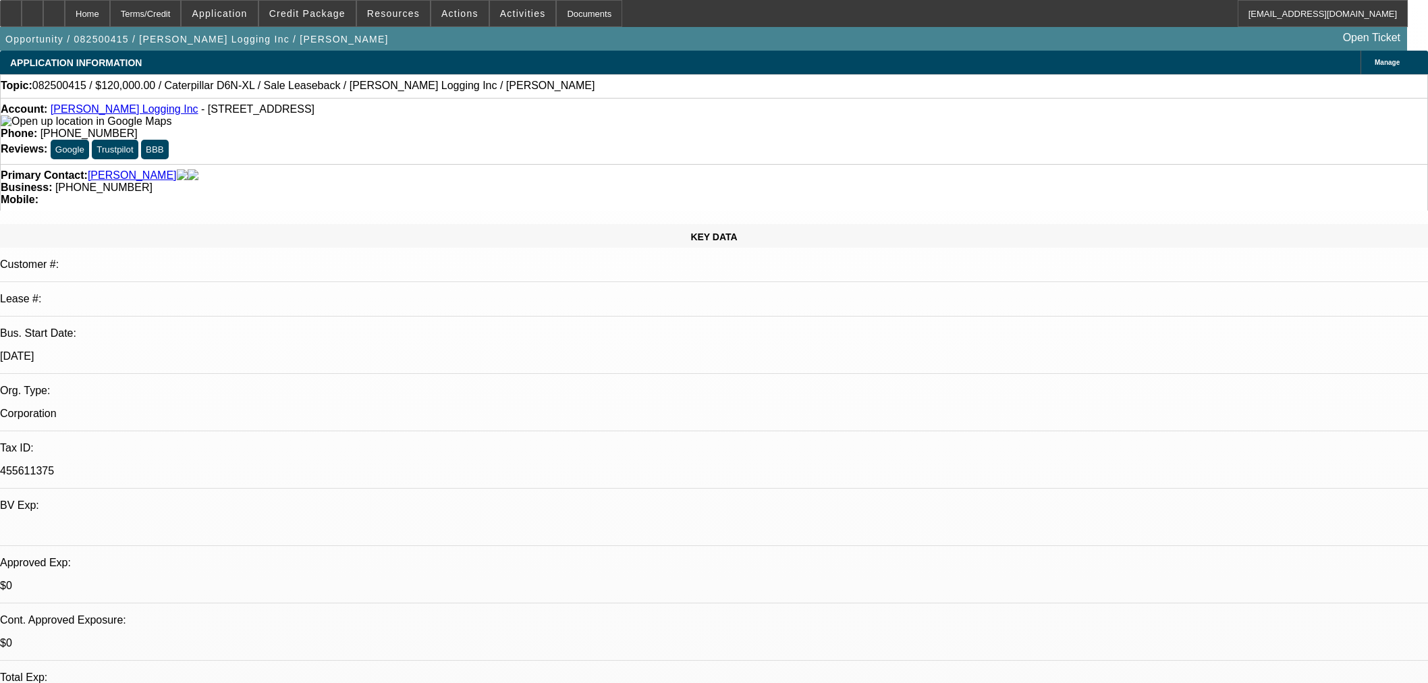
select select "0"
select select "6"
select select "0"
select select "2"
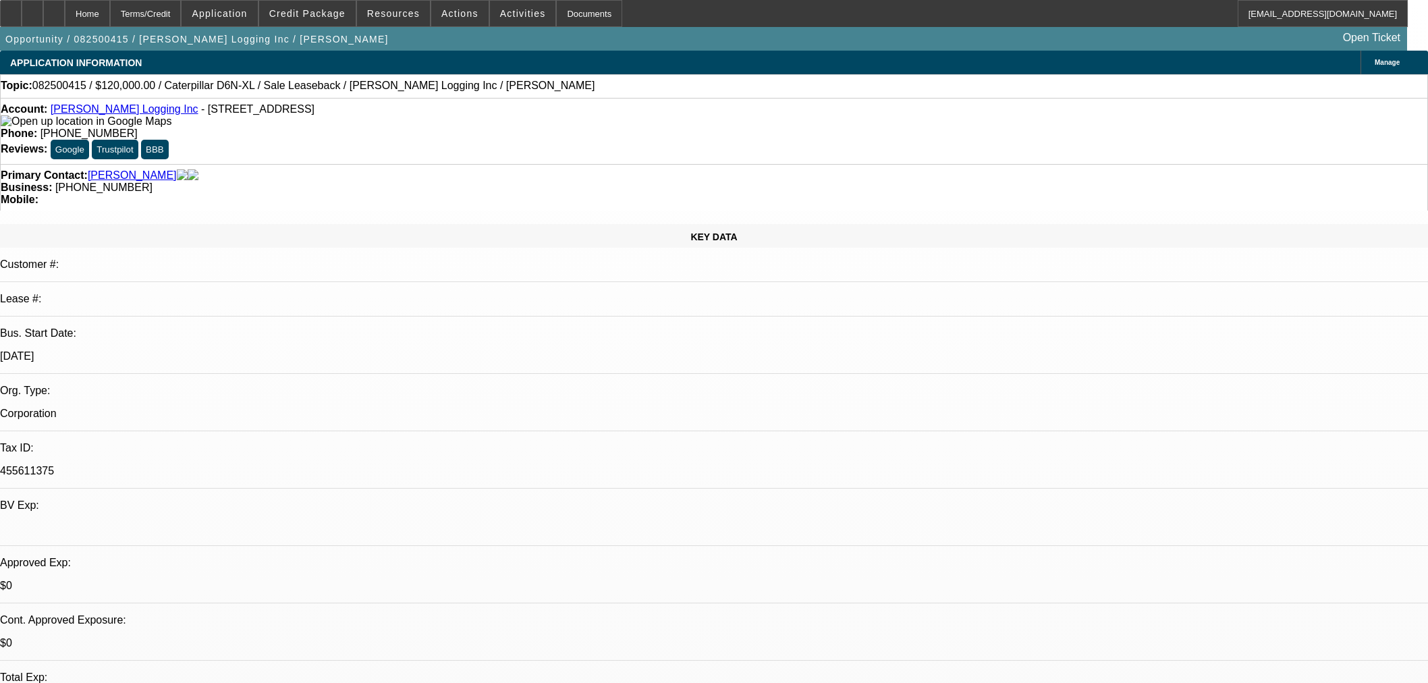
select select "0"
select select "6"
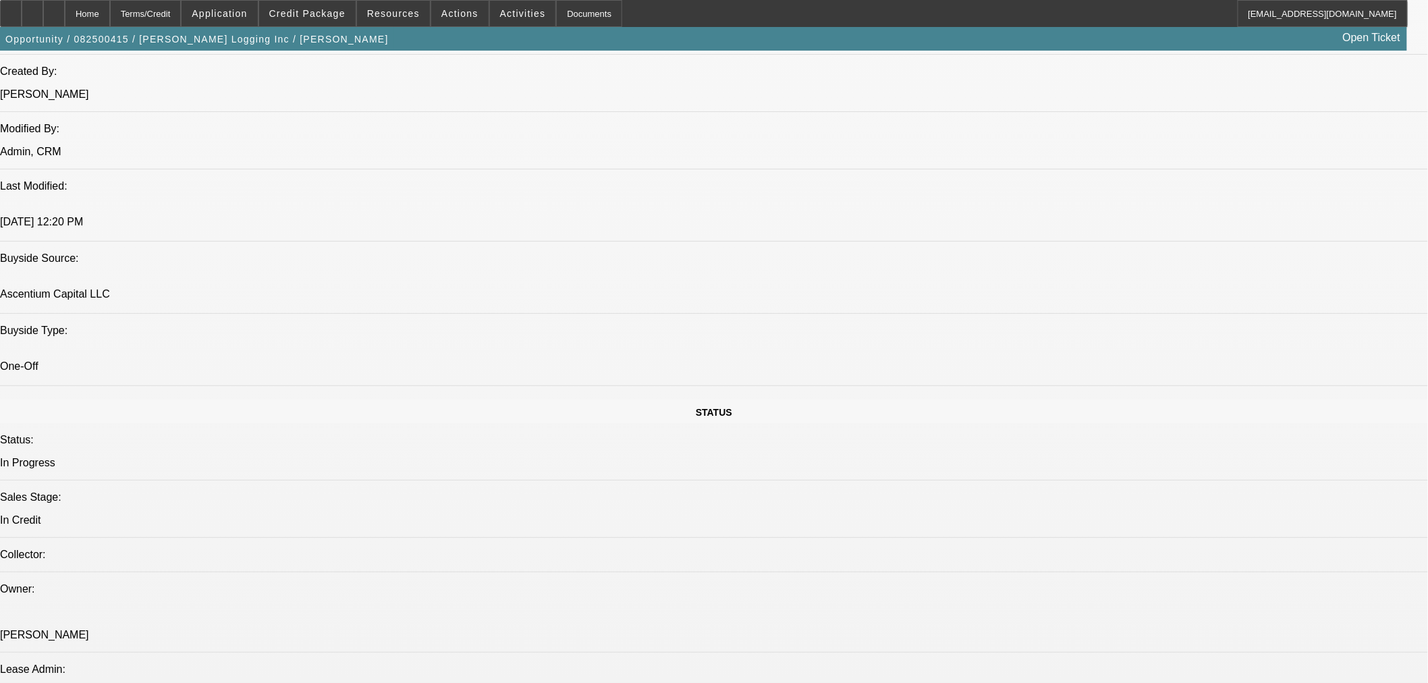
scroll to position [1124, 0]
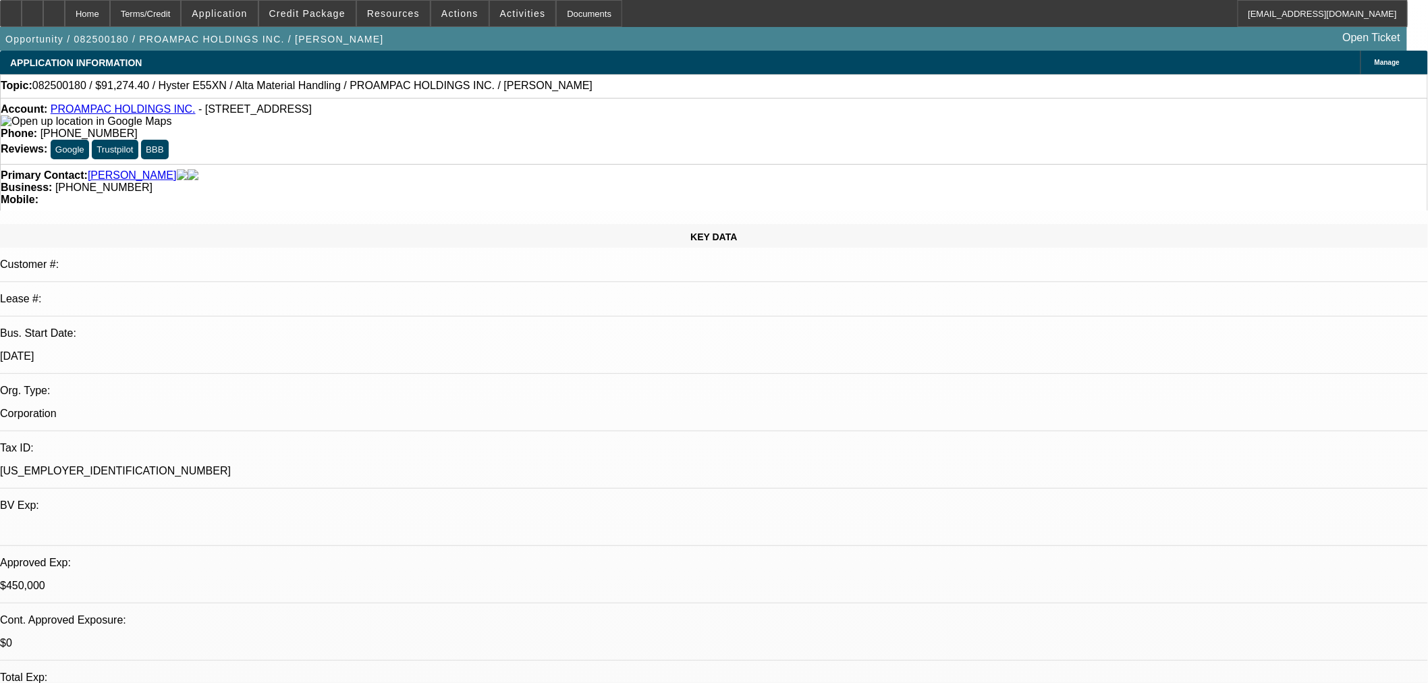
select select "0"
select select "2"
select select "0"
select select "5"
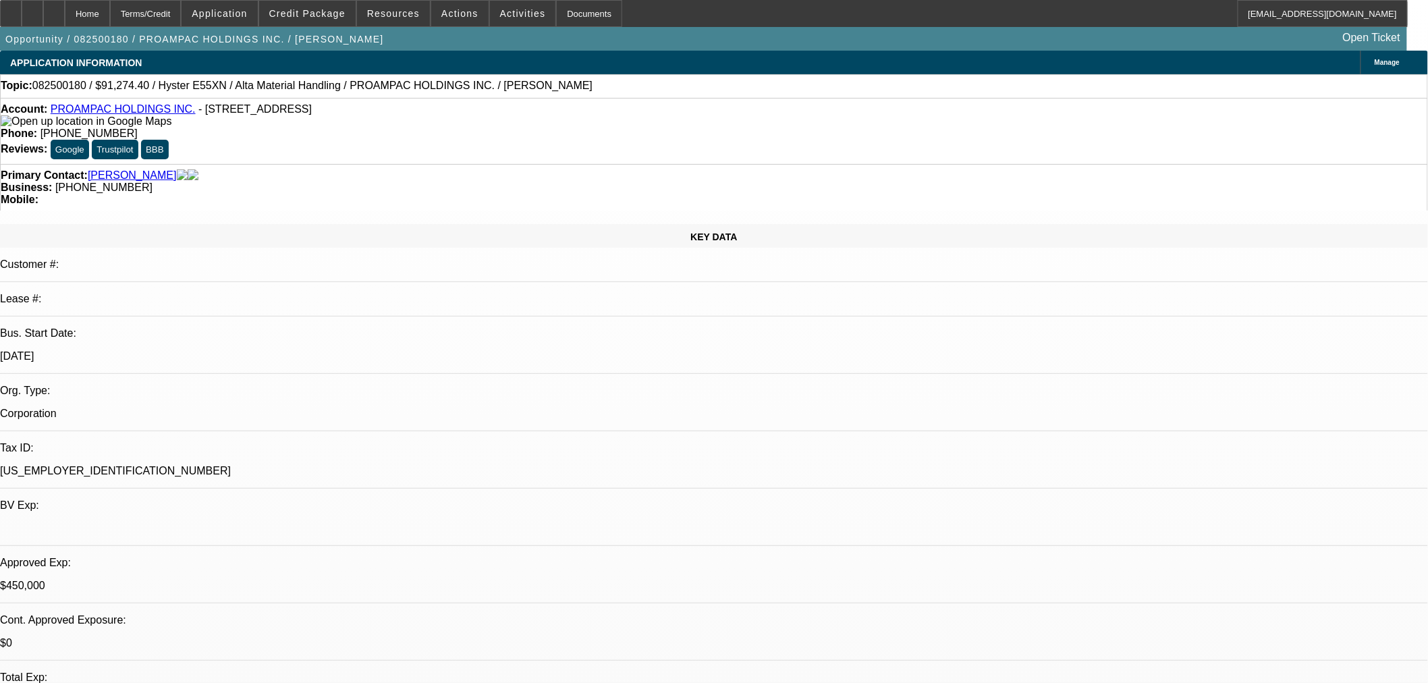
select select "0"
select select "2"
select select "0"
select select "5"
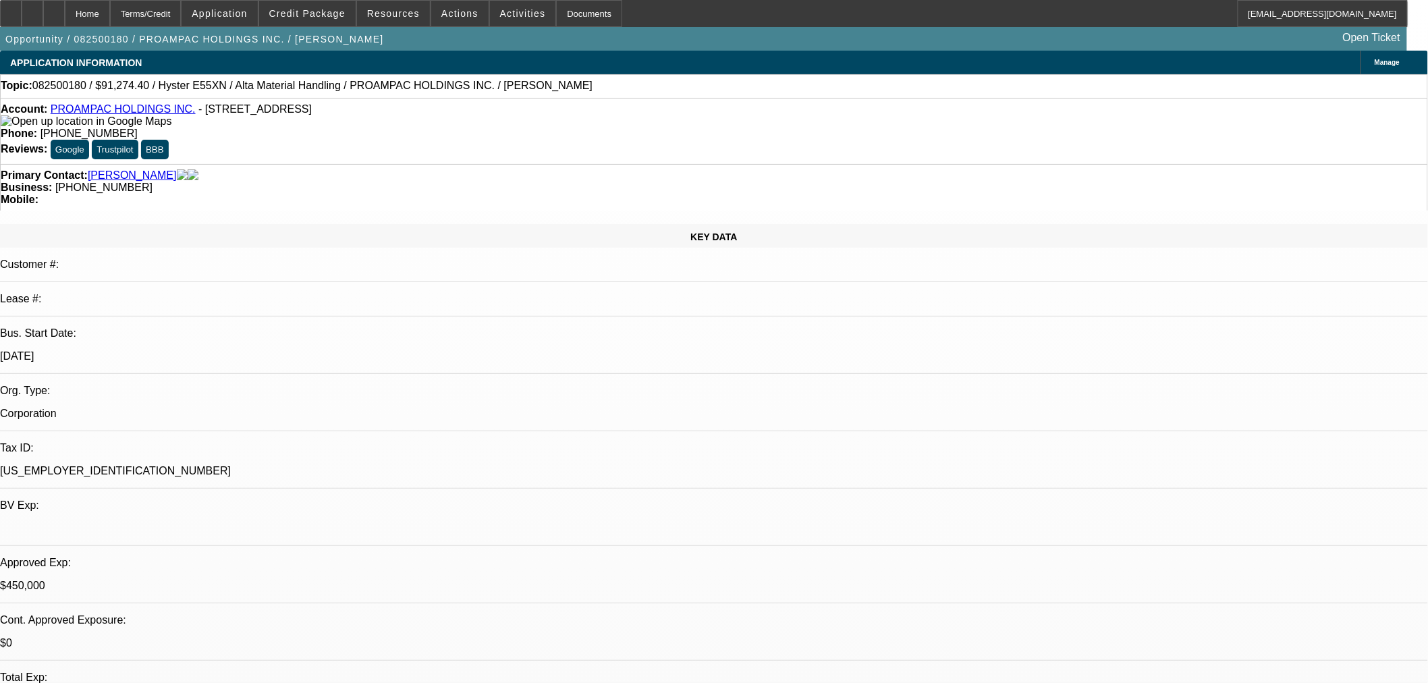
select select "0"
select select "2"
select select "0"
select select "5"
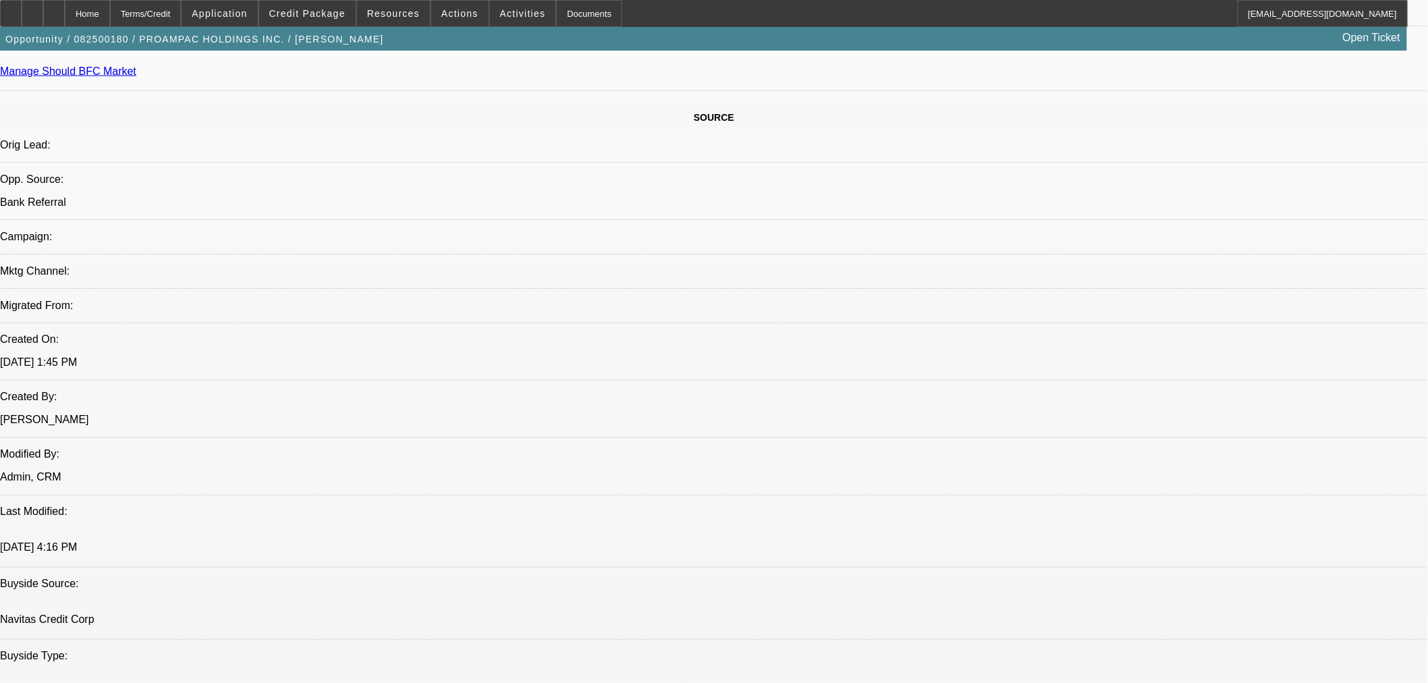
scroll to position [999, 0]
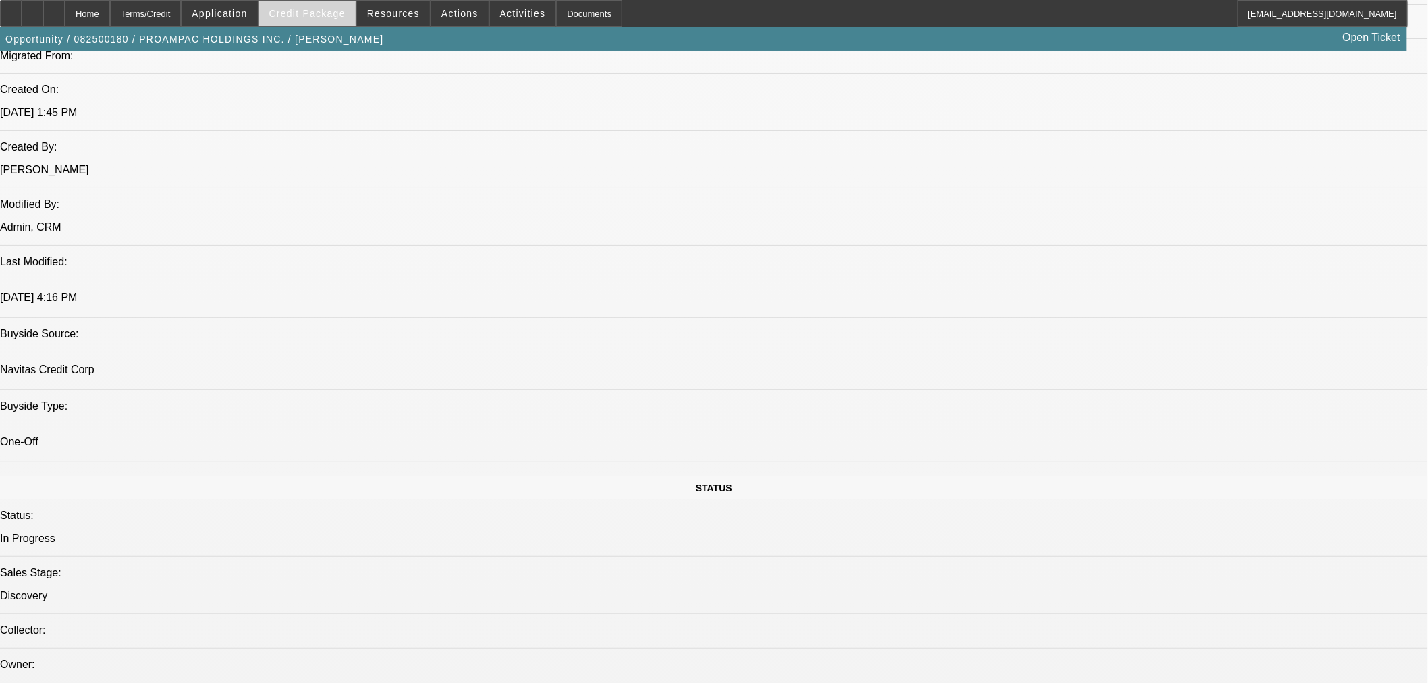
click at [320, 20] on span at bounding box center [307, 13] width 96 height 32
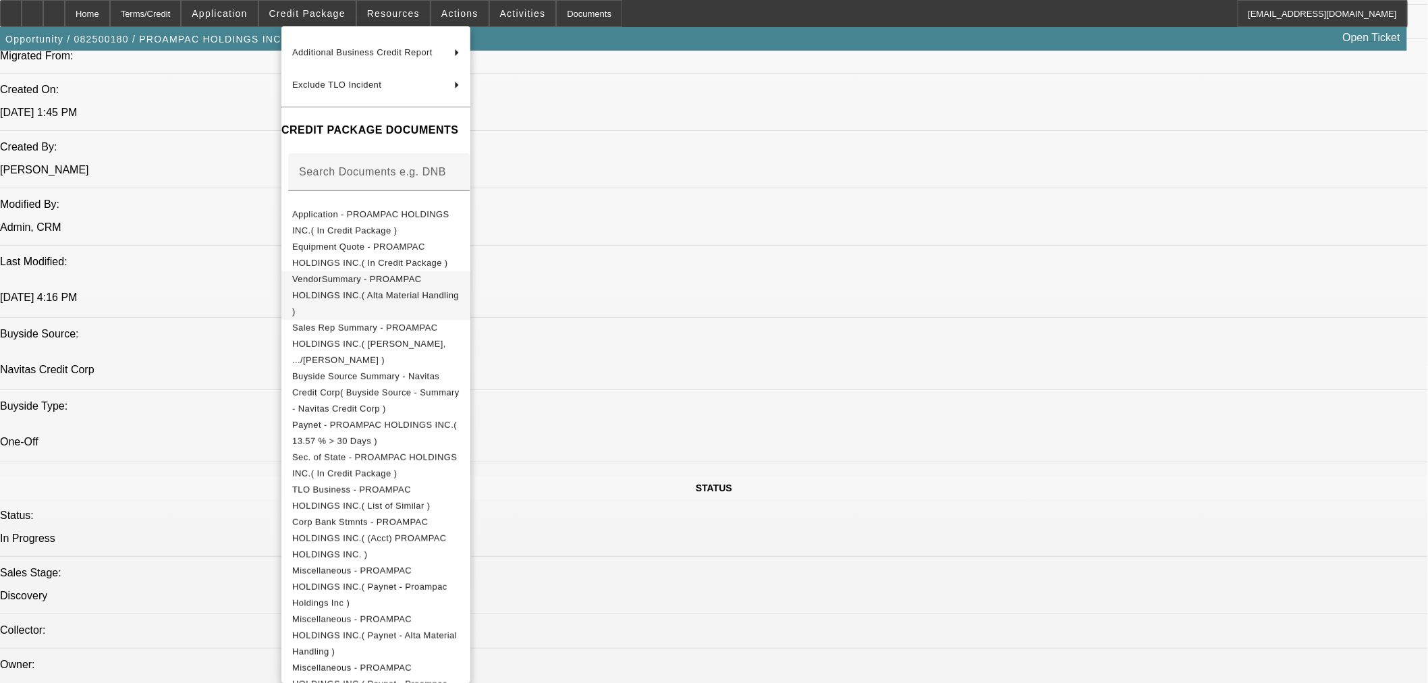
scroll to position [154, 0]
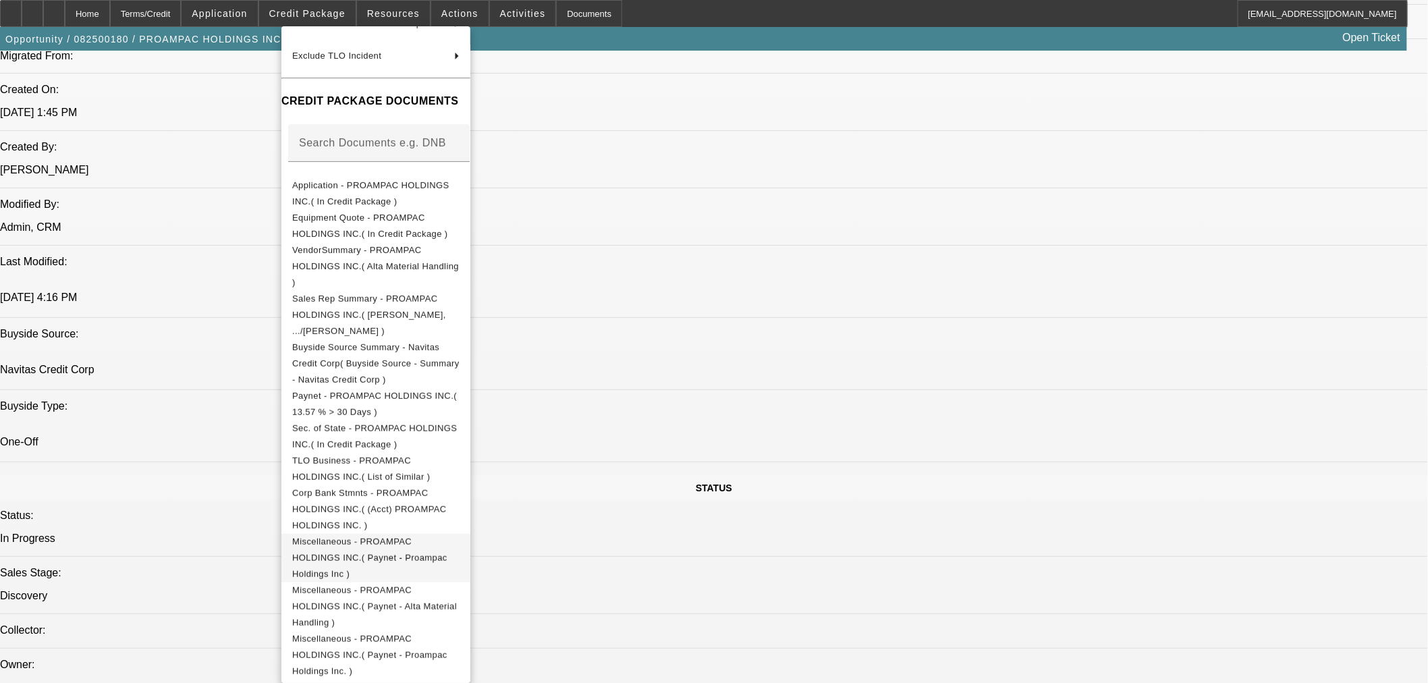
click at [447, 536] on span "Miscellaneous - PROAMPAC HOLDINGS INC.( Paynet - Proampac Holdings Inc )" at bounding box center [369, 557] width 155 height 43
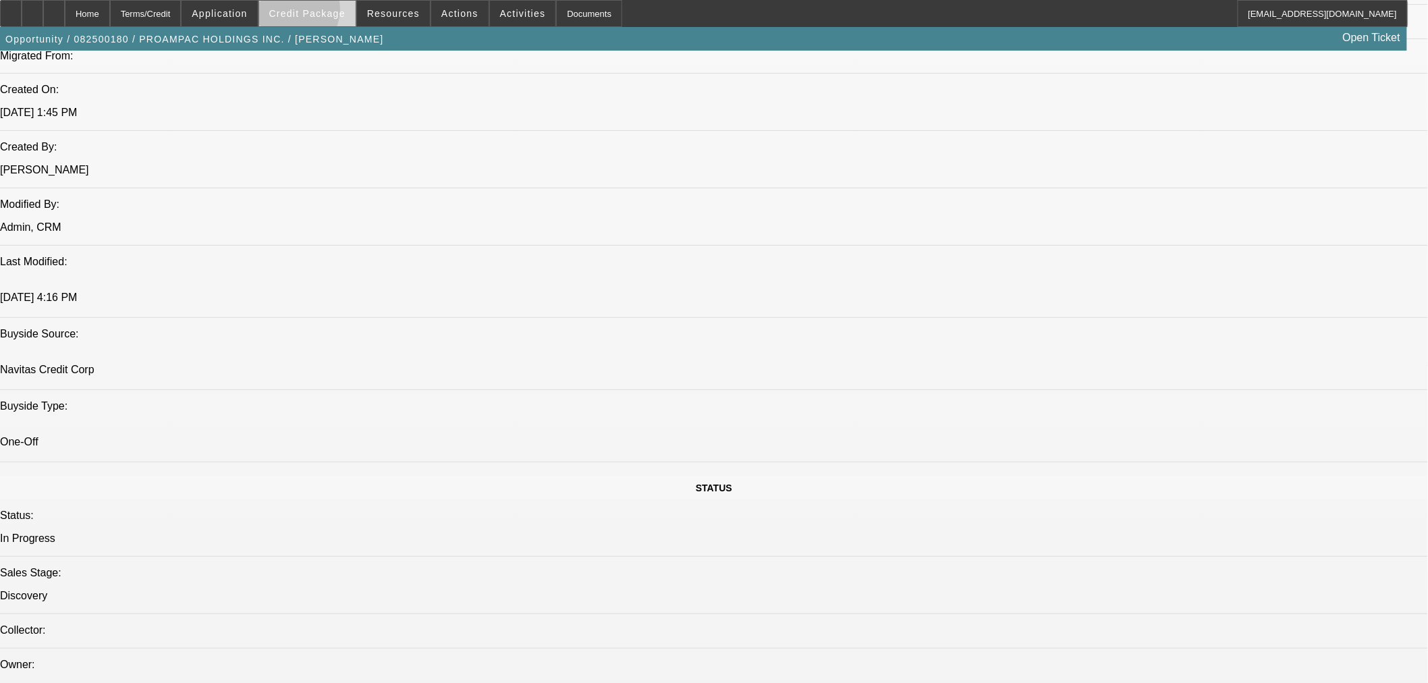
click at [310, 12] on span "Credit Package" at bounding box center [307, 13] width 76 height 11
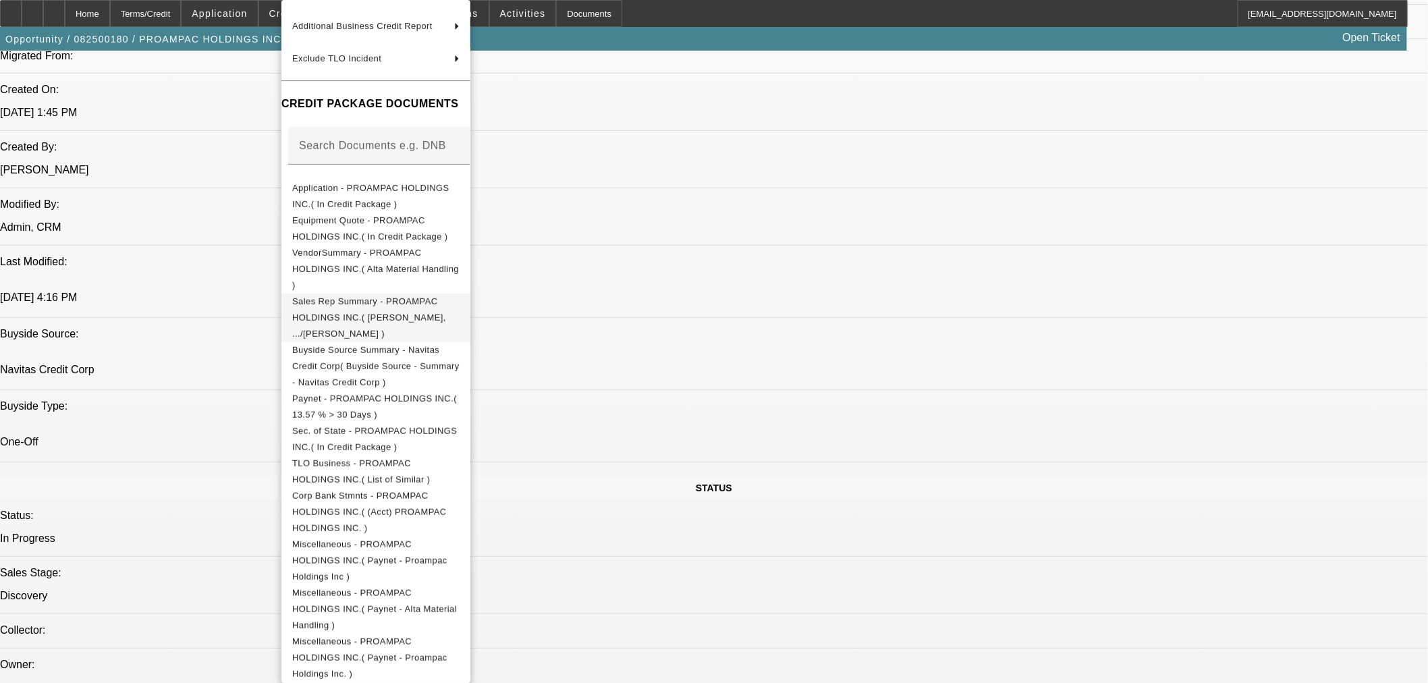
scroll to position [128, 0]
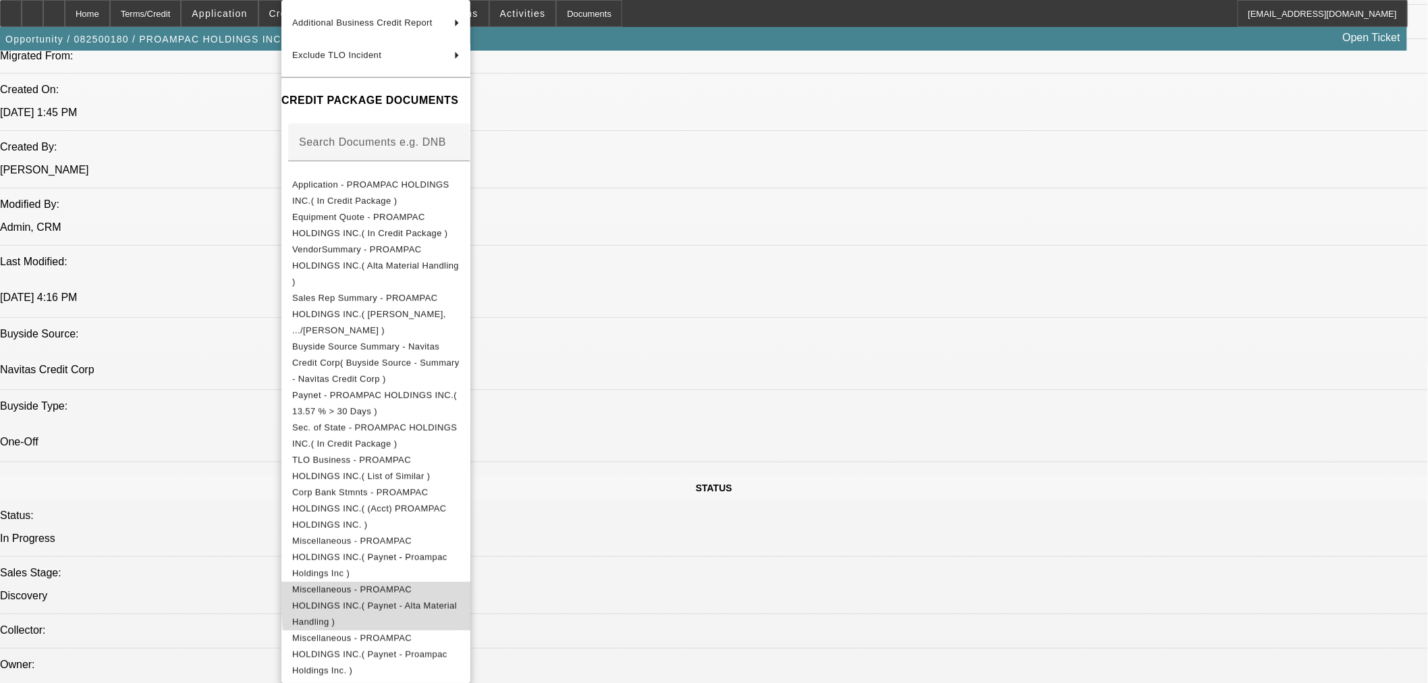
click at [457, 584] on span "Miscellaneous - PROAMPAC HOLDINGS INC.( Paynet - Alta Material Handling )" at bounding box center [374, 605] width 165 height 43
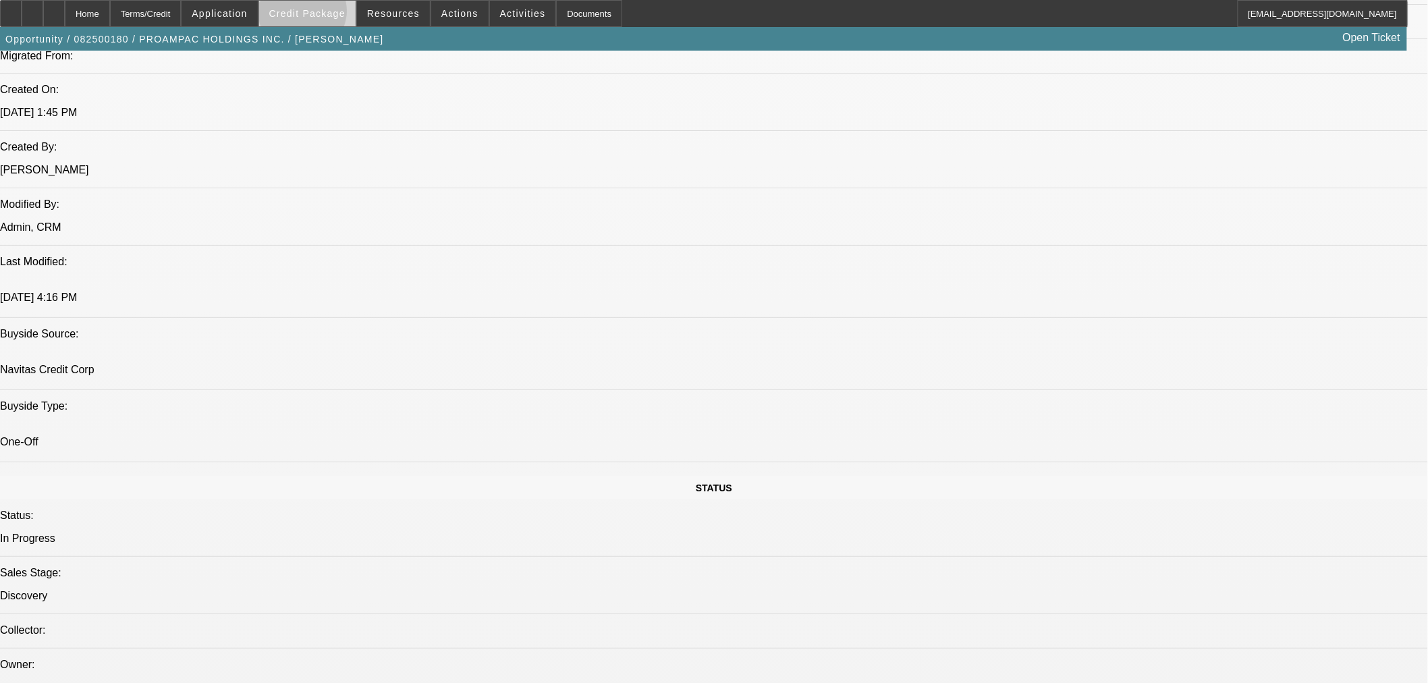
click at [325, 14] on span "Credit Package" at bounding box center [307, 13] width 76 height 11
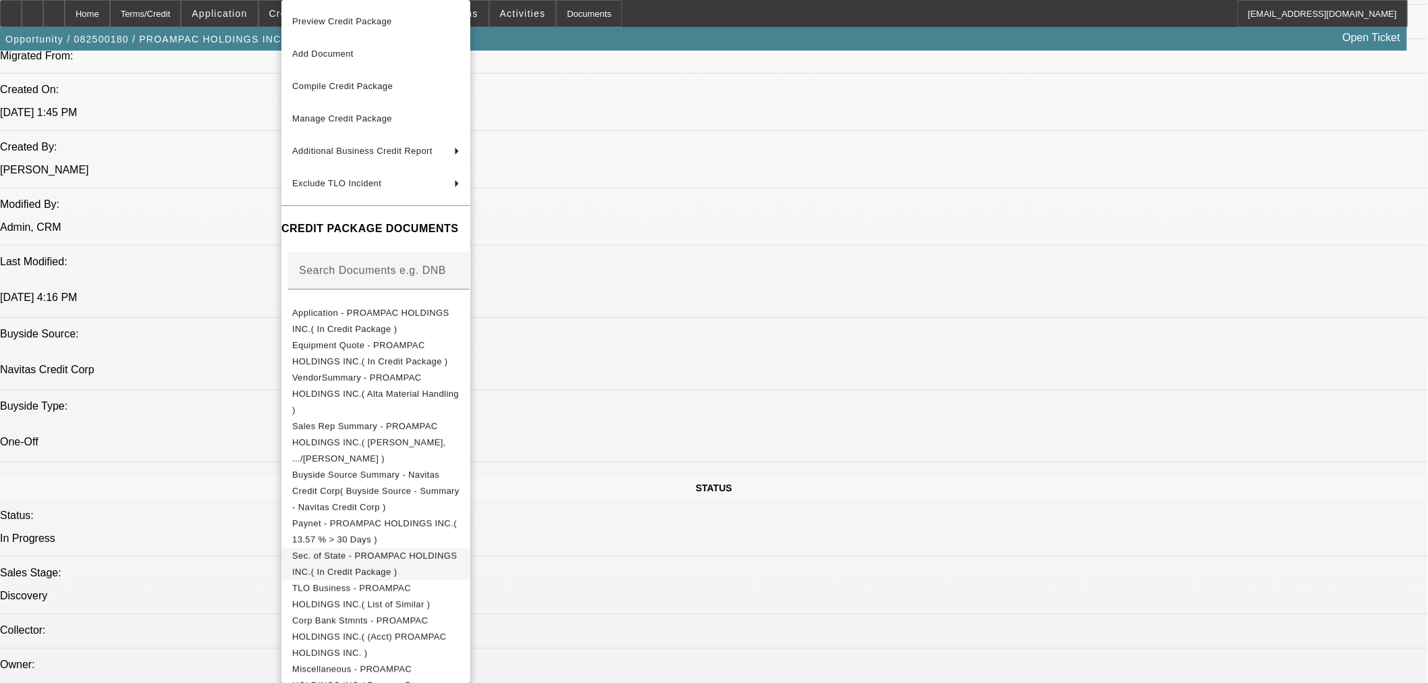
scroll to position [125, 0]
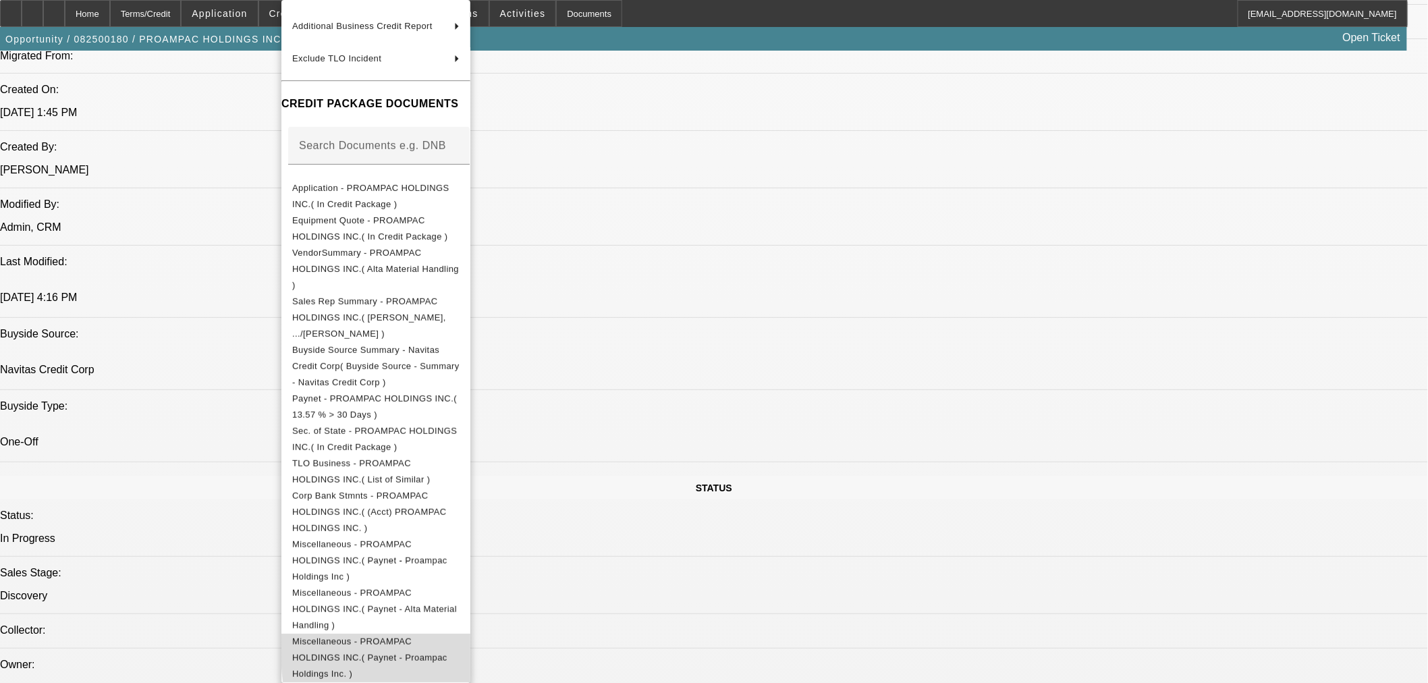
click at [447, 636] on span "Miscellaneous - PROAMPAC HOLDINGS INC.( Paynet - Proampac Holdings Inc. )" at bounding box center [369, 657] width 155 height 43
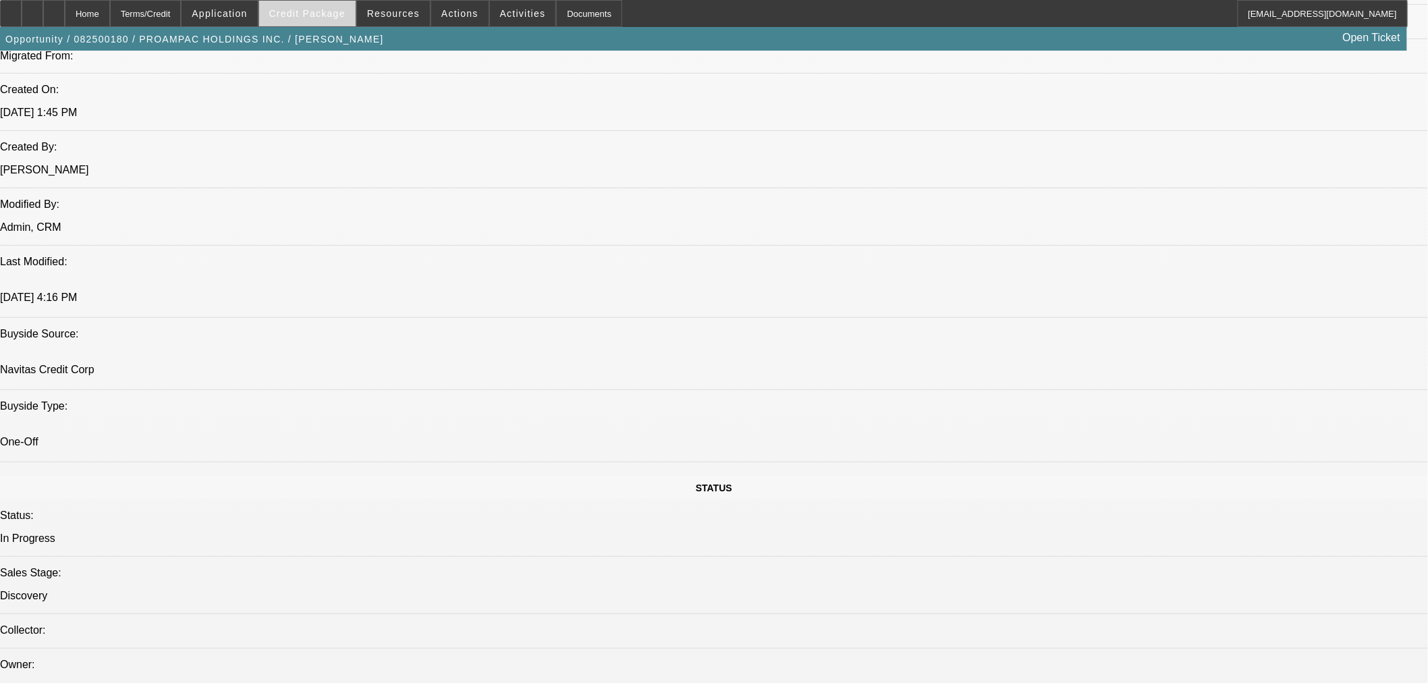
click at [299, 13] on span "Credit Package" at bounding box center [307, 13] width 76 height 11
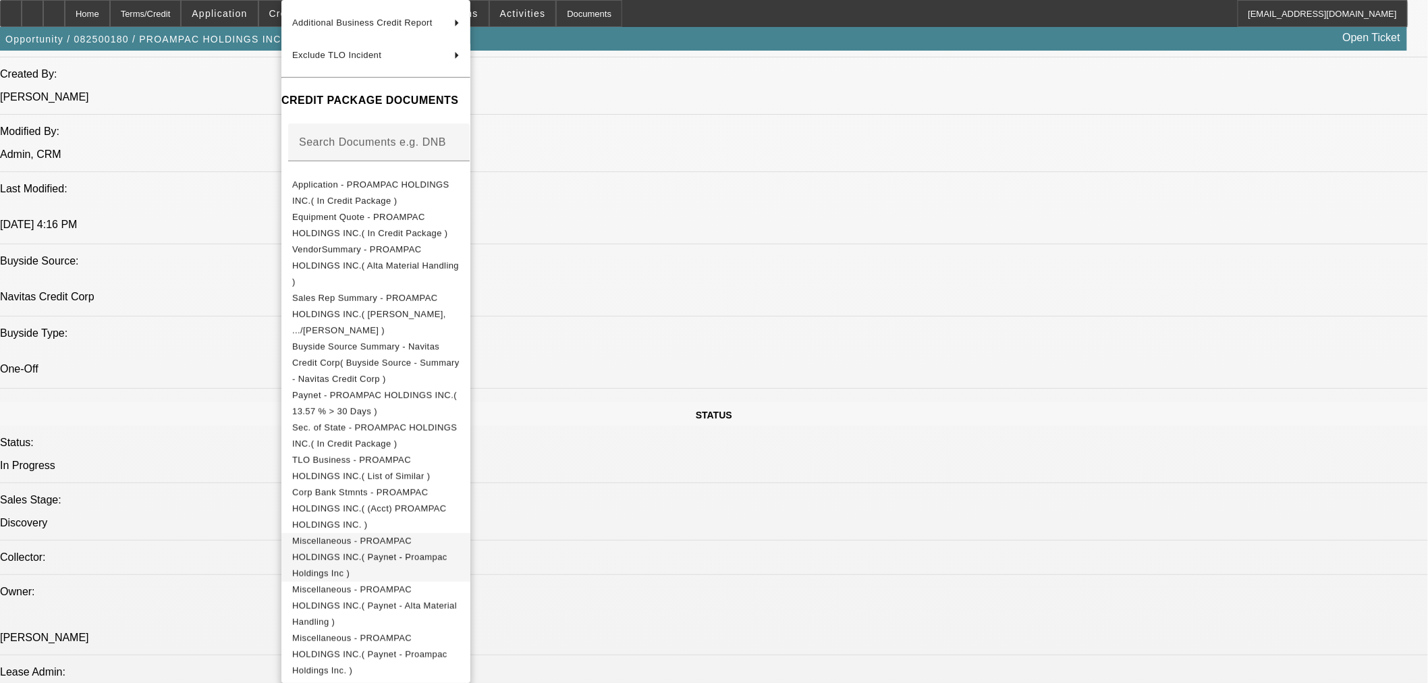
scroll to position [1124, 0]
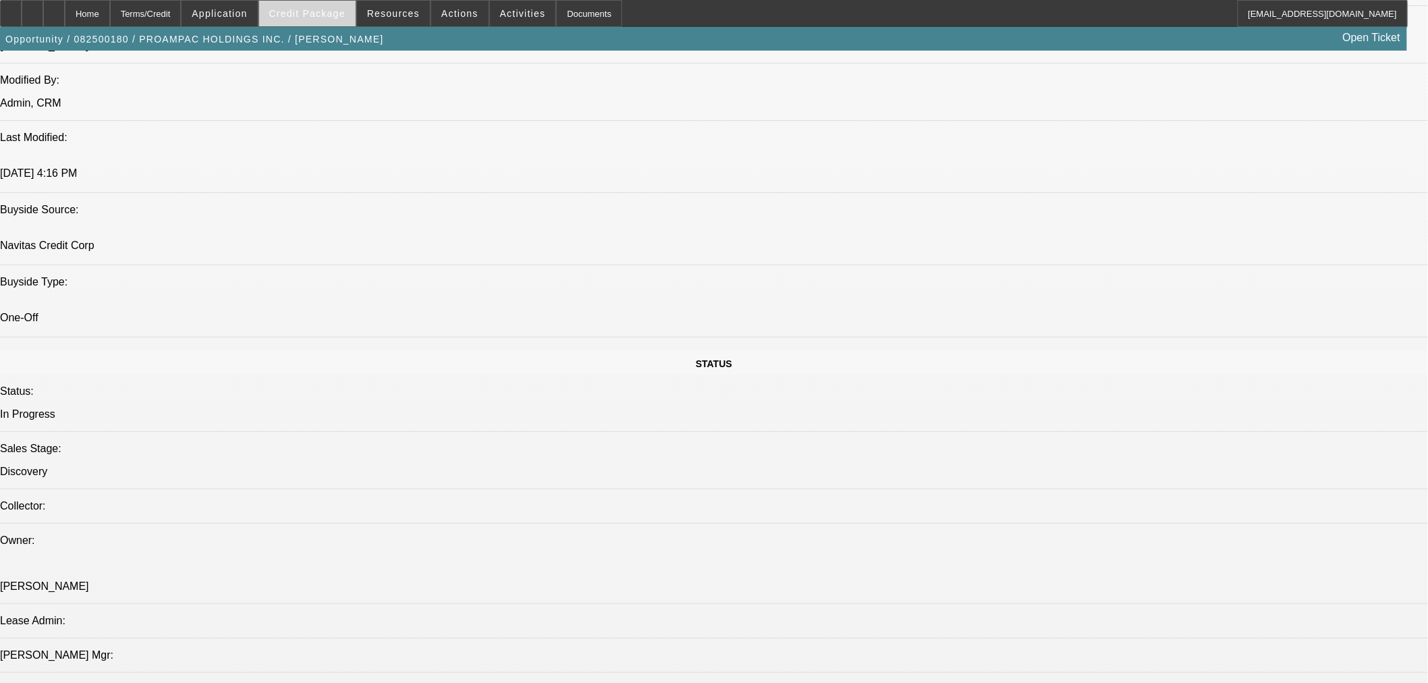
click at [309, 18] on span "Credit Package" at bounding box center [307, 13] width 76 height 11
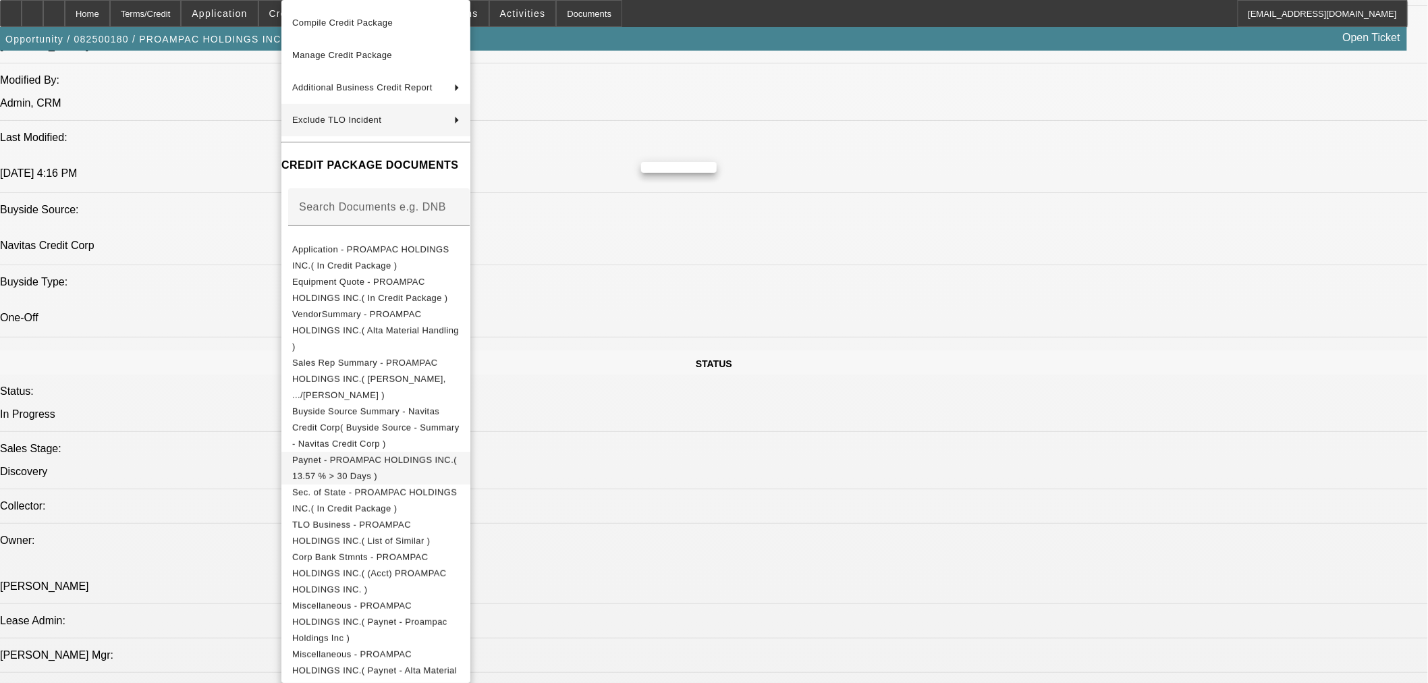
scroll to position [128, 0]
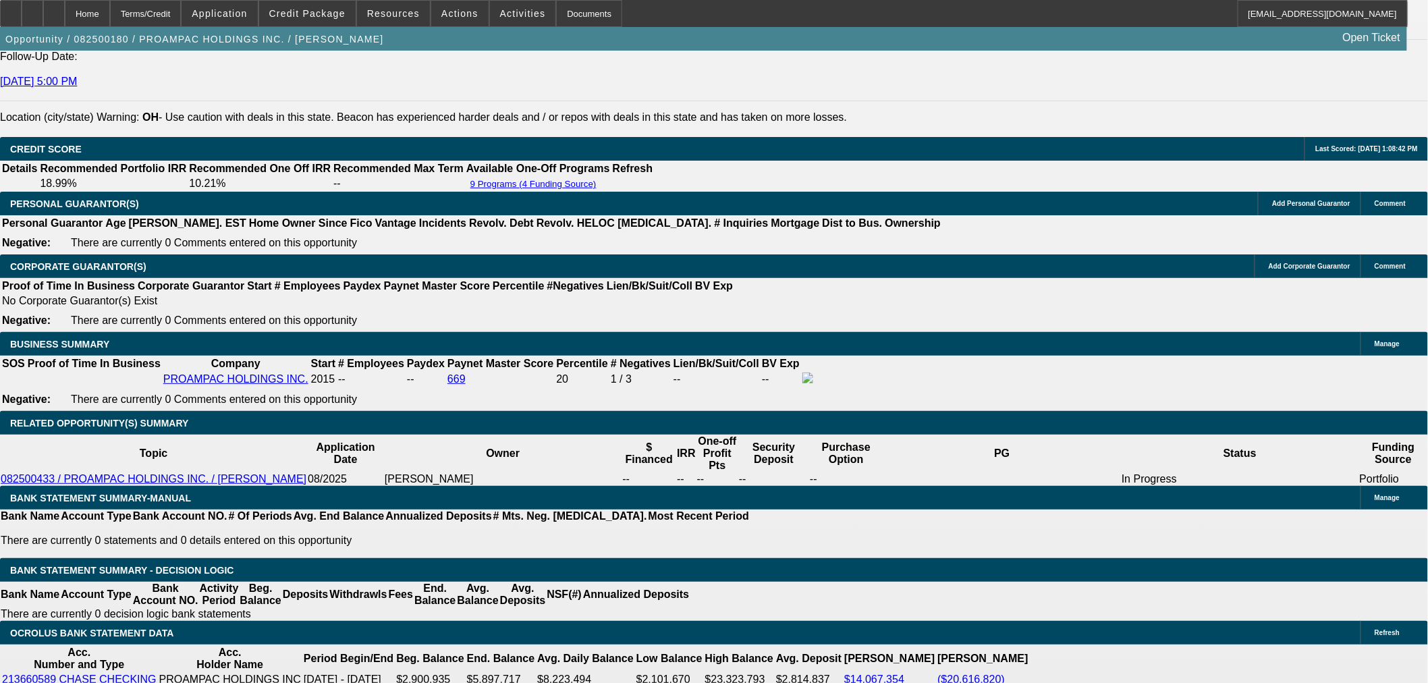
scroll to position [1874, 0]
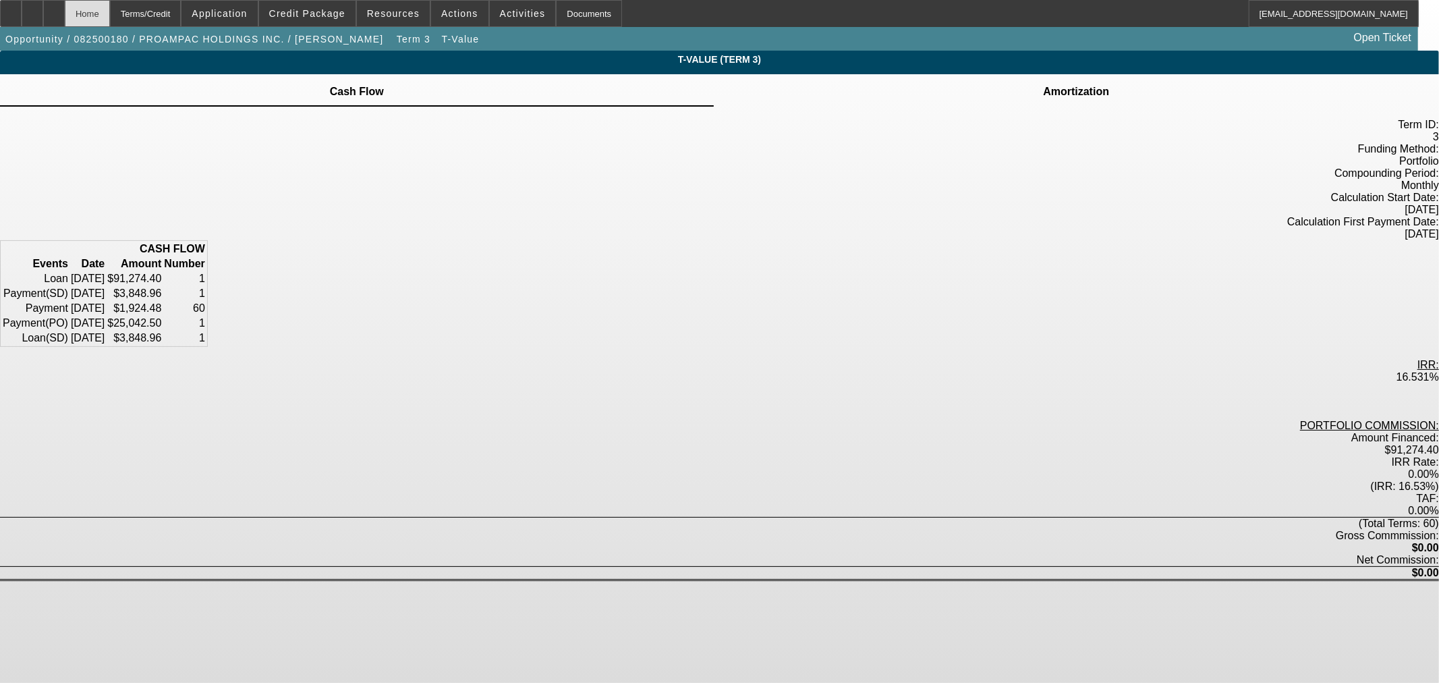
click at [110, 18] on div "Home" at bounding box center [87, 13] width 45 height 27
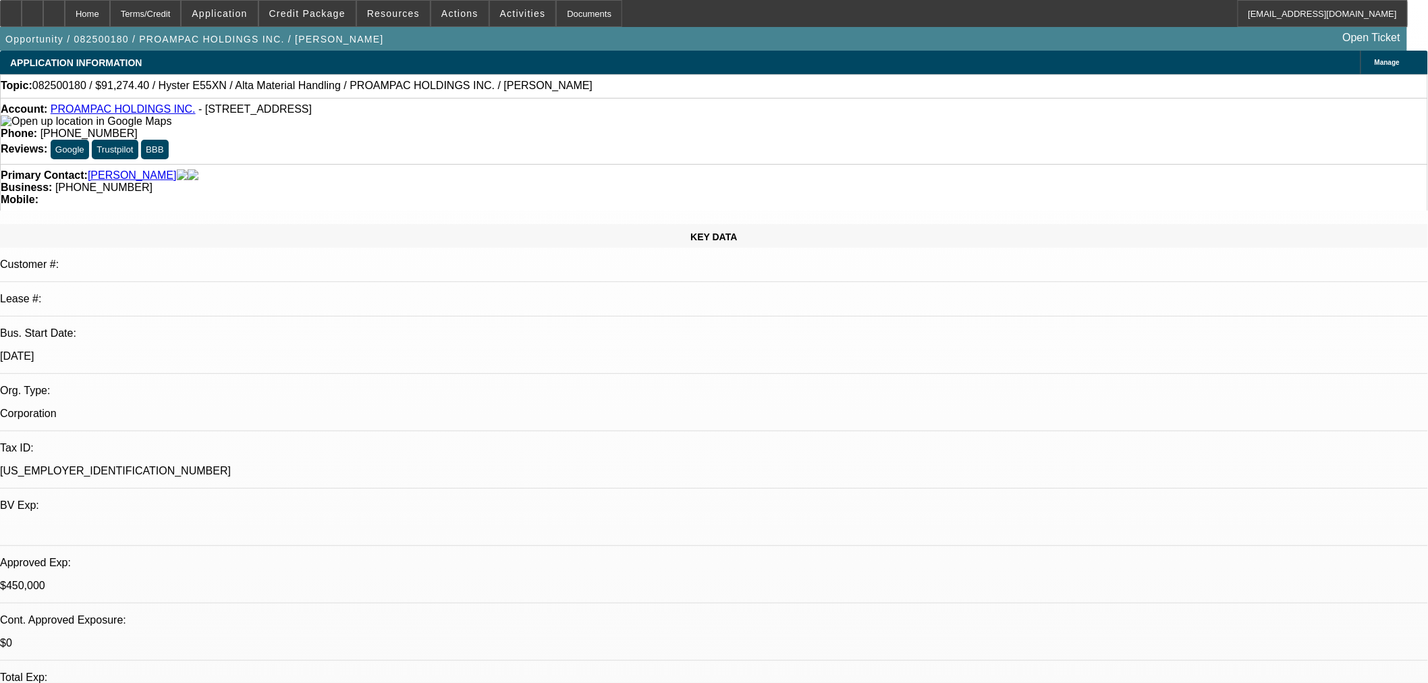
select select "0"
select select "2"
select select "0"
select select "5"
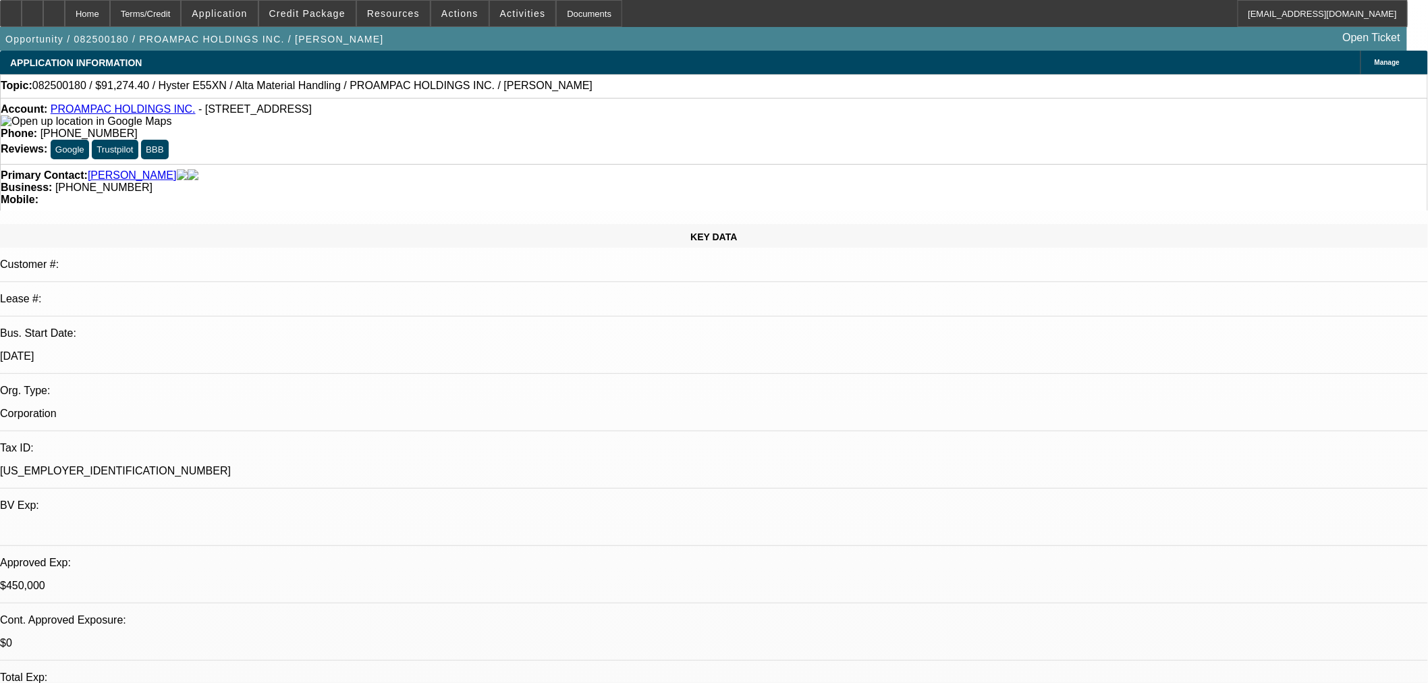
select select "0"
select select "2"
select select "0"
select select "5"
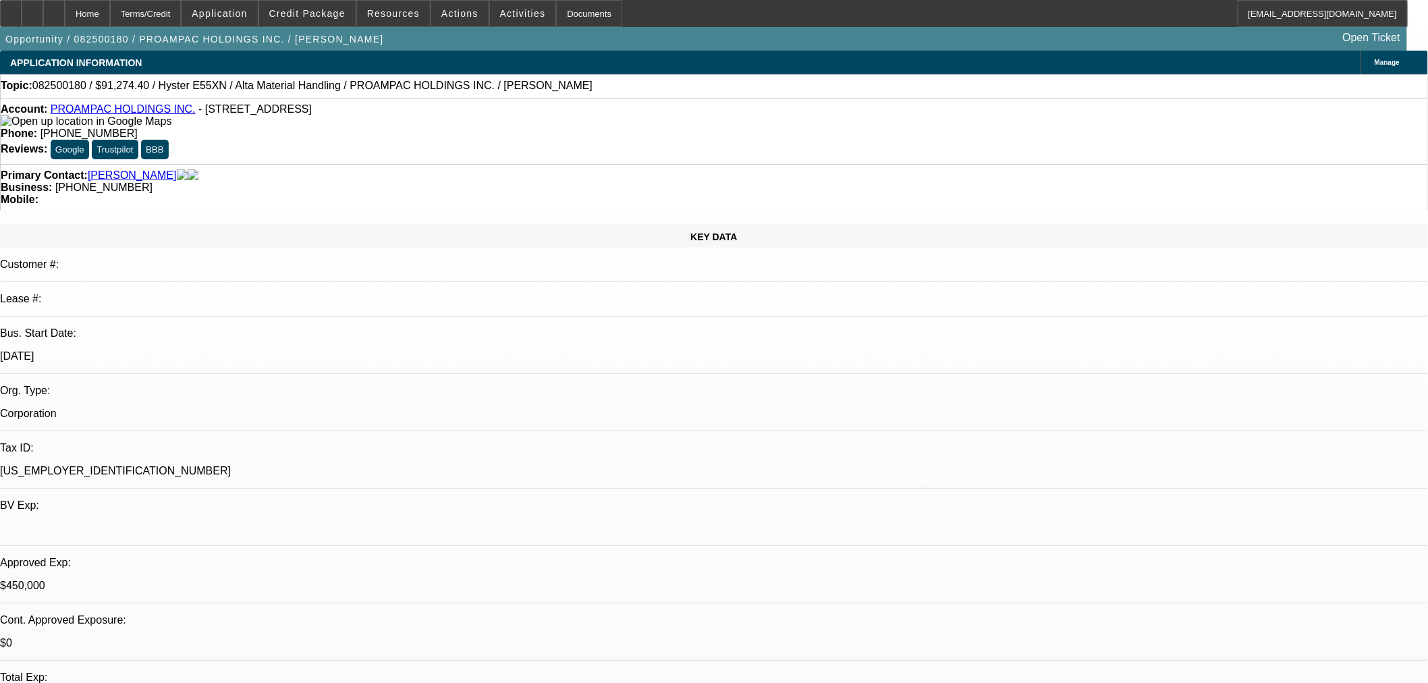
select select "0"
select select "2"
select select "0"
select select "5"
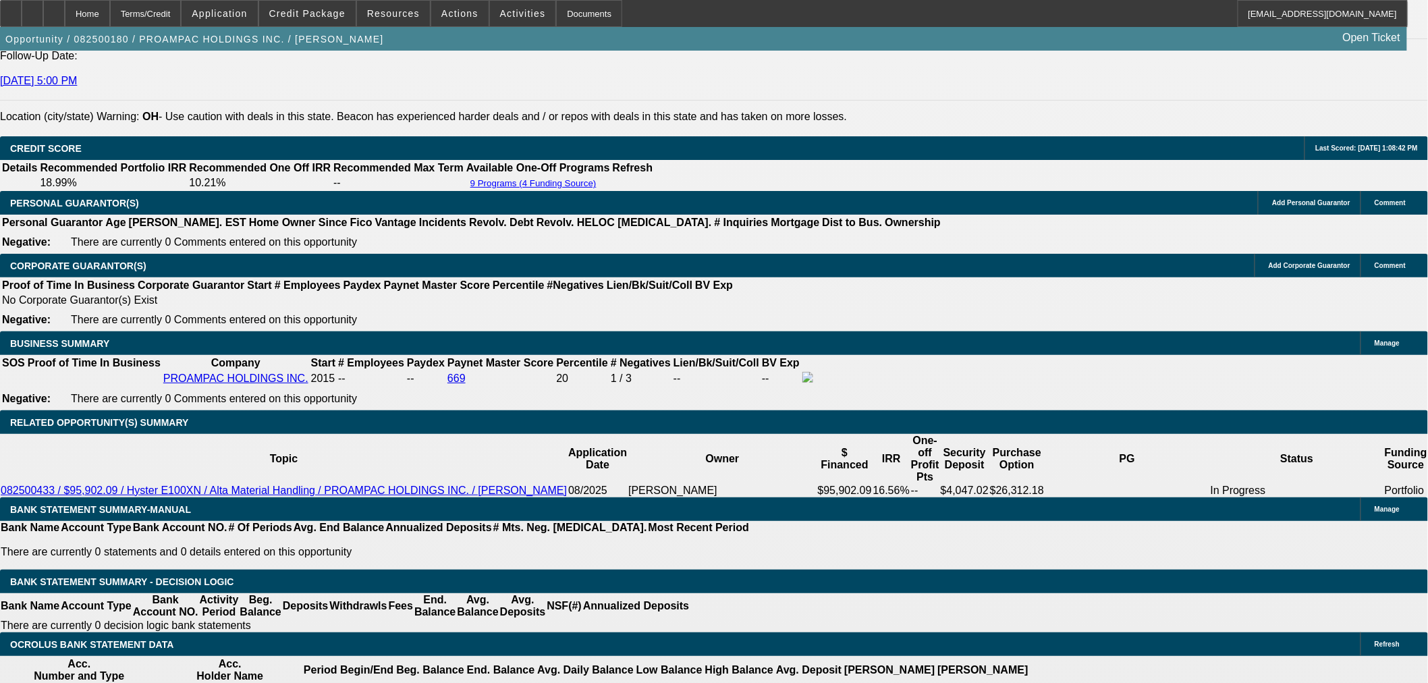
scroll to position [1874, 0]
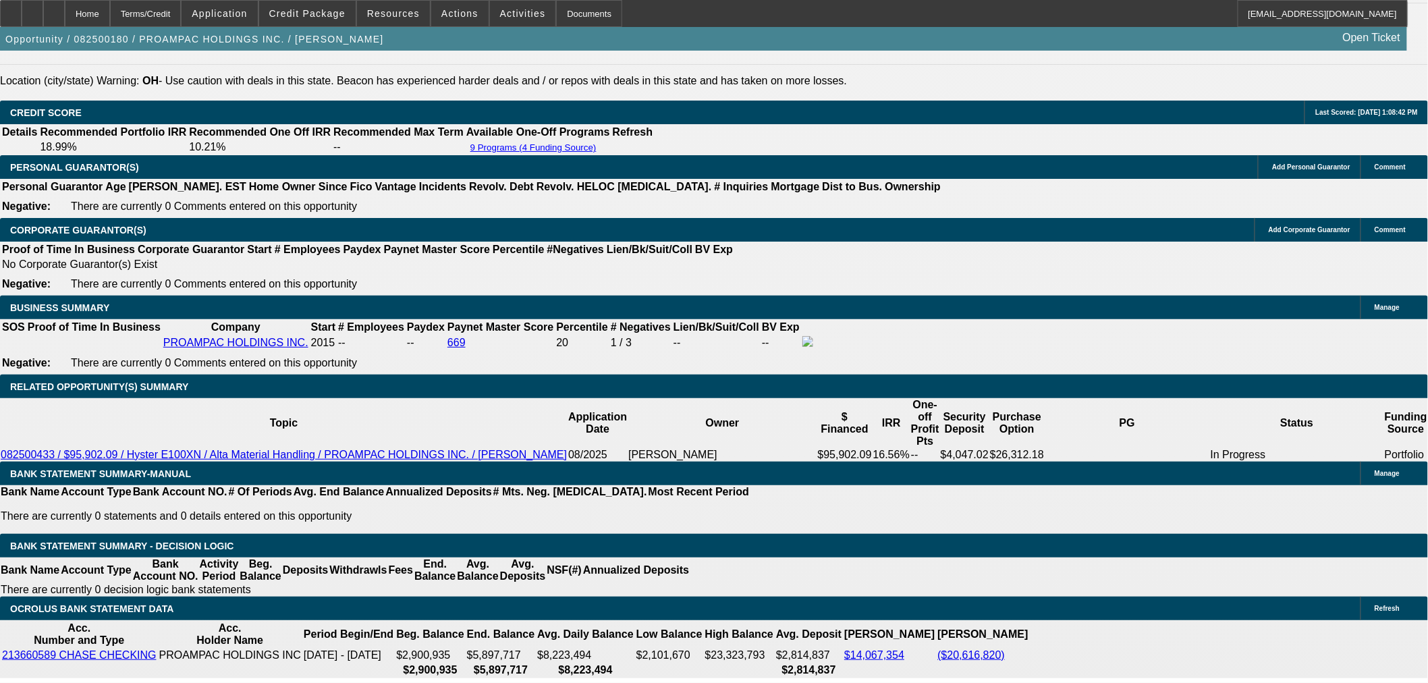
drag, startPoint x: 1171, startPoint y: 223, endPoint x: 1164, endPoint y: 252, distance: 29.8
radio input "true"
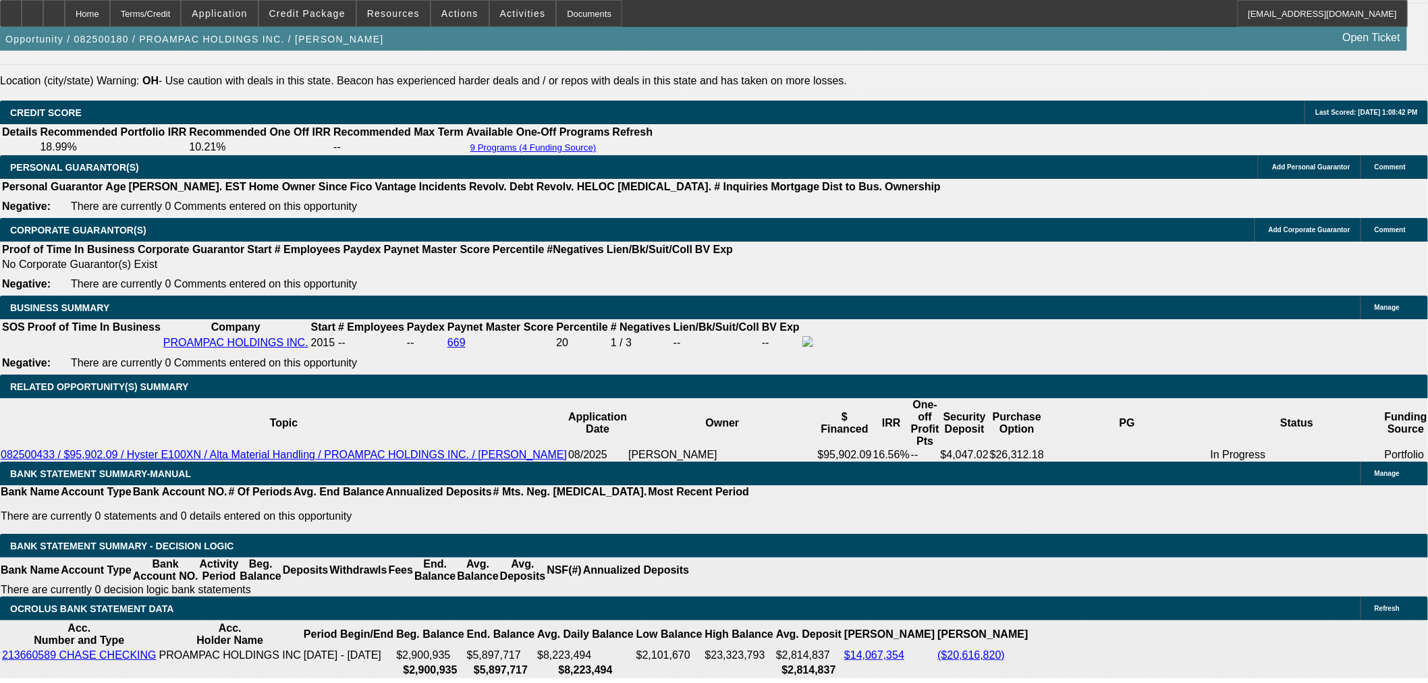
type textarea "Tony came back. Rep is looking to take the original approval and break it into …"
radio input "true"
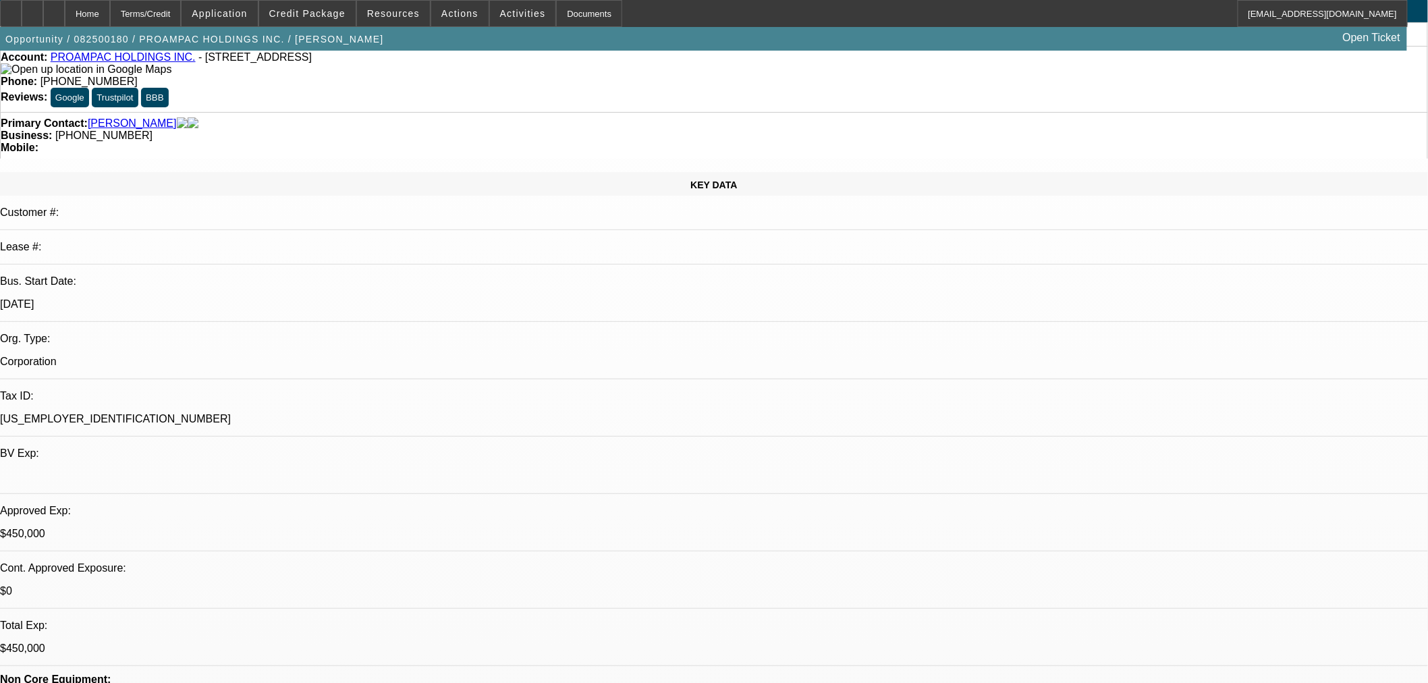
scroll to position [0, 0]
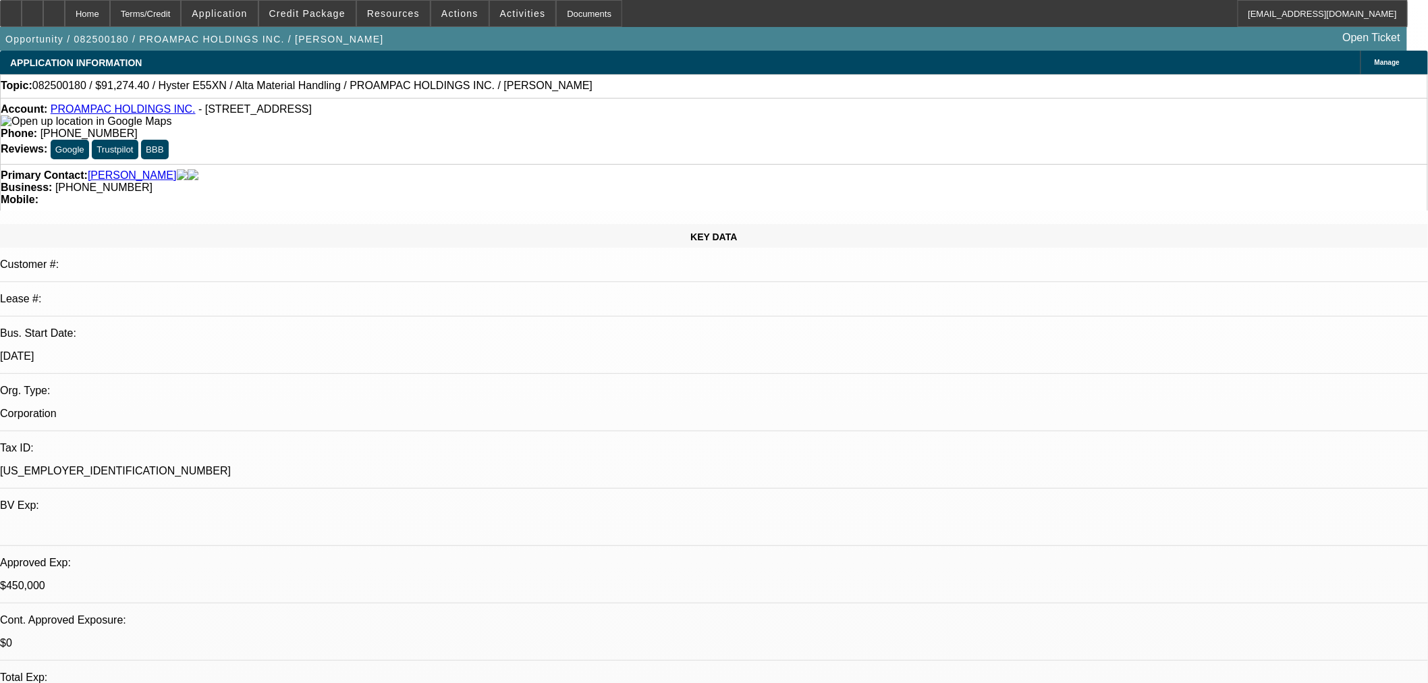
select select "0"
select select "2"
select select "0.1"
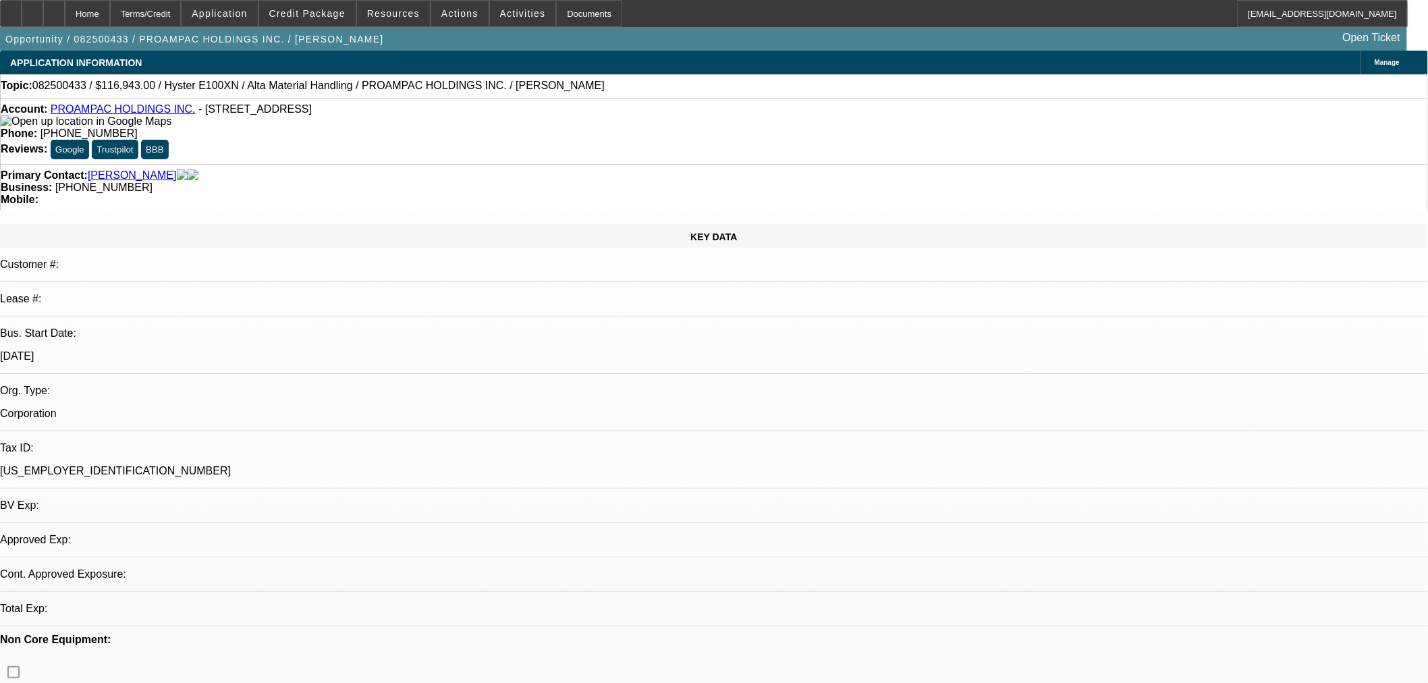
select select "4"
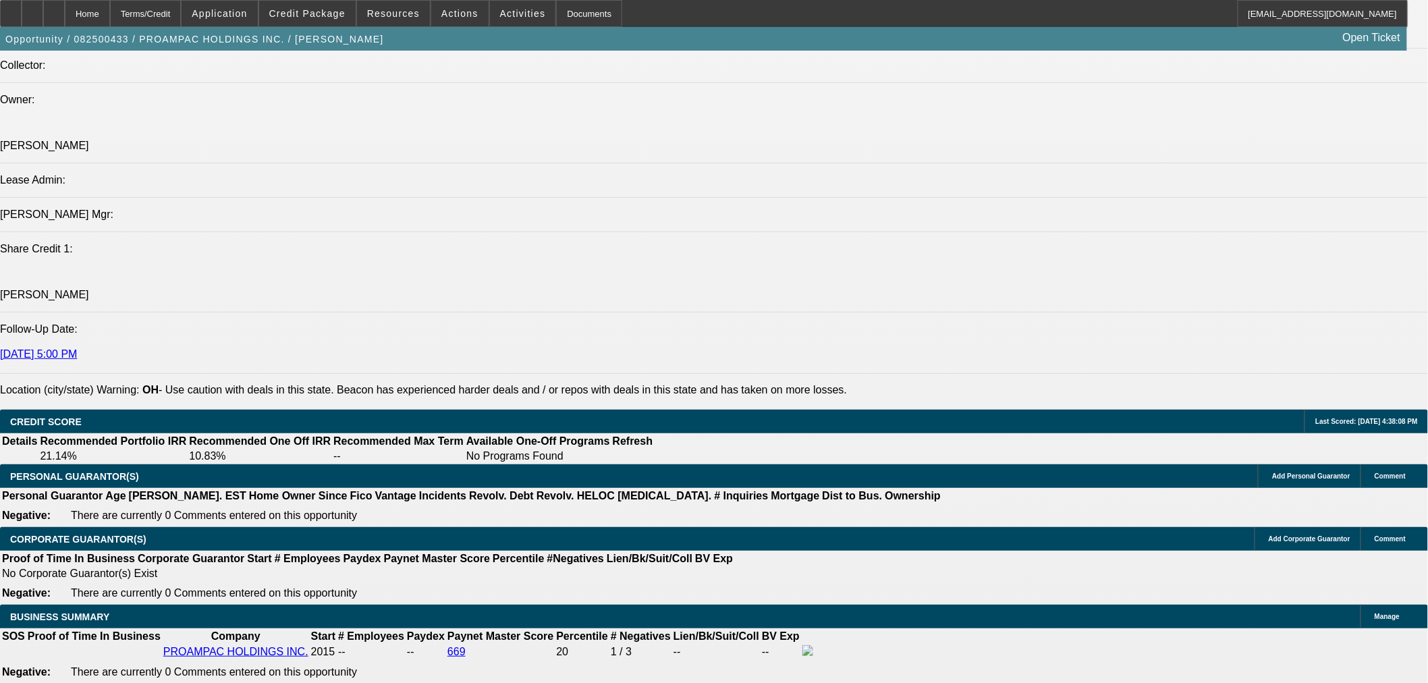
scroll to position [1624, 0]
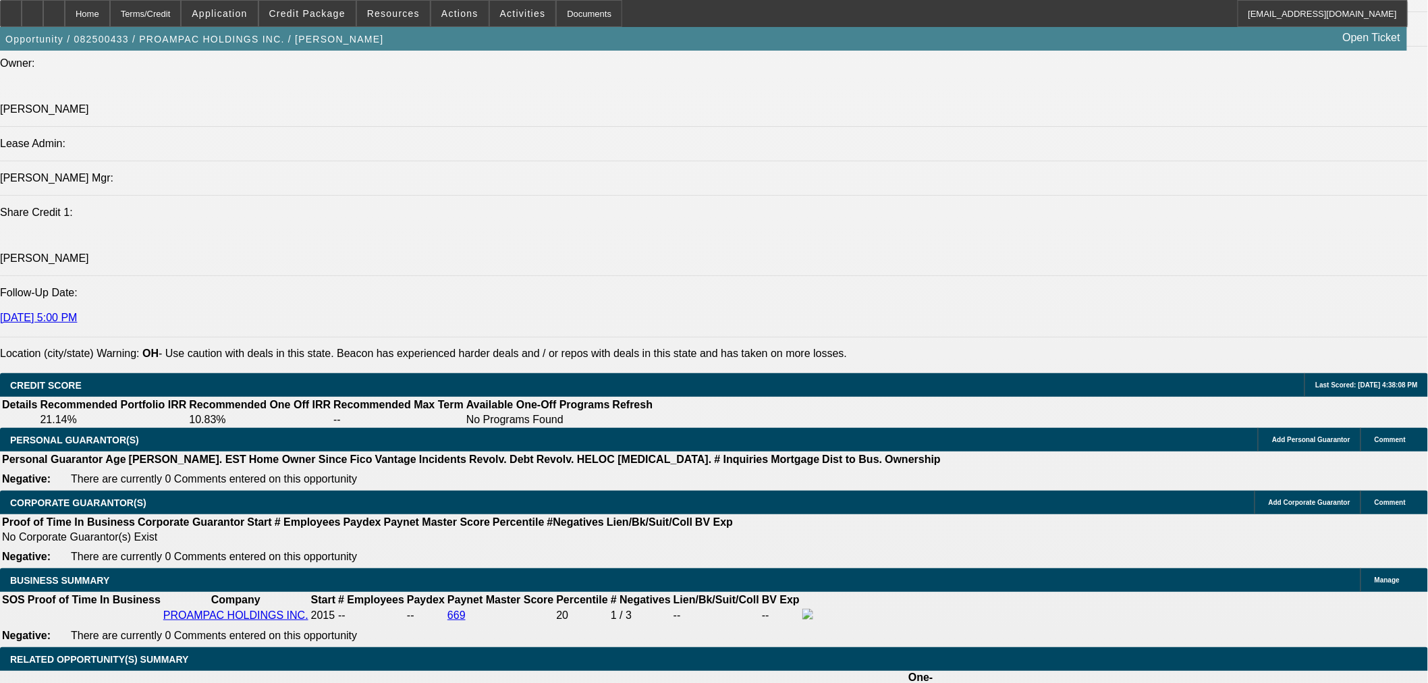
type input "$21,040.91"
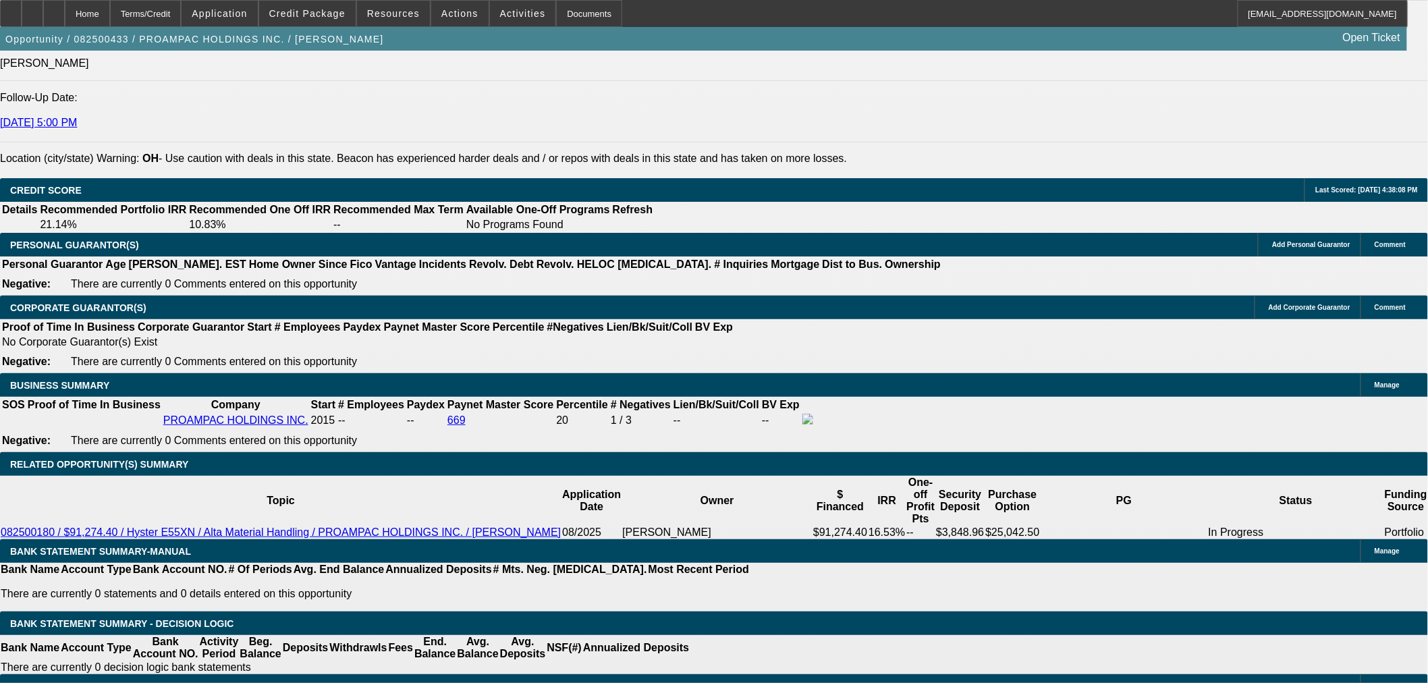
scroll to position [1874, 0]
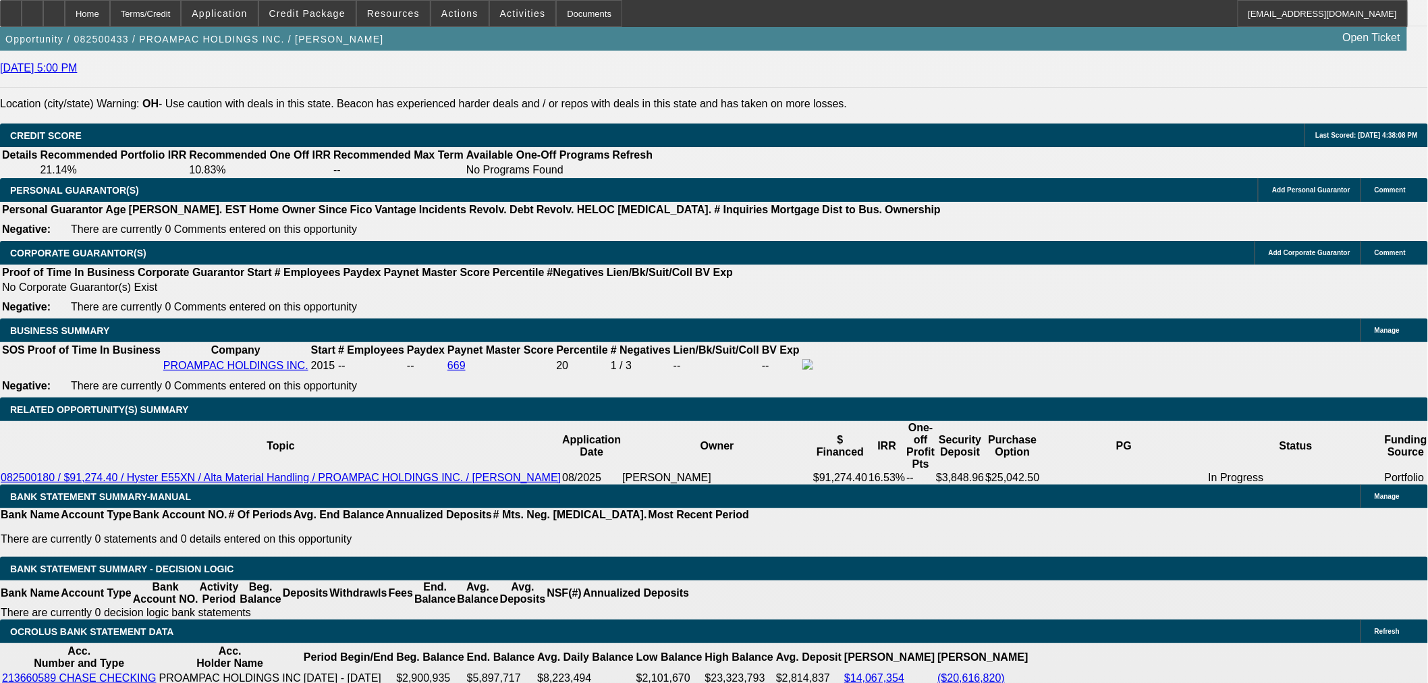
type input "60"
type input "9"
type input "$3,981.54"
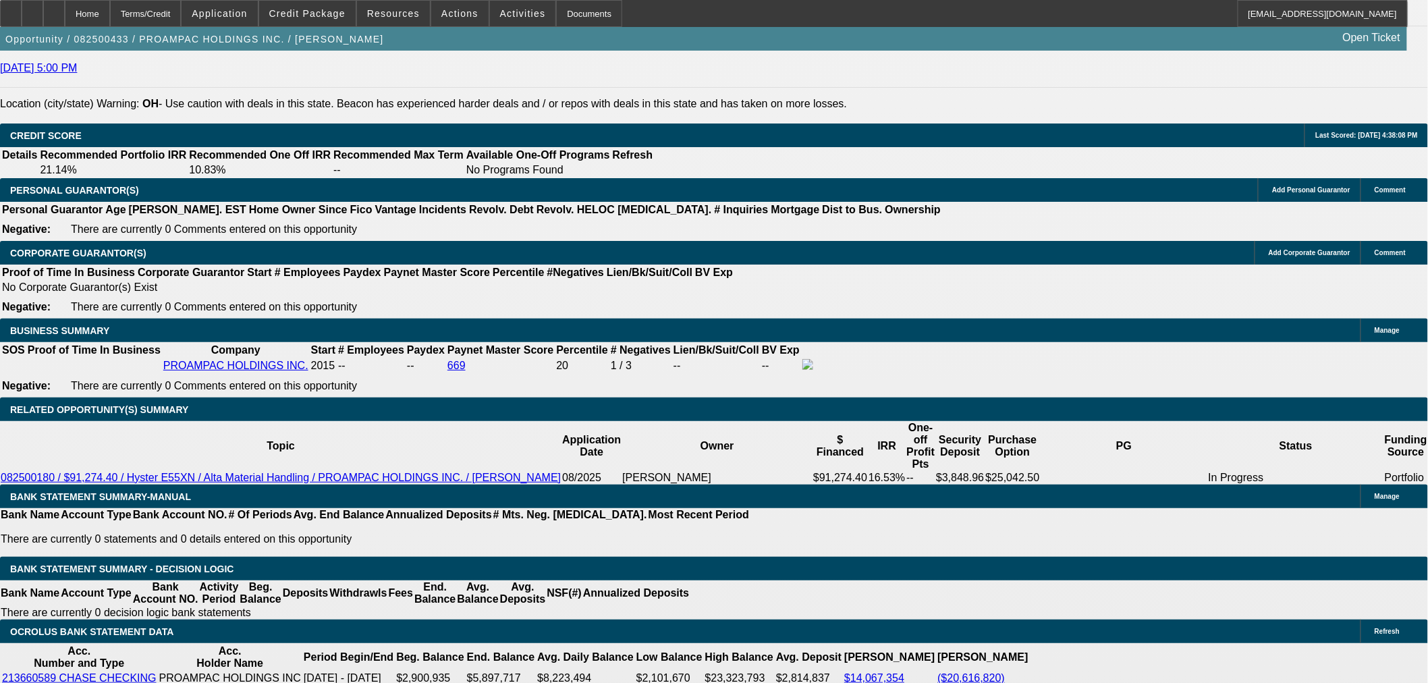
type input "$1,990.77"
type input "9.7"
type input "$4,047.02"
type input "$2,023.51"
type input "9.7"
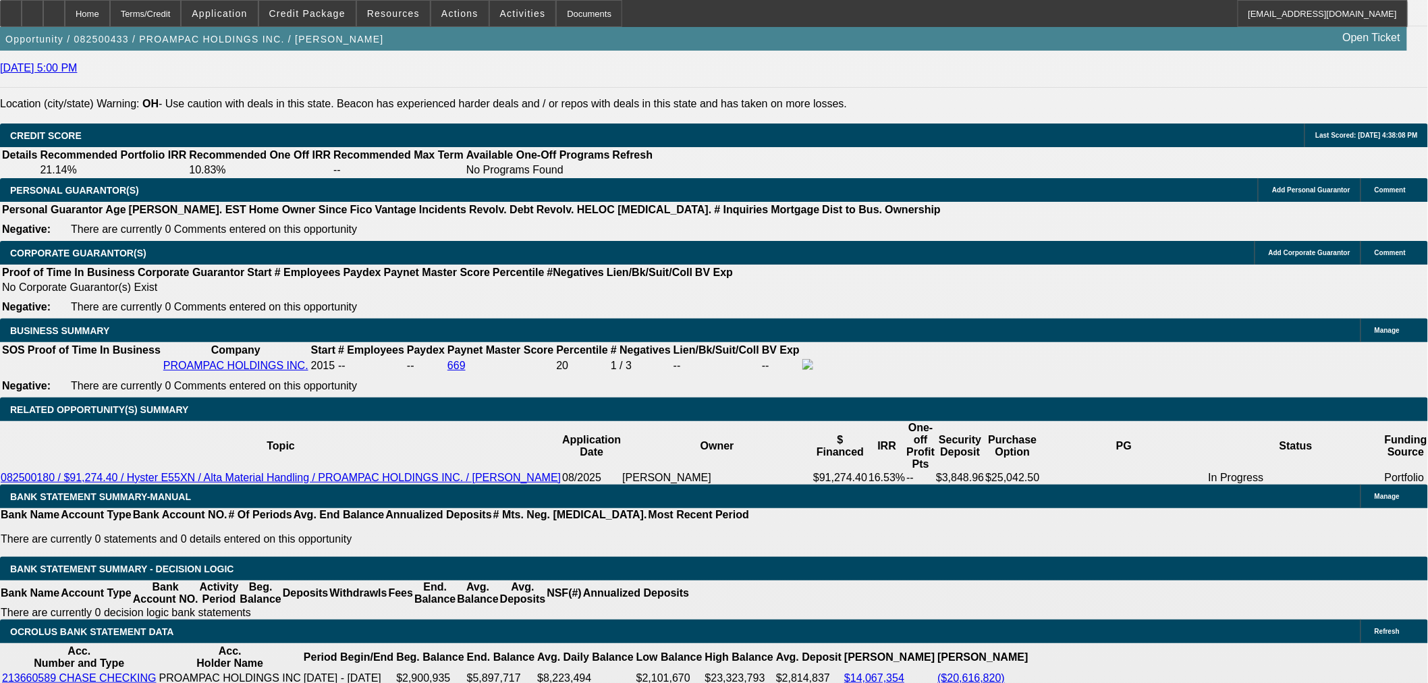
select select "0"
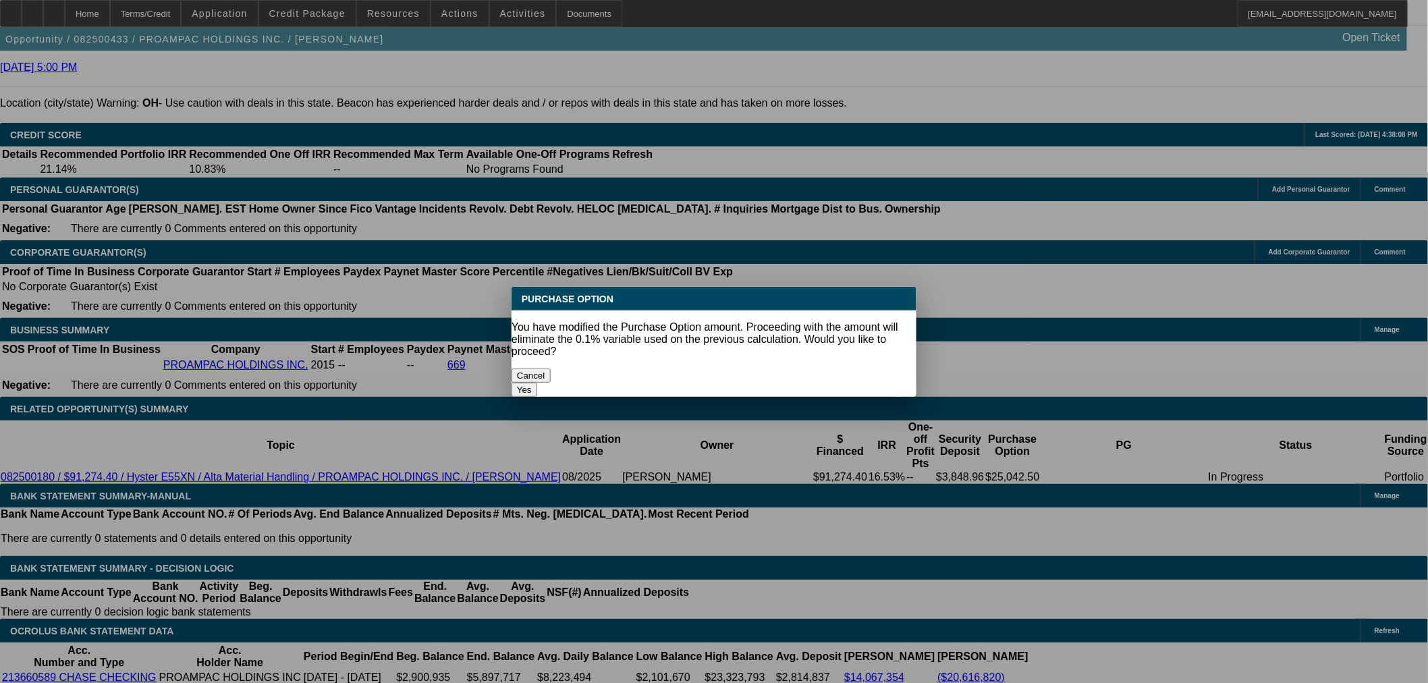
click at [537, 383] on button "Yes" at bounding box center [524, 390] width 26 height 14
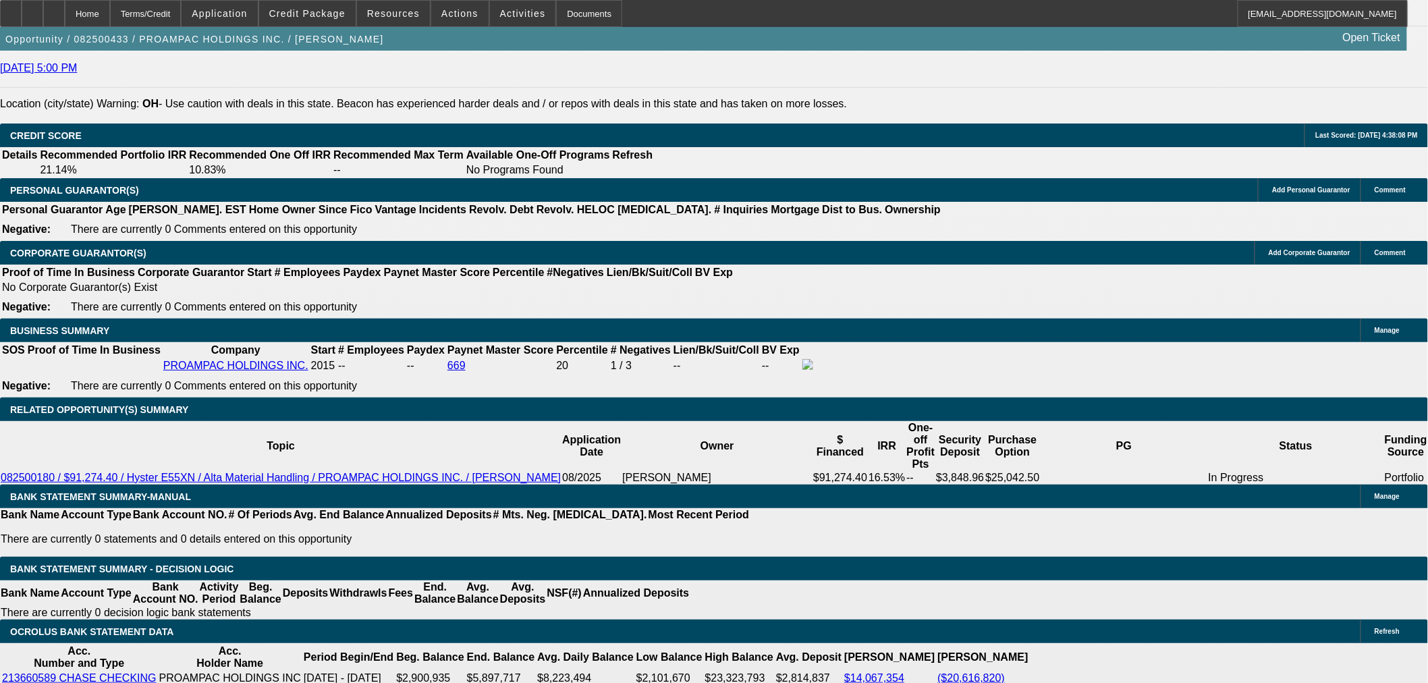
type input "$26,312.18"
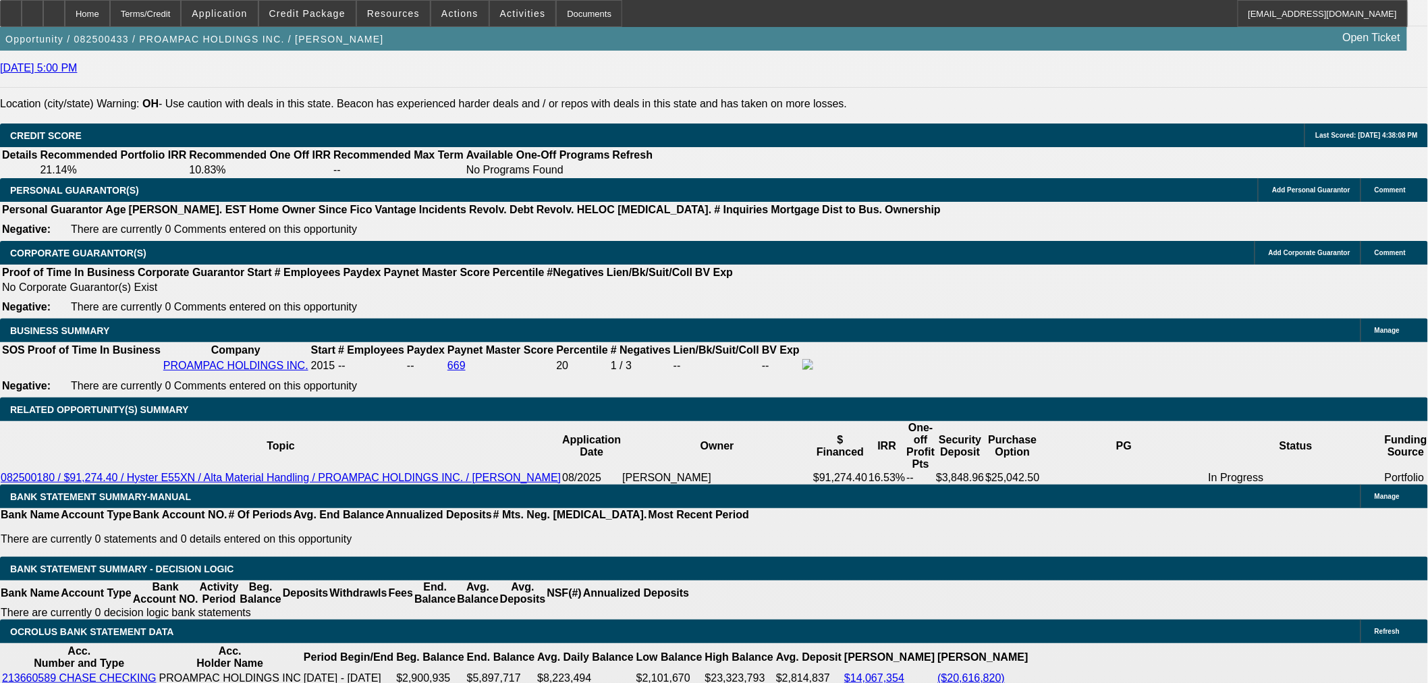
select select "5"
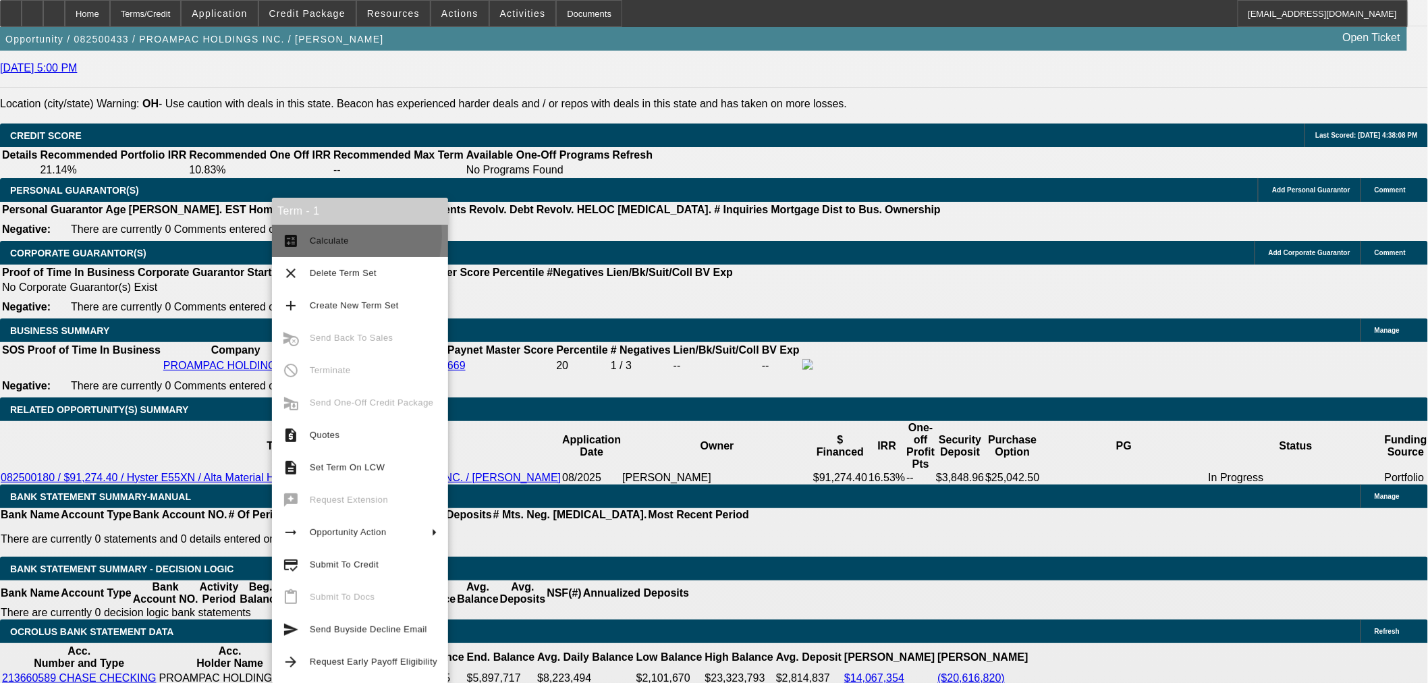
click at [336, 235] on span "Calculate" at bounding box center [374, 241] width 128 height 16
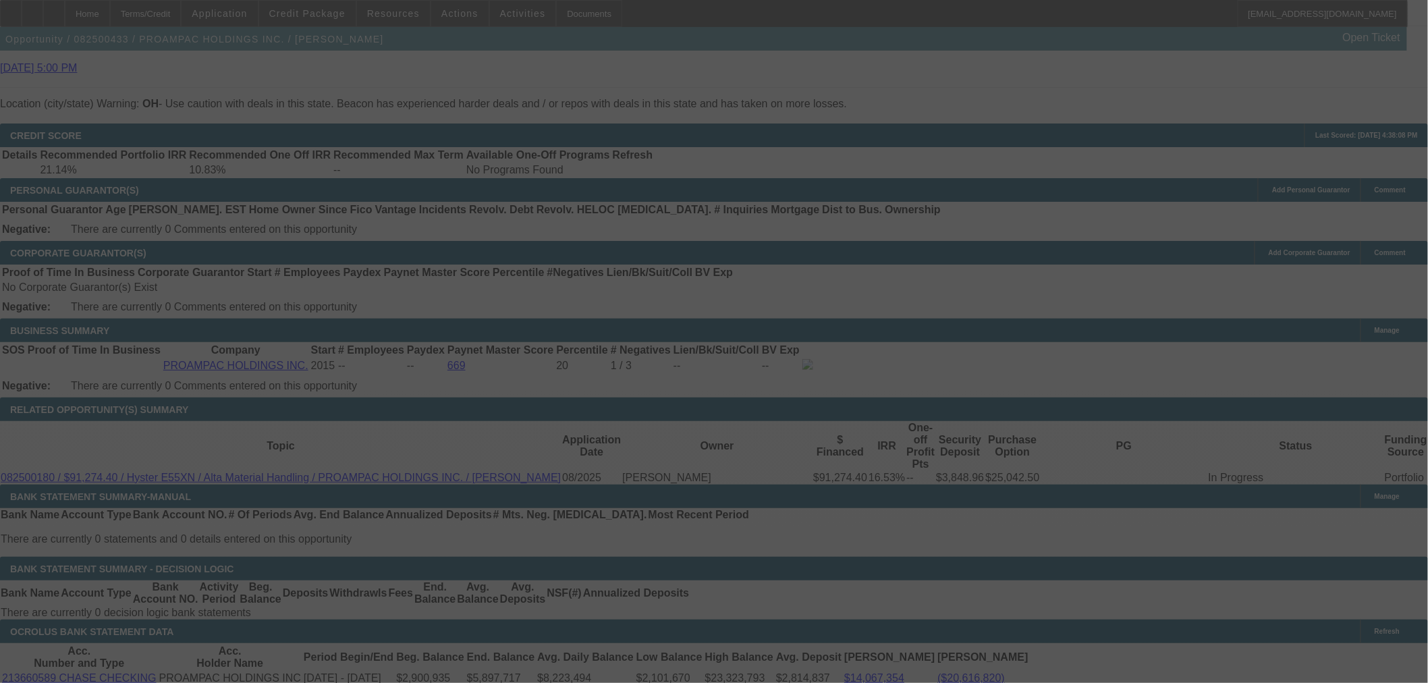
select select "0"
select select "2"
select select "0"
select select "5"
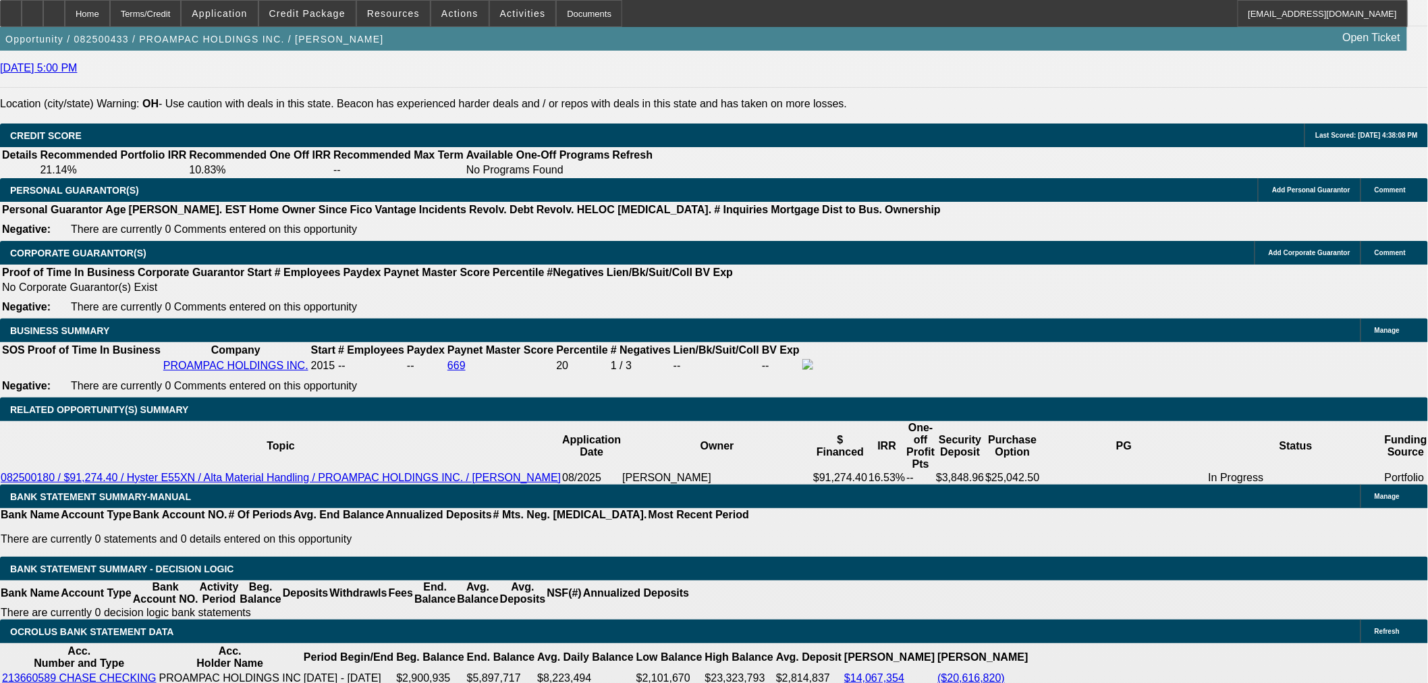
type input "UNKNOWN"
type input "9."
type input "$3,981.54"
type input "$1,990.77"
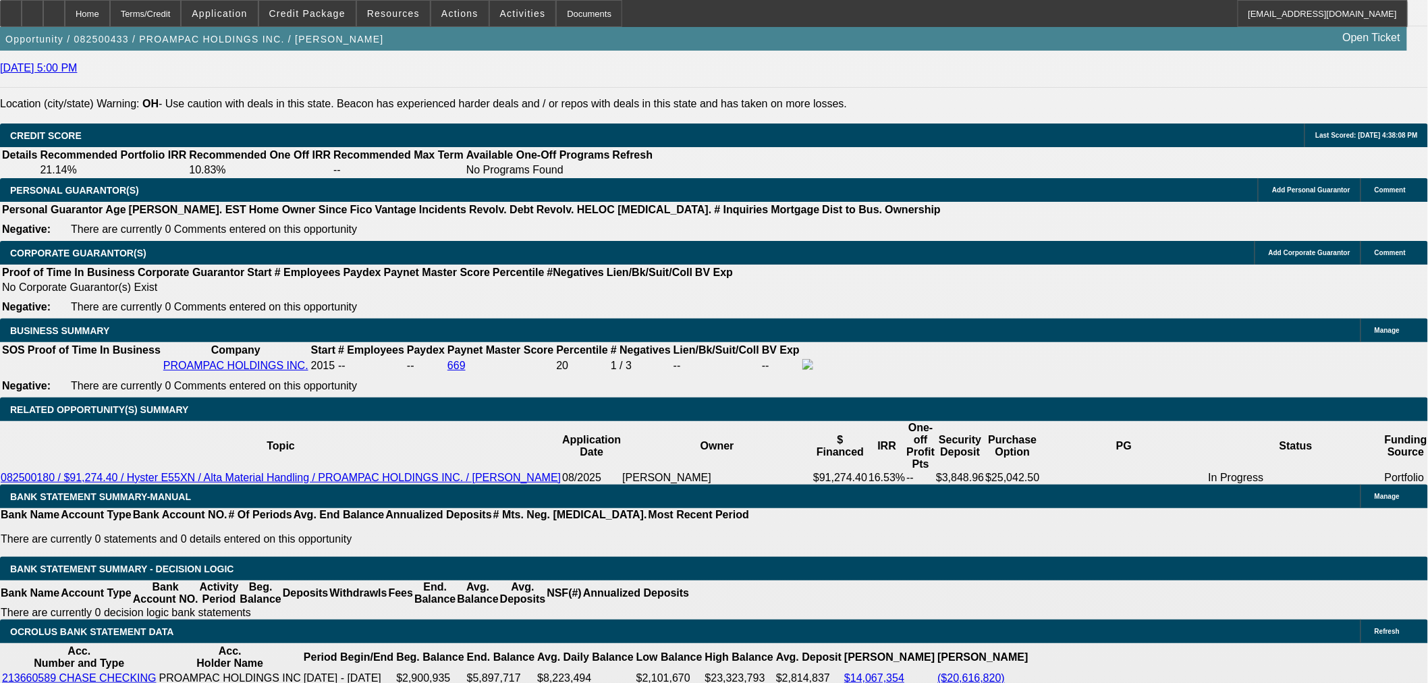
type input "9.6"
type input "$4,037.62"
type input "$2,018.81"
type input "9.69"
type input "$4,046.08"
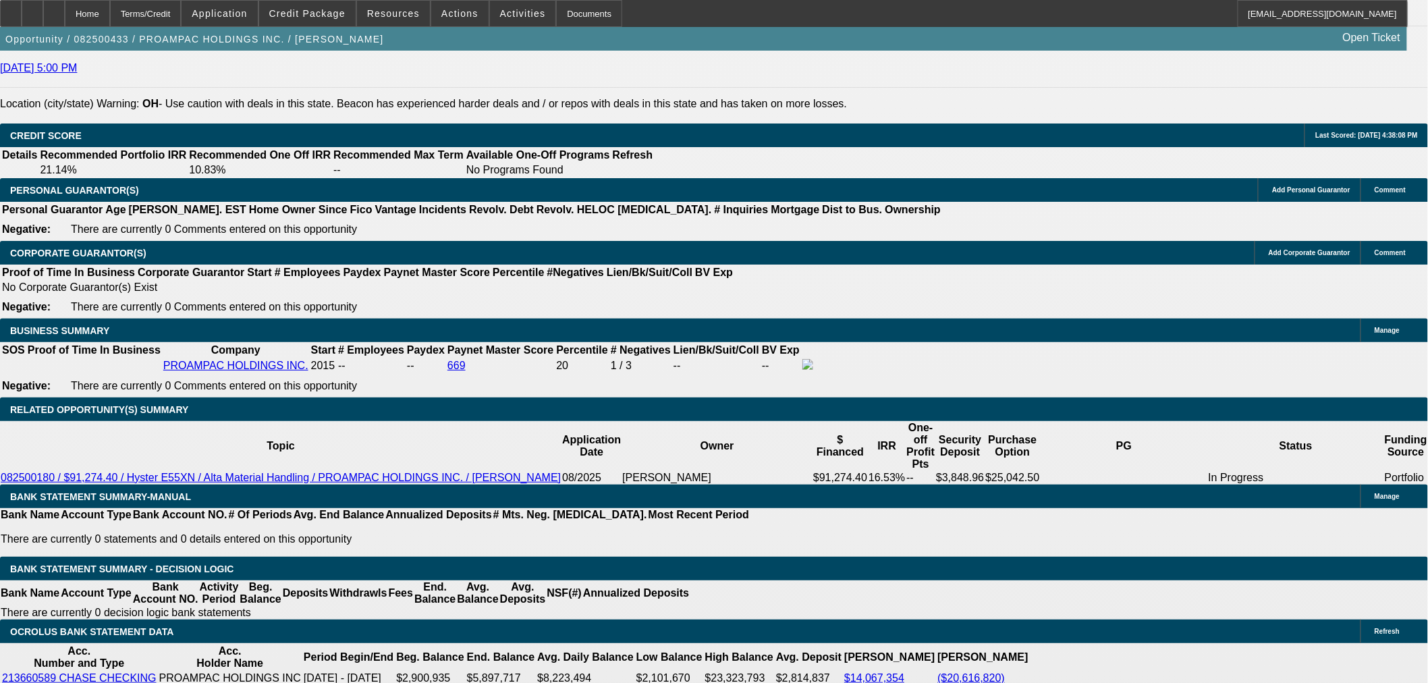
type input "$2,023.04"
type input "9.69"
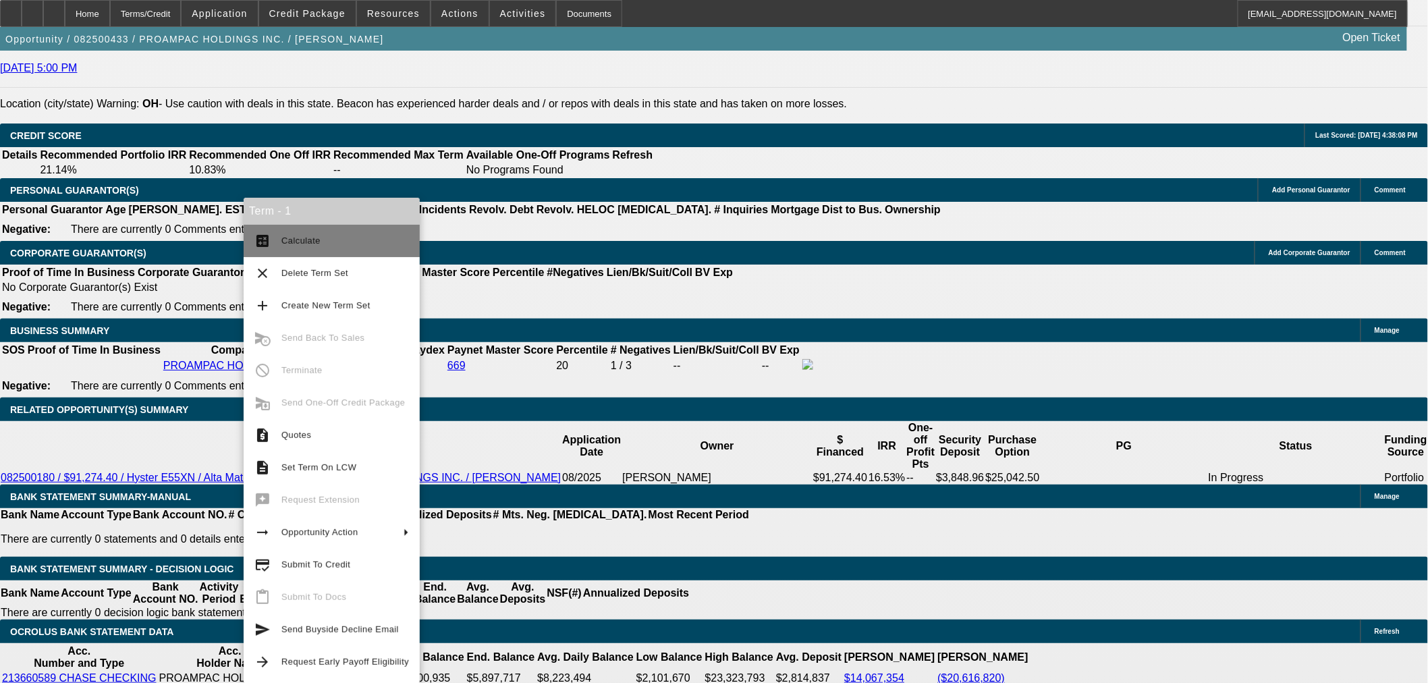
click at [295, 248] on span "Calculate" at bounding box center [345, 241] width 128 height 16
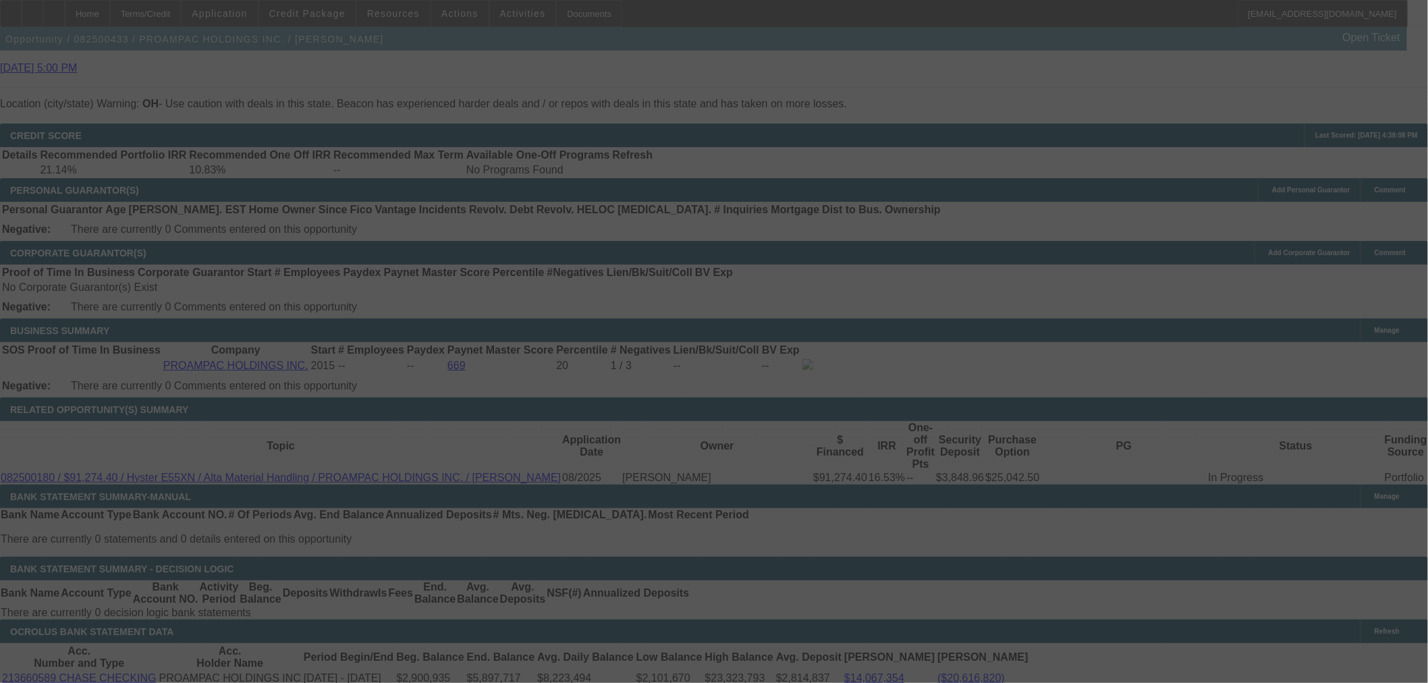
select select "0"
select select "2"
select select "0"
select select "5"
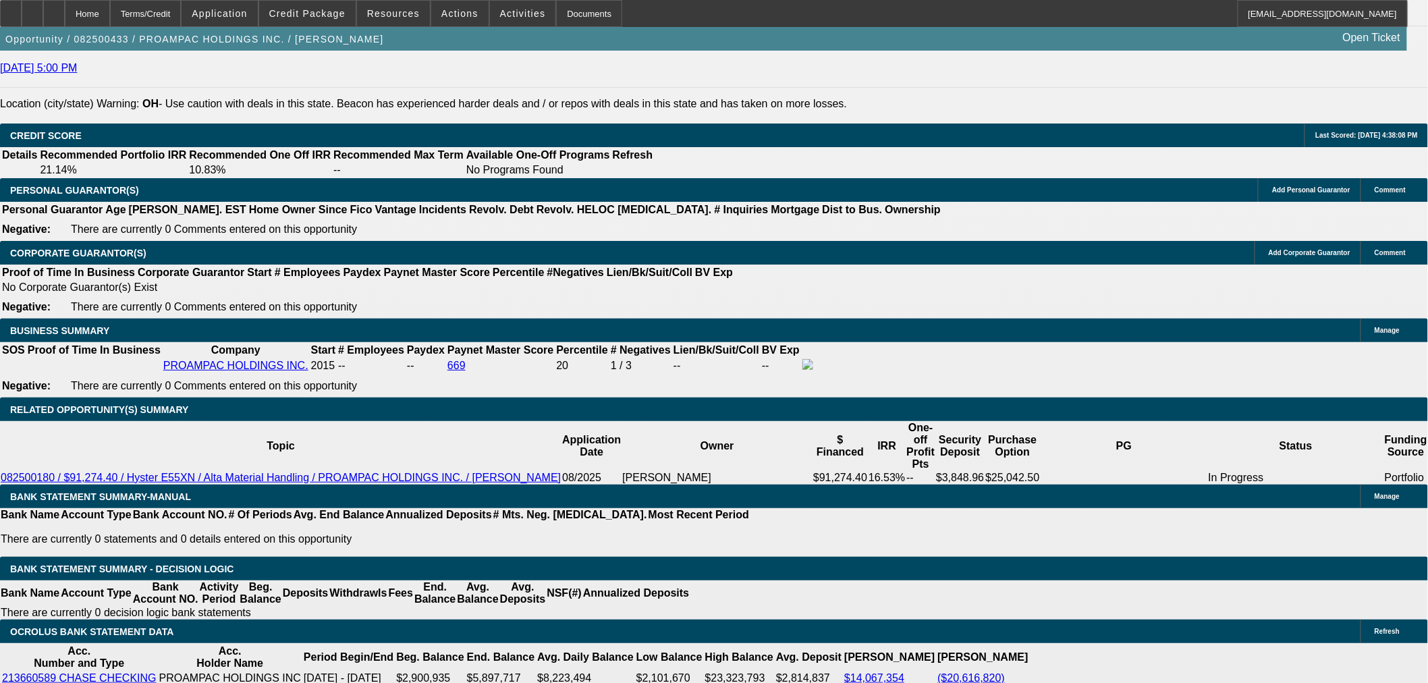
drag, startPoint x: 322, startPoint y: 362, endPoint x: 460, endPoint y: 359, distance: 138.3
type input "9.6"
type input "UNKNOWN"
type input "$2,018.81"
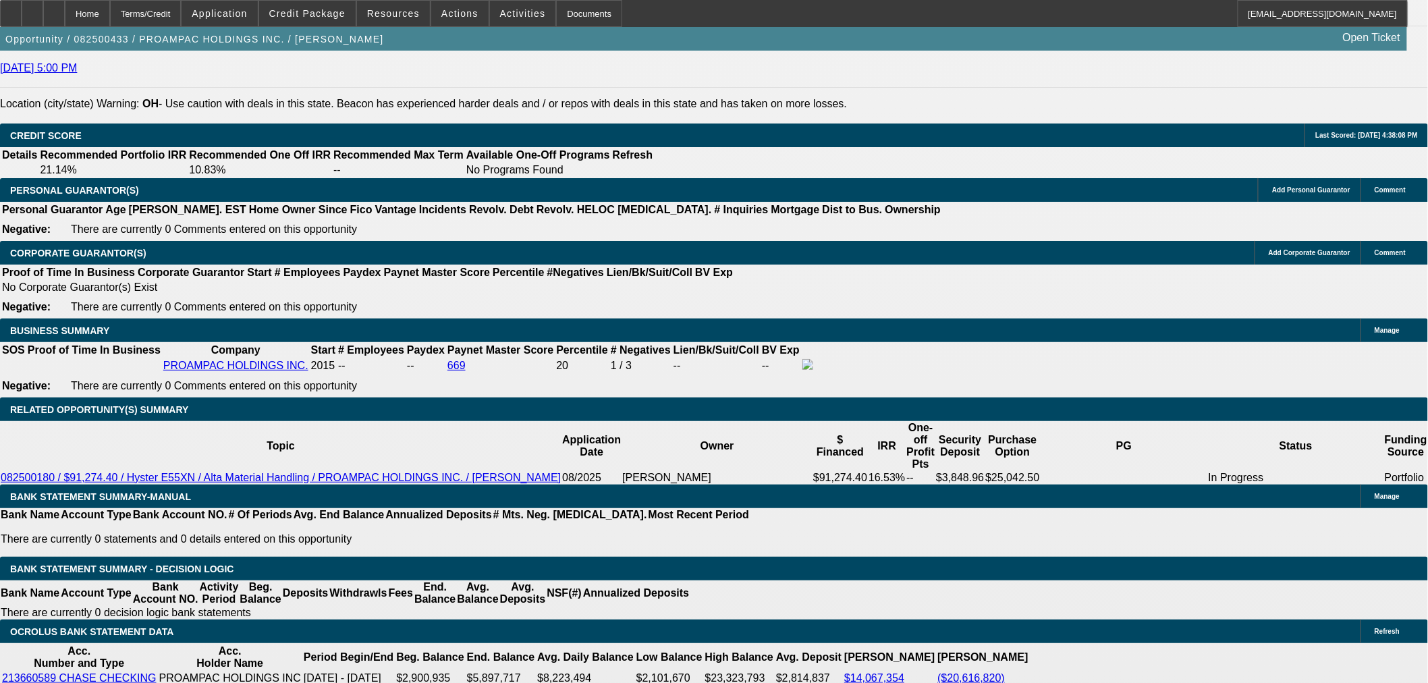
type input "$4,037.62"
type input "9.68"
type input "$2,022.57"
type input "$4,045.14"
type input "9.68"
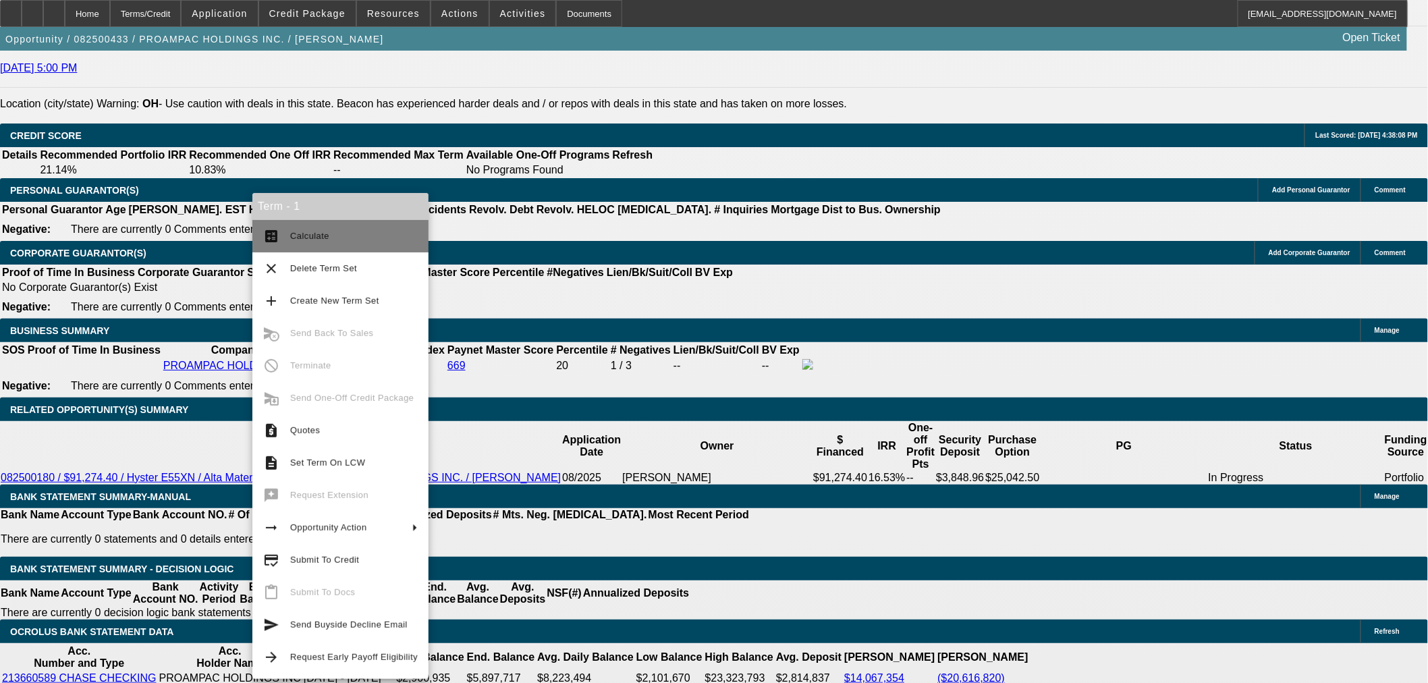
click at [304, 233] on span "Calculate" at bounding box center [309, 236] width 39 height 10
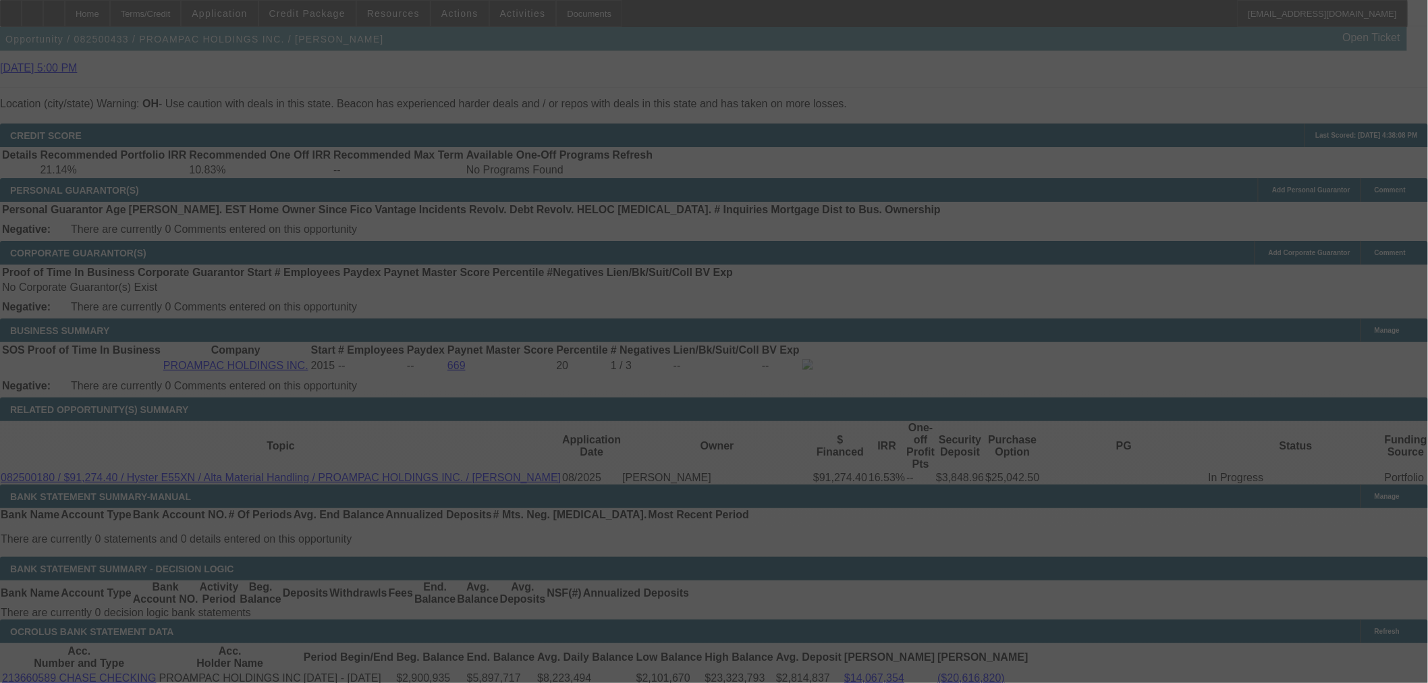
select select "0"
select select "2"
select select "0"
select select "5"
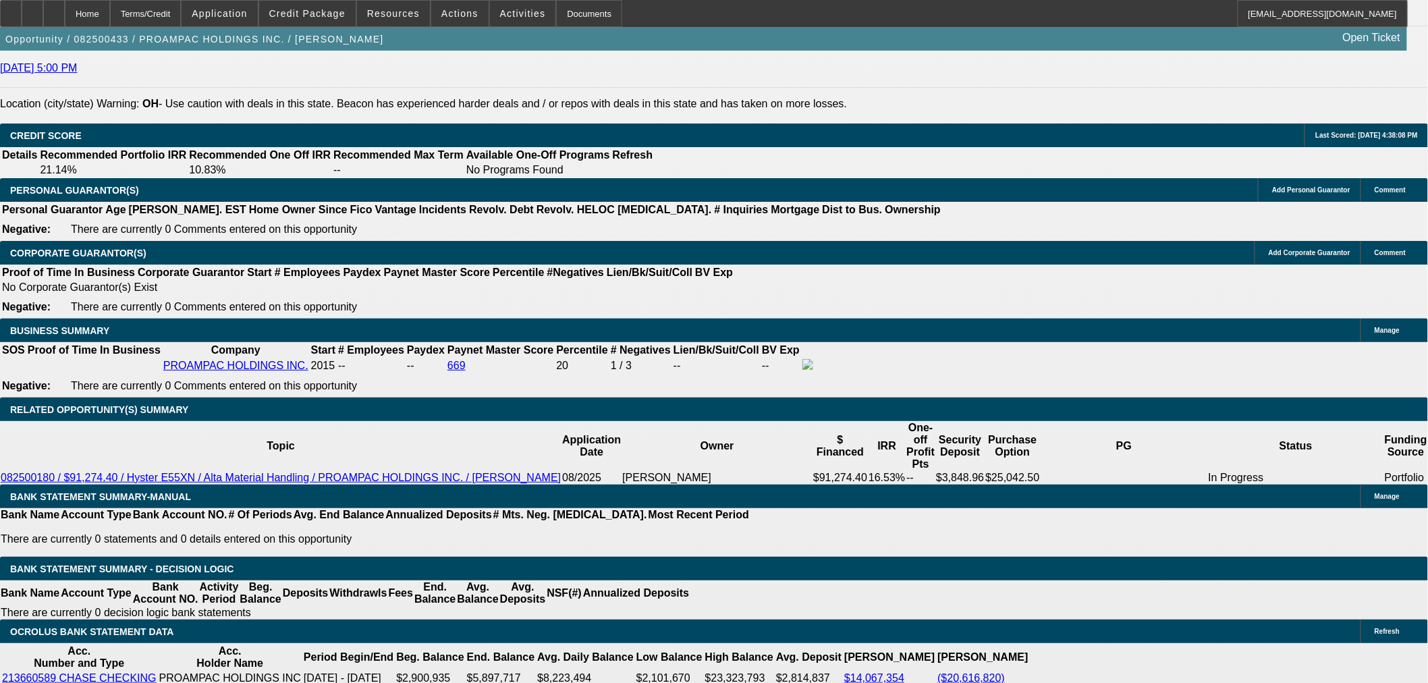
drag, startPoint x: 324, startPoint y: 364, endPoint x: 413, endPoint y: 364, distance: 89.1
type input "9.6"
type input "UNKNOWN"
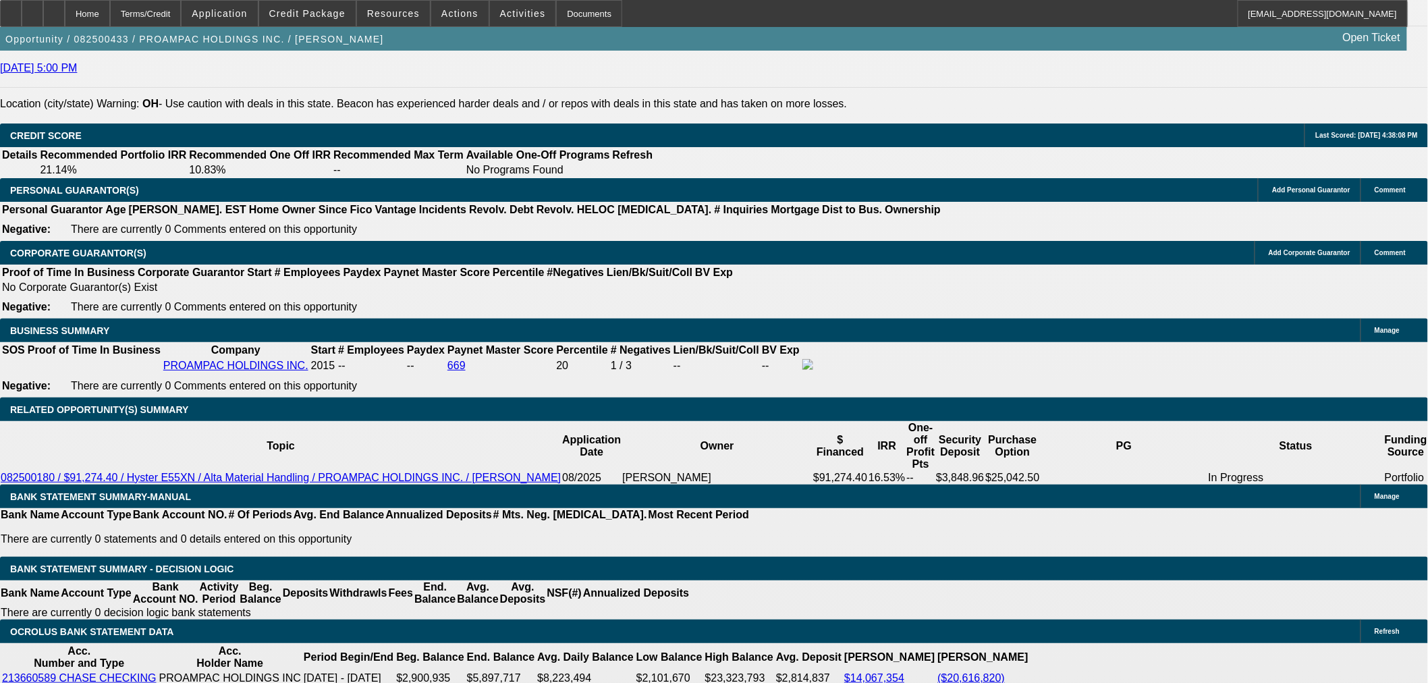
type input "$2,018.81"
type input "$4,037.62"
type input "9.67"
type input "$2,022.10"
type input "$4,044.20"
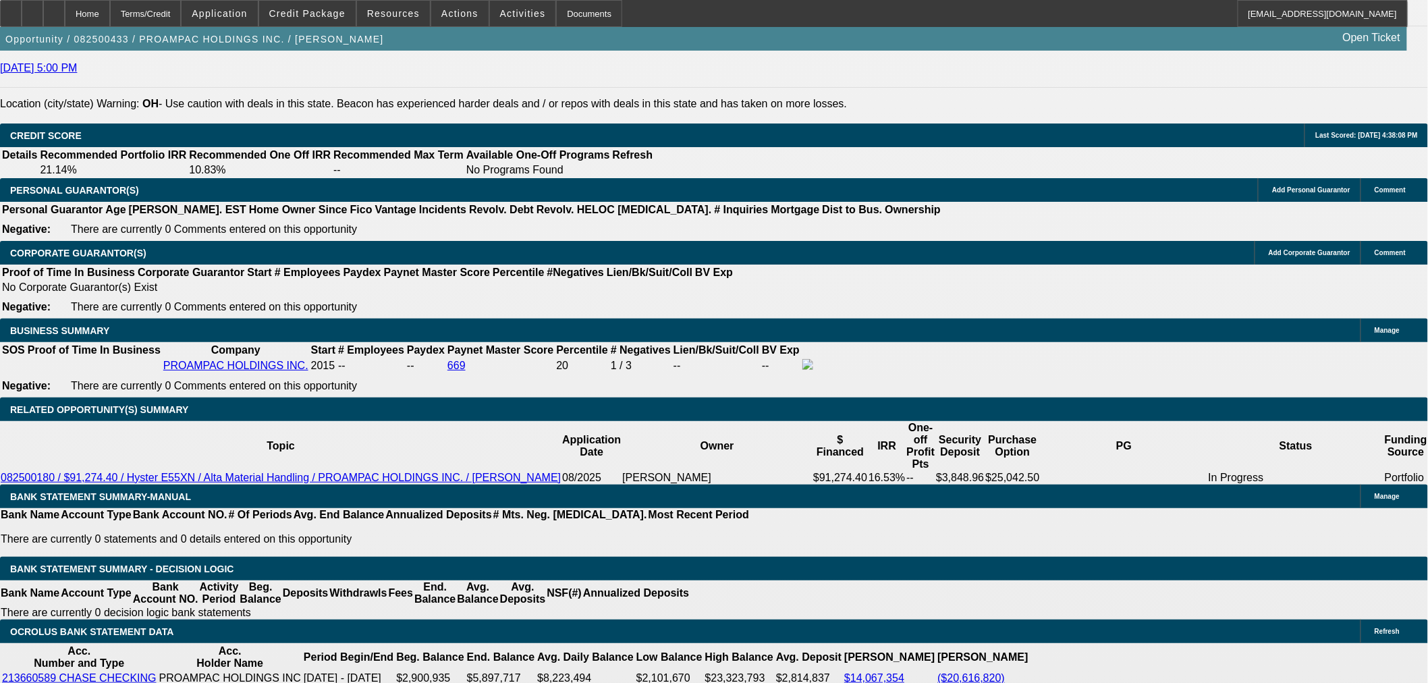
type input "9.67"
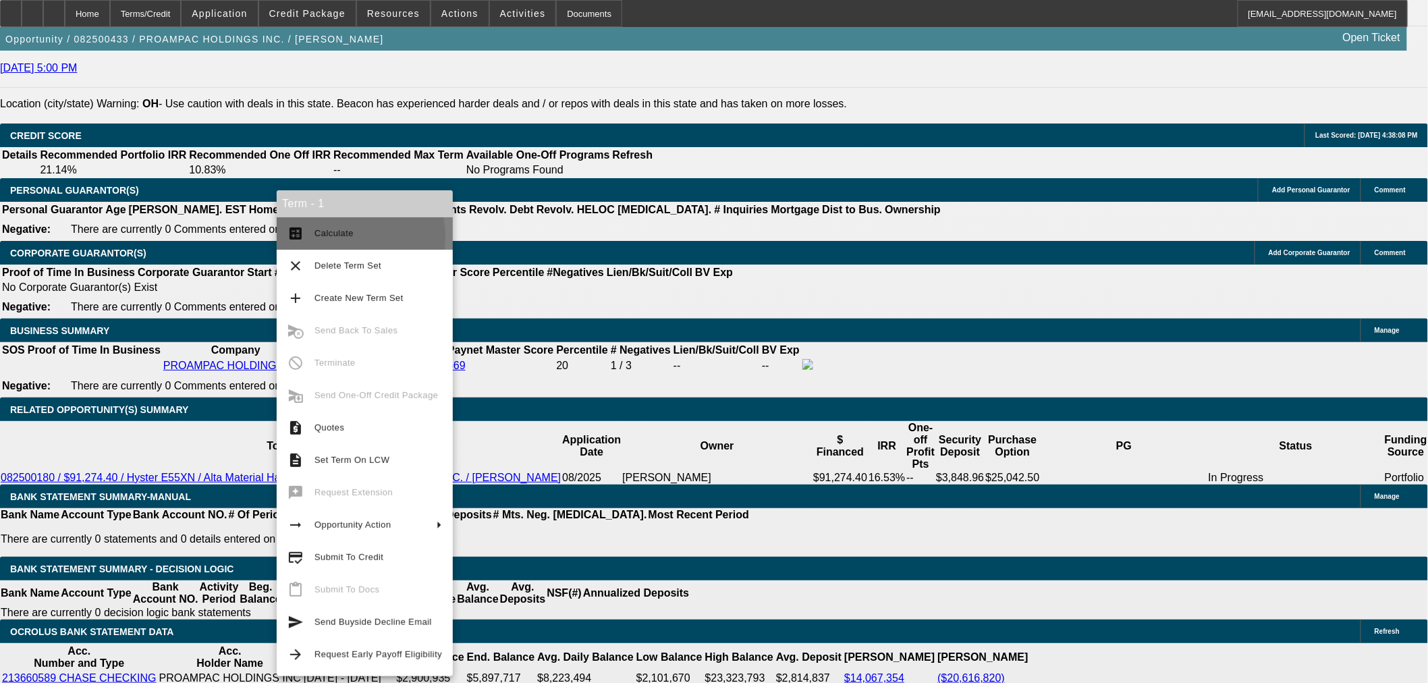
click at [326, 237] on span "Calculate" at bounding box center [333, 233] width 39 height 10
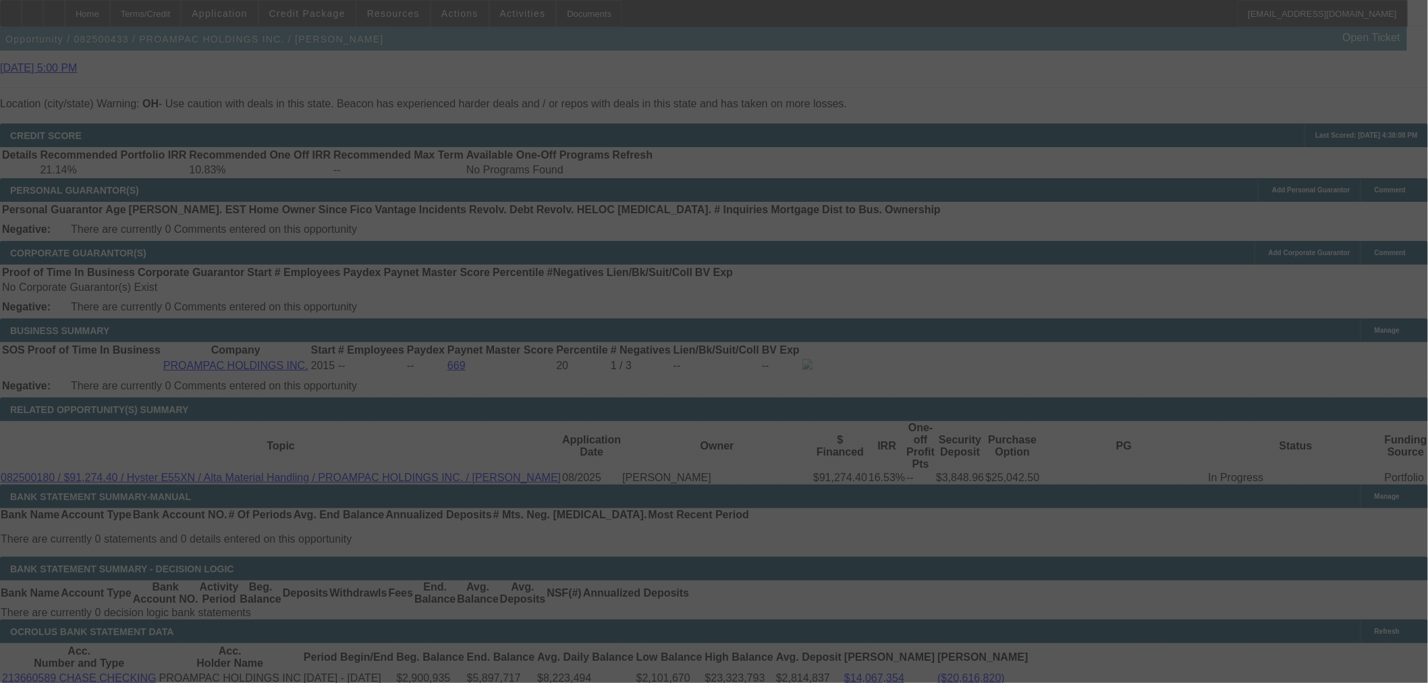
select select "0"
select select "2"
select select "0"
select select "5"
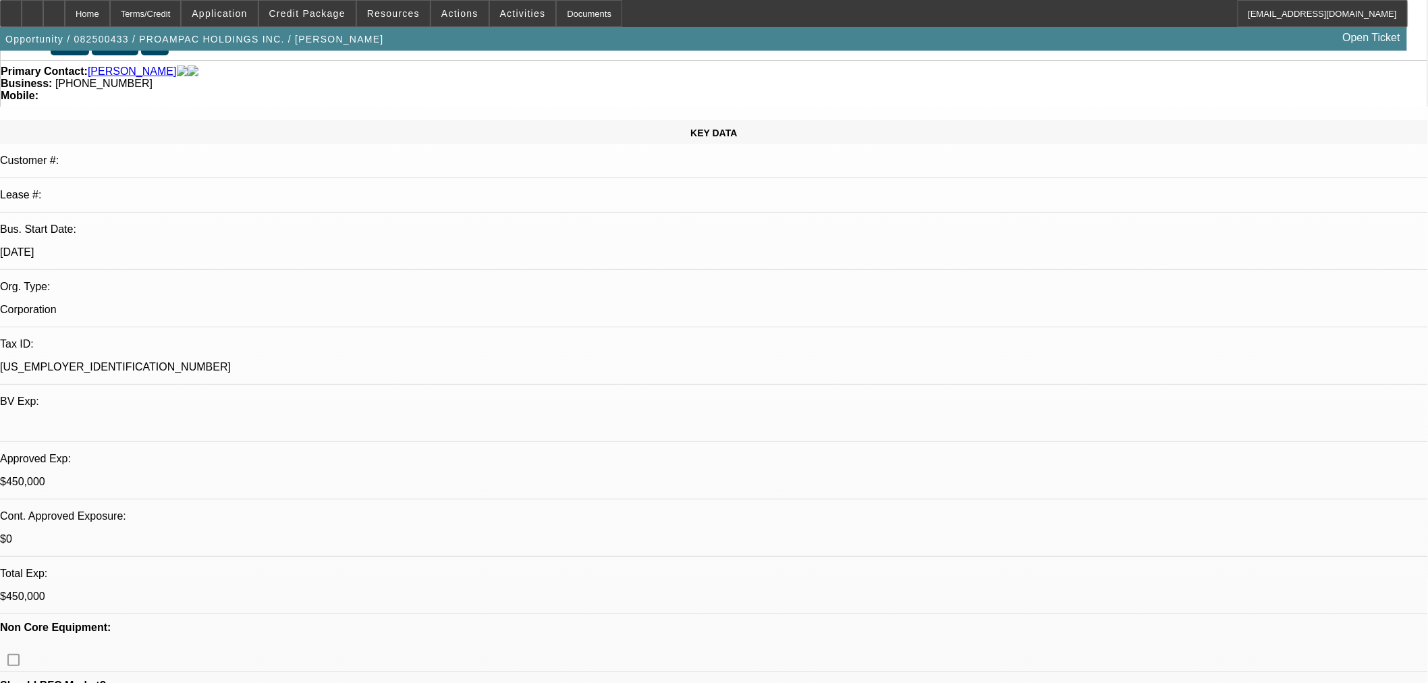
scroll to position [0, 0]
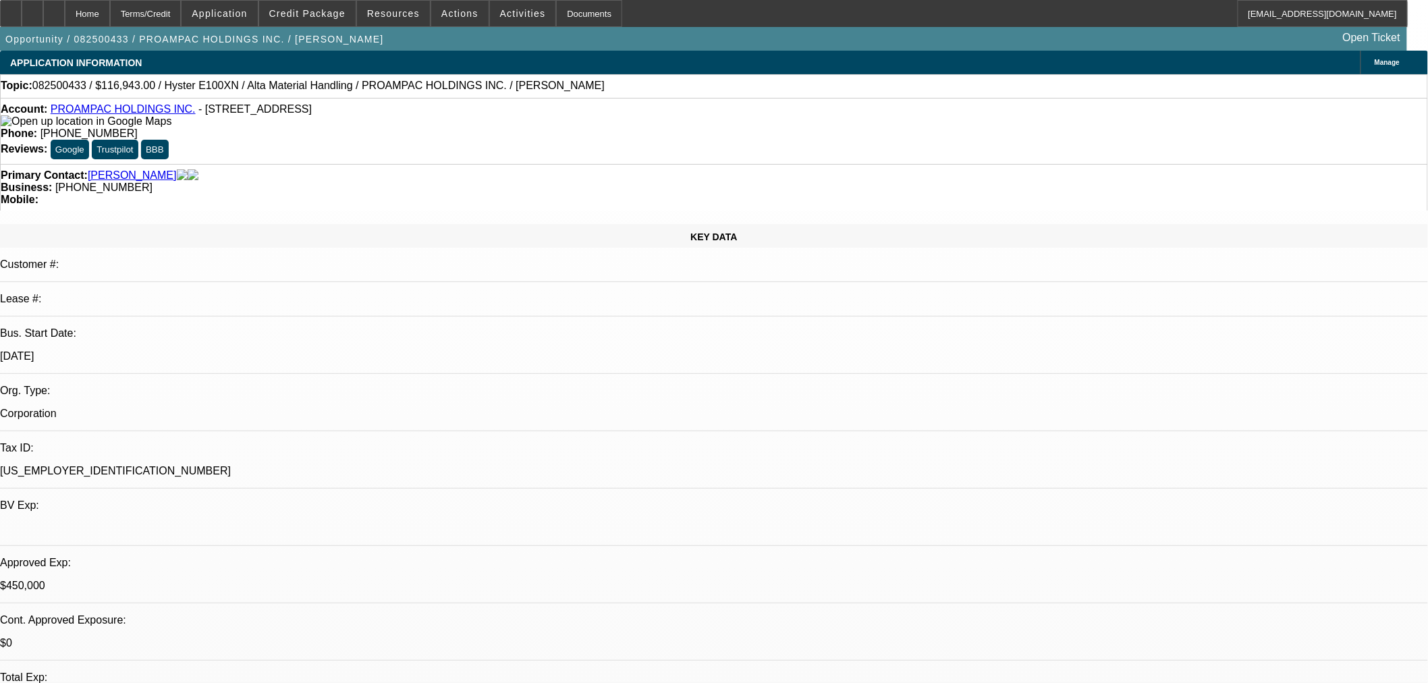
drag, startPoint x: 1105, startPoint y: 51, endPoint x: 1114, endPoint y: 69, distance: 20.8
radio input "true"
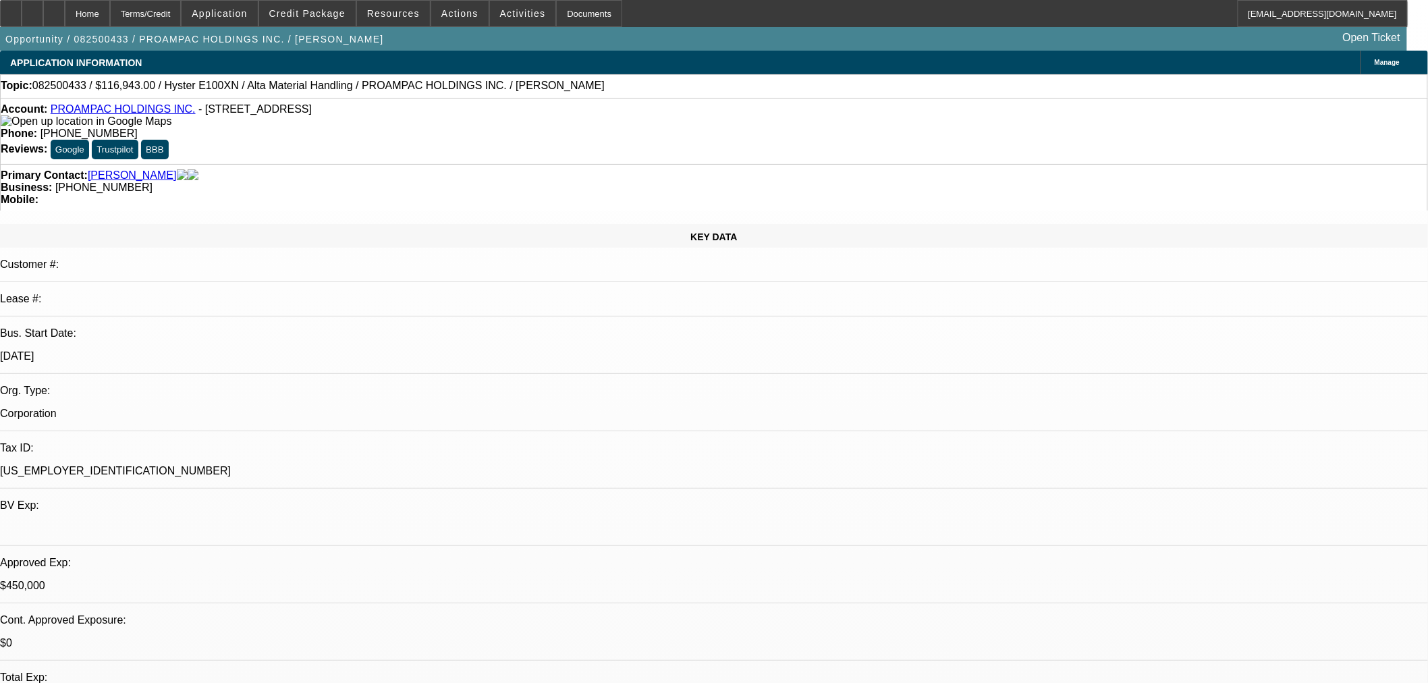
type textarea "Get confirmation on sales tax and telemetry and submit to Sam. This unit is a l…"
radio input "true"
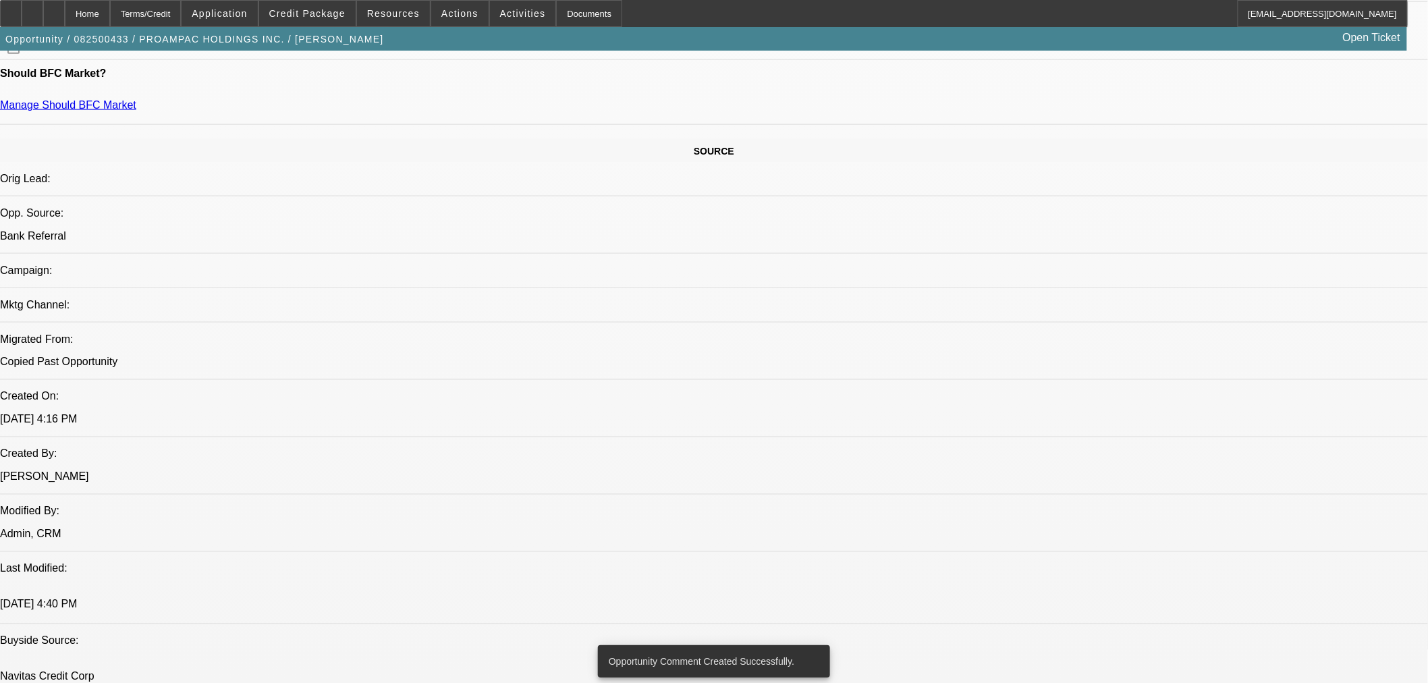
scroll to position [750, 0]
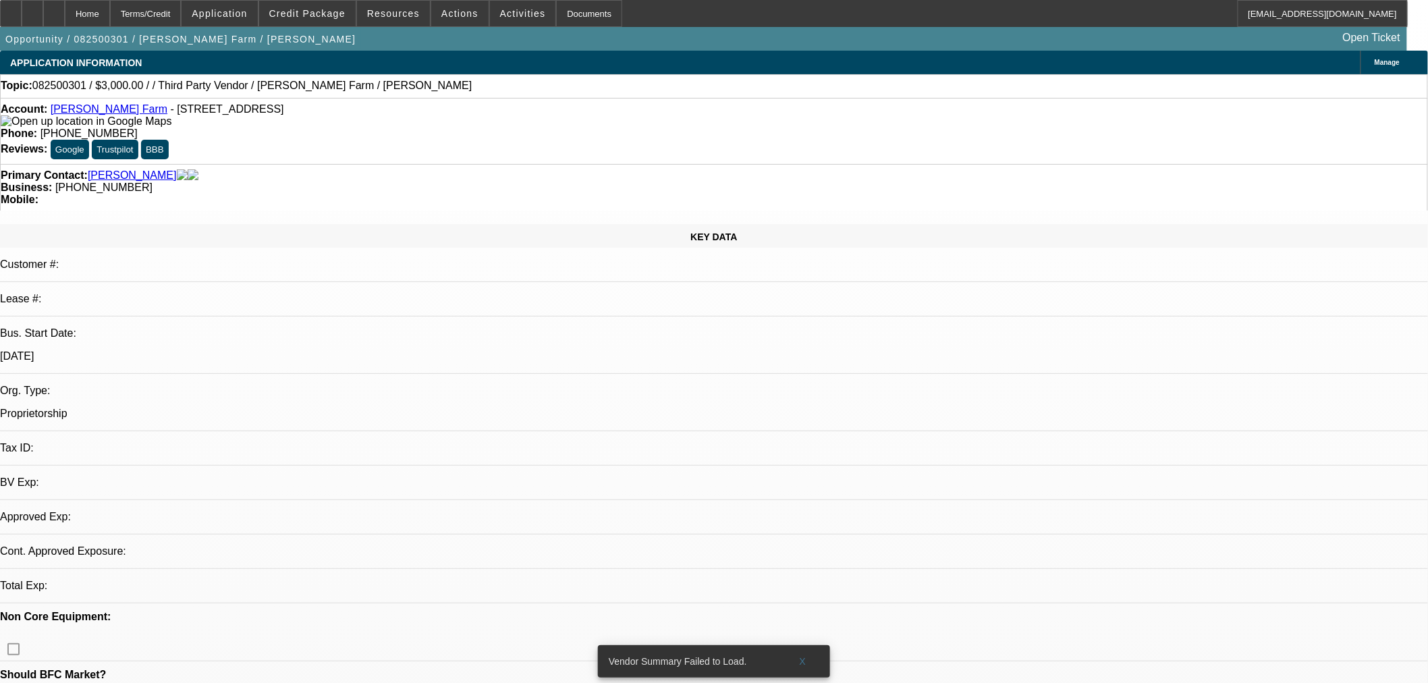
select select "0"
select select "2"
select select "0.1"
select select "4"
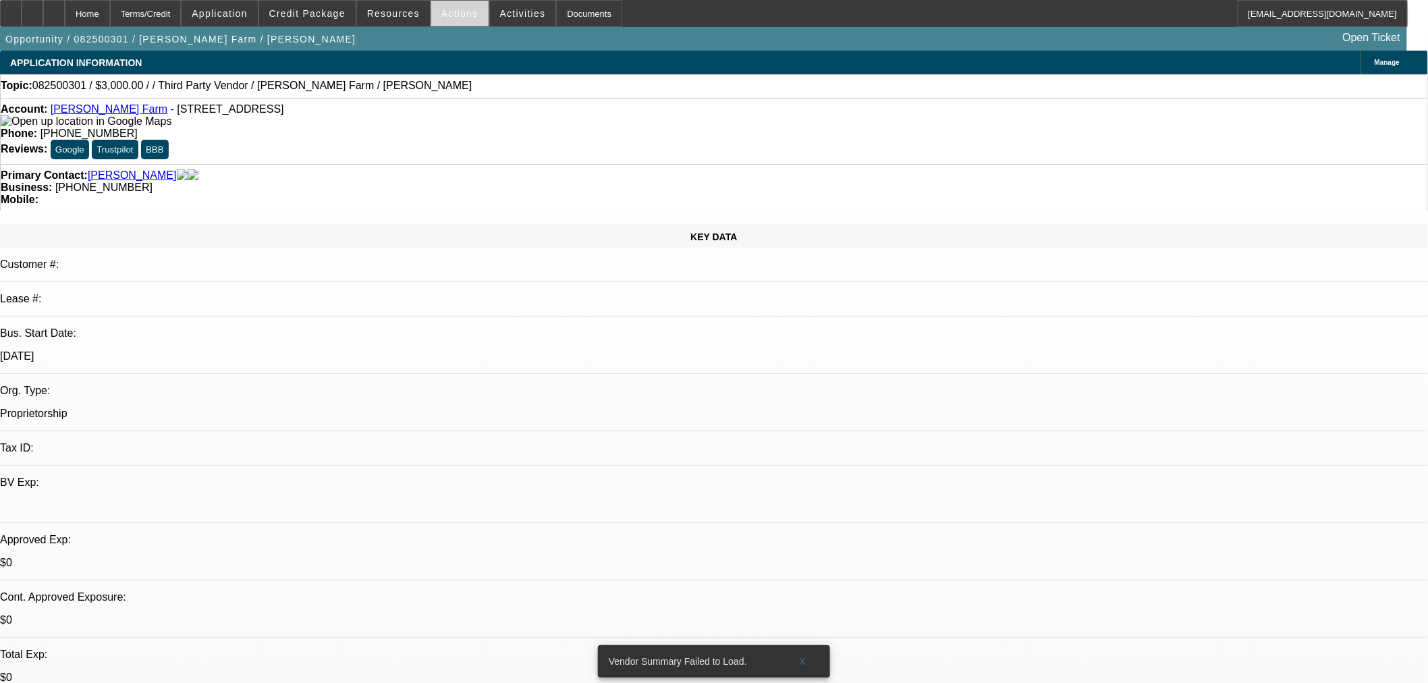
click at [455, 16] on span "Actions" at bounding box center [459, 13] width 37 height 11
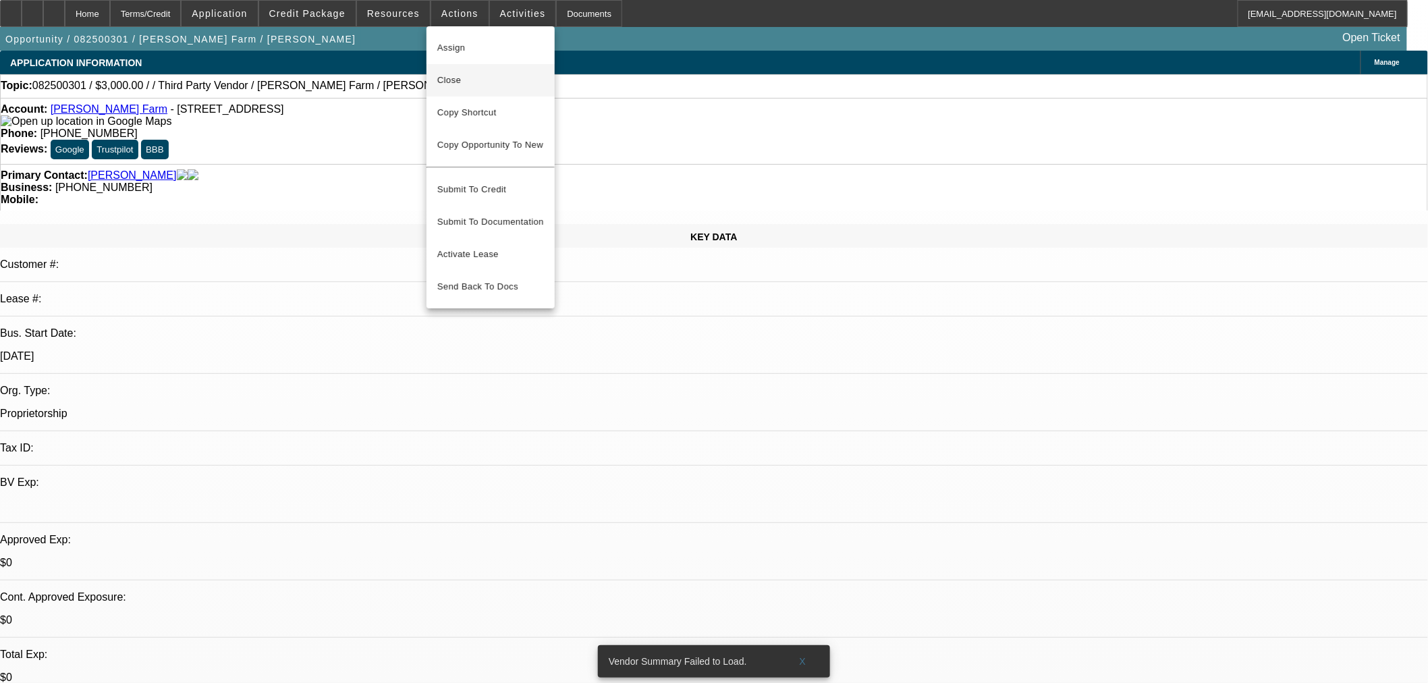
click at [471, 84] on span "Close" at bounding box center [490, 80] width 107 height 16
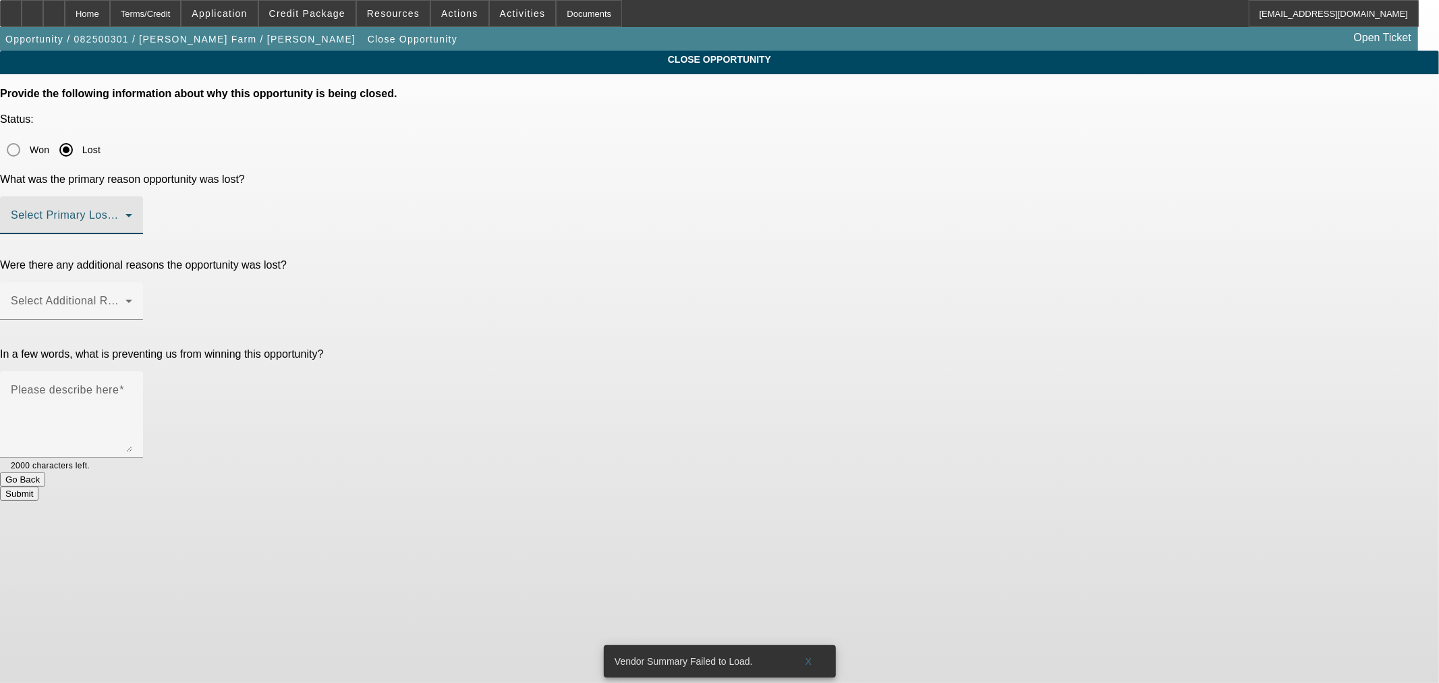
click at [125, 213] on span at bounding box center [68, 221] width 115 height 16
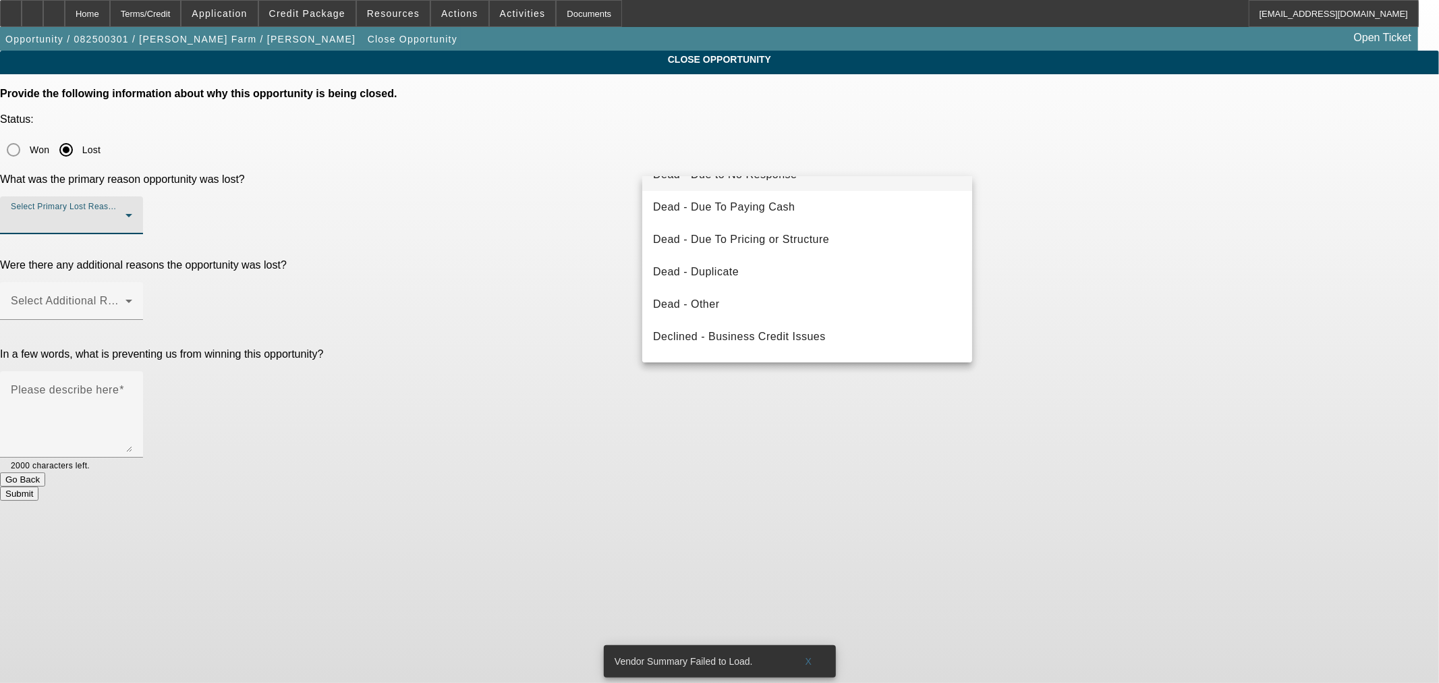
scroll to position [125, 0]
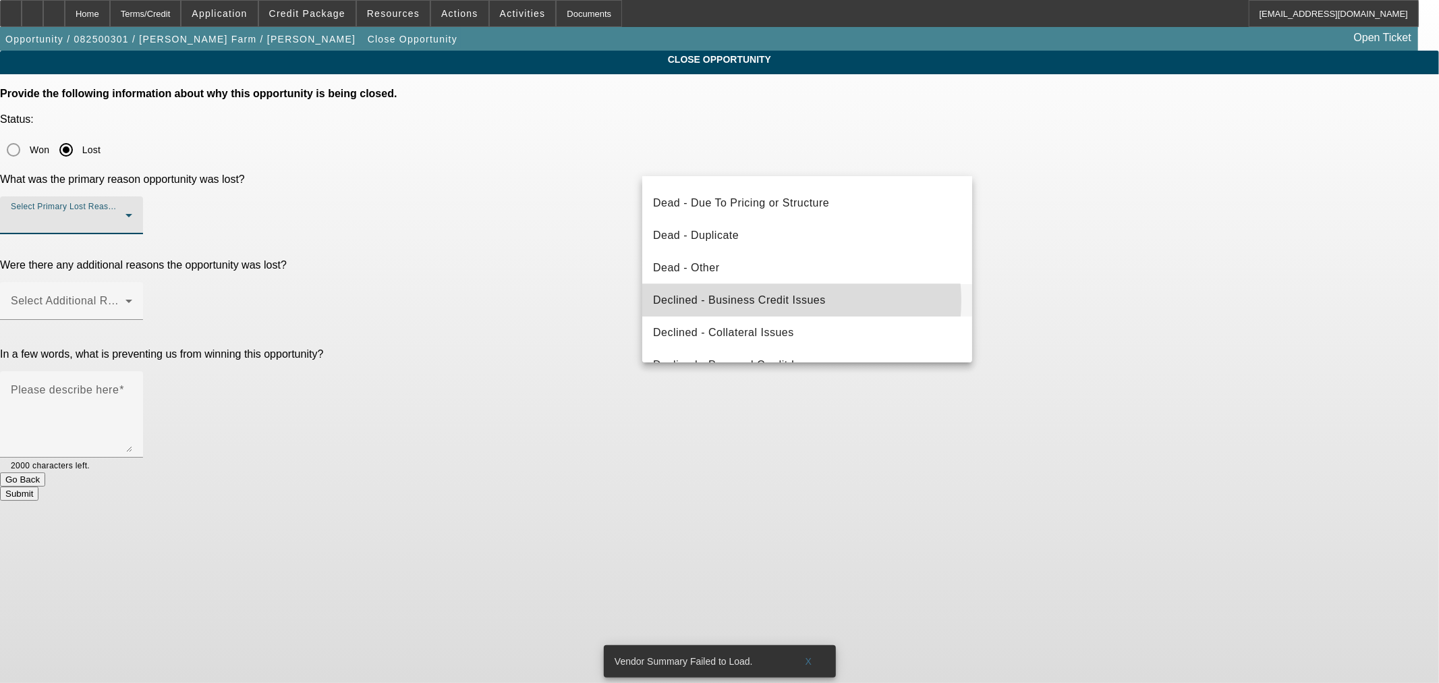
click at [781, 300] on span "Declined - Business Credit Issues" at bounding box center [739, 300] width 173 height 16
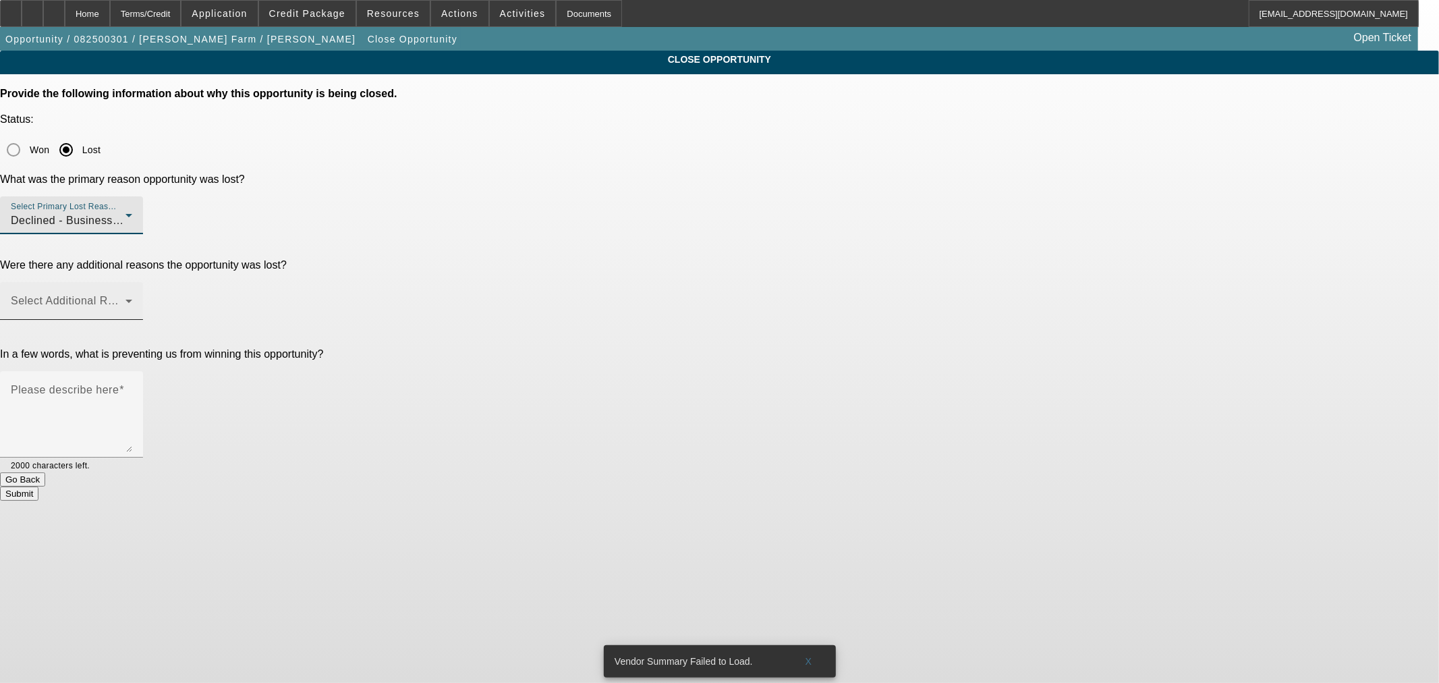
click at [125, 298] on span at bounding box center [68, 306] width 115 height 16
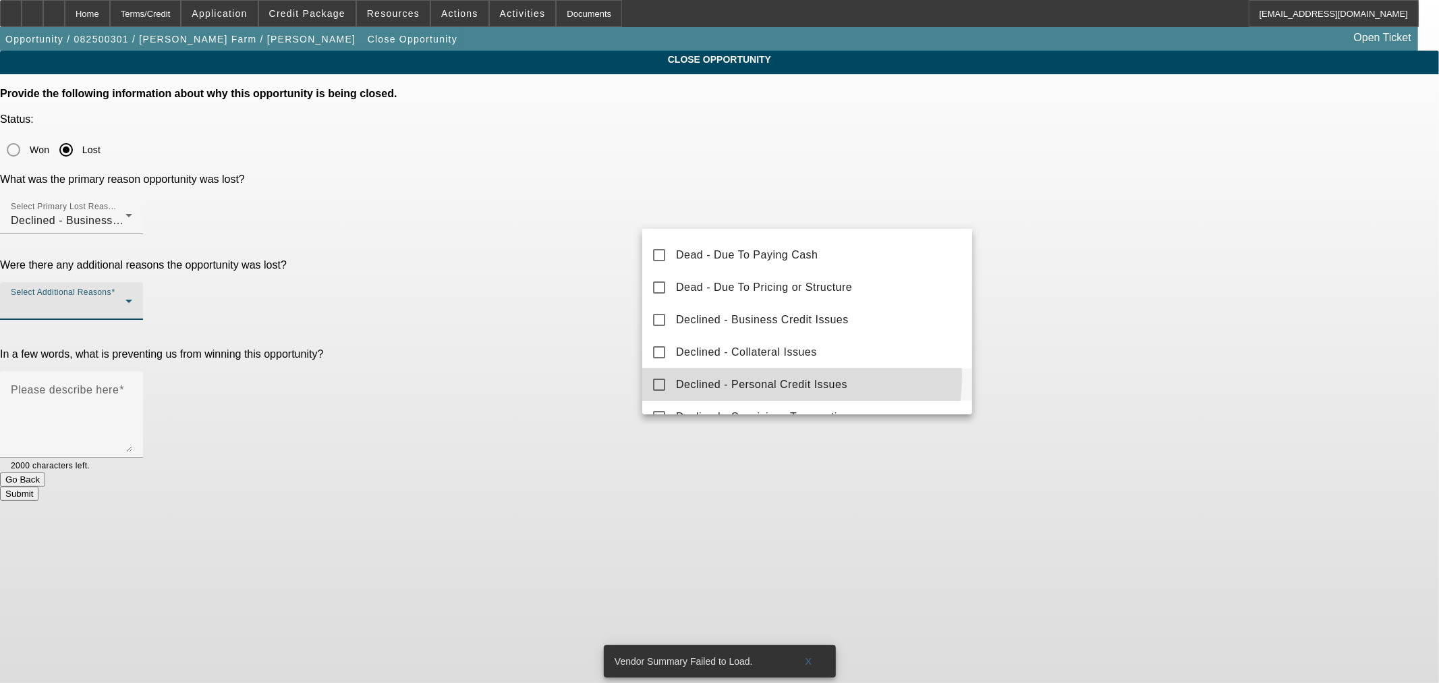
click at [789, 376] on span "Declined - Personal Credit Issues" at bounding box center [761, 384] width 171 height 16
click at [625, 301] on div at bounding box center [719, 341] width 1439 height 683
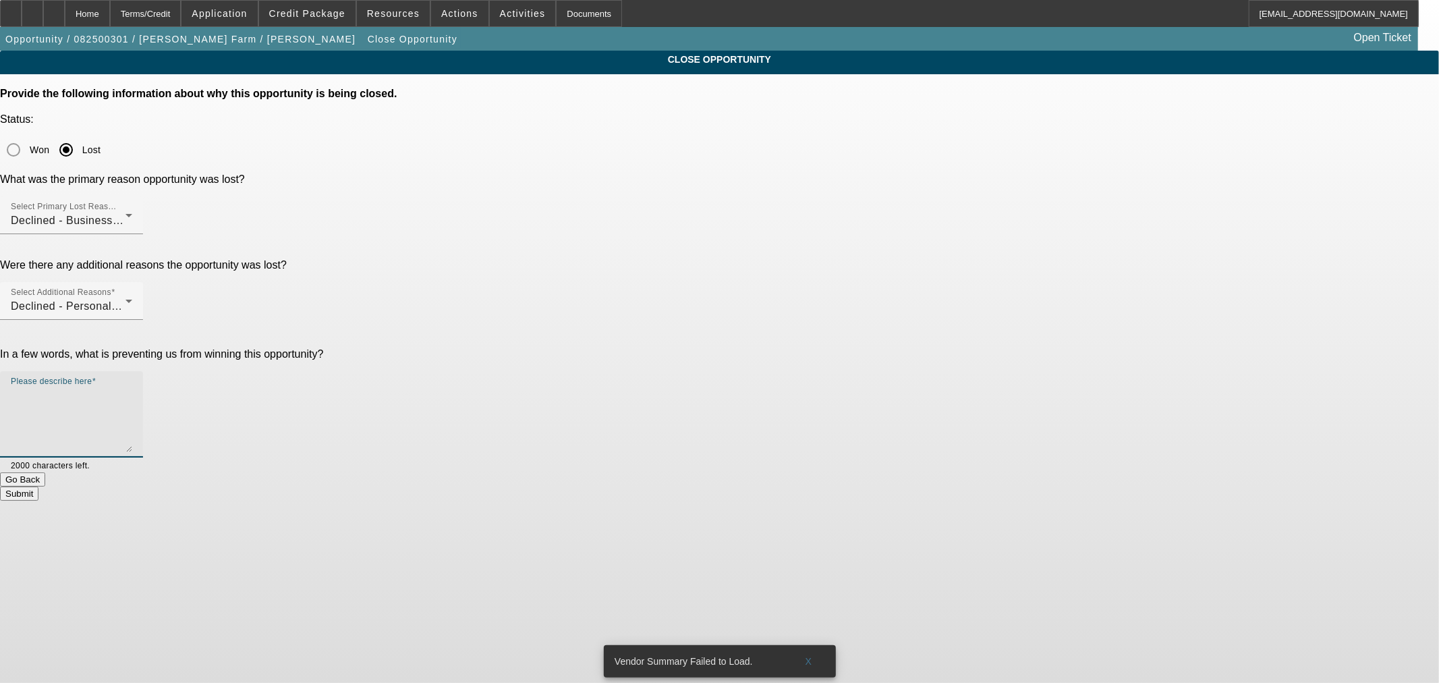
click at [132, 387] on textarea "Please describe here" at bounding box center [71, 419] width 121 height 65
type textarea "s"
type textarea "could never get the guy on the phone. Small ticket. No real established credit …"
click at [38, 486] on button "Submit" at bounding box center [19, 493] width 38 height 14
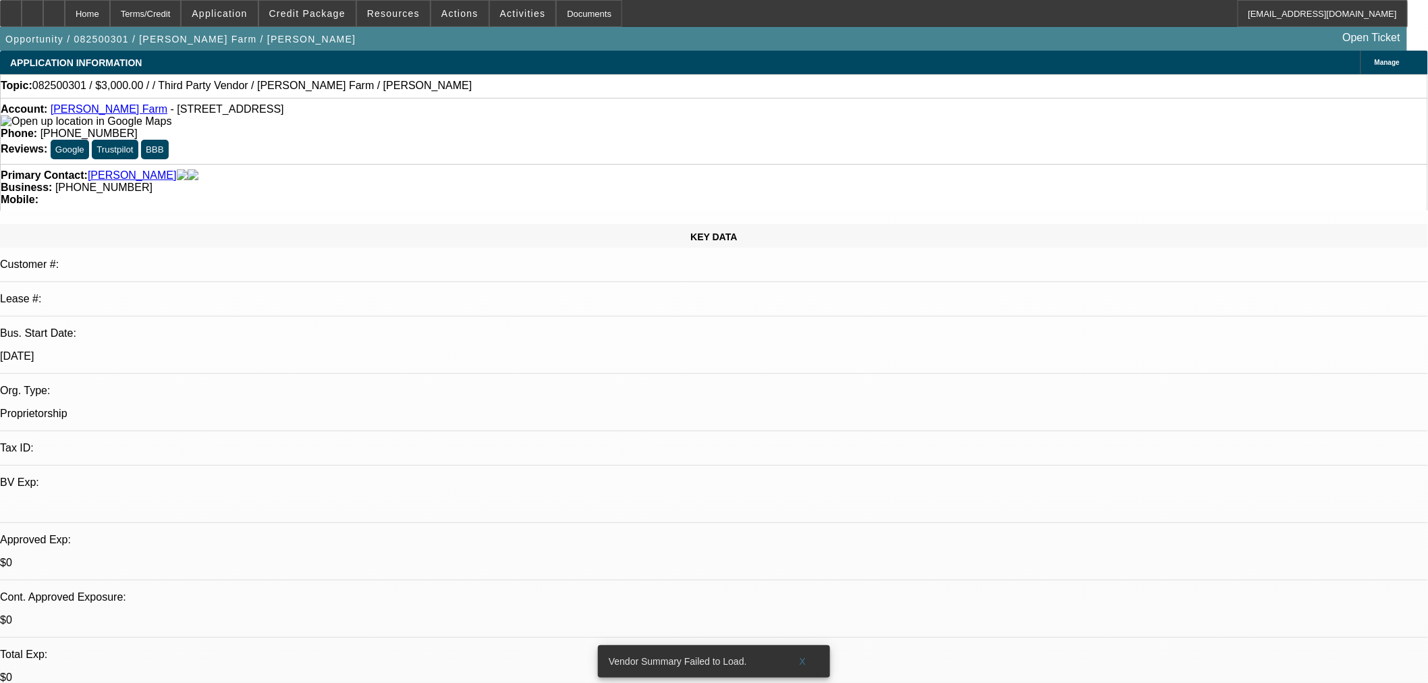
select select "0"
select select "2"
select select "0.1"
select select "4"
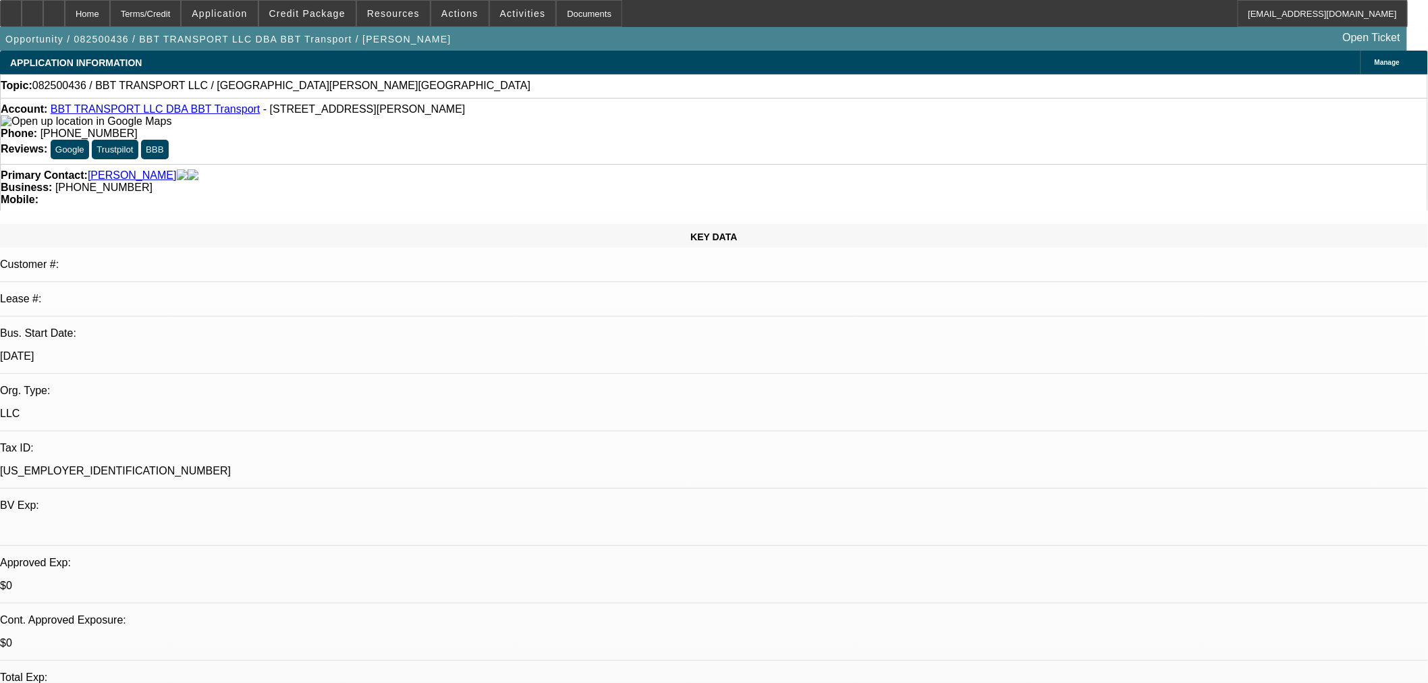
select select "0"
select select "2"
select select "0.1"
select select "4"
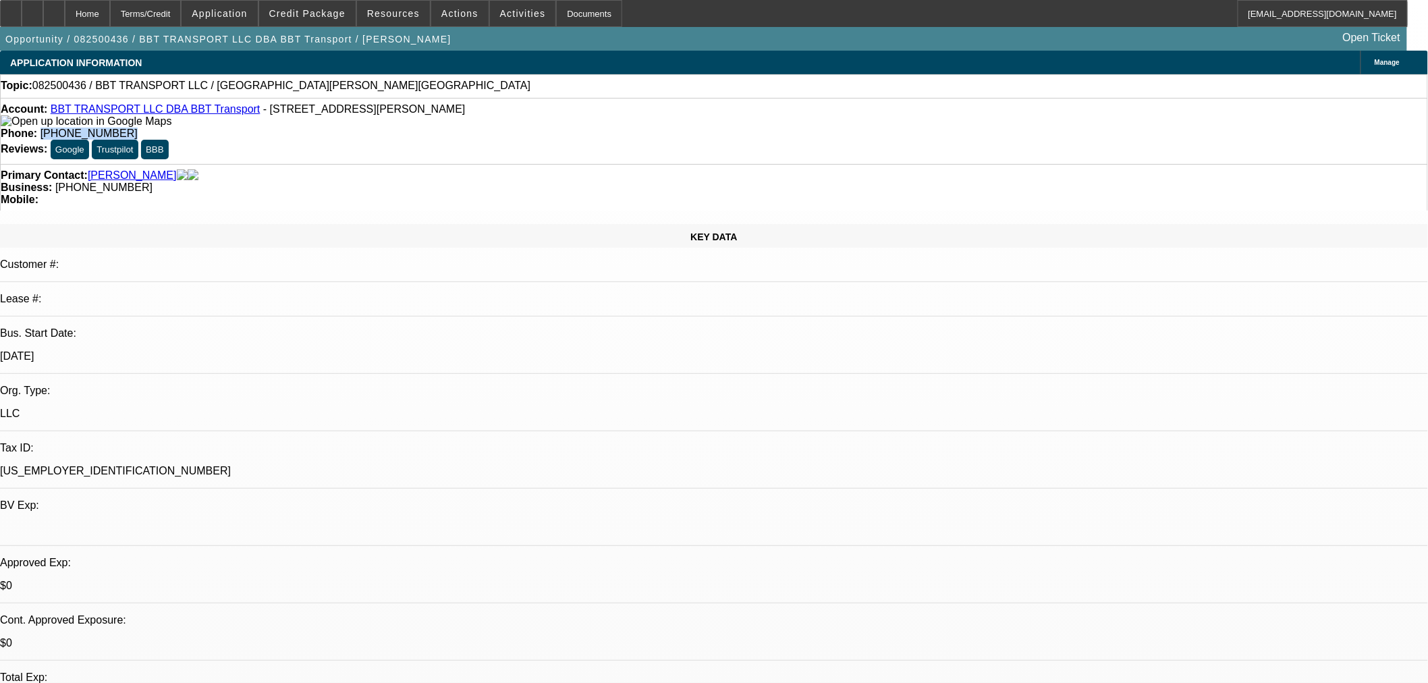
drag, startPoint x: 589, startPoint y: 111, endPoint x: 518, endPoint y: 111, distance: 70.8
click at [518, 128] on div "Phone: (517) 719-4668" at bounding box center [714, 134] width 1426 height 12
copy span "(517) 719-4668"
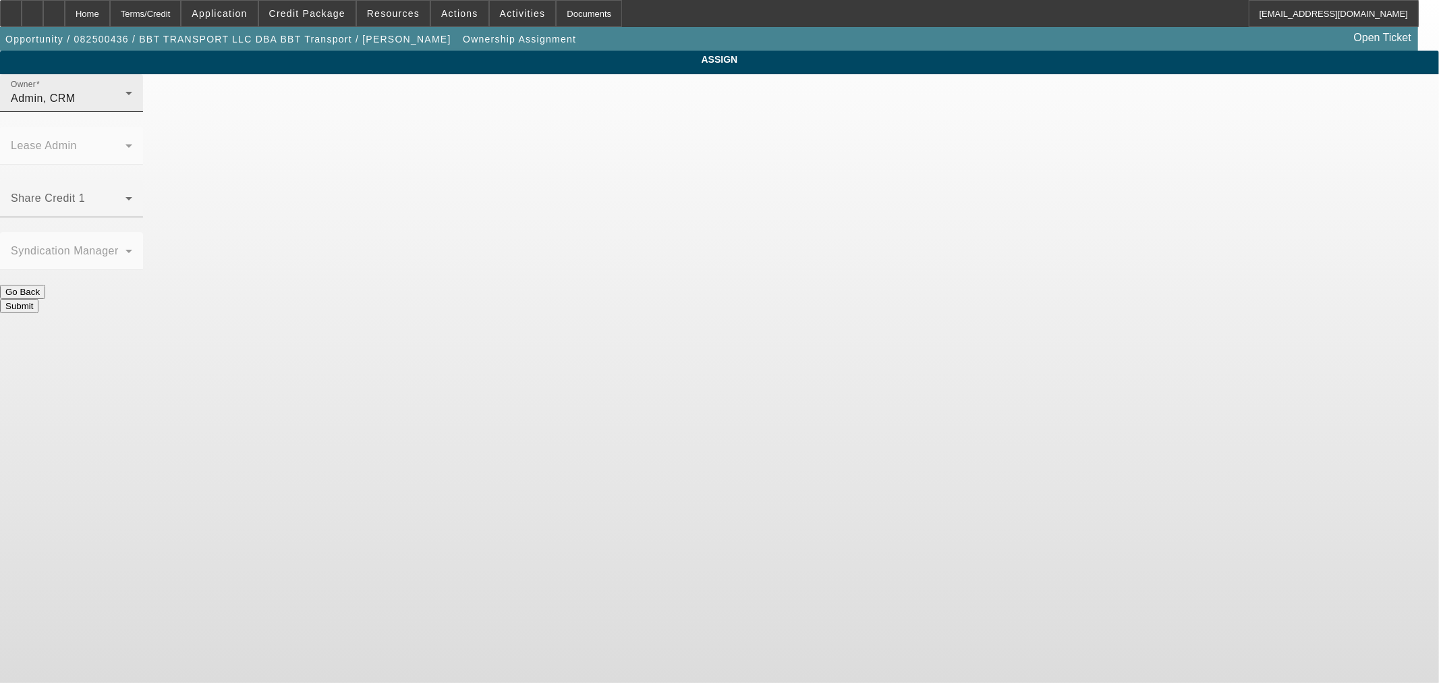
click at [125, 107] on div "Admin, CRM" at bounding box center [68, 98] width 115 height 16
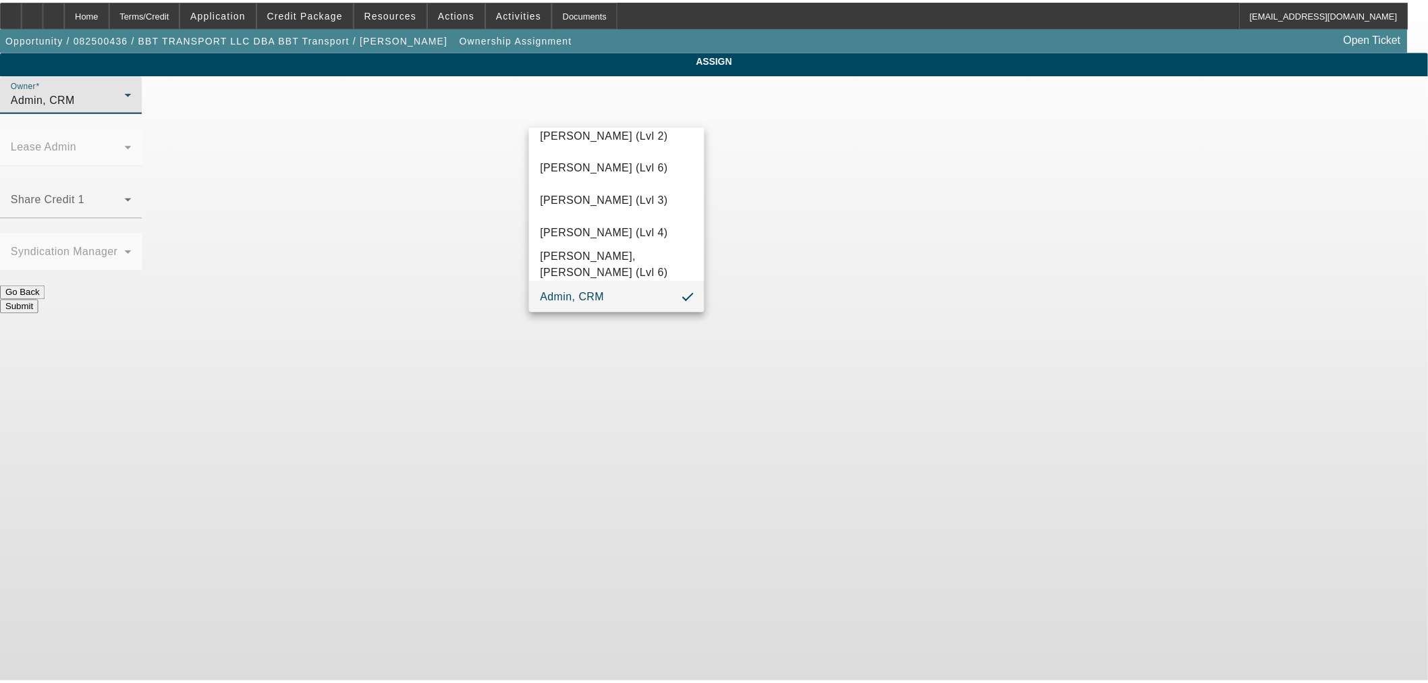
scroll to position [329, 0]
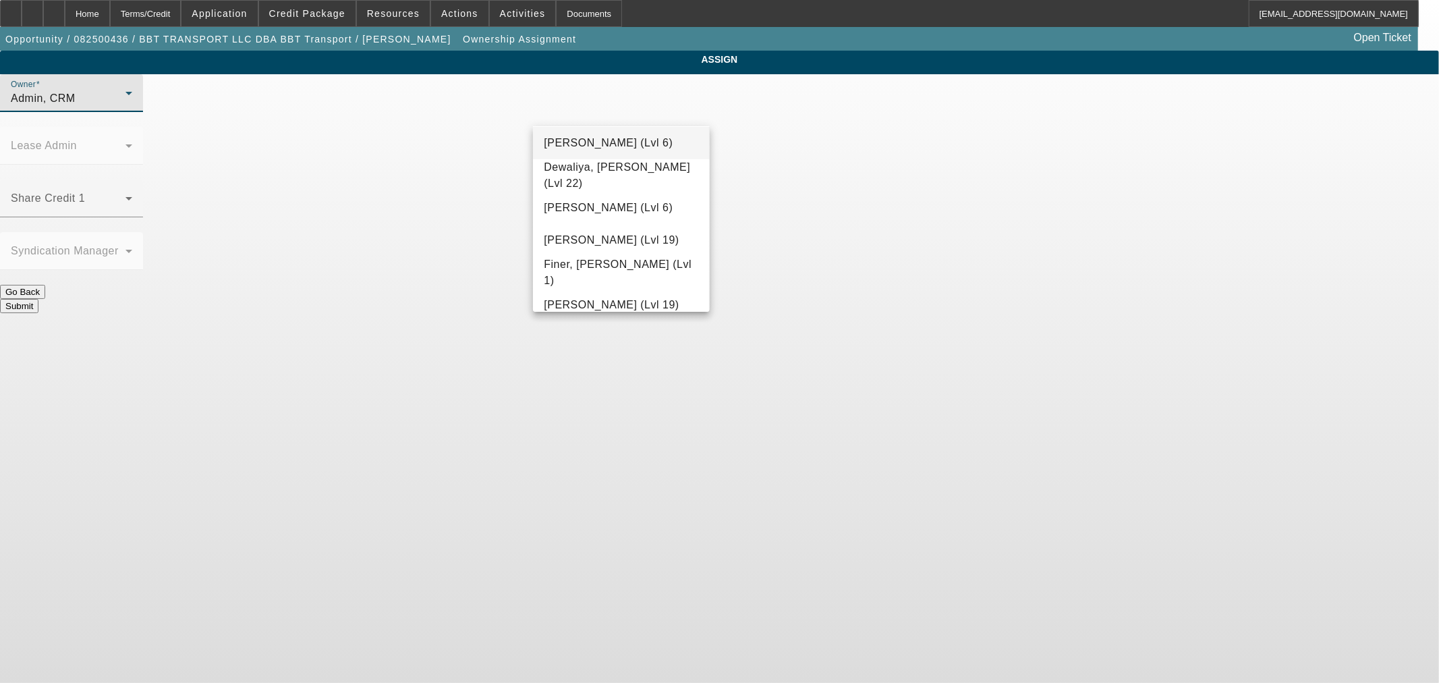
click at [636, 146] on span "D'Aquila, Philip (Lvl 6)" at bounding box center [608, 143] width 129 height 16
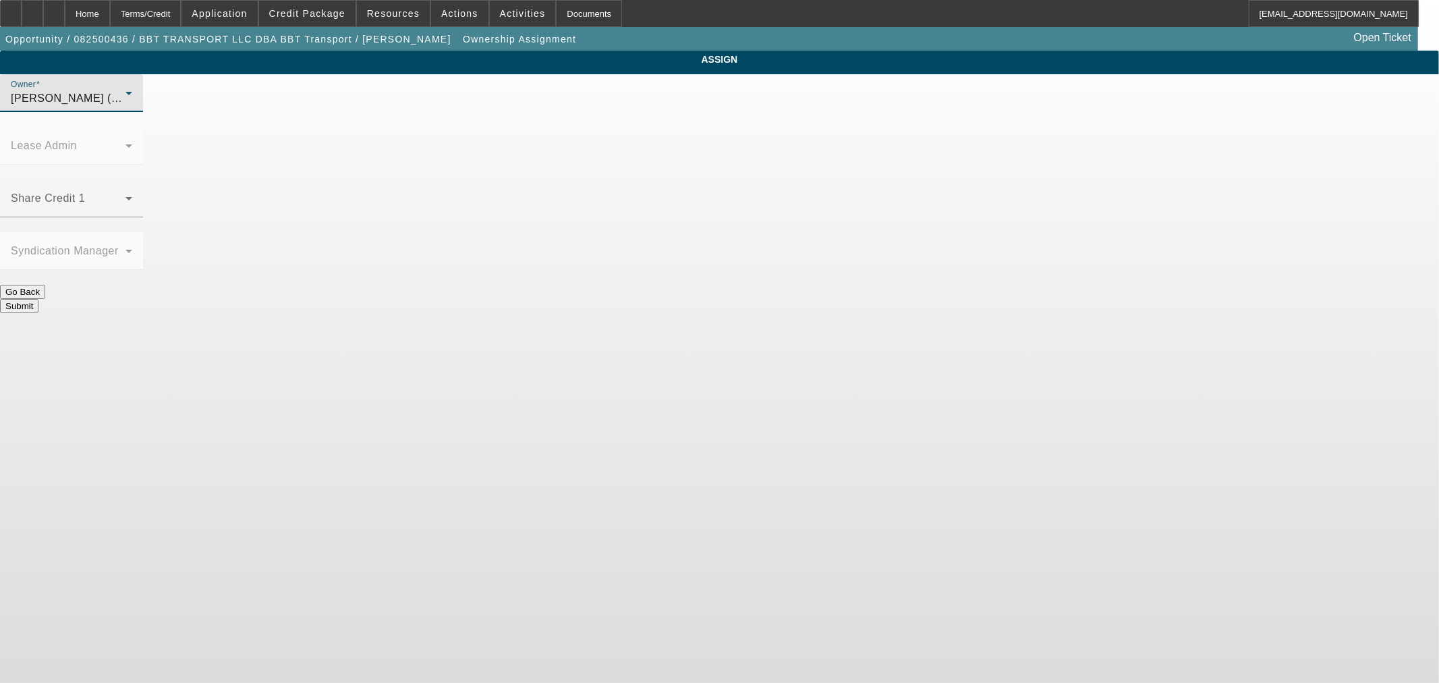
click at [38, 299] on button "Submit" at bounding box center [19, 306] width 38 height 14
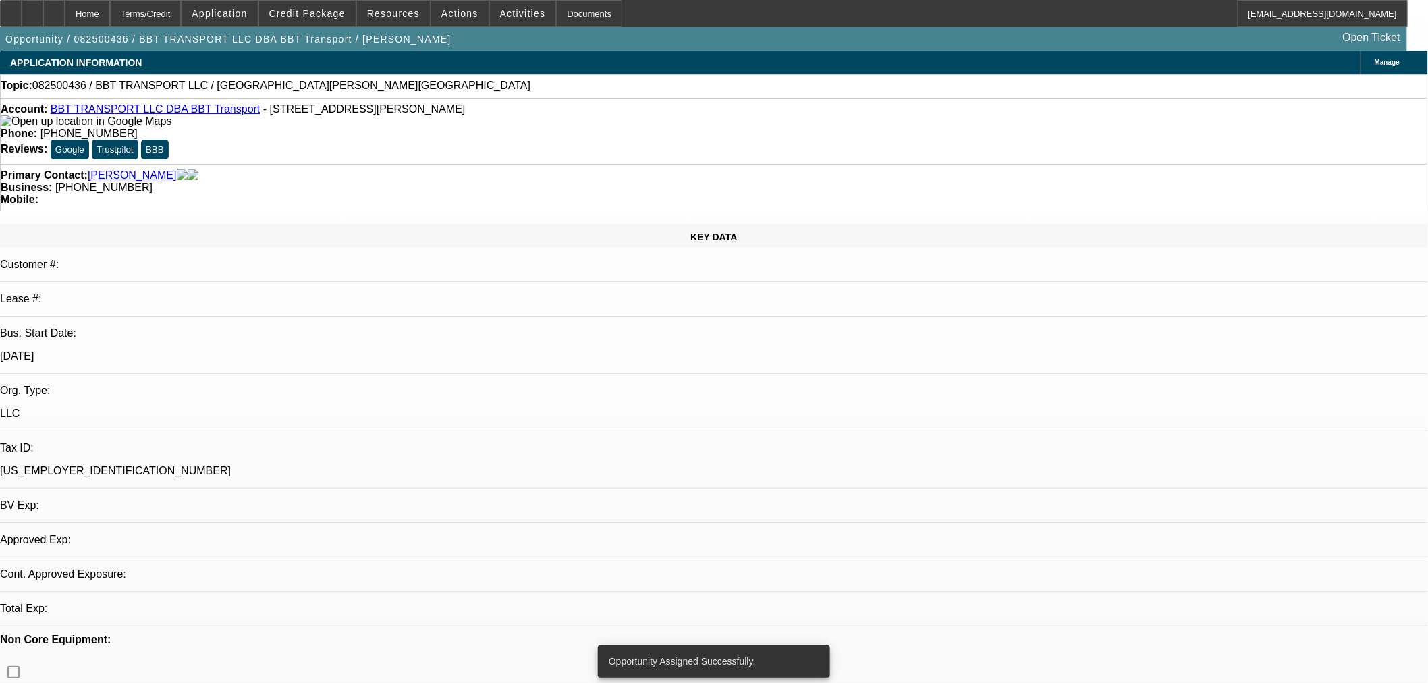
select select "0"
select select "2"
select select "0.1"
select select "4"
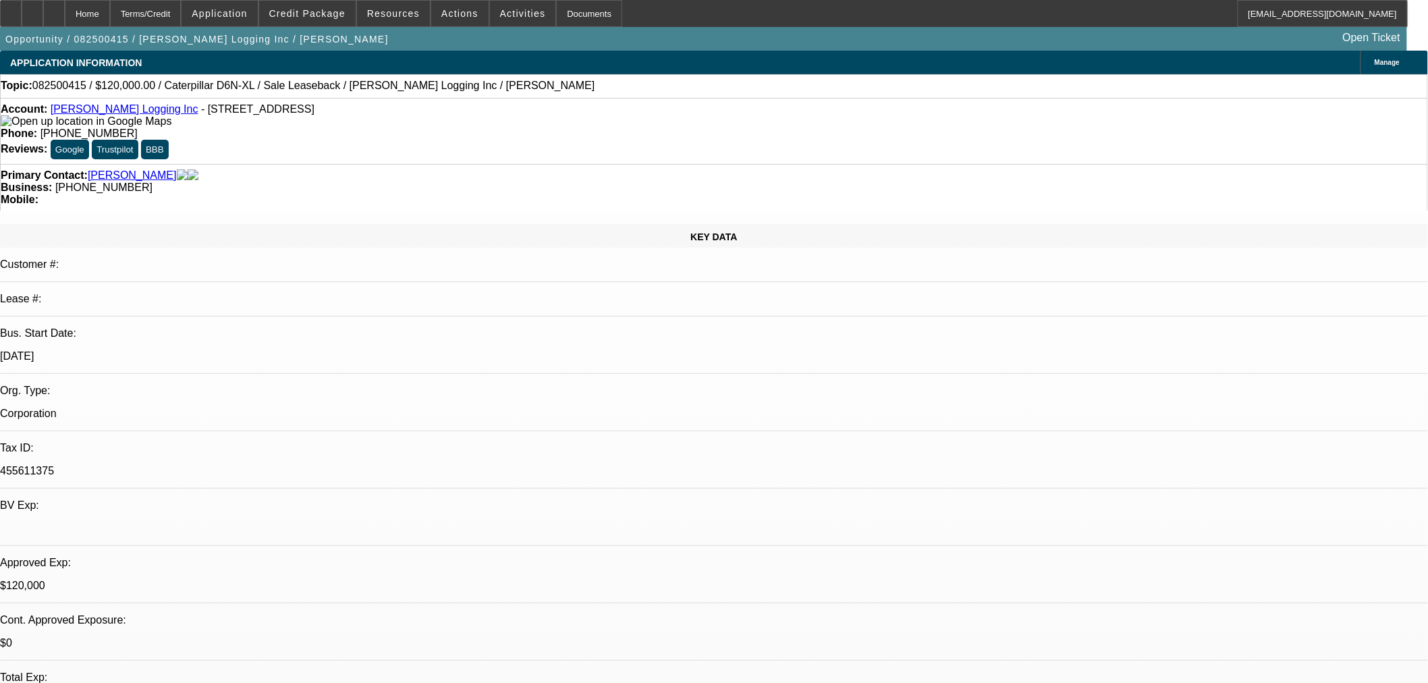
select select "0"
select select "2"
select select "0"
select select "6"
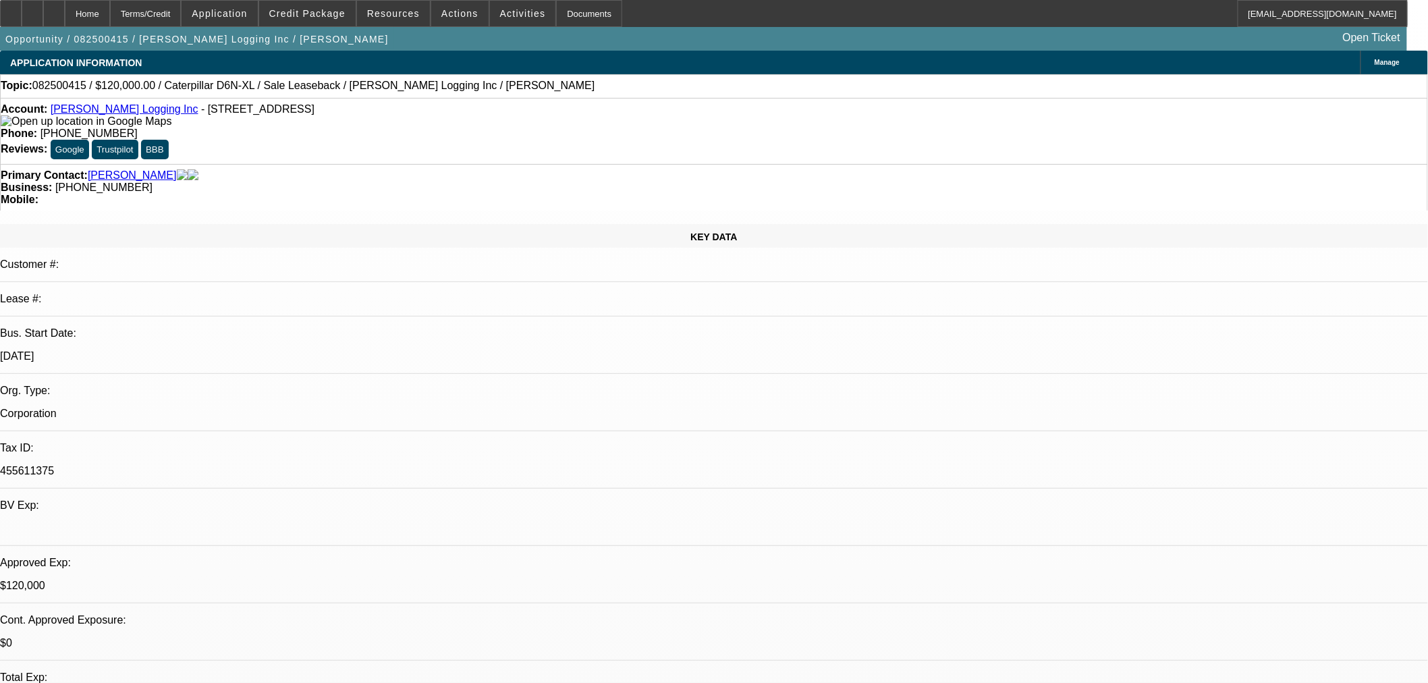
select select "0"
select select "2"
select select "0"
select select "6"
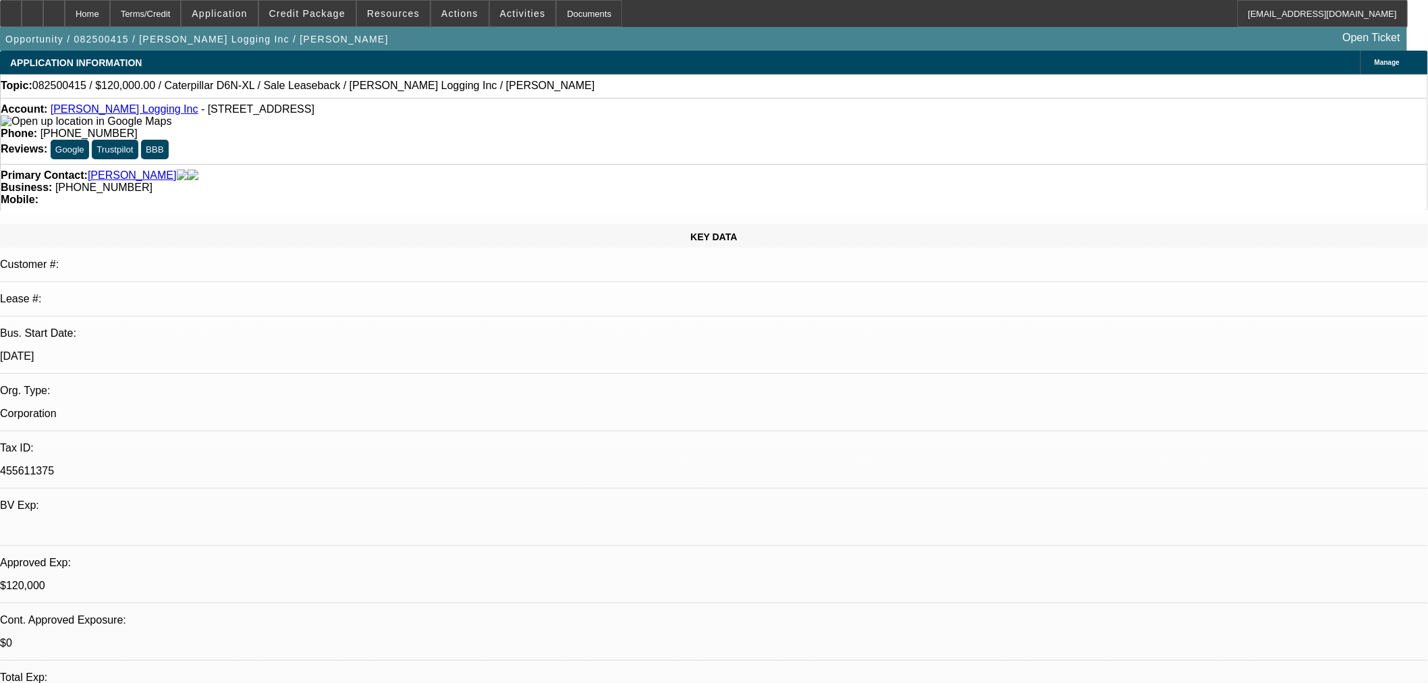
select select "0"
select select "2"
select select "0"
select select "6"
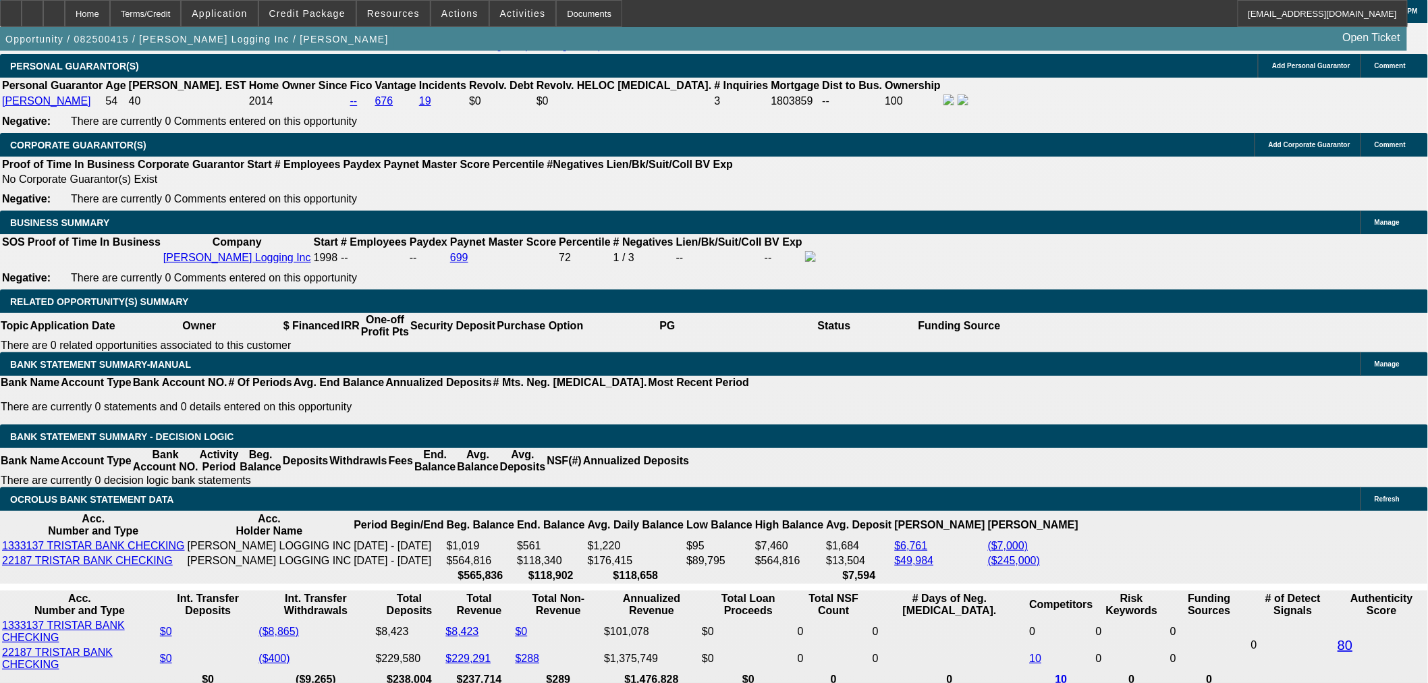
scroll to position [2123, 0]
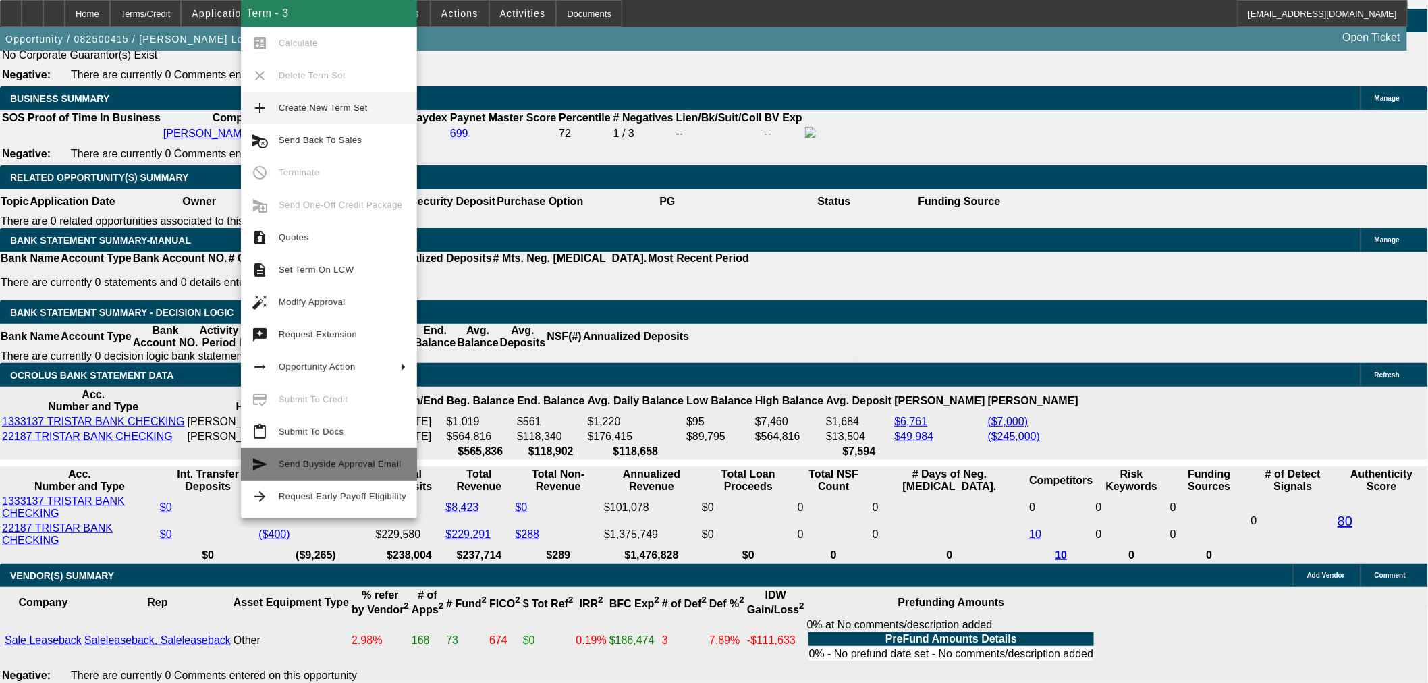
click at [358, 470] on span "Send Buyside Approval Email" at bounding box center [343, 464] width 128 height 16
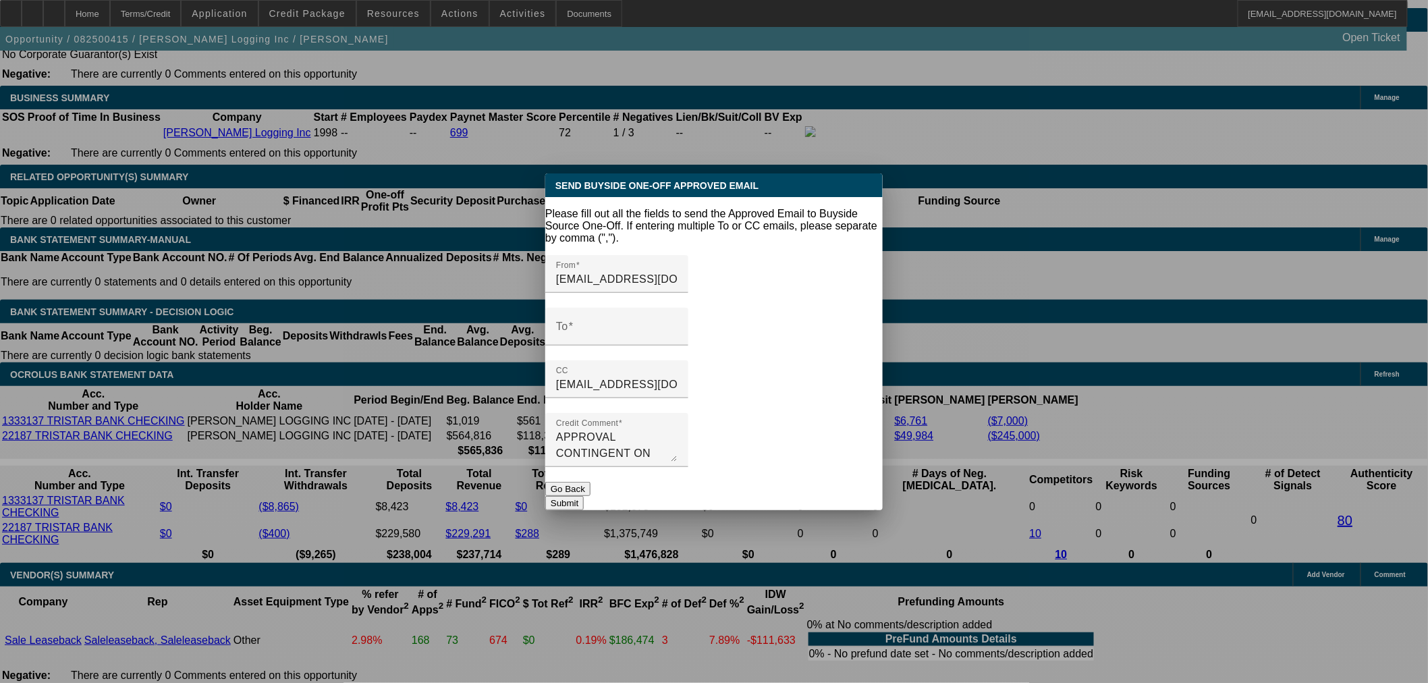
scroll to position [0, 0]
click at [652, 326] on div "To" at bounding box center [616, 327] width 121 height 38
paste input "[EMAIL_ADDRESS][DOMAIN_NAME]"
type input "[EMAIL_ADDRESS][DOMAIN_NAME]"
click at [584, 496] on button "Submit" at bounding box center [564, 503] width 38 height 14
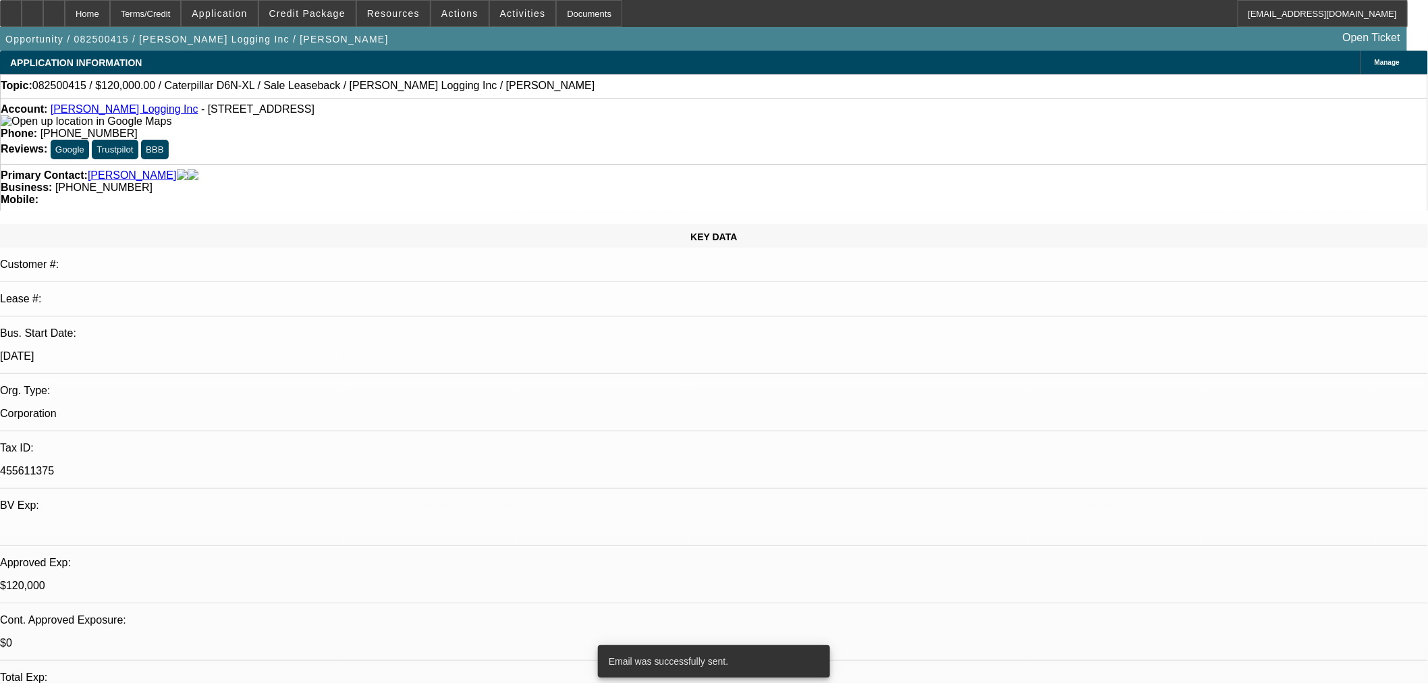
scroll to position [2123, 0]
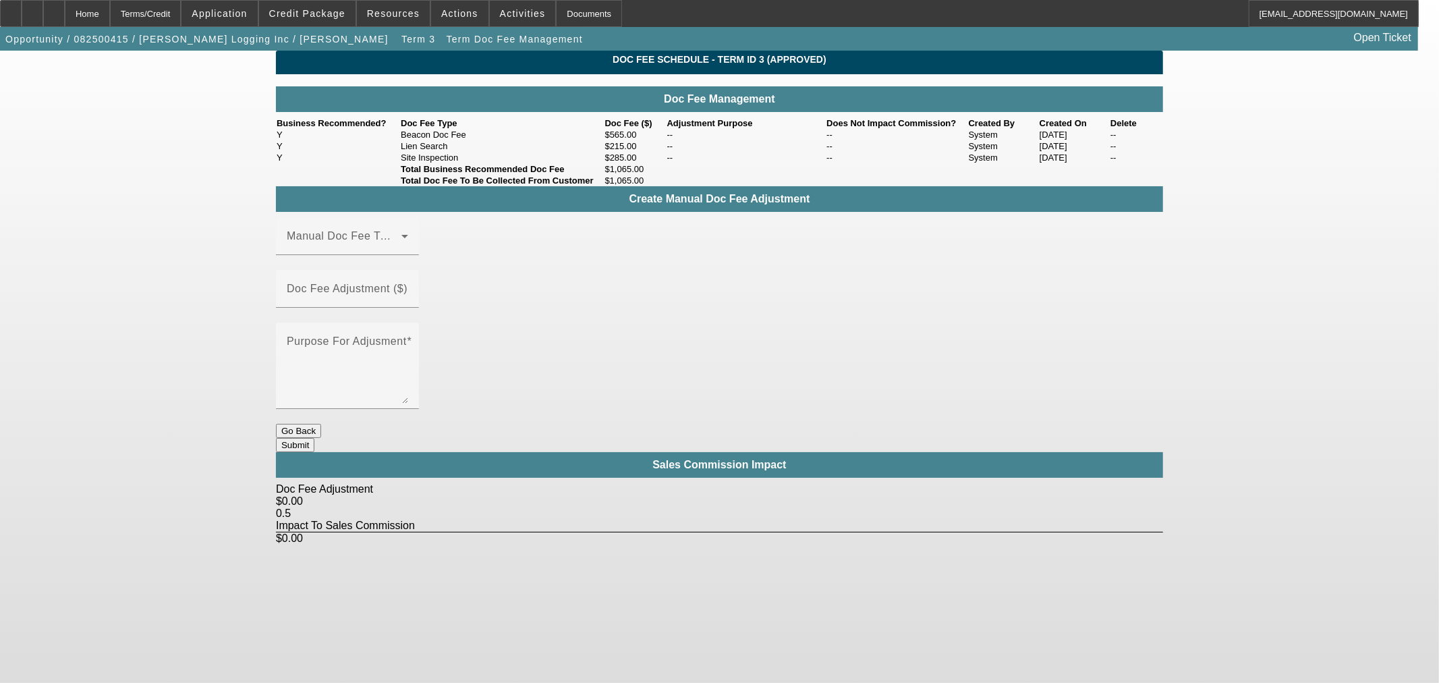
drag, startPoint x: 117, startPoint y: 10, endPoint x: 2, endPoint y: 92, distance: 141.7
click at [110, 10] on div "Home" at bounding box center [87, 13] width 45 height 27
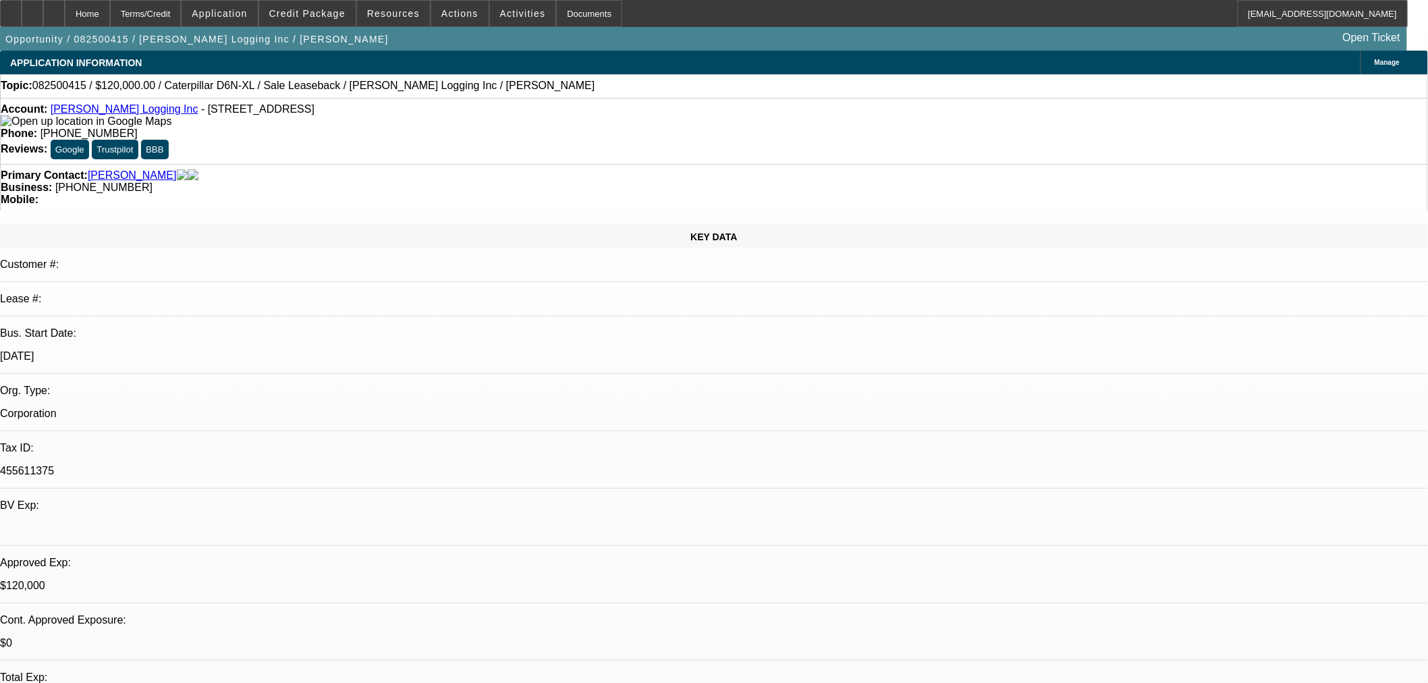
select select "0"
select select "2"
select select "0"
select select "6"
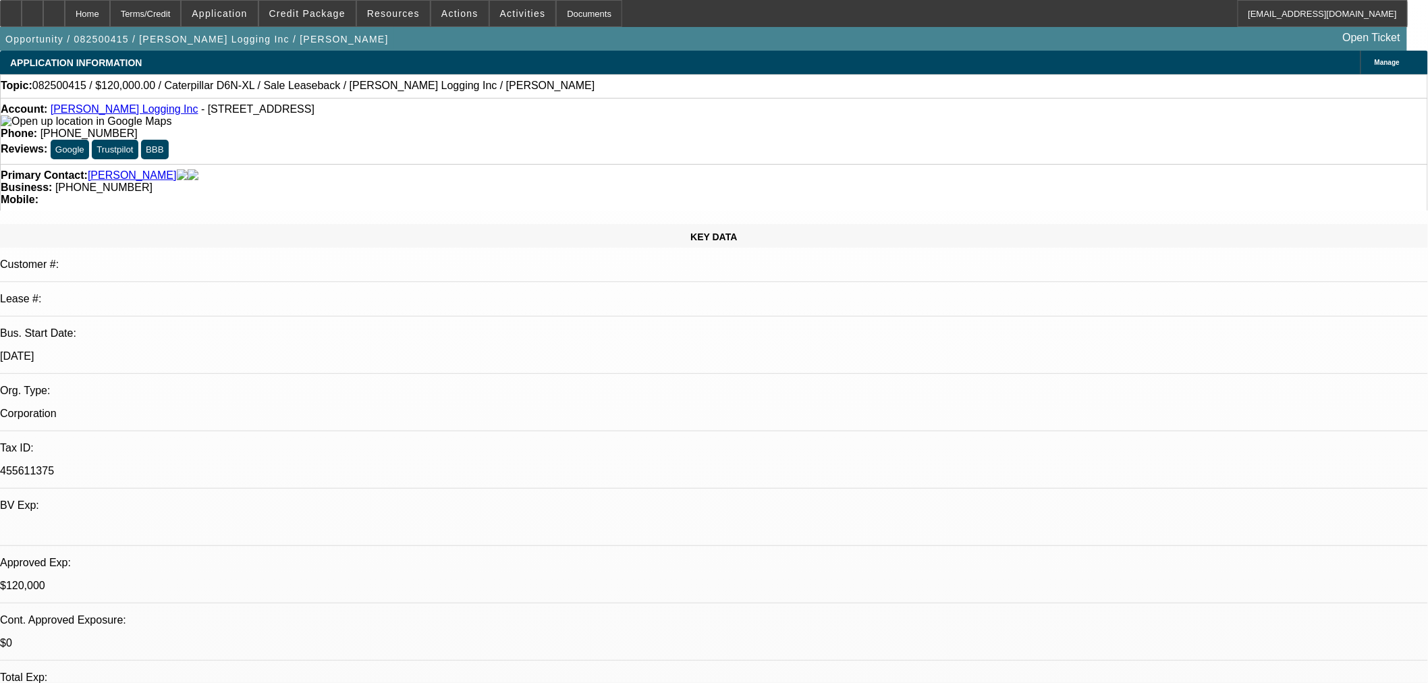
select select "0"
select select "2"
select select "0"
select select "6"
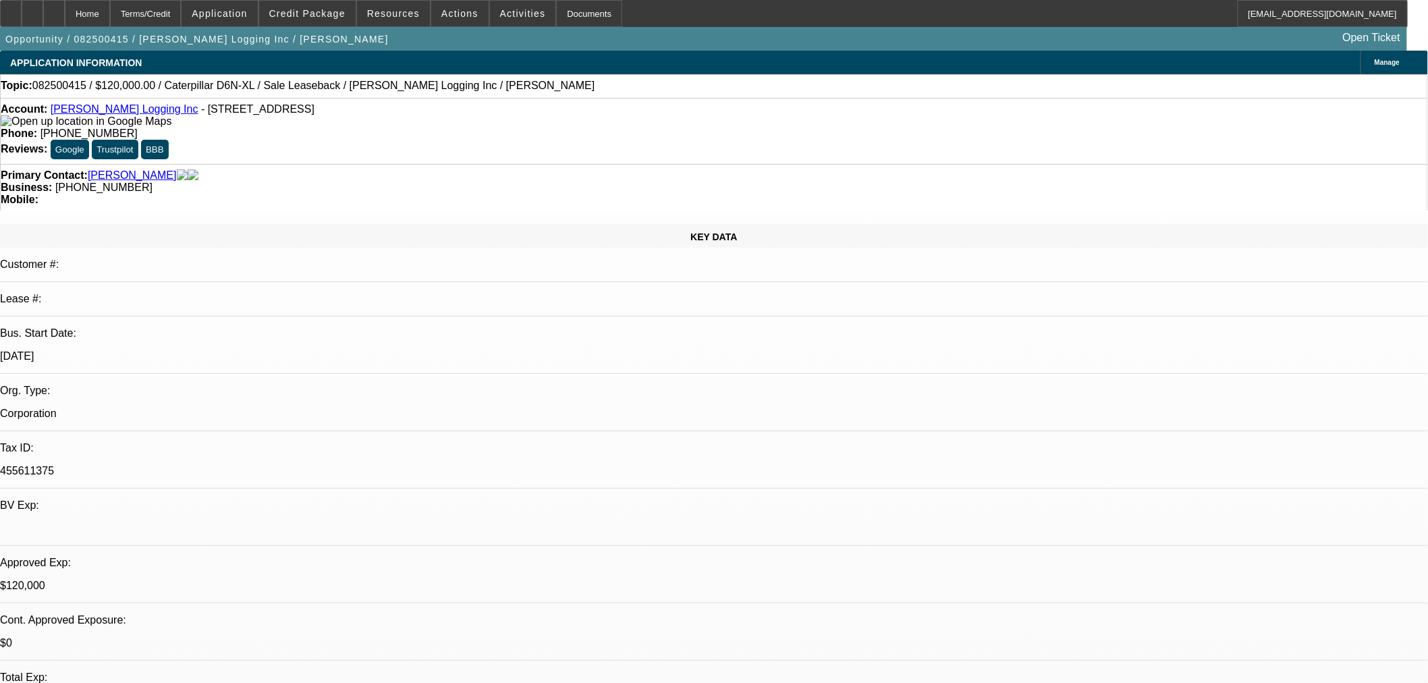
select select "0"
select select "2"
select select "0"
select select "6"
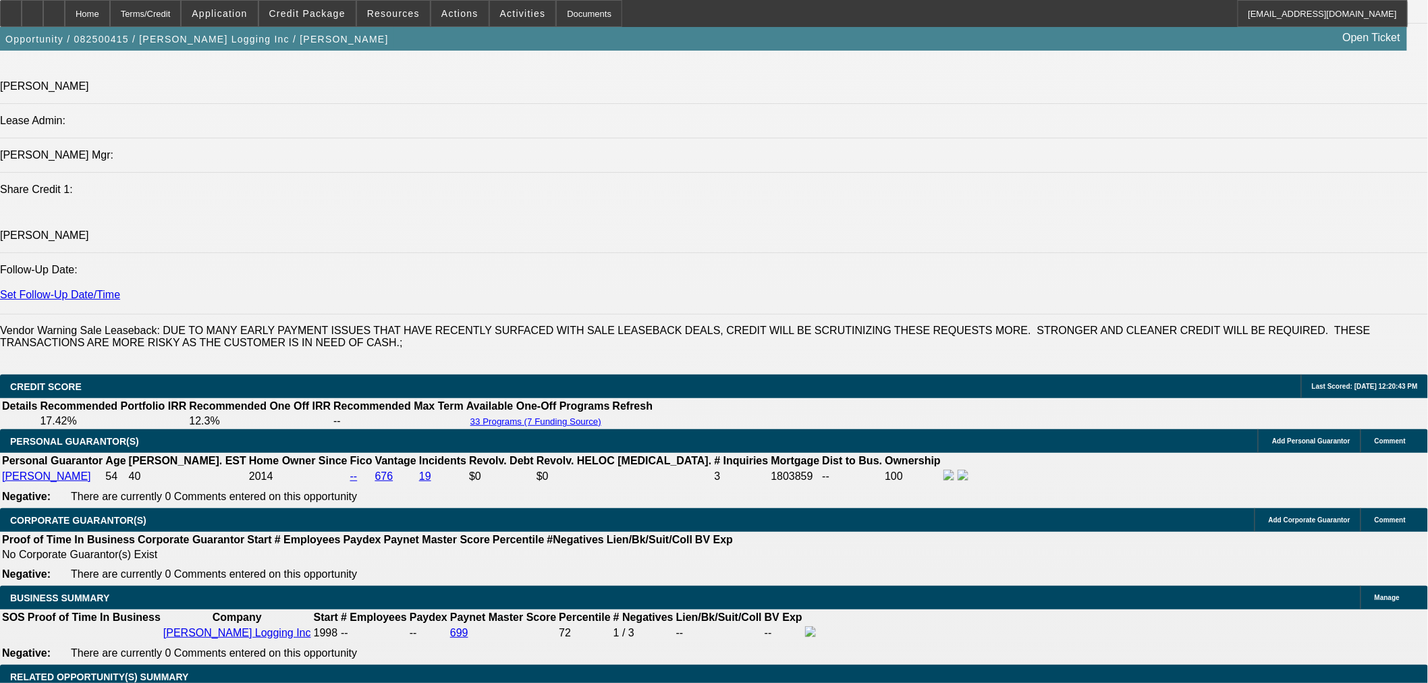
scroll to position [1874, 0]
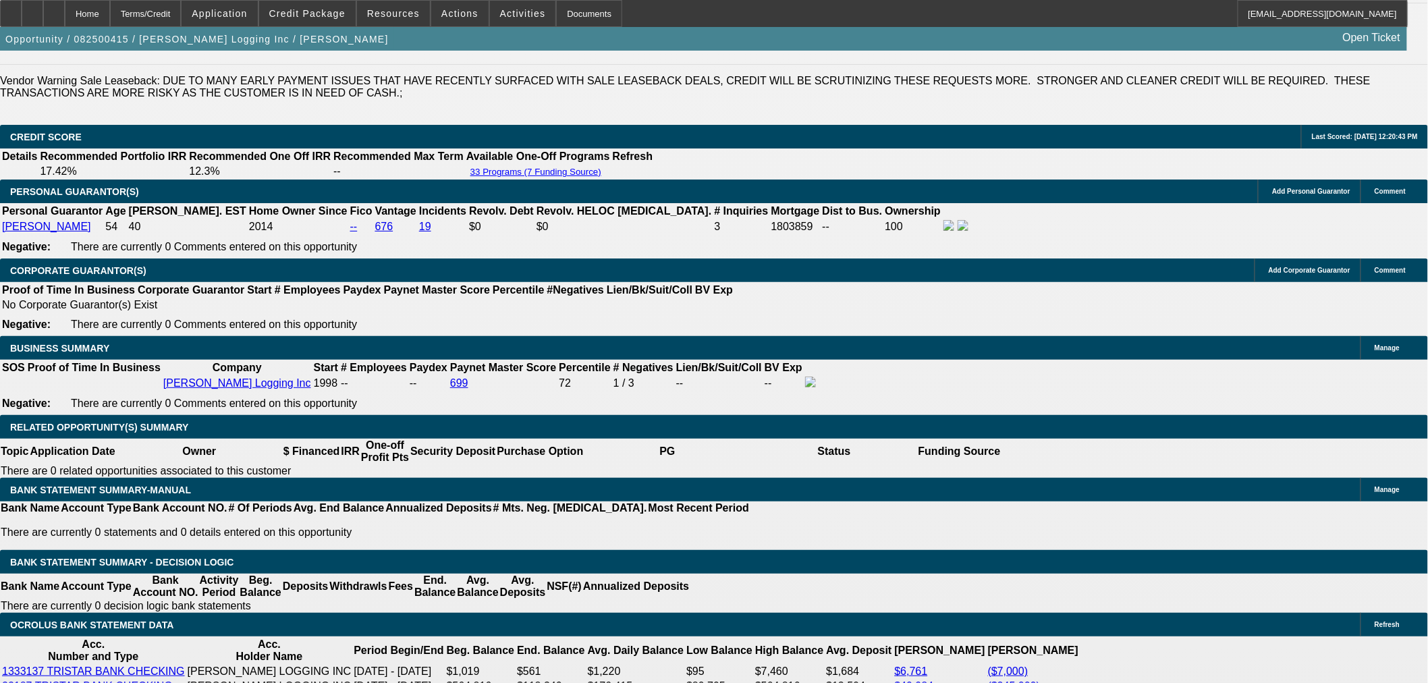
radio input "true"
type textarea "Approval sent to Raimon"
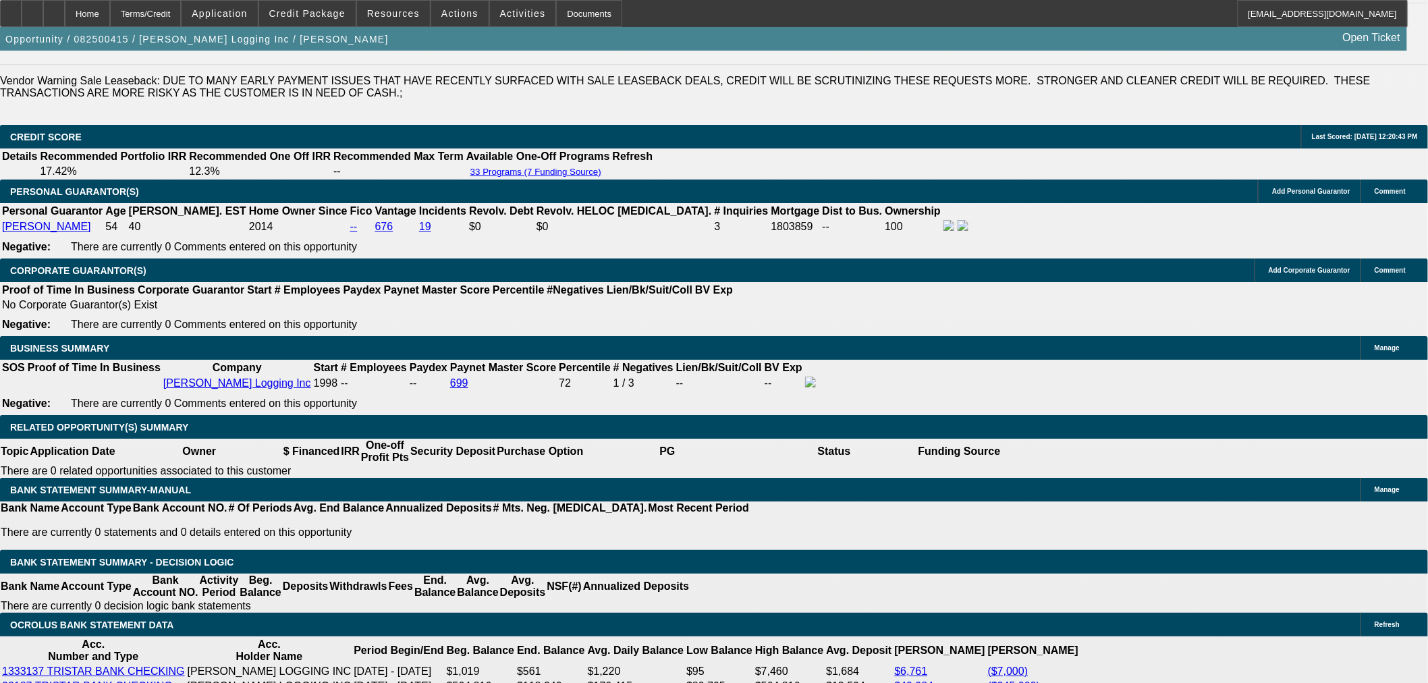
drag, startPoint x: 1066, startPoint y: 263, endPoint x: 1327, endPoint y: 356, distance: 277.2
click at [1327, 374] on div "APPLICATION INFORMATION [GEOGRAPHIC_DATA] Topic: 082500415 / $120,000.00 / Cate…" at bounding box center [714, 646] width 1428 height 4938
radio input "true"
